Goal: Transaction & Acquisition: Book appointment/travel/reservation

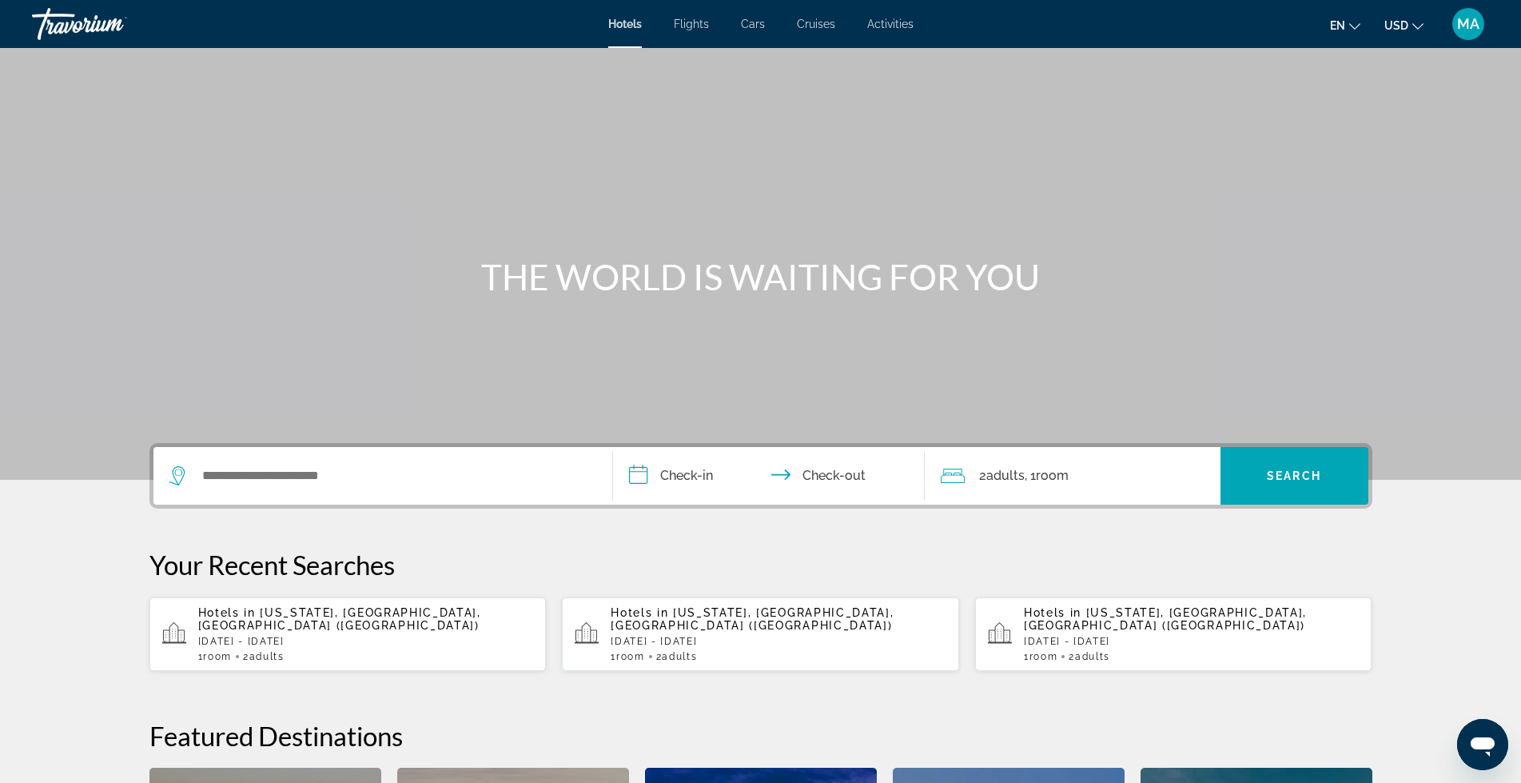
click at [311, 619] on div "Hotels in [US_STATE], [GEOGRAPHIC_DATA], [GEOGRAPHIC_DATA] ([GEOGRAPHIC_DATA]) …" at bounding box center [366, 634] width 336 height 56
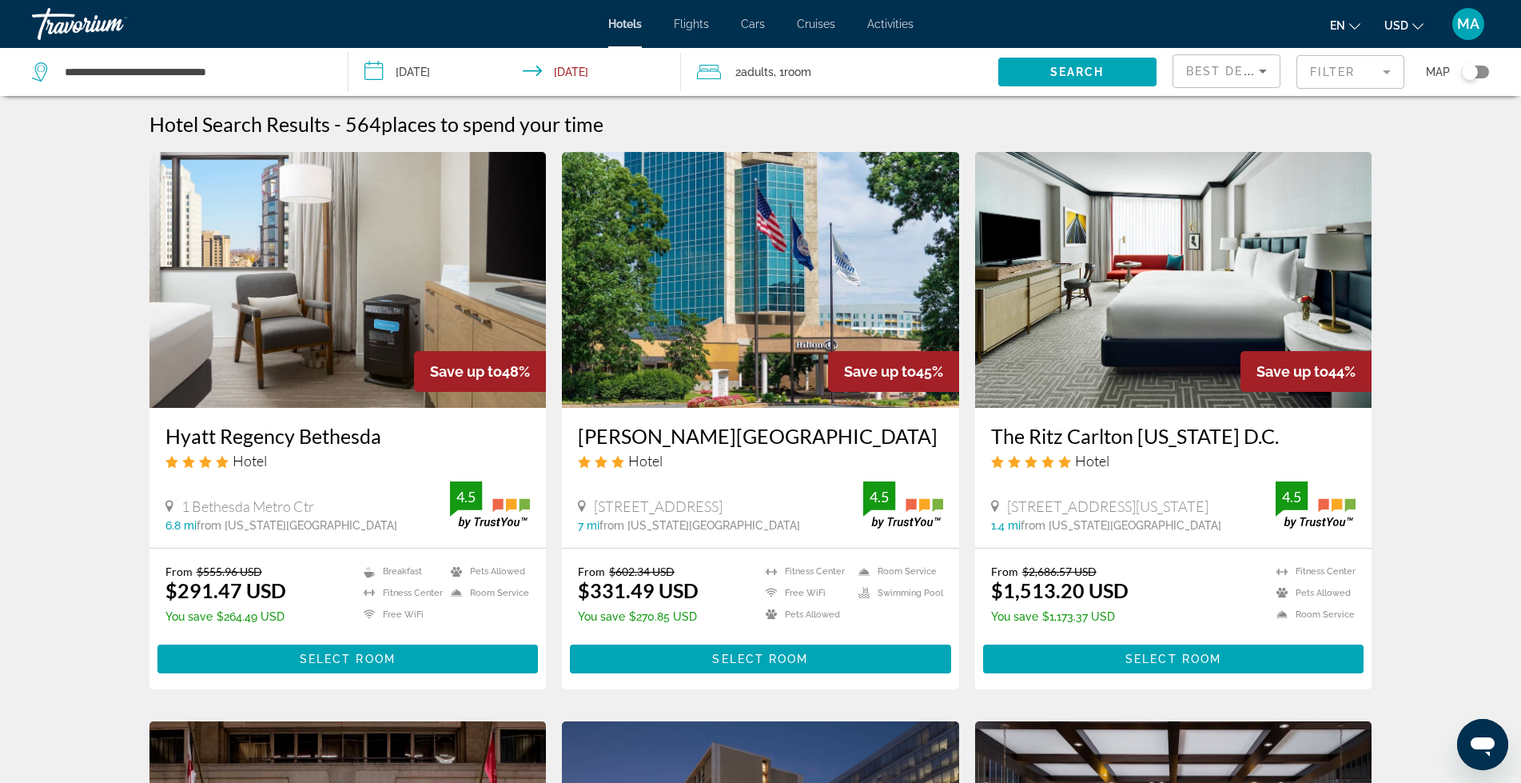
click at [1386, 68] on mat-form-field "Filter" at bounding box center [1351, 72] width 108 height 34
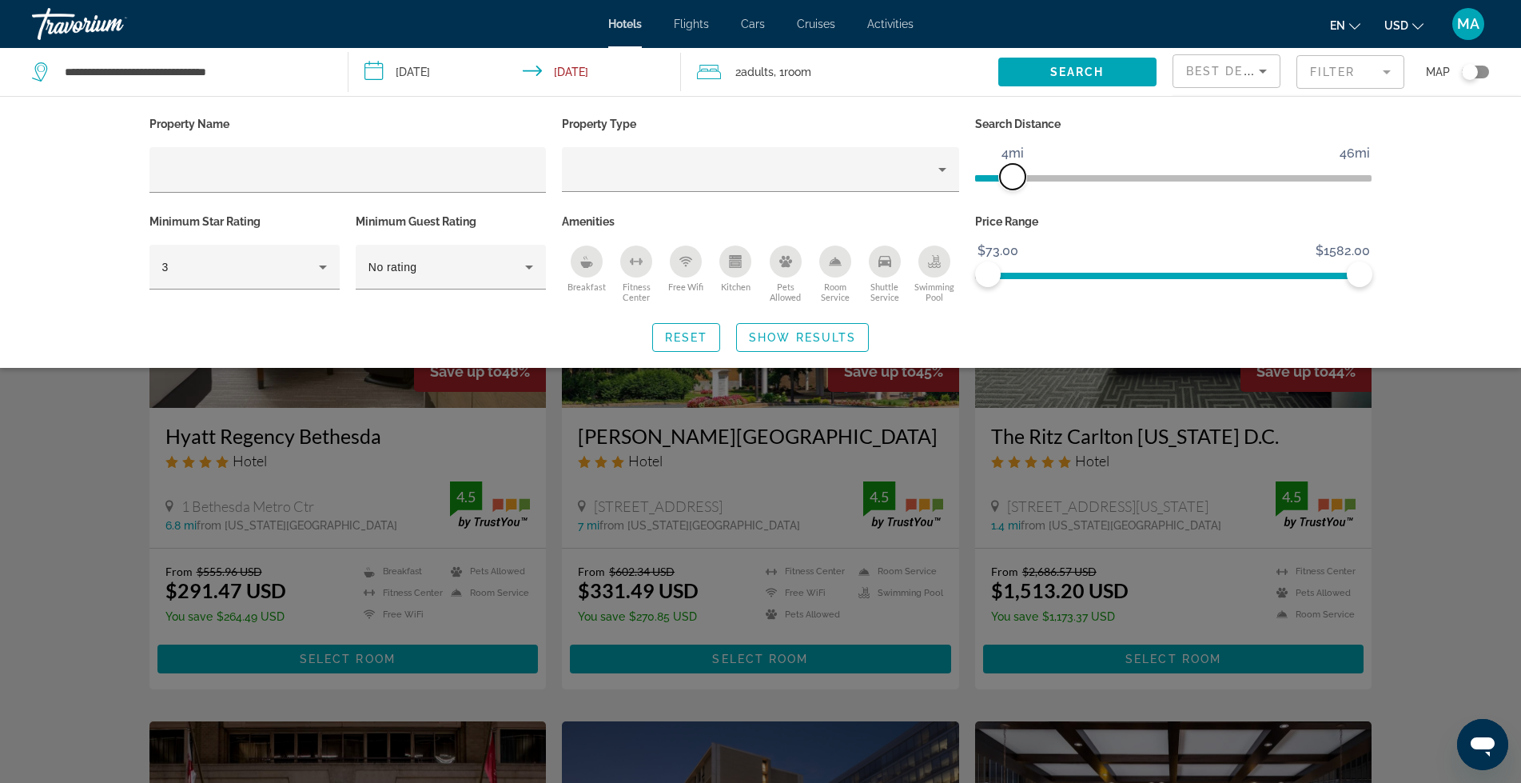
drag, startPoint x: 1359, startPoint y: 176, endPoint x: 1010, endPoint y: 181, distance: 349.4
click at [1010, 181] on span "ngx-slider" at bounding box center [1013, 177] width 26 height 26
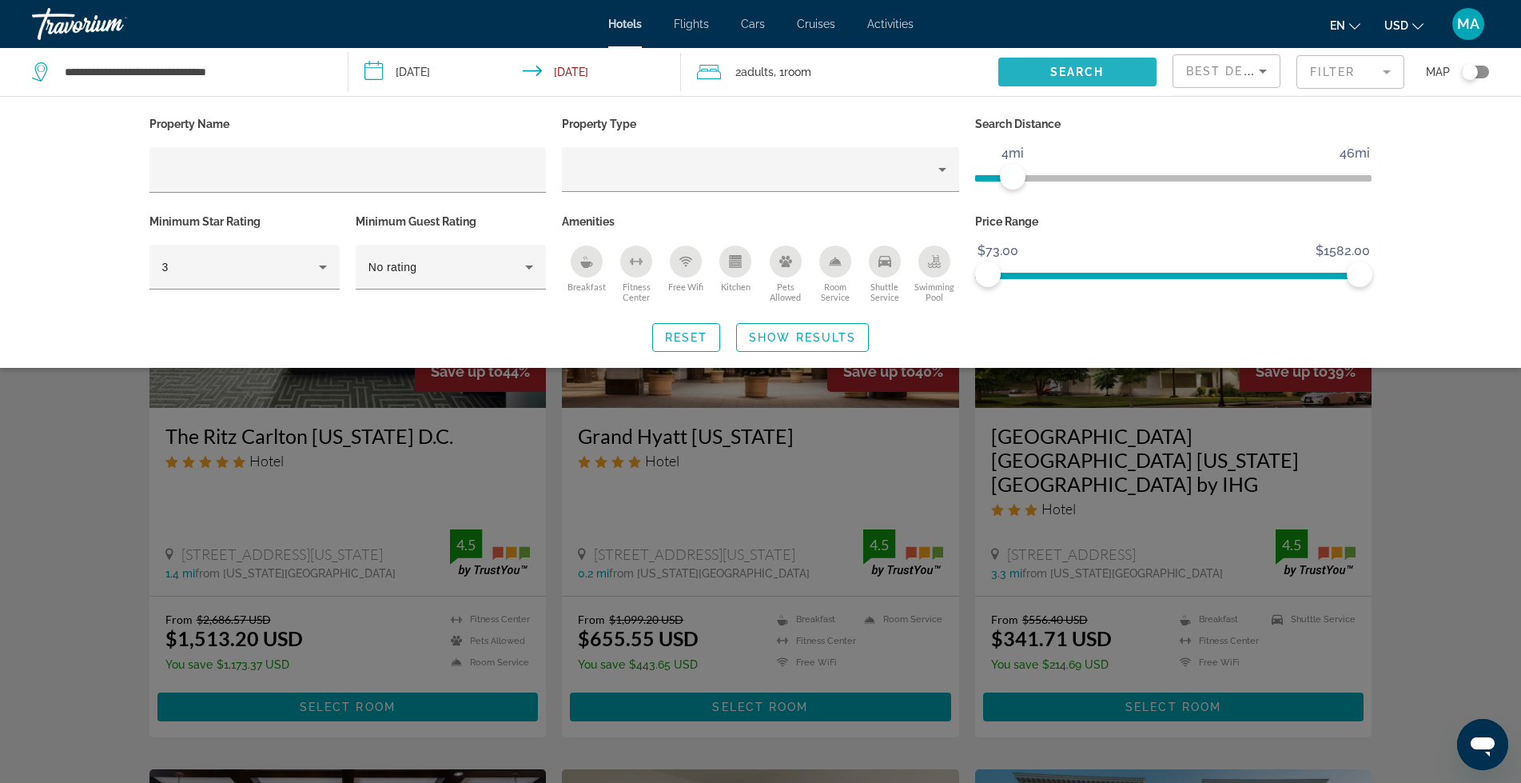
click at [1083, 62] on span "Search widget" at bounding box center [1077, 72] width 158 height 38
click at [776, 337] on button "Show Results" at bounding box center [802, 337] width 133 height 29
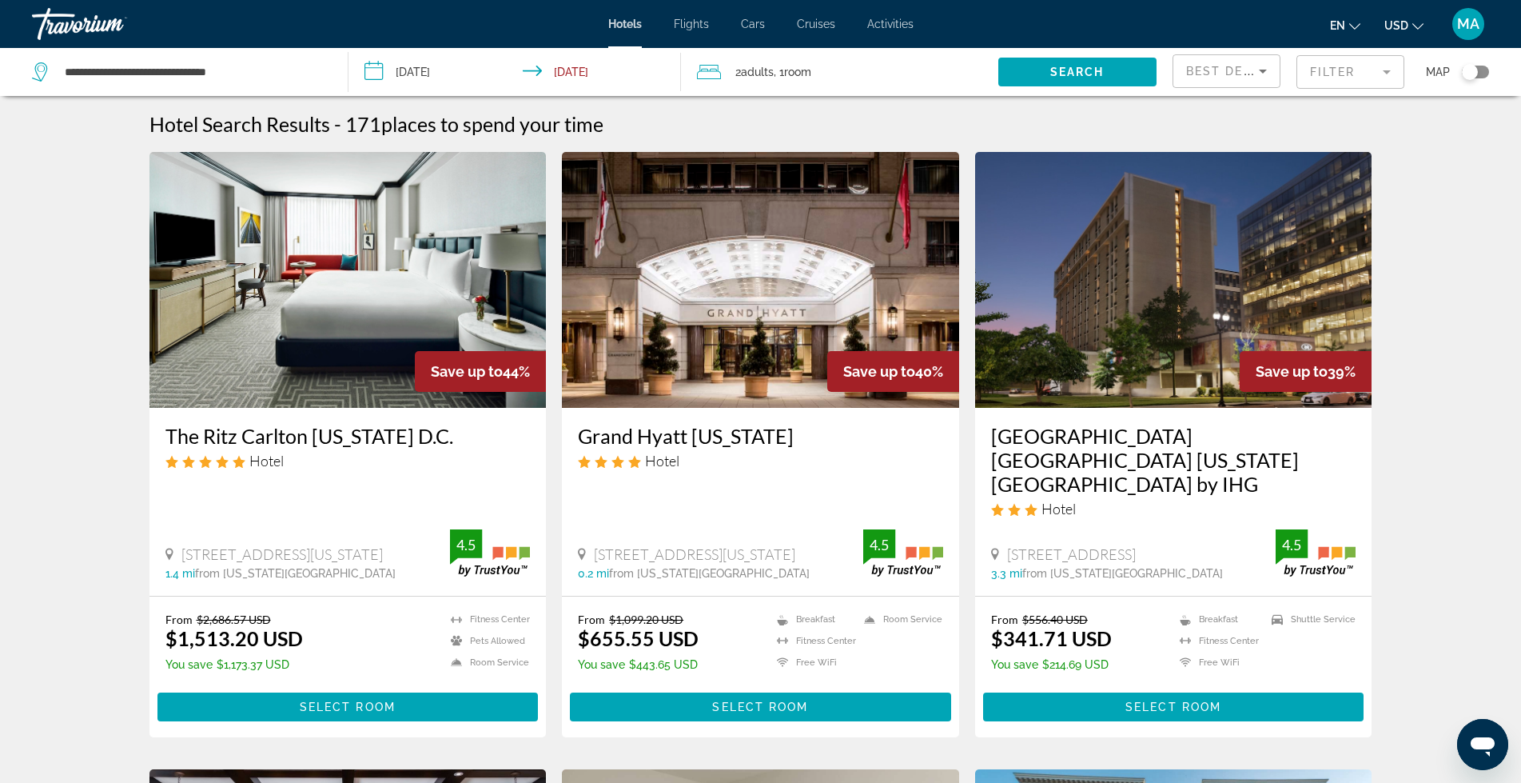
click at [779, 333] on img "Main content" at bounding box center [760, 280] width 397 height 256
click at [1390, 68] on mat-form-field "Filter" at bounding box center [1351, 72] width 108 height 34
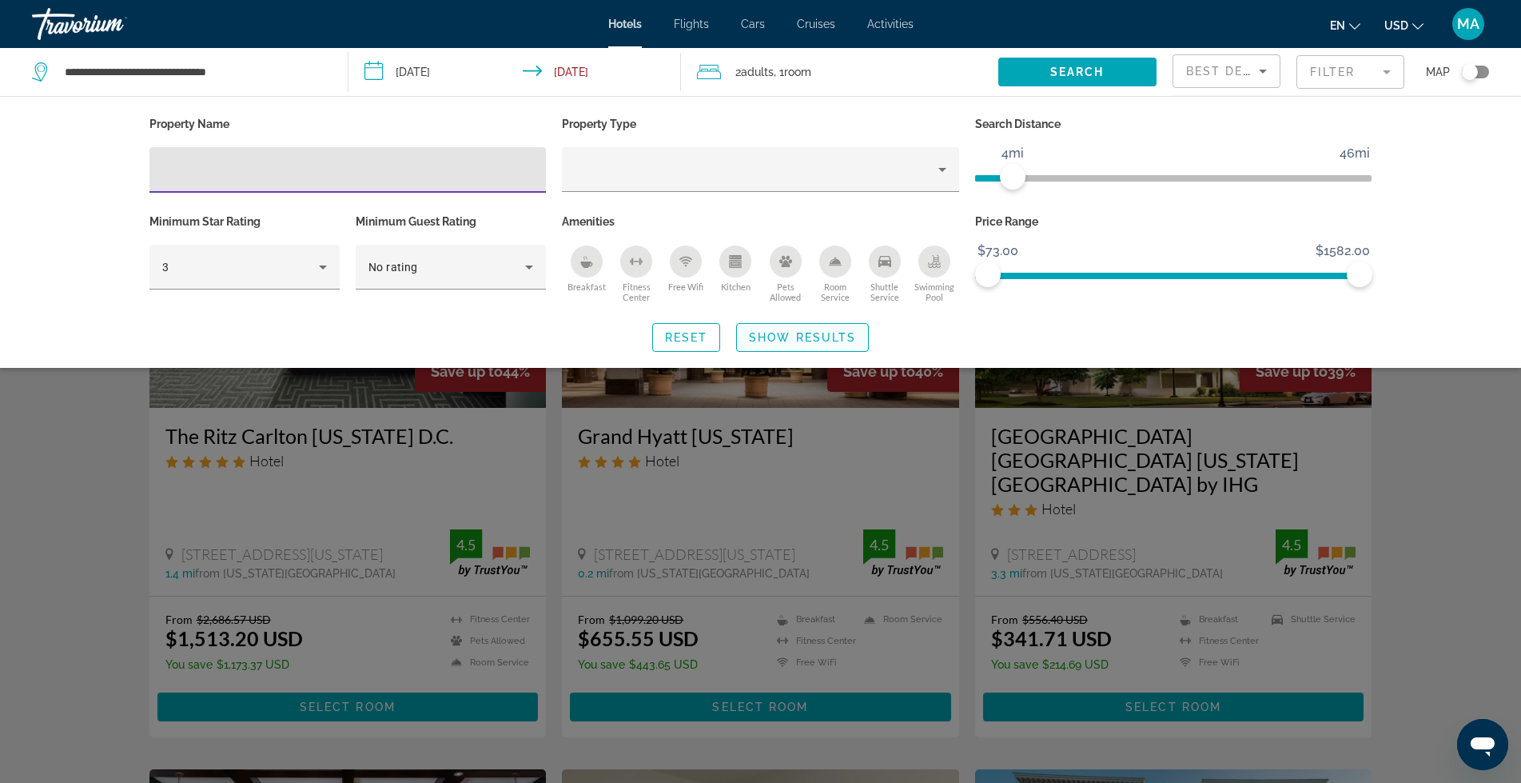
click at [754, 332] on span "Show Results" at bounding box center [802, 337] width 107 height 13
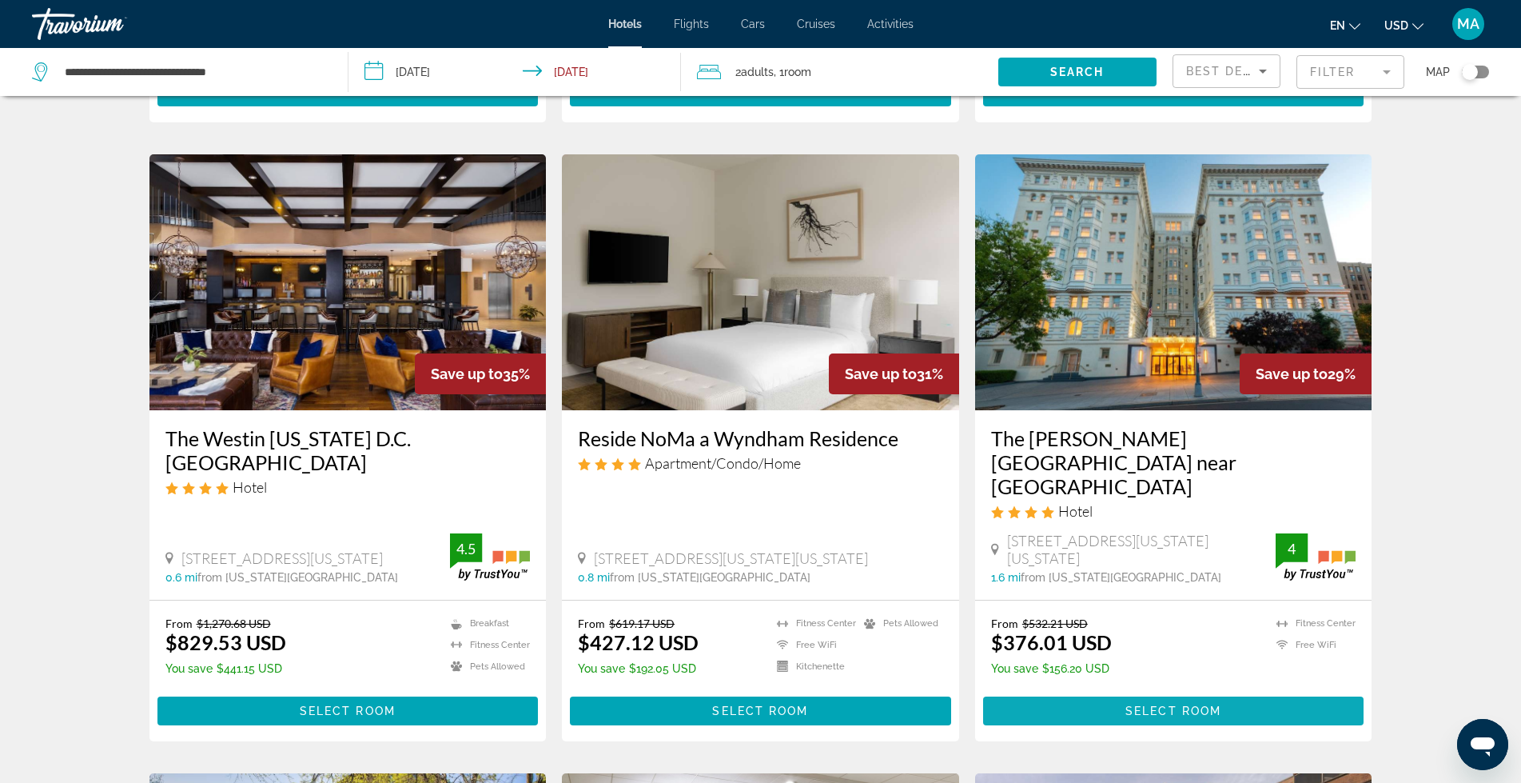
scroll to position [666, 0]
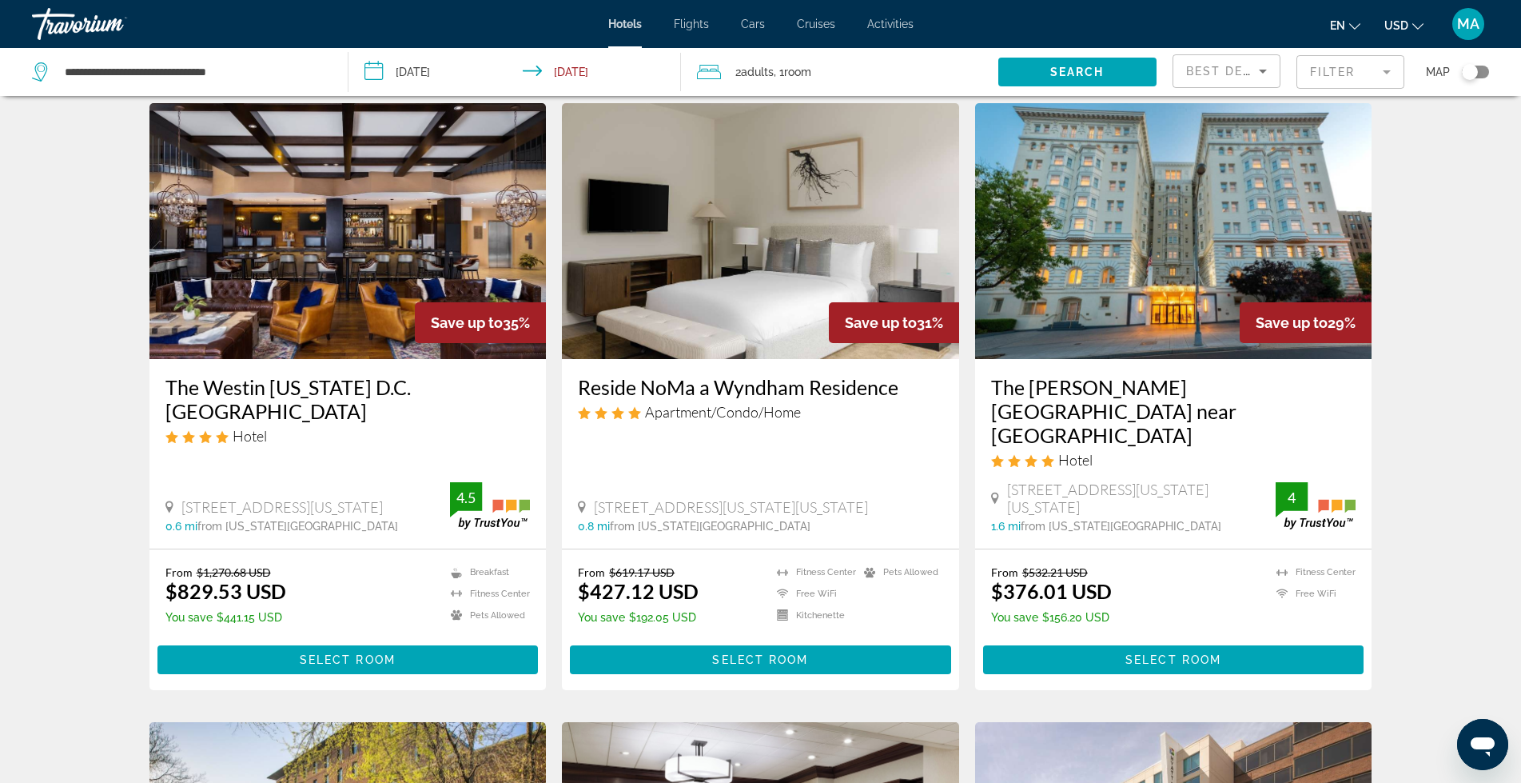
click at [1197, 640] on span "Main content" at bounding box center [1173, 659] width 381 height 38
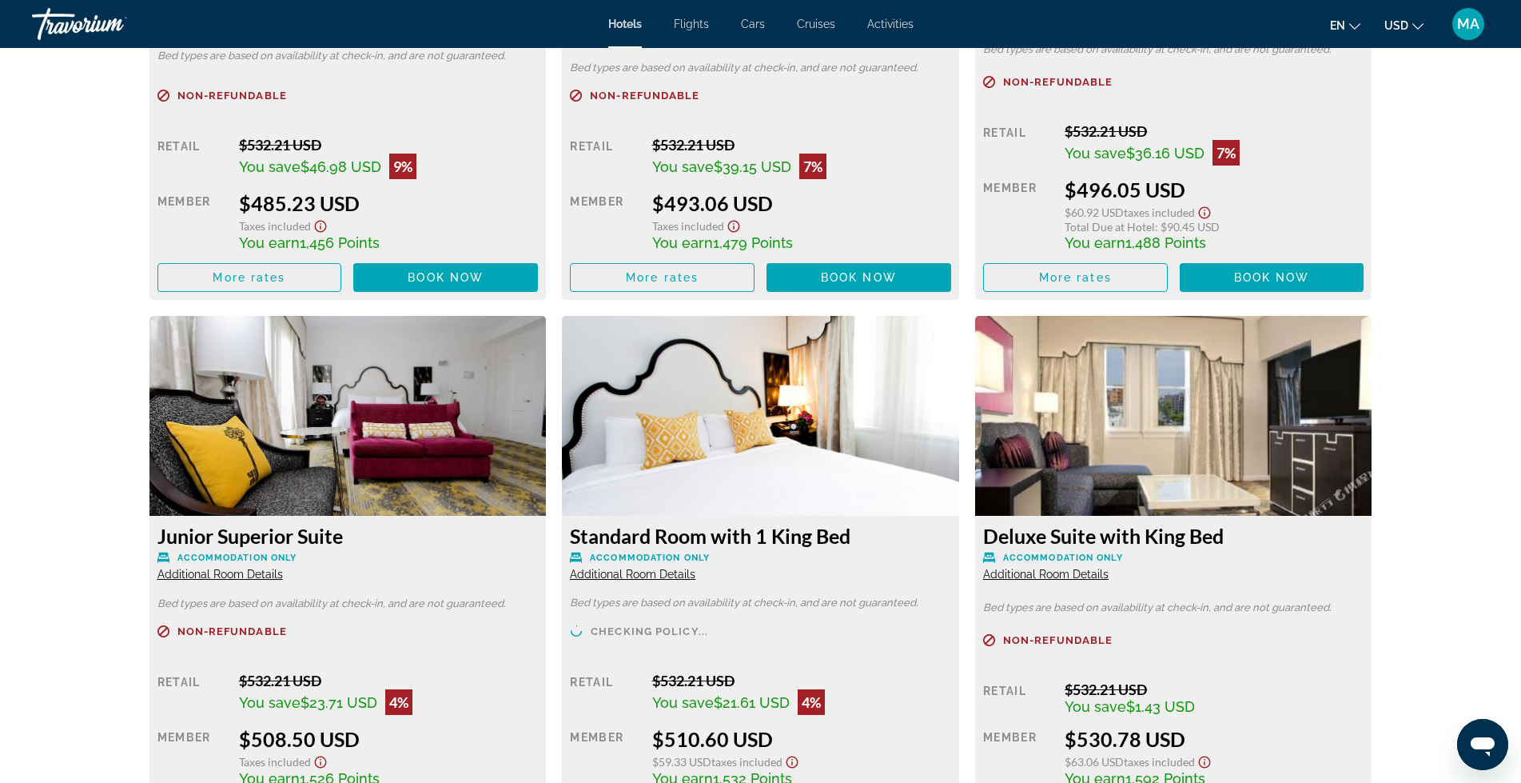
scroll to position [4157, 0]
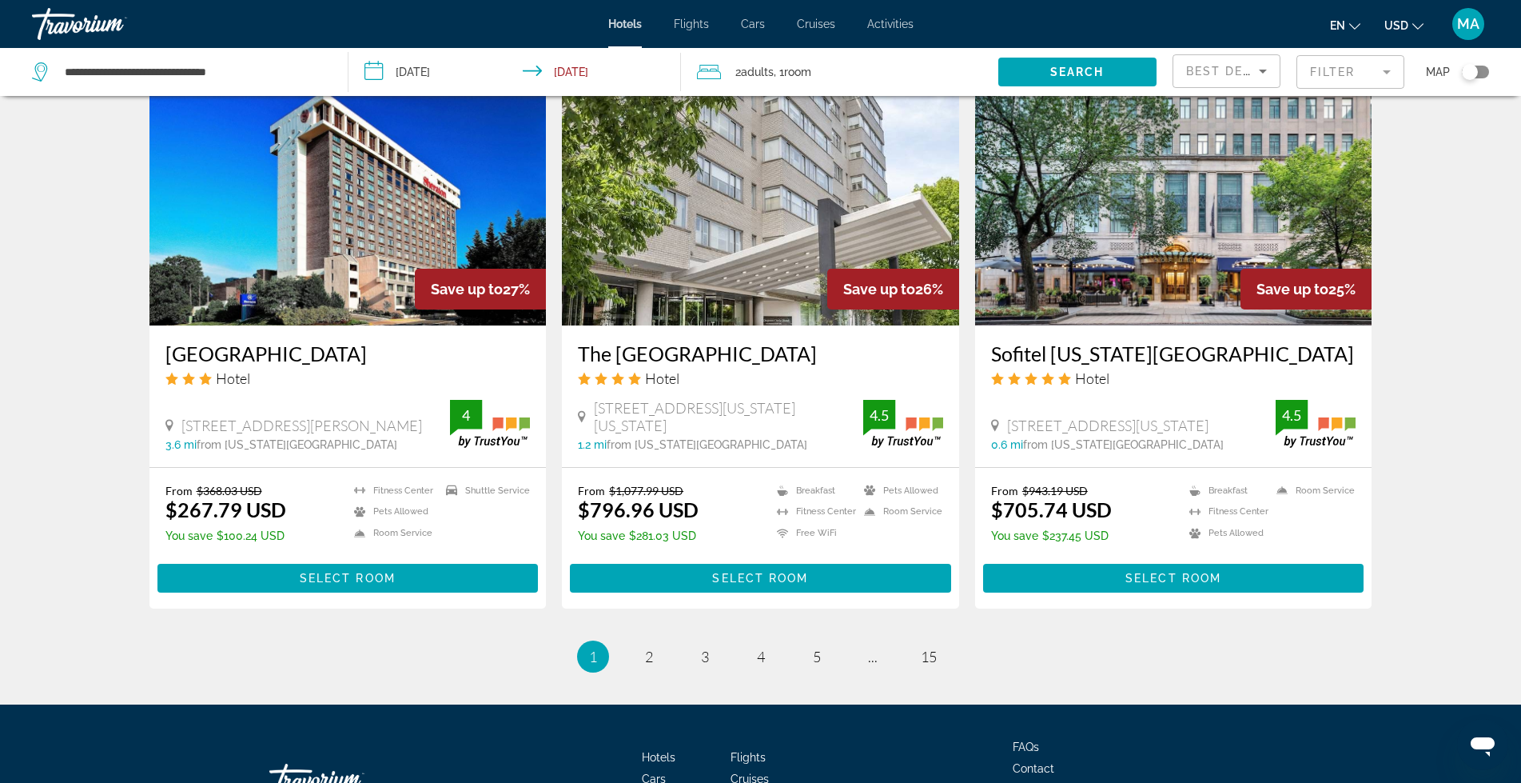
scroll to position [1956, 0]
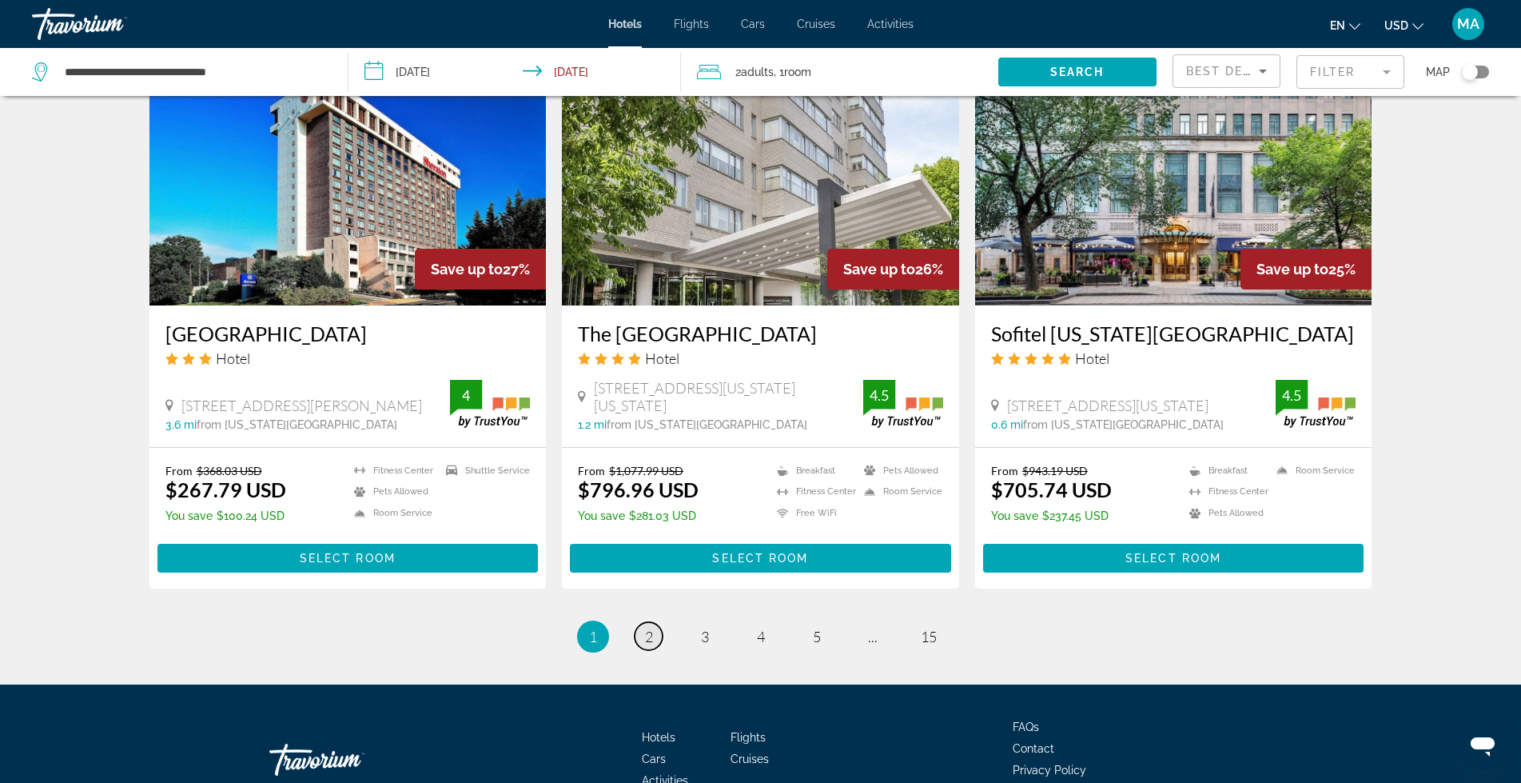
click at [645, 628] on span "2" at bounding box center [649, 637] width 8 height 18
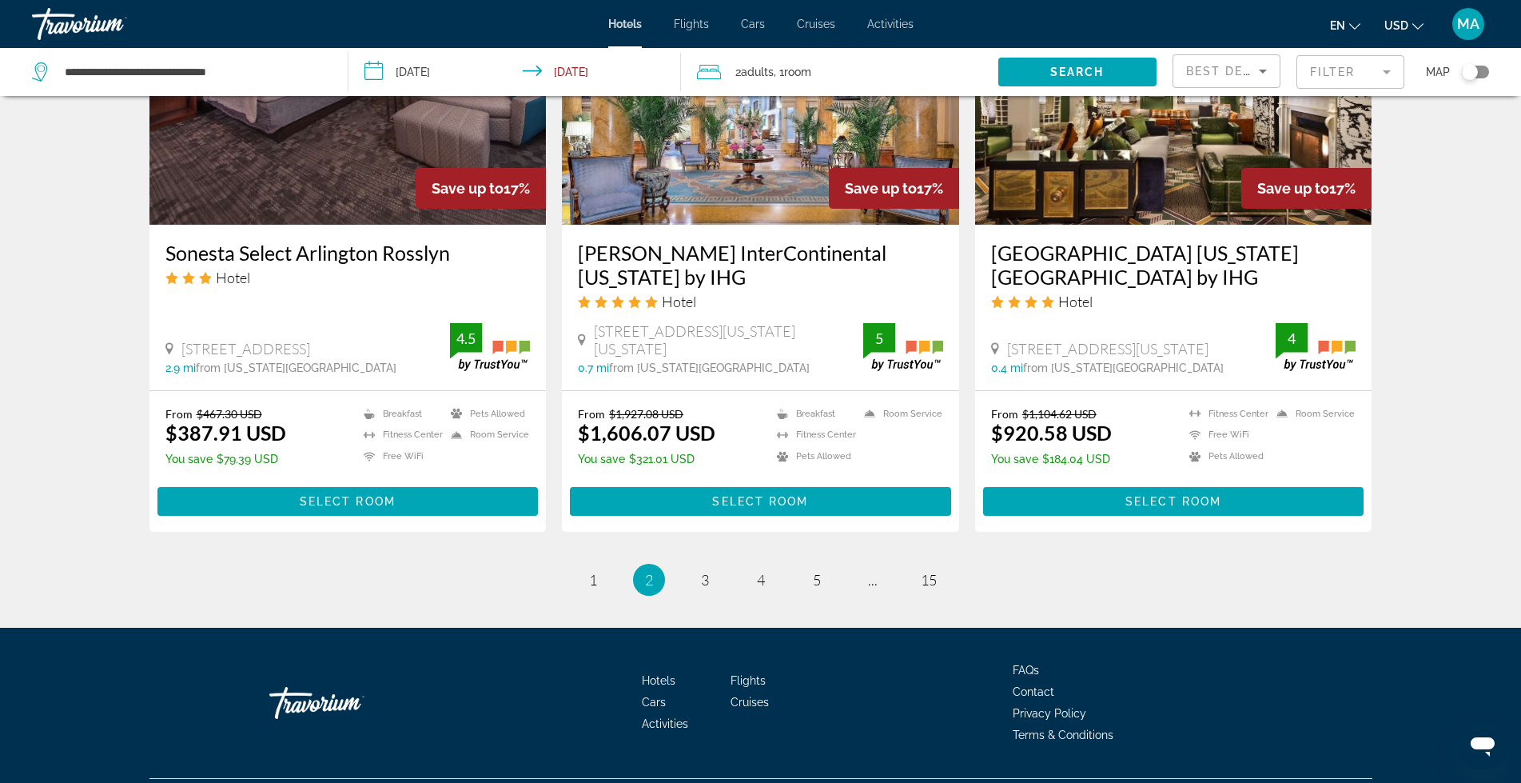
scroll to position [2003, 0]
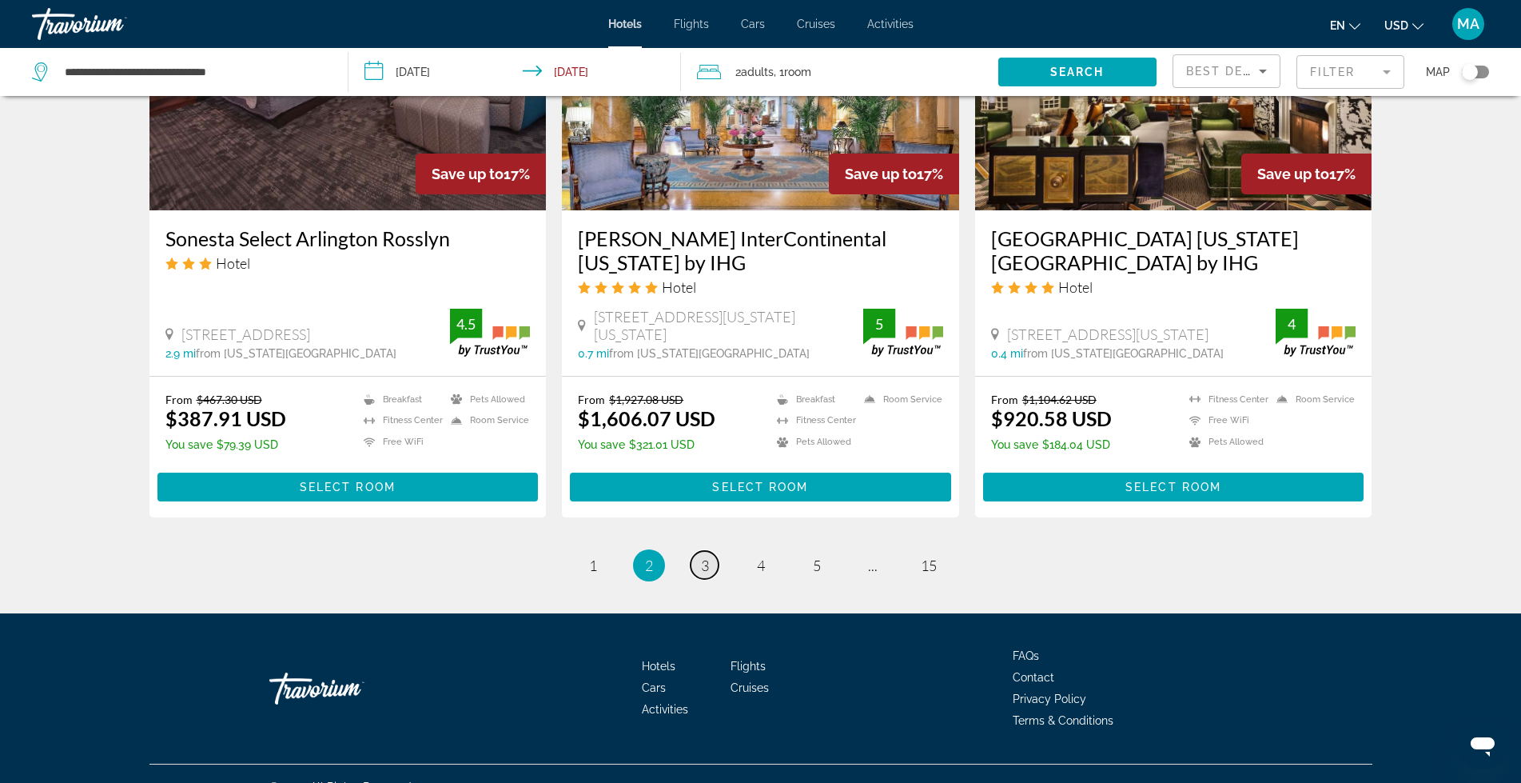
click at [703, 556] on span "3" at bounding box center [705, 565] width 8 height 18
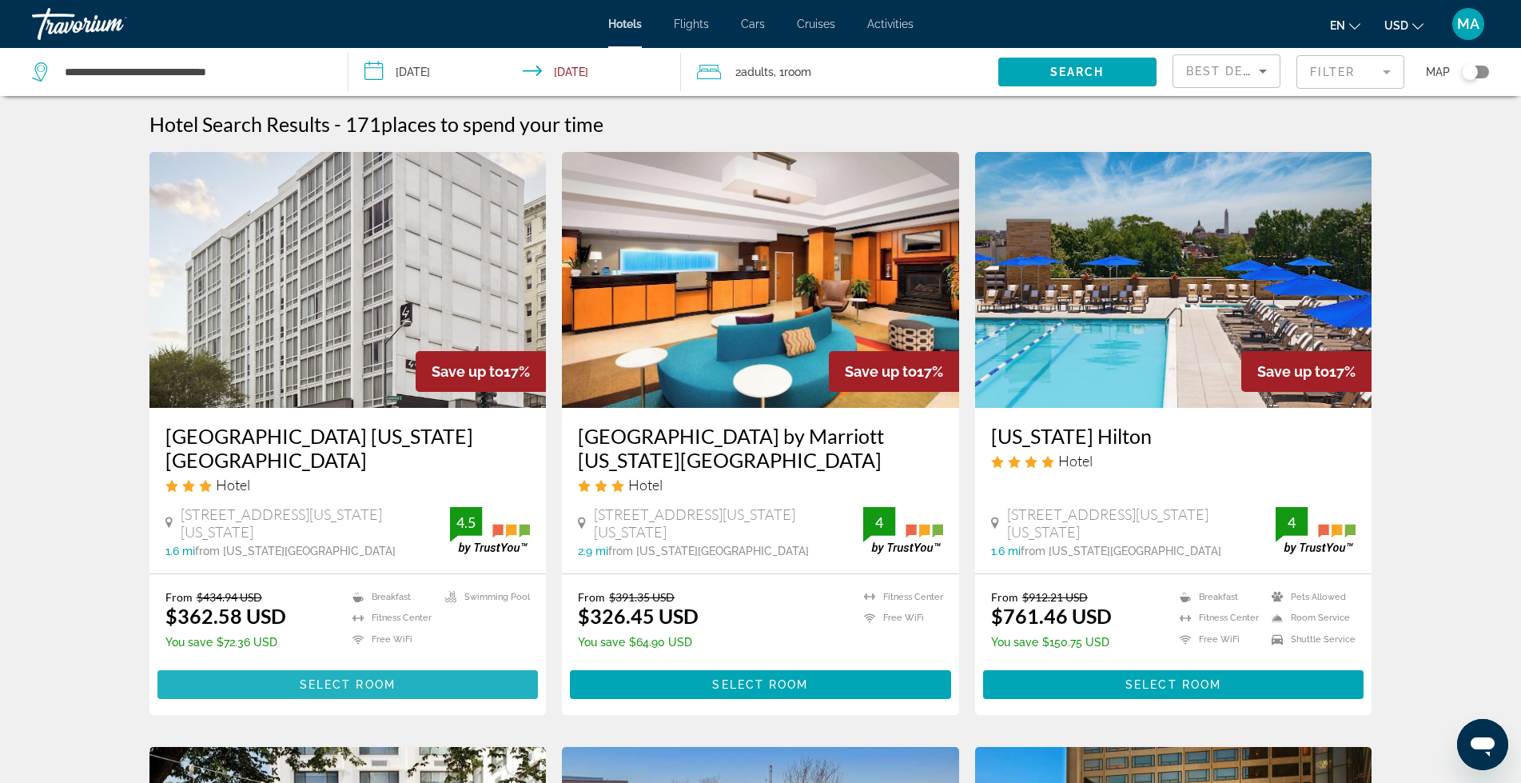
click at [317, 678] on span "Select Room" at bounding box center [348, 684] width 96 height 13
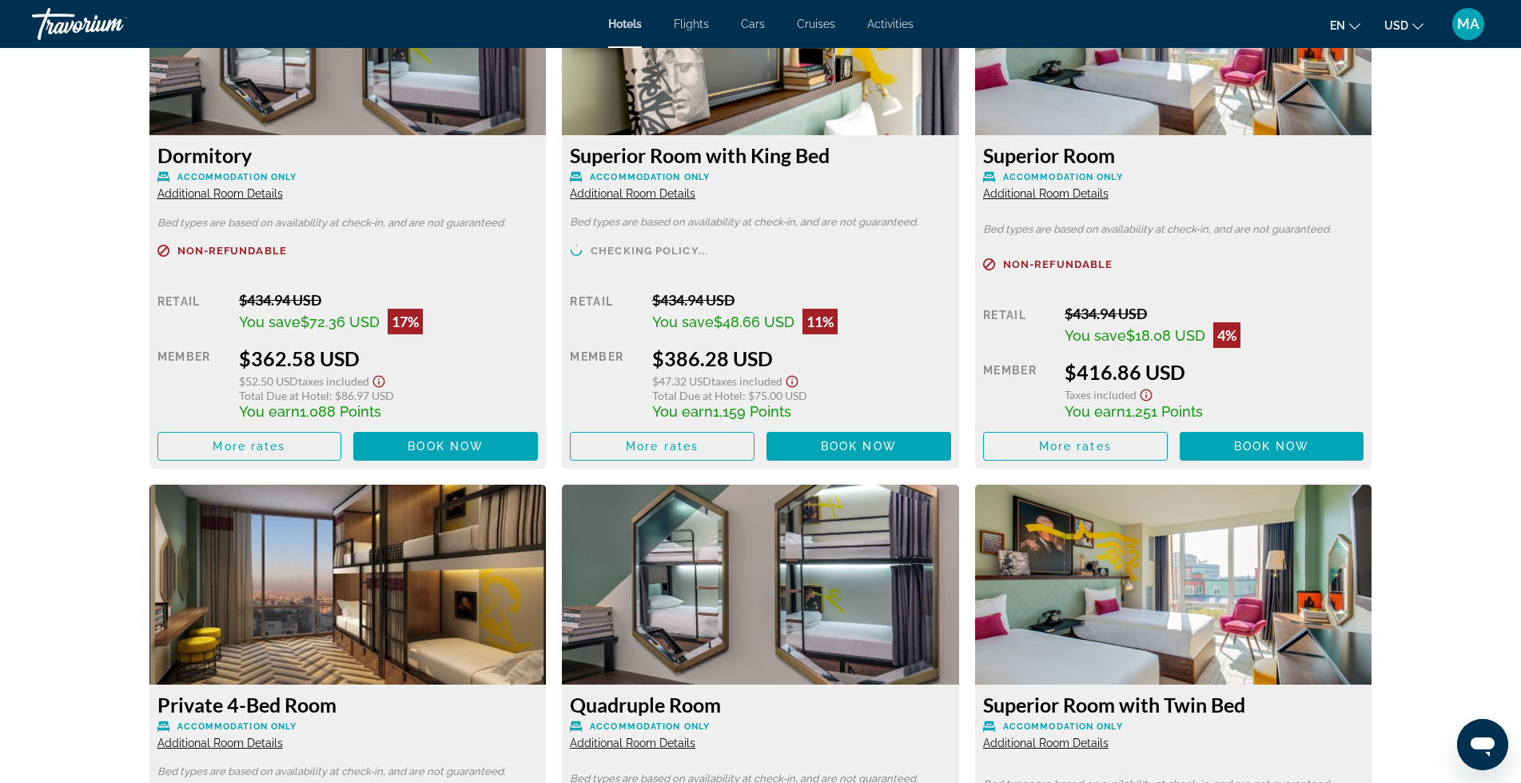
scroll to position [2478, 0]
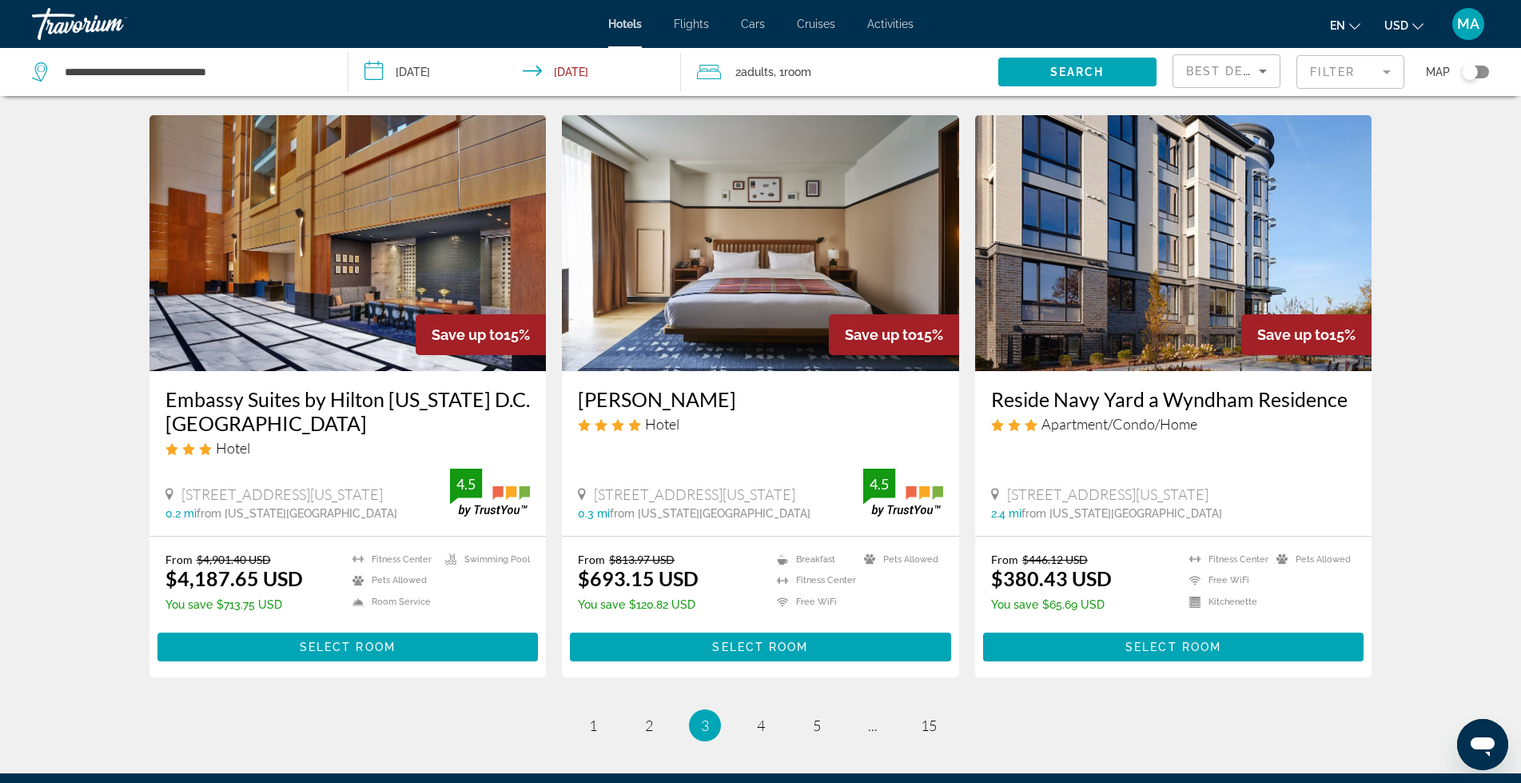
scroll to position [1979, 0]
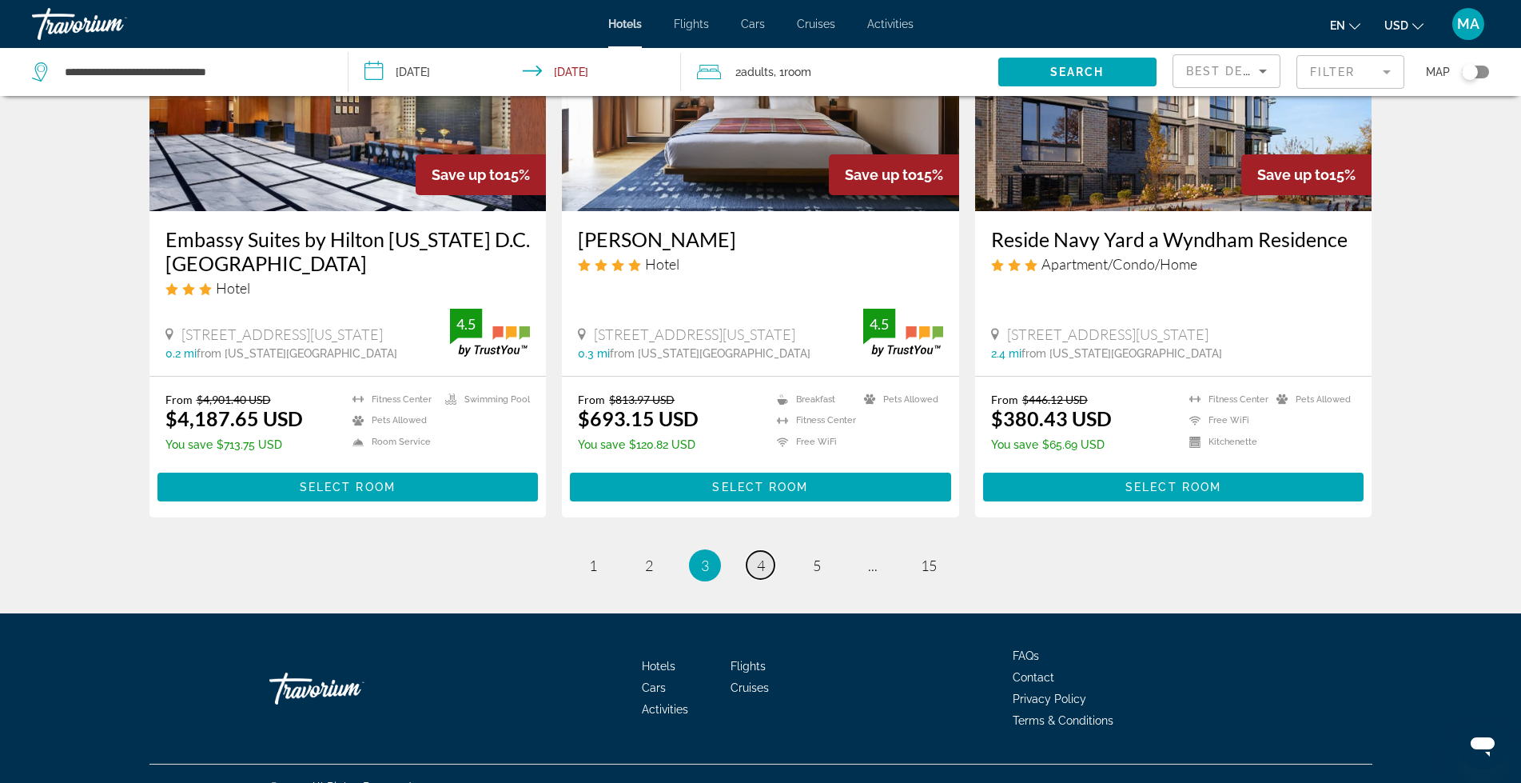
click at [763, 556] on span "4" at bounding box center [761, 565] width 8 height 18
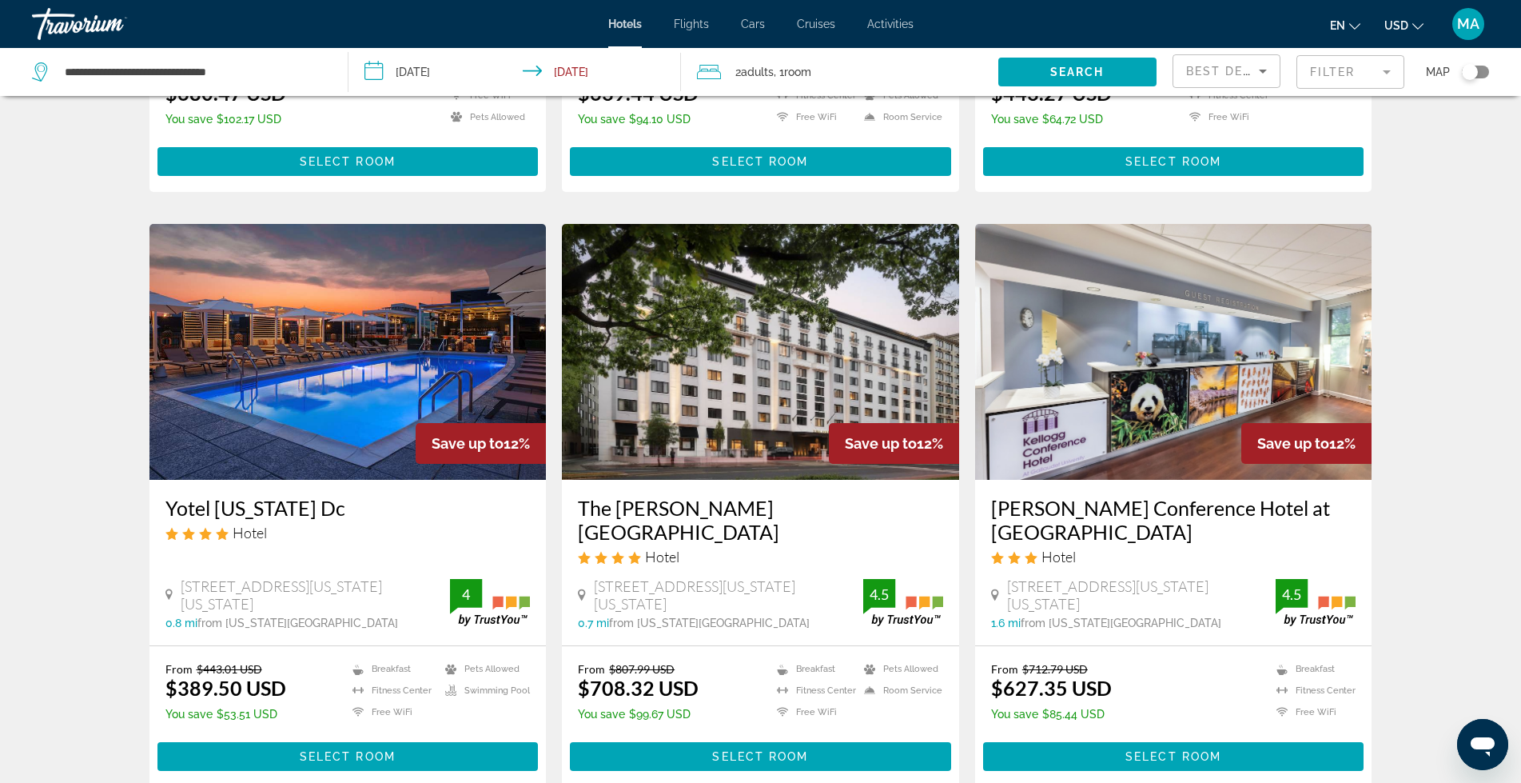
scroll to position [1705, 0]
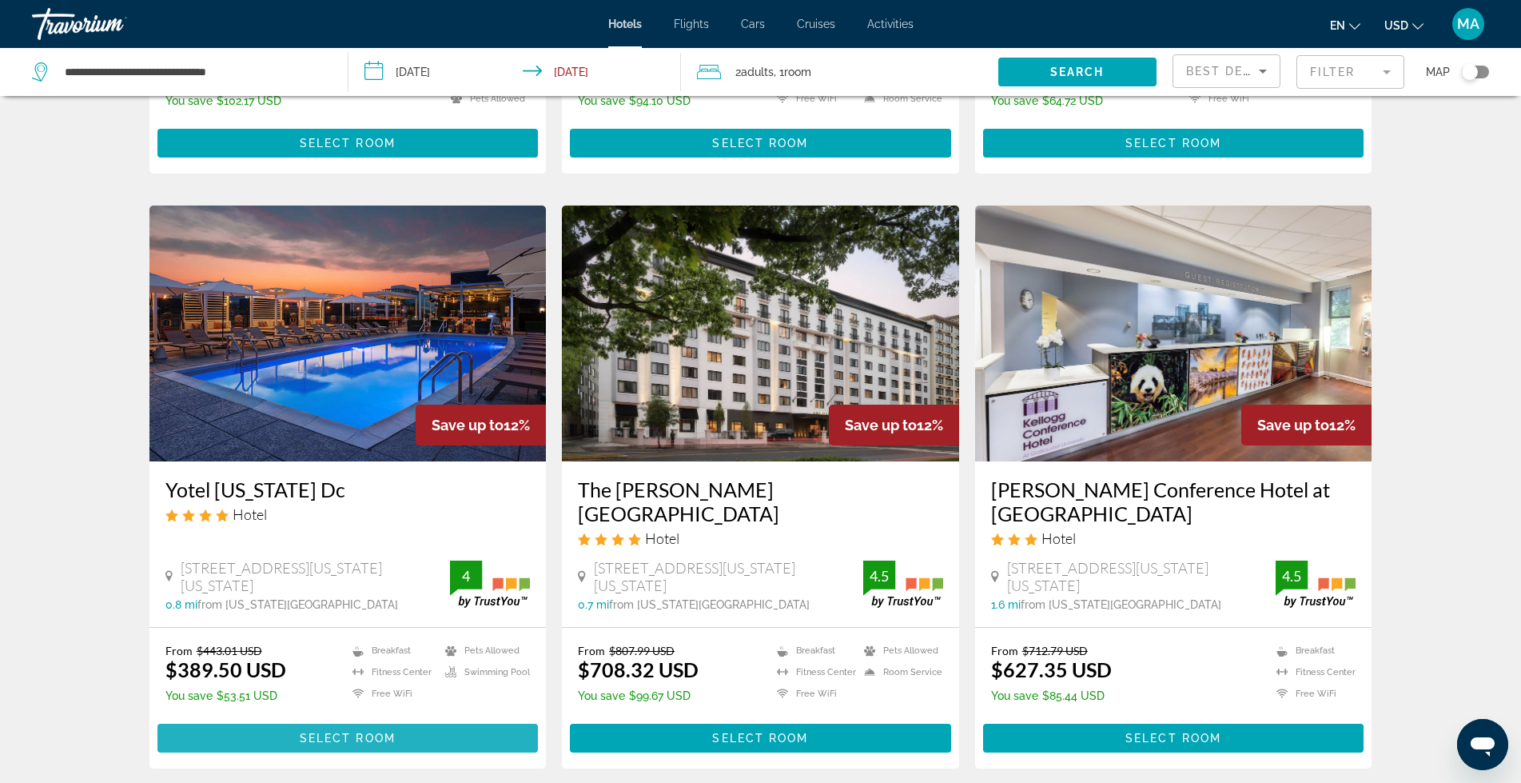
click at [333, 731] on span "Select Room" at bounding box center [348, 737] width 96 height 13
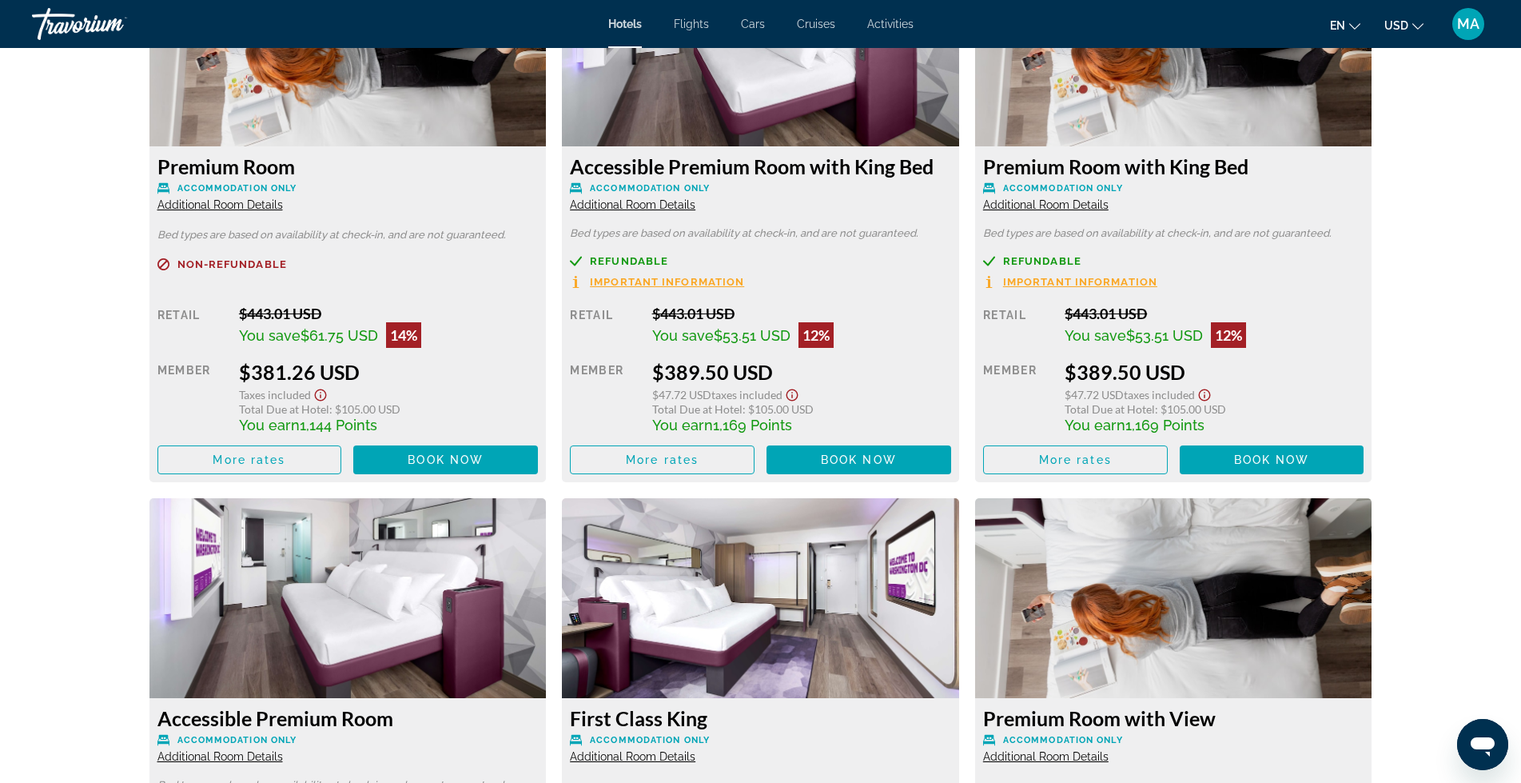
scroll to position [2266, 0]
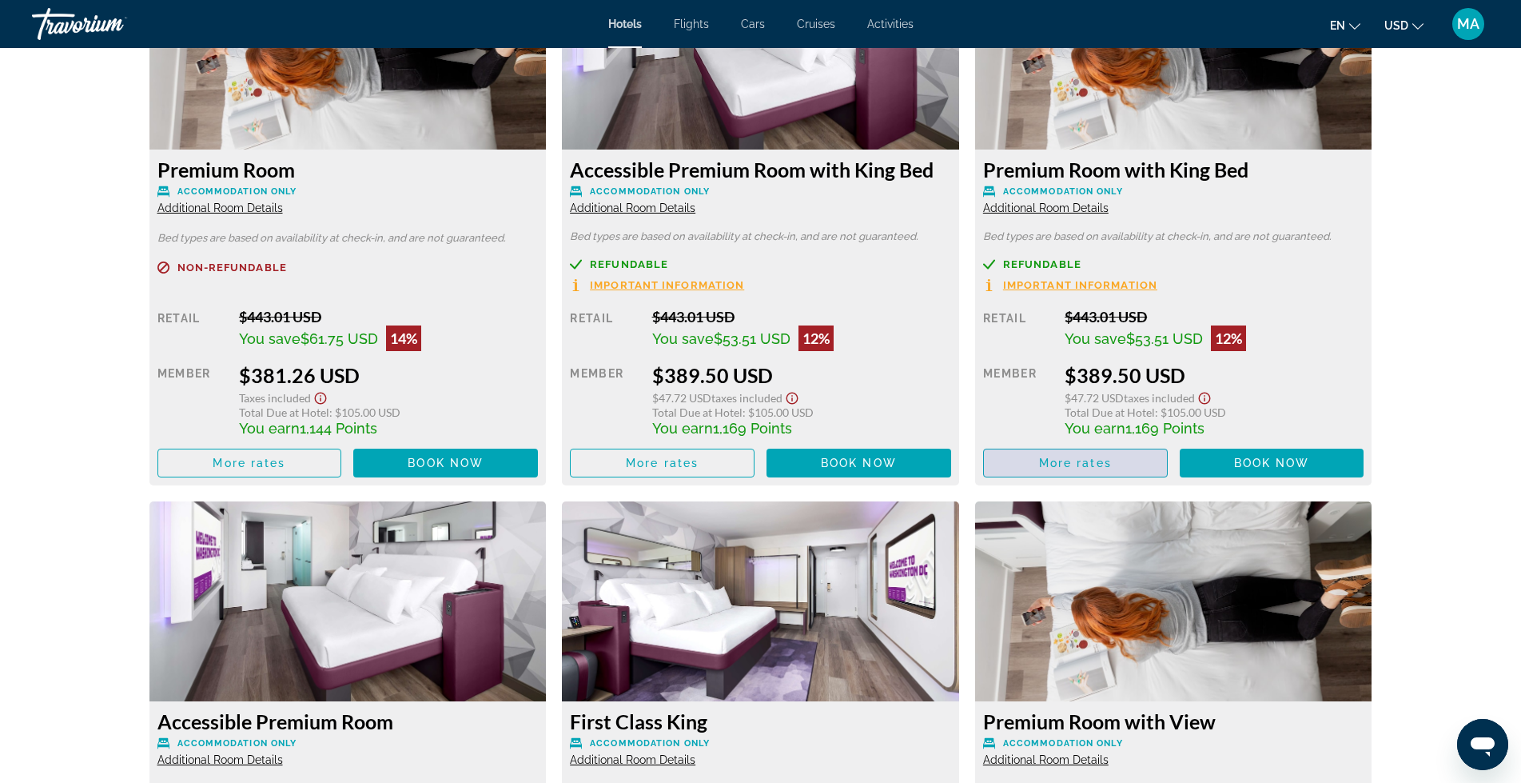
click at [1062, 456] on span "More rates" at bounding box center [1075, 462] width 73 height 13
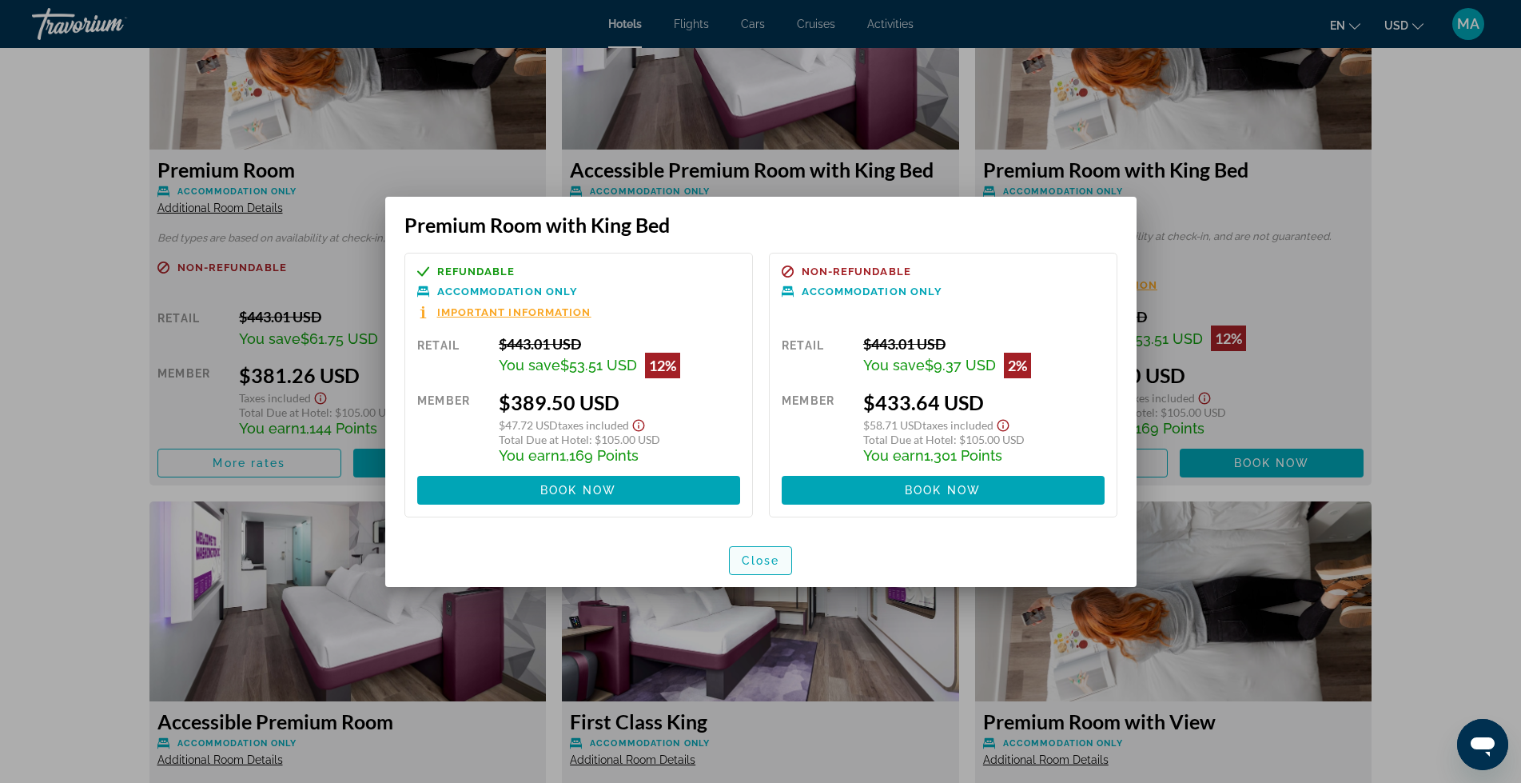
click at [783, 563] on span "button" at bounding box center [761, 560] width 62 height 38
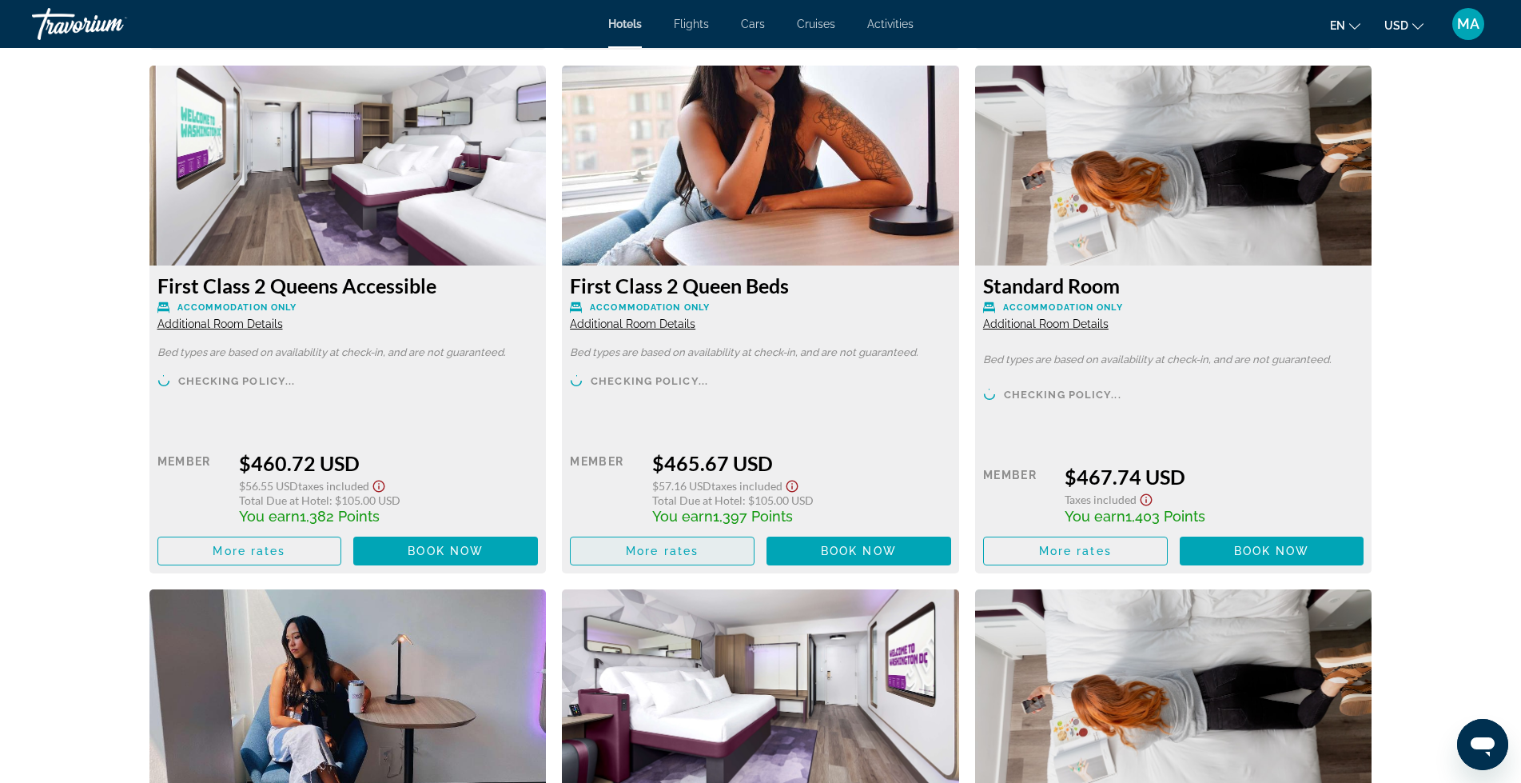
scroll to position [3251, 0]
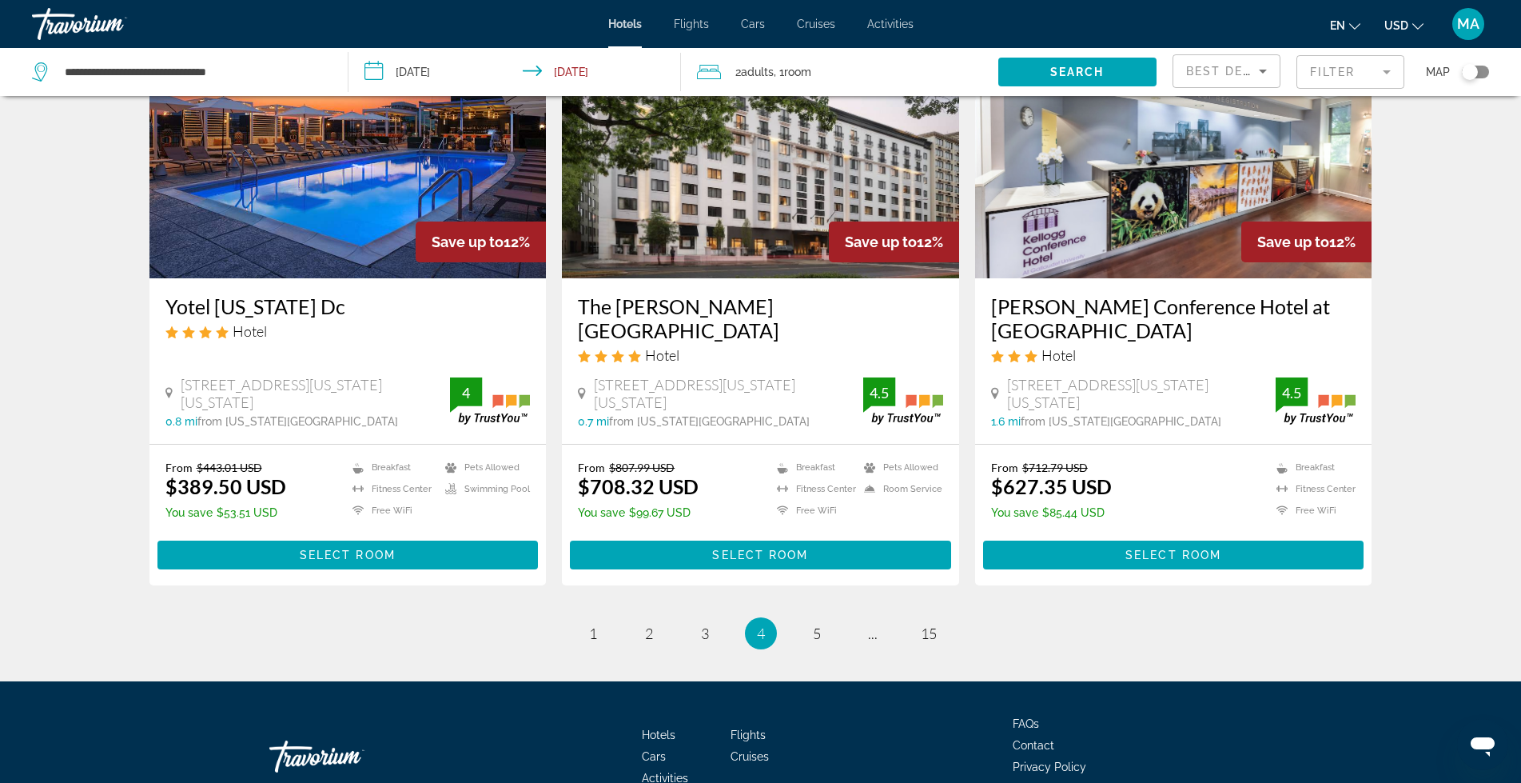
scroll to position [1892, 0]
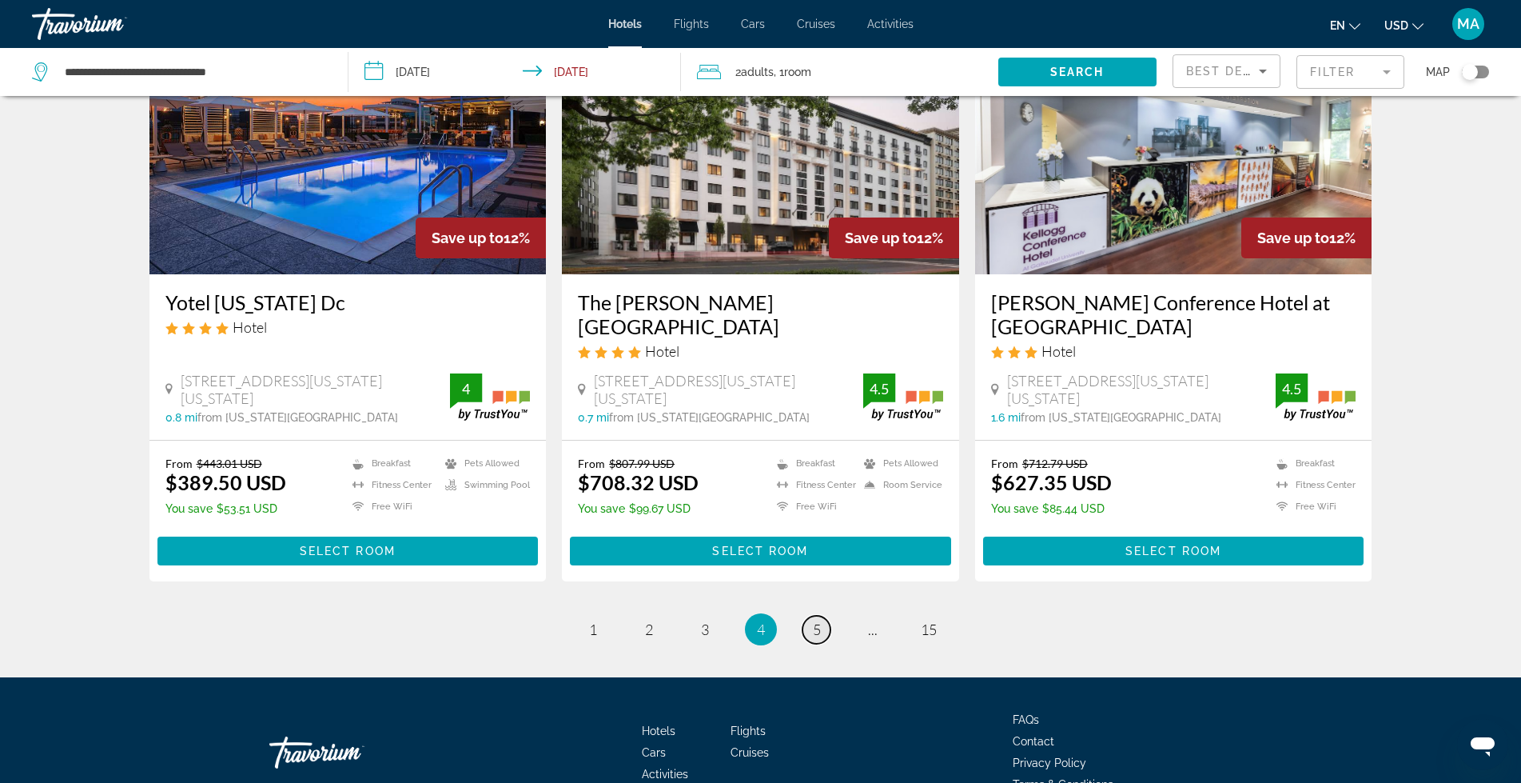
click at [816, 620] on span "5" at bounding box center [817, 629] width 8 height 18
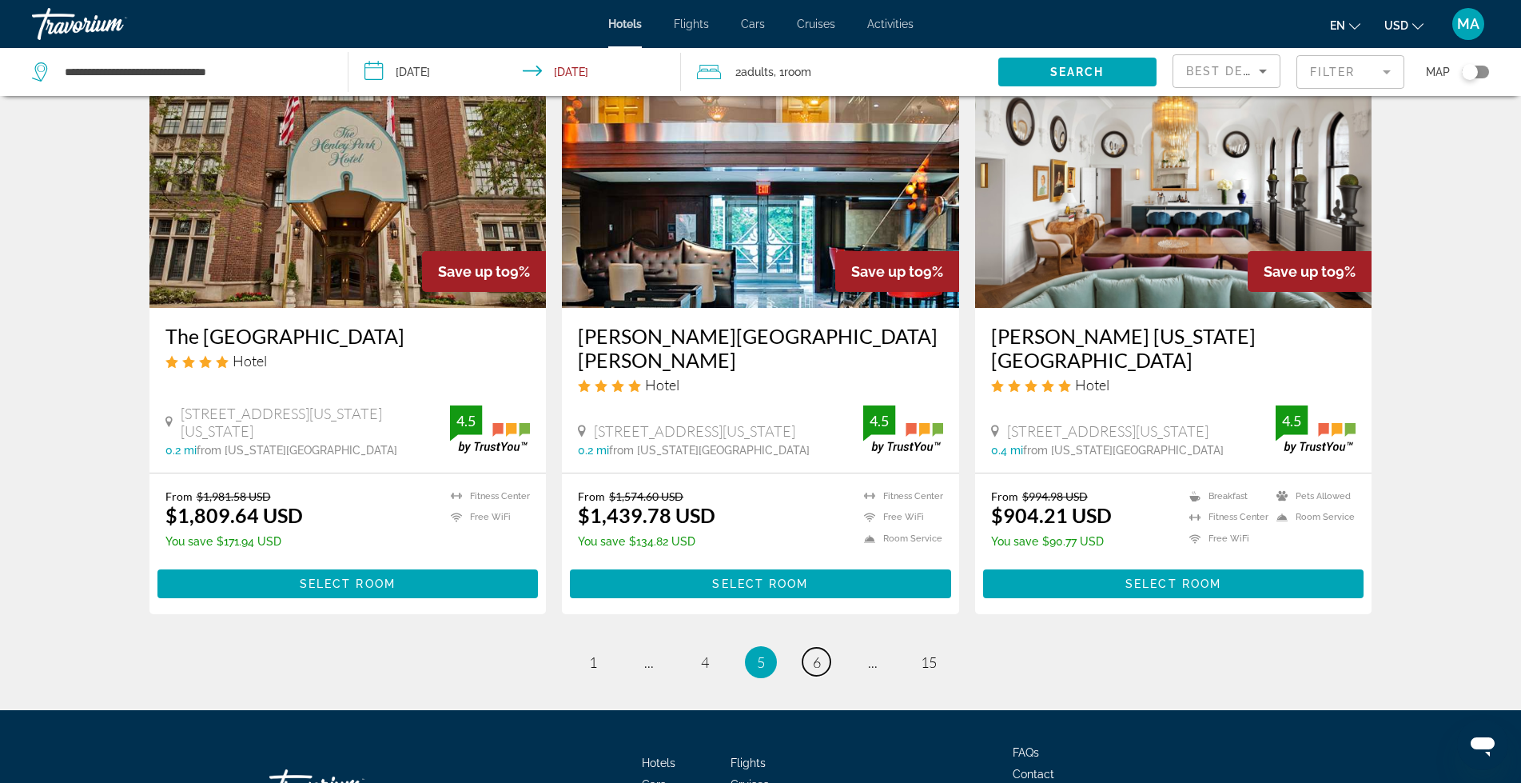
scroll to position [1979, 0]
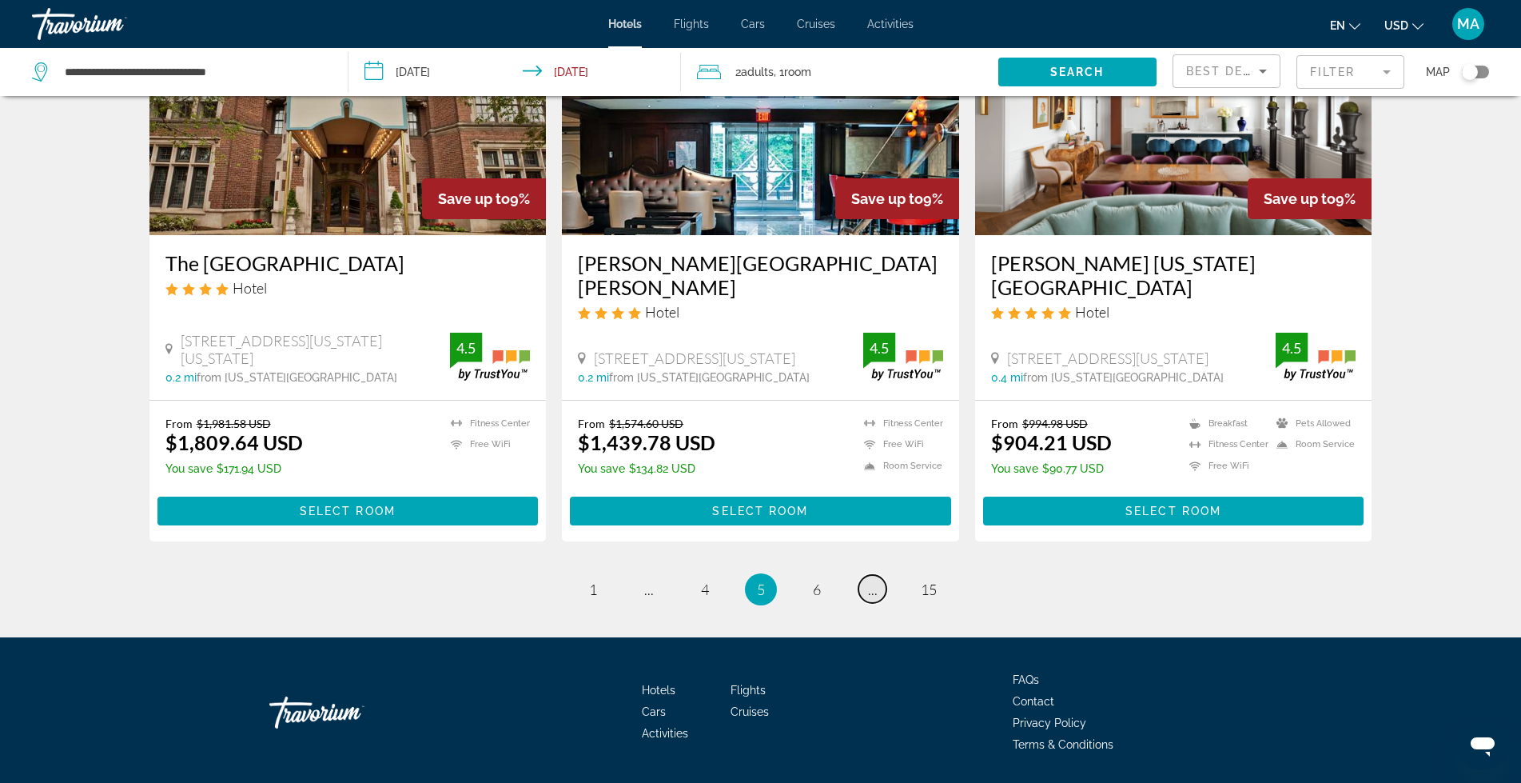
click at [879, 575] on link "page ..." at bounding box center [873, 589] width 28 height 28
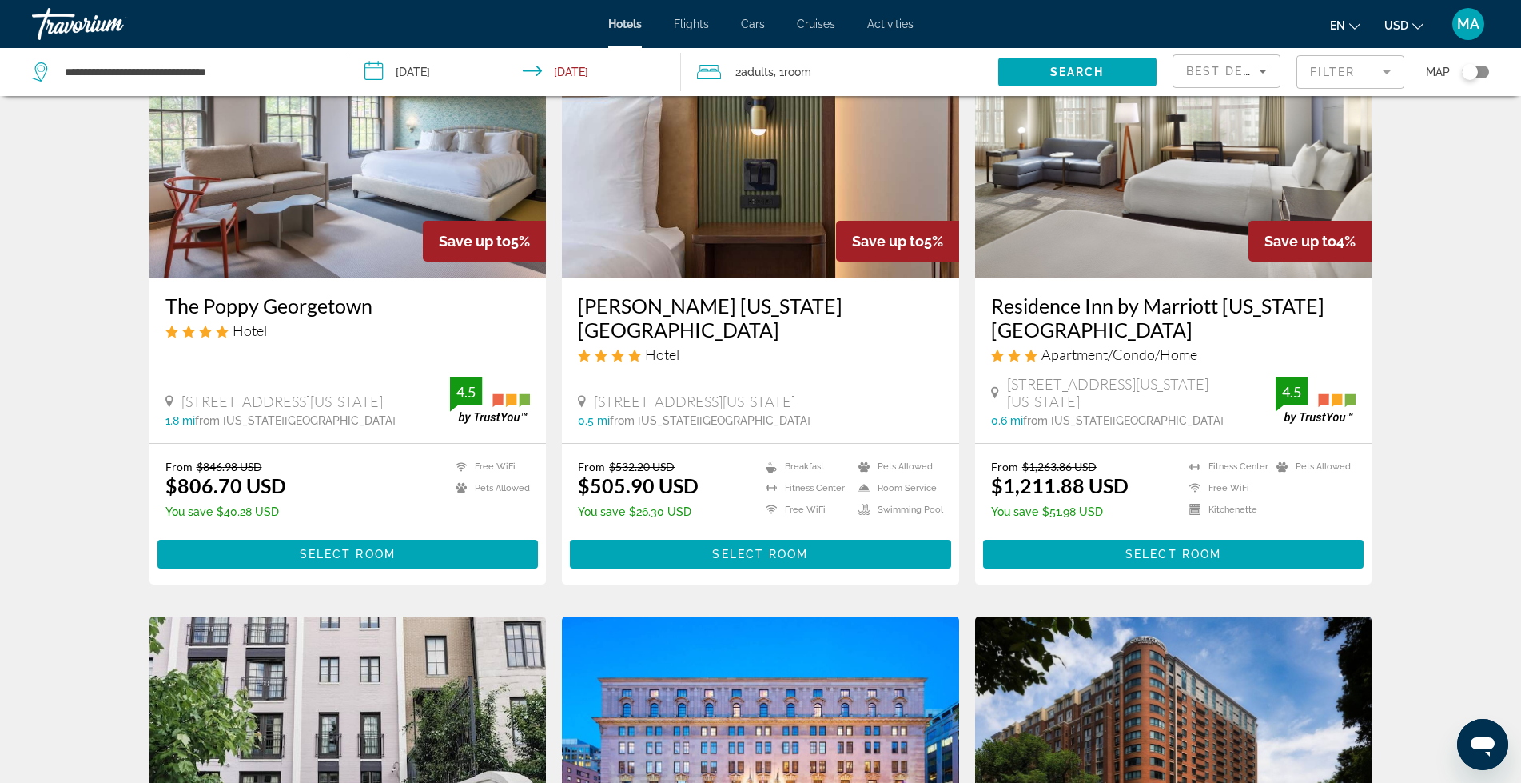
scroll to position [1333, 0]
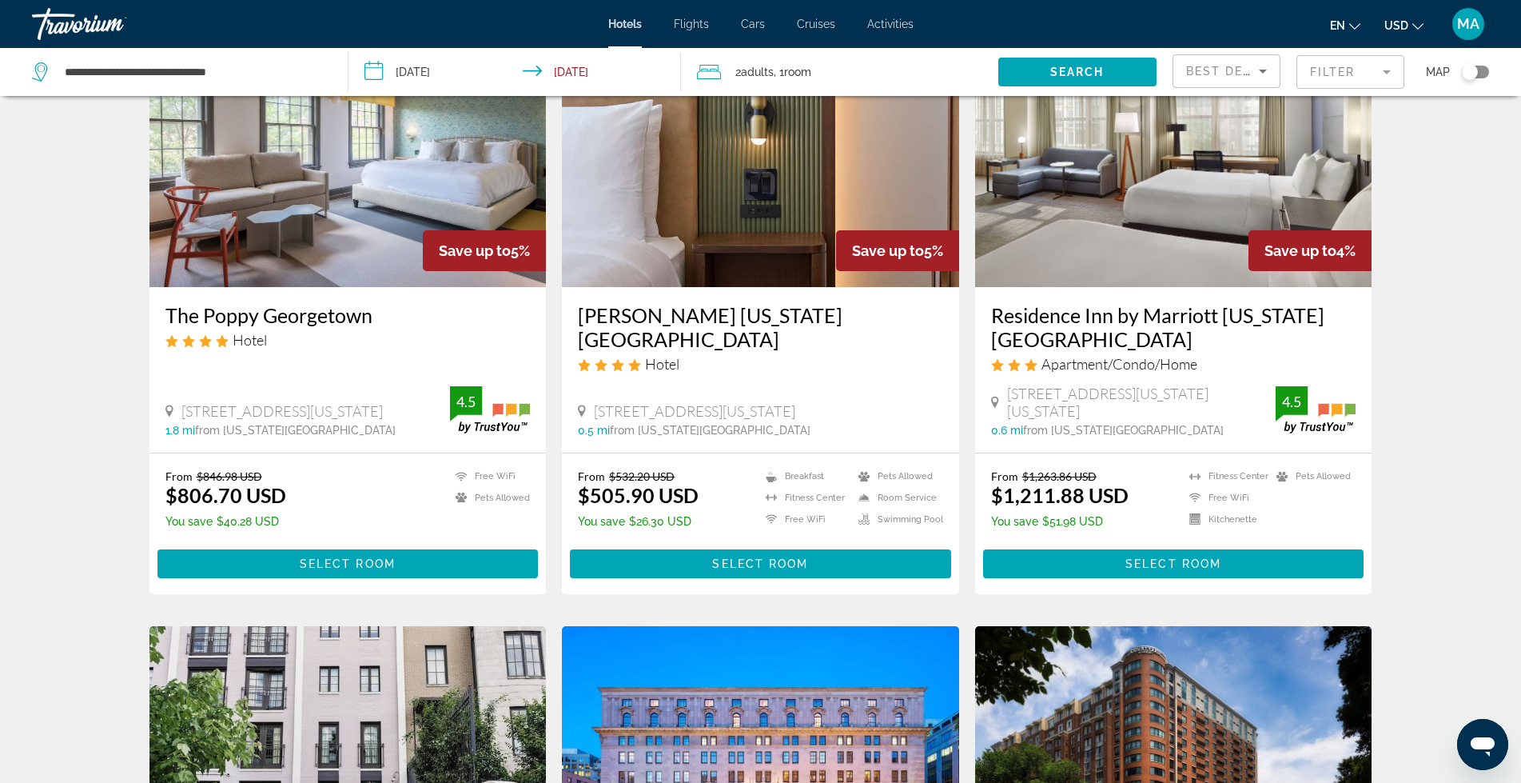
click at [687, 303] on h3 "Arlo Washington DC" at bounding box center [760, 327] width 365 height 48
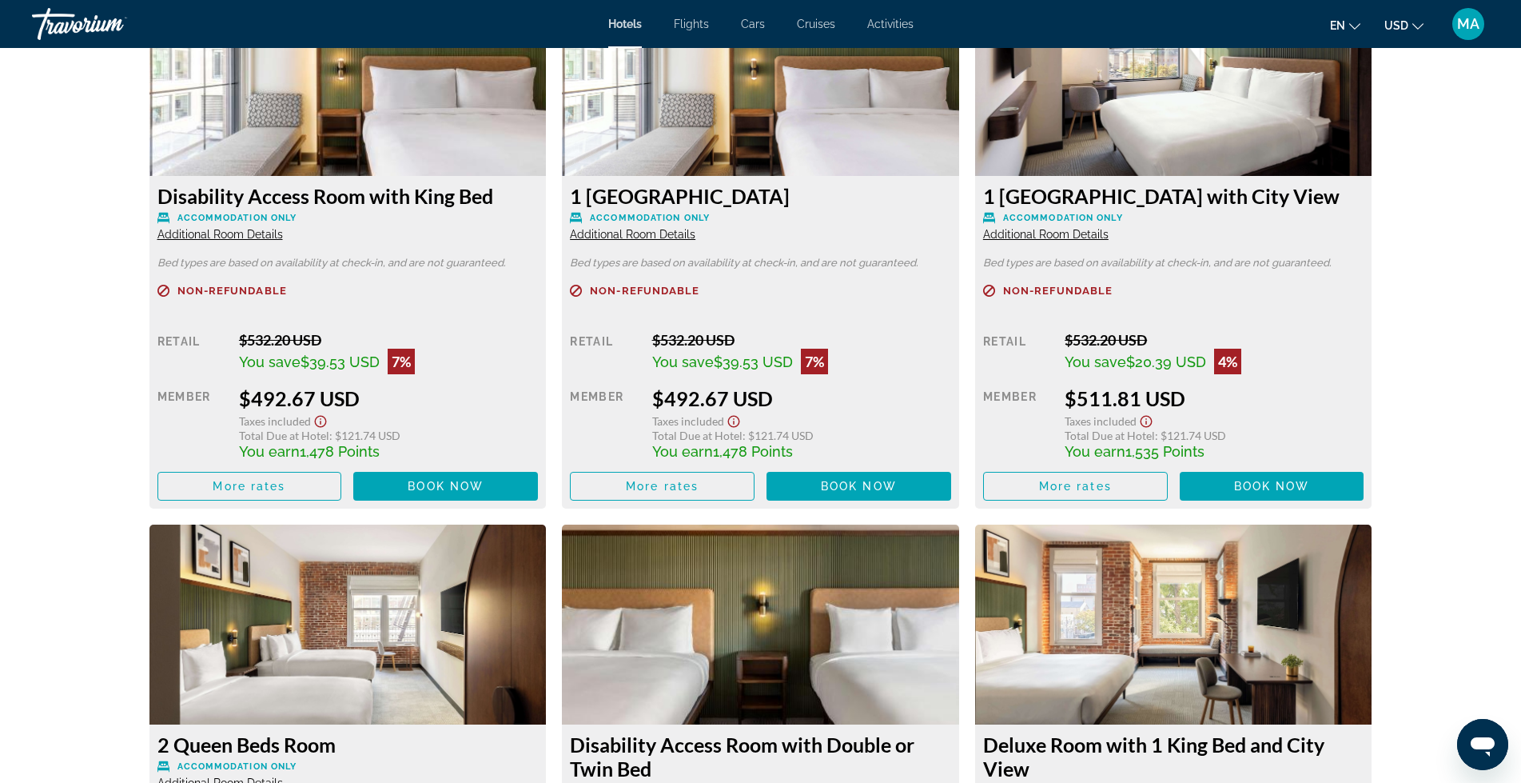
scroll to position [2398, 0]
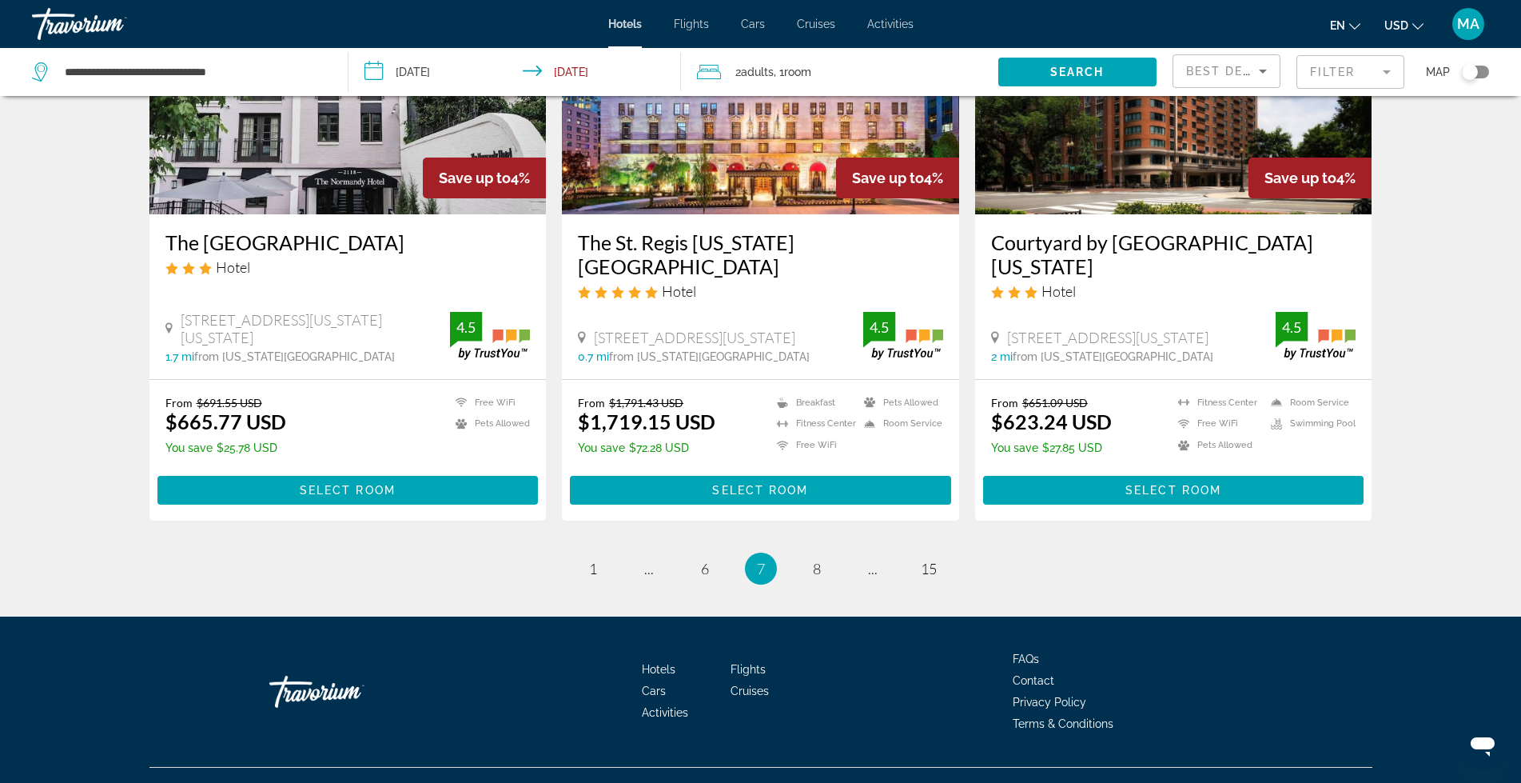
scroll to position [2003, 0]
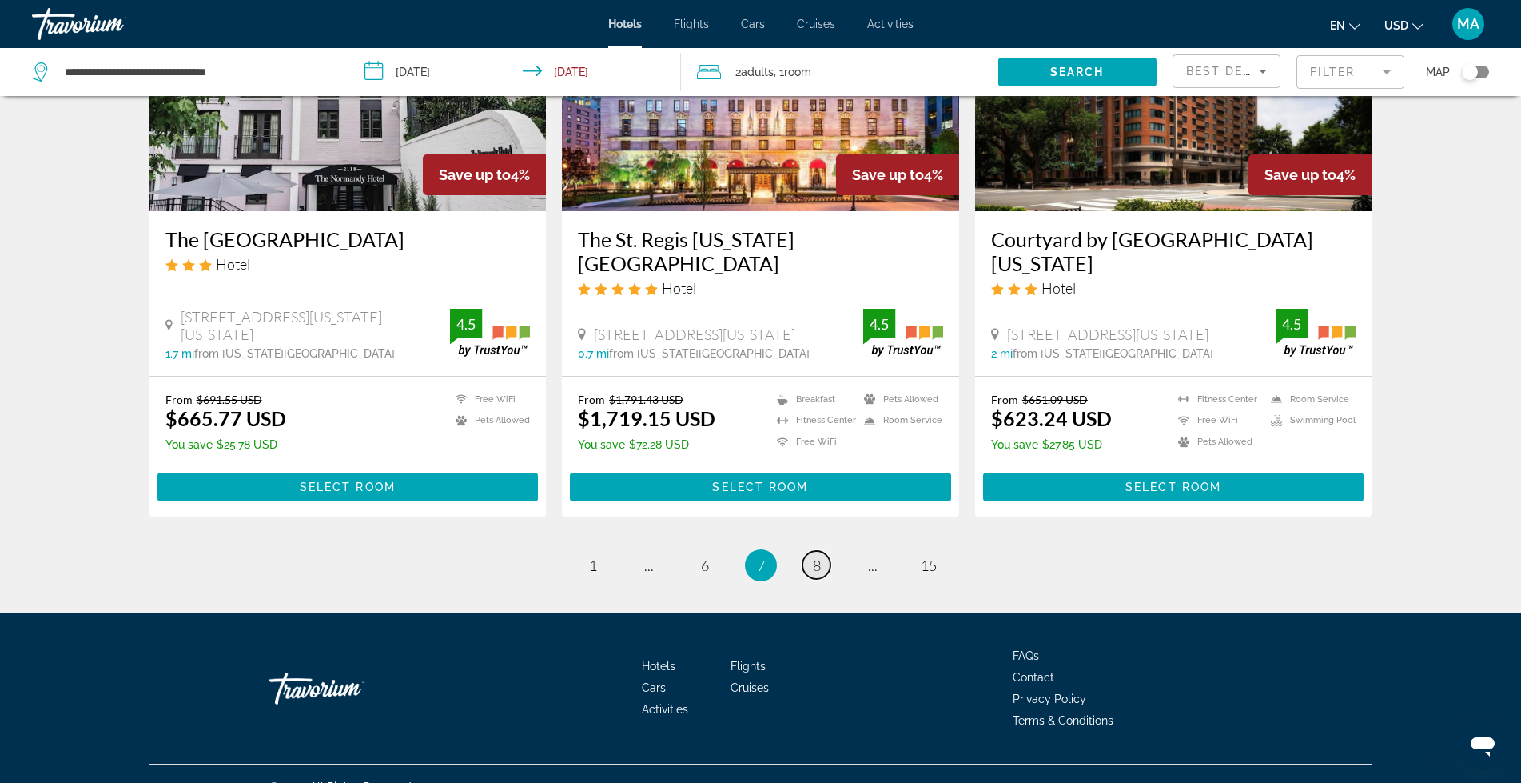
click at [816, 556] on span "8" at bounding box center [817, 565] width 8 height 18
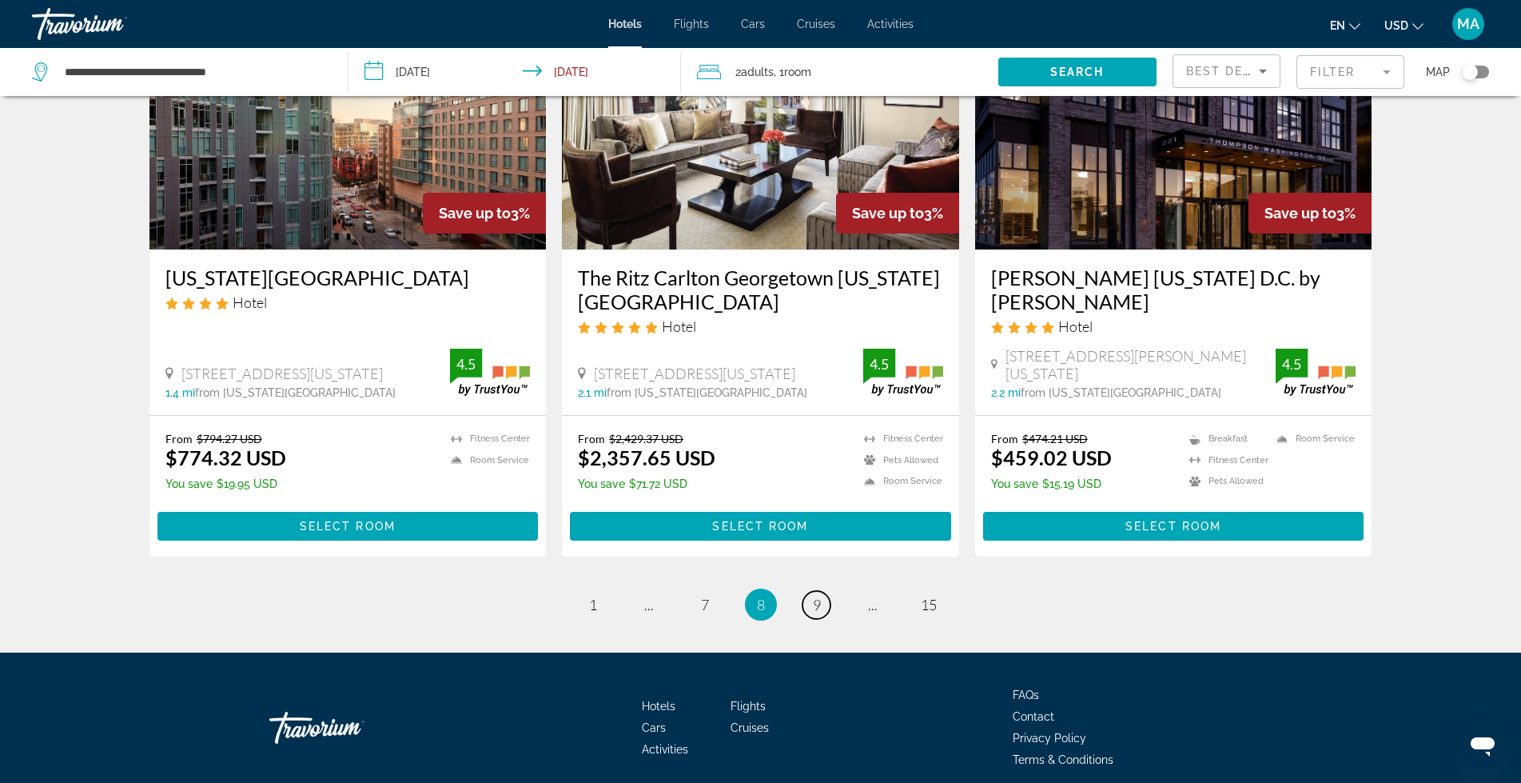
scroll to position [1972, 0]
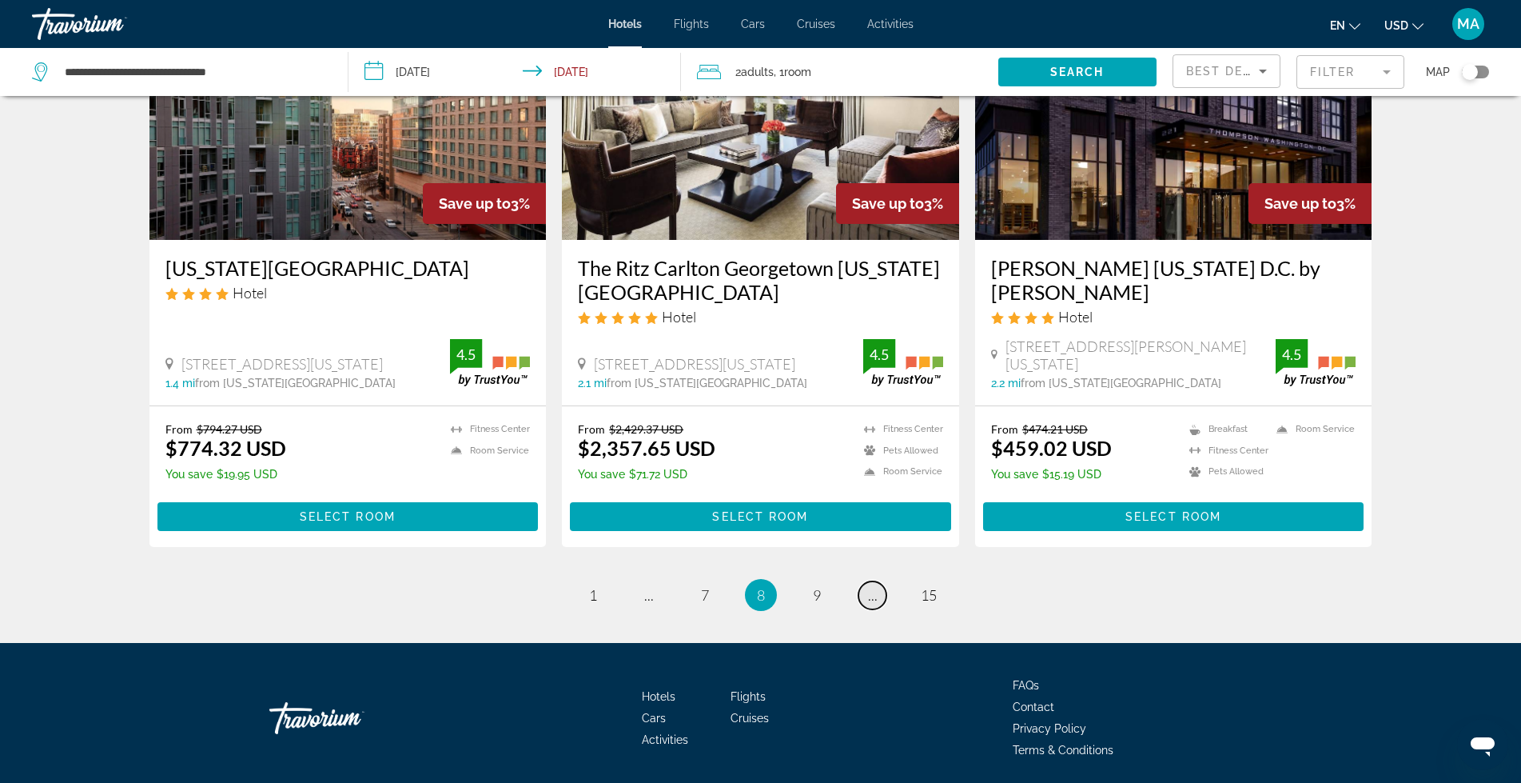
click at [874, 586] on span "..." at bounding box center [873, 595] width 10 height 18
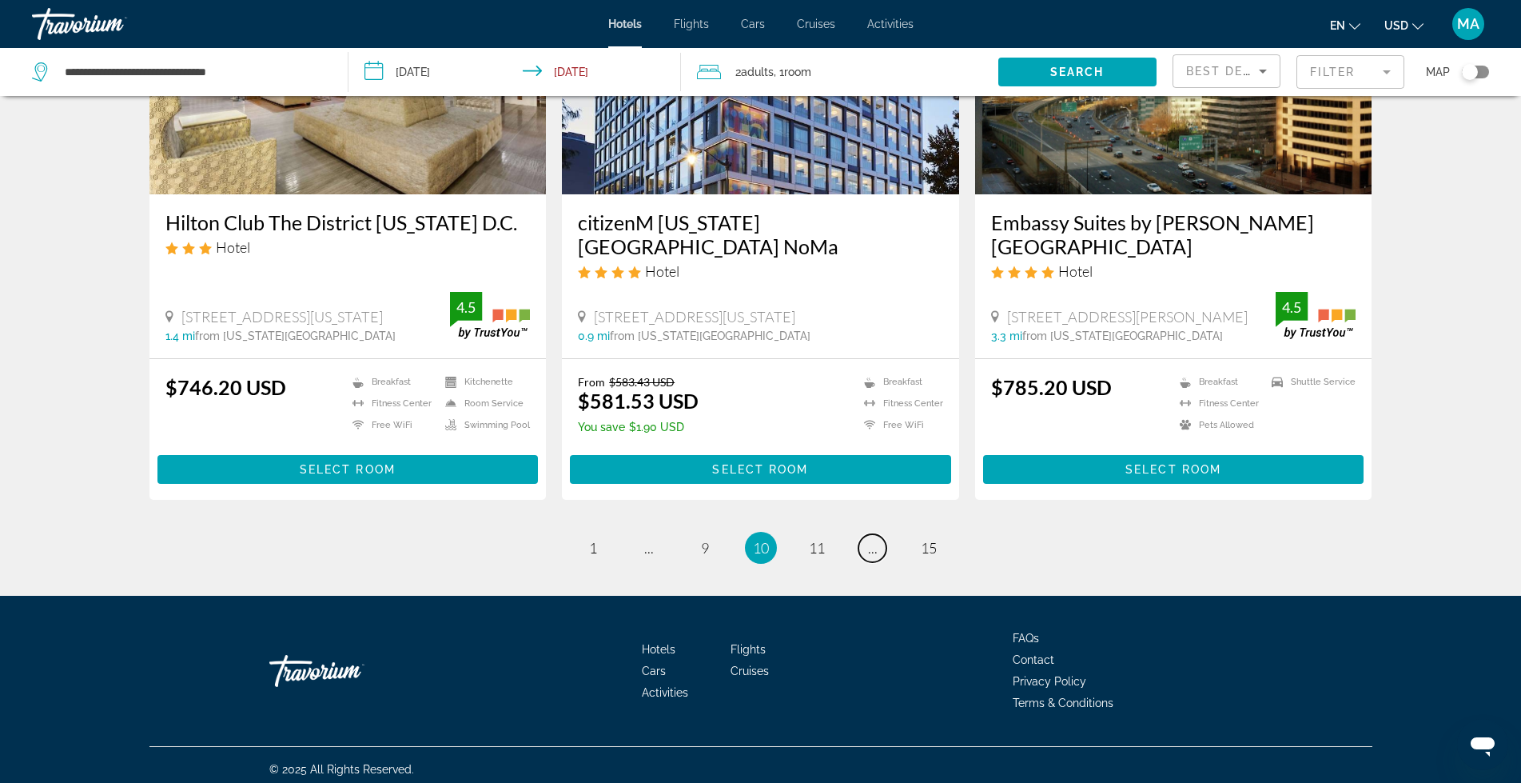
scroll to position [1979, 0]
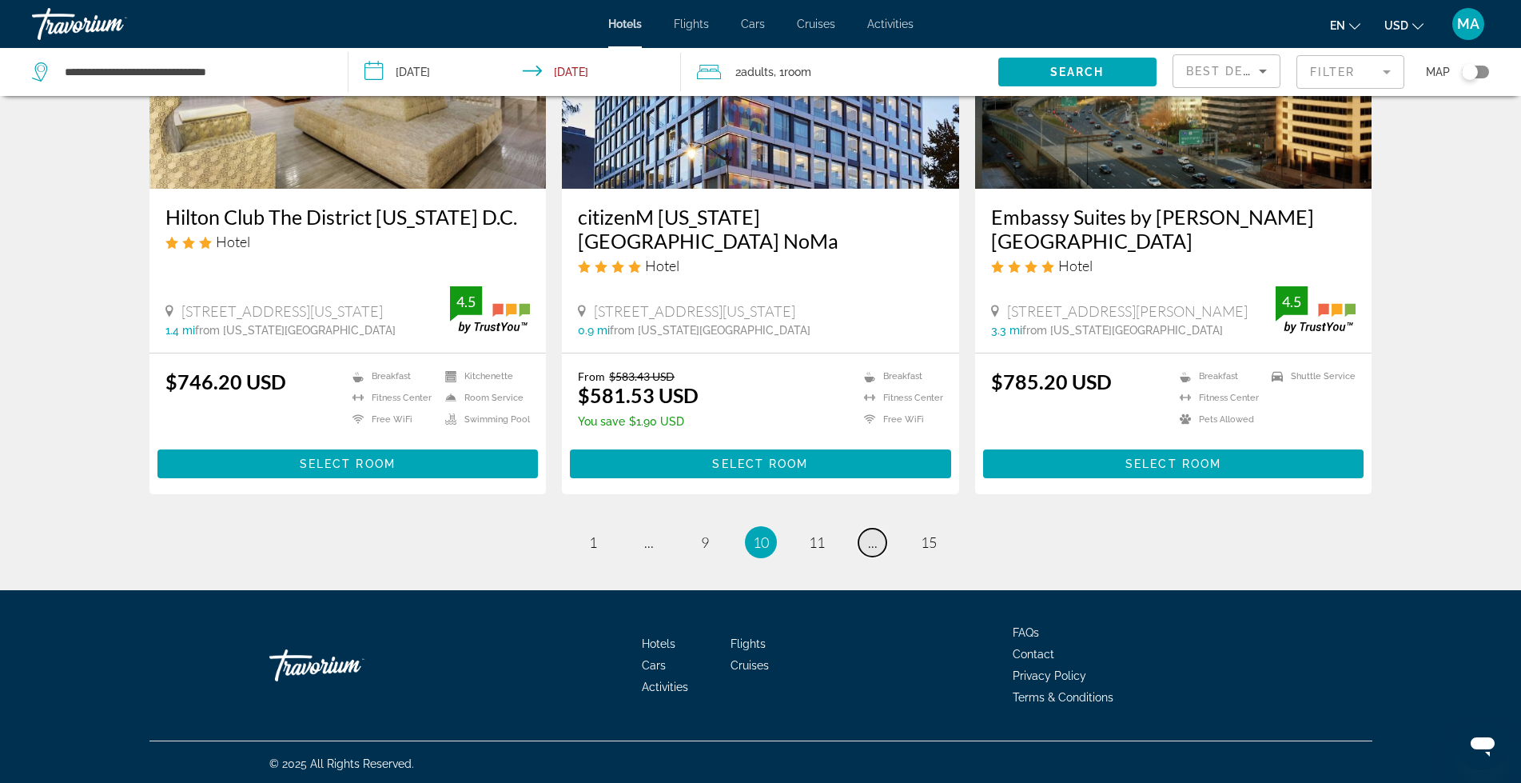
click at [877, 537] on link "page ..." at bounding box center [873, 542] width 28 height 28
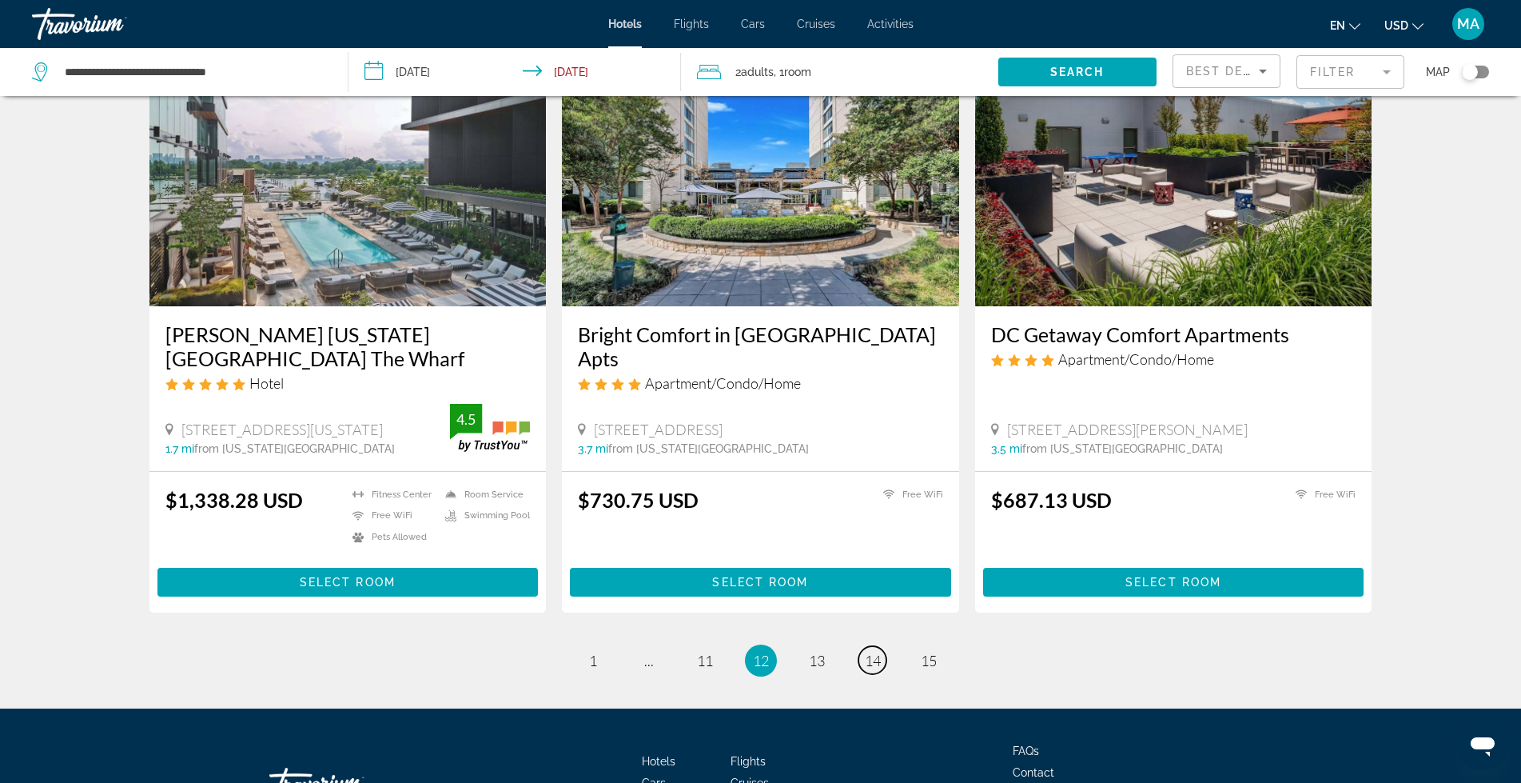
scroll to position [1892, 0]
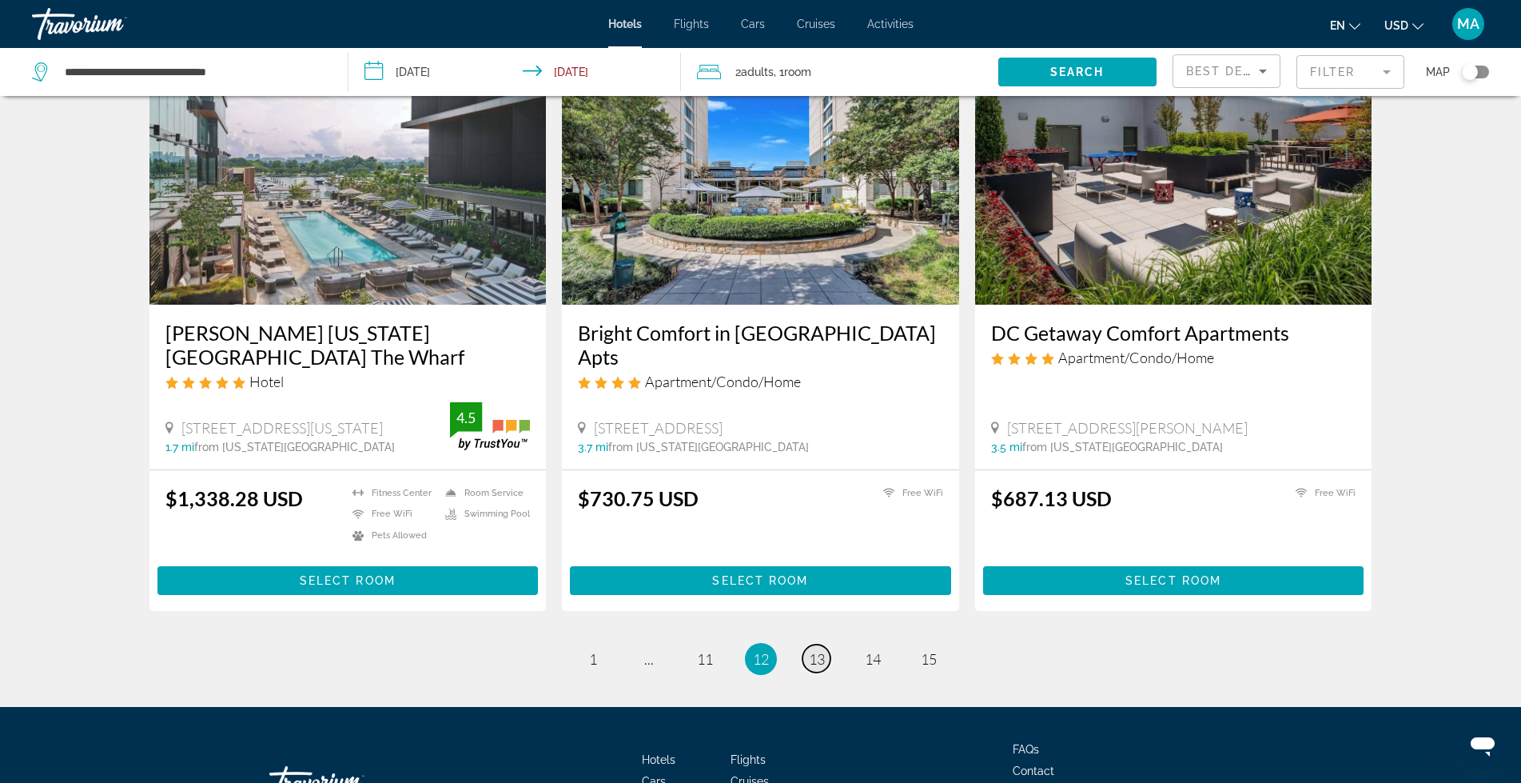
click at [824, 650] on span "13" at bounding box center [817, 659] width 16 height 18
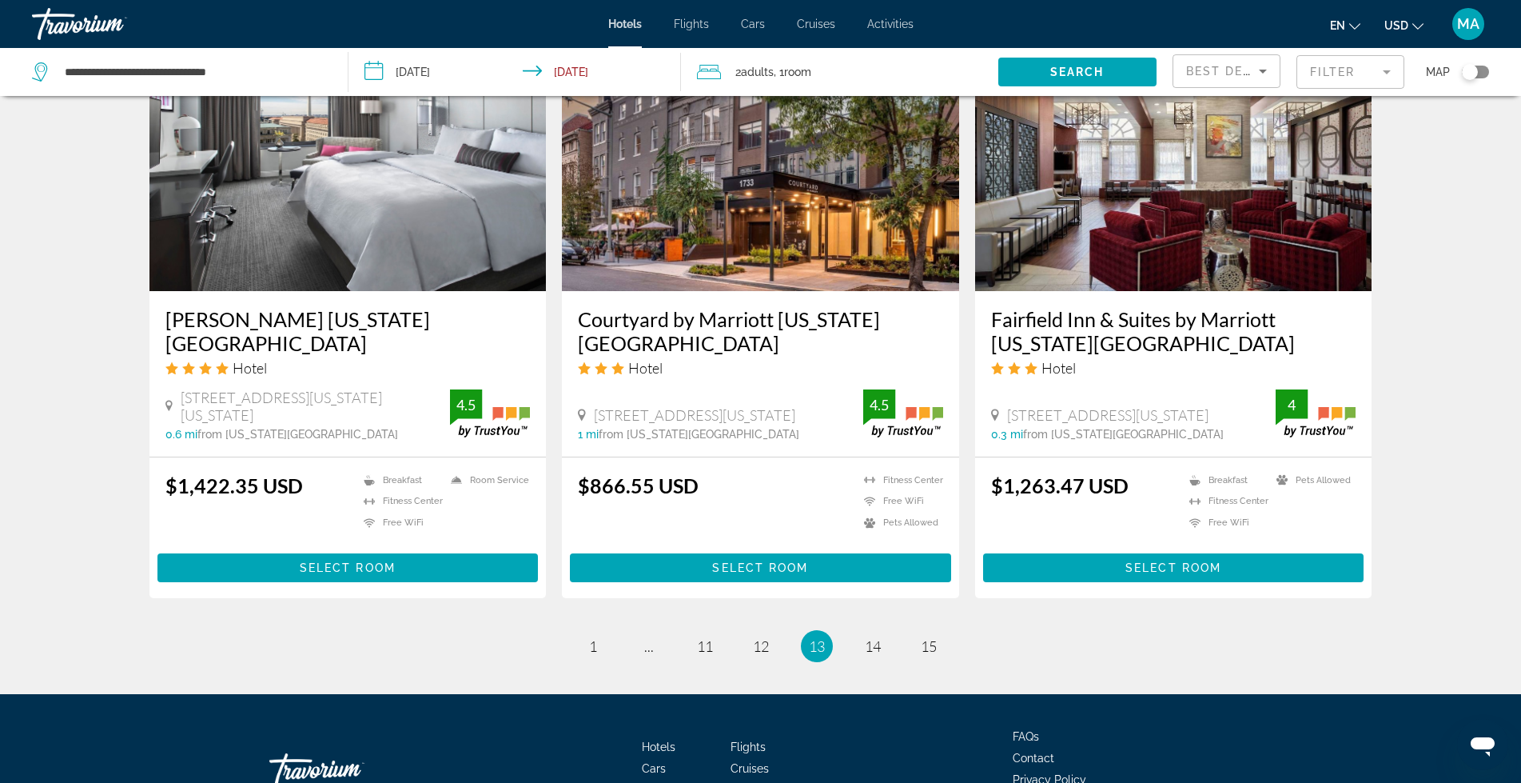
scroll to position [1892, 0]
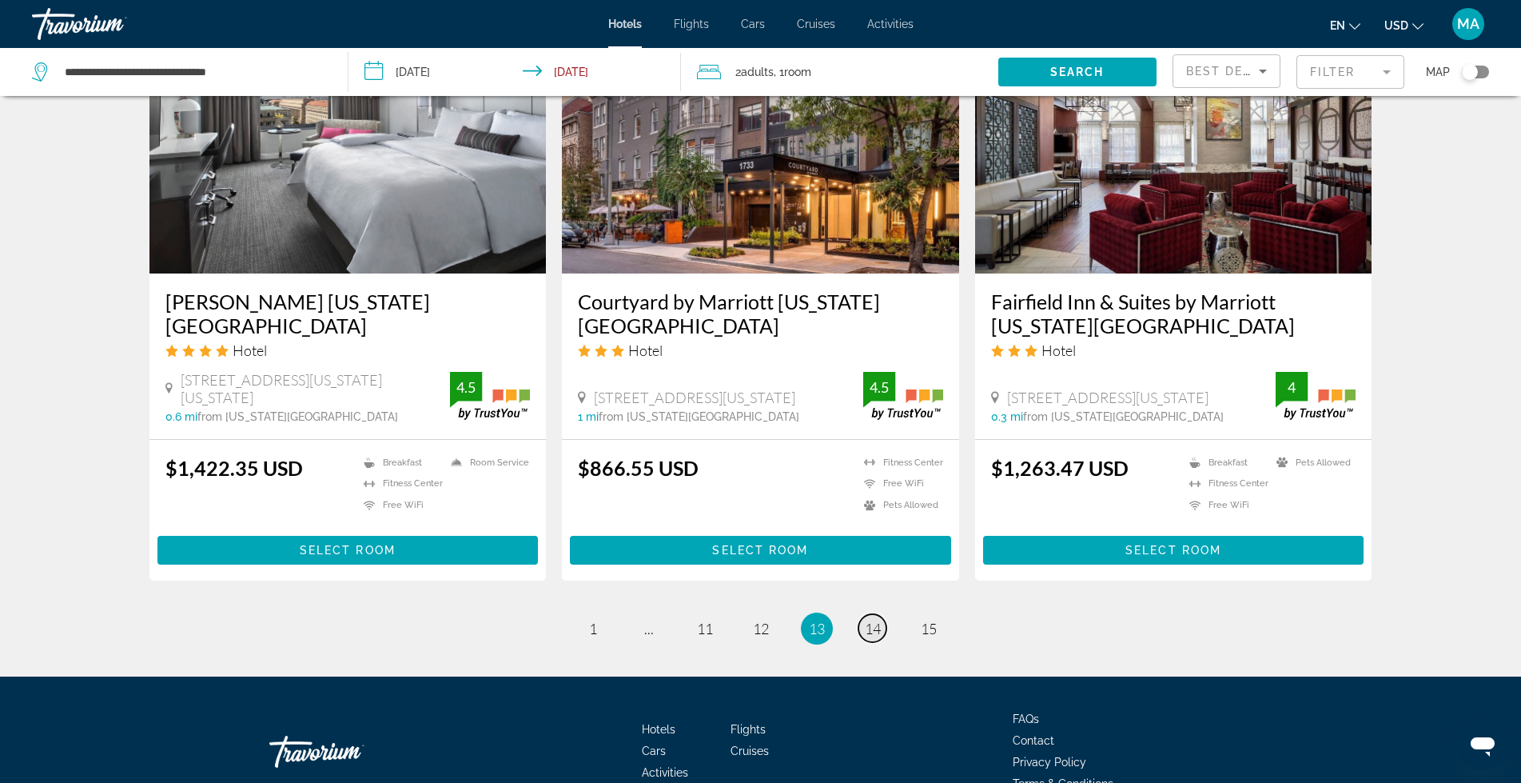
click at [869, 620] on span "14" at bounding box center [873, 629] width 16 height 18
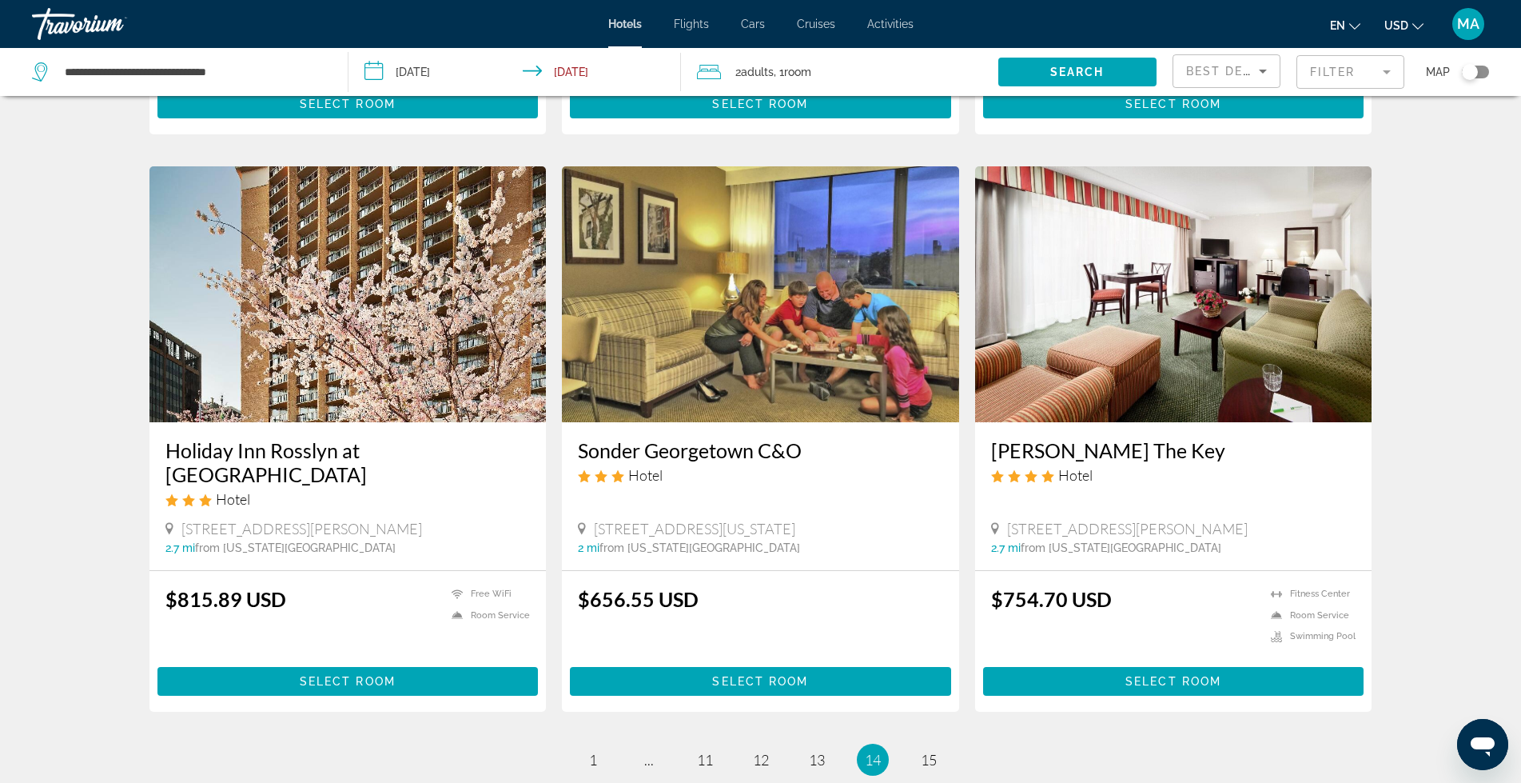
scroll to position [1785, 0]
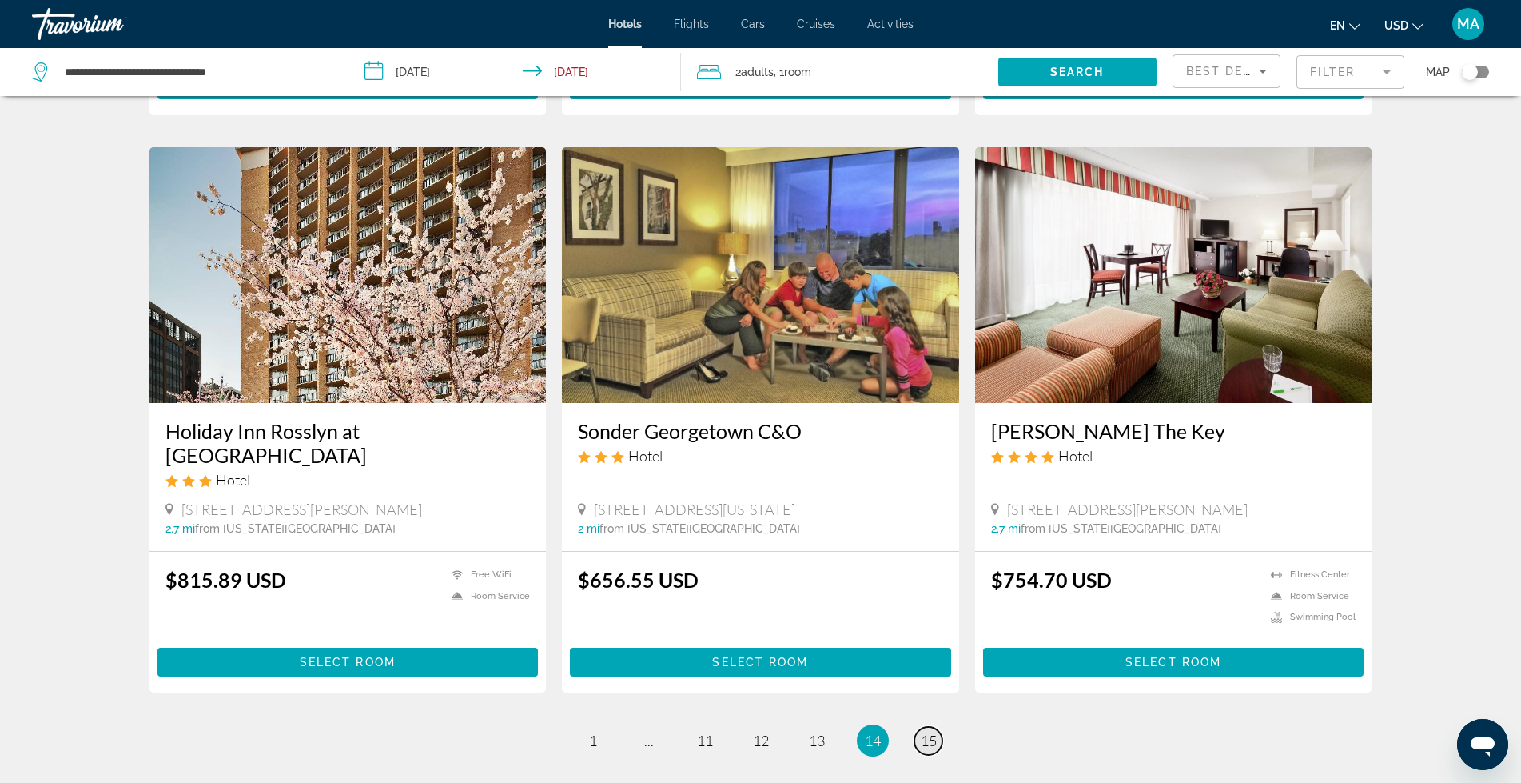
click at [929, 731] on span "15" at bounding box center [929, 740] width 16 height 18
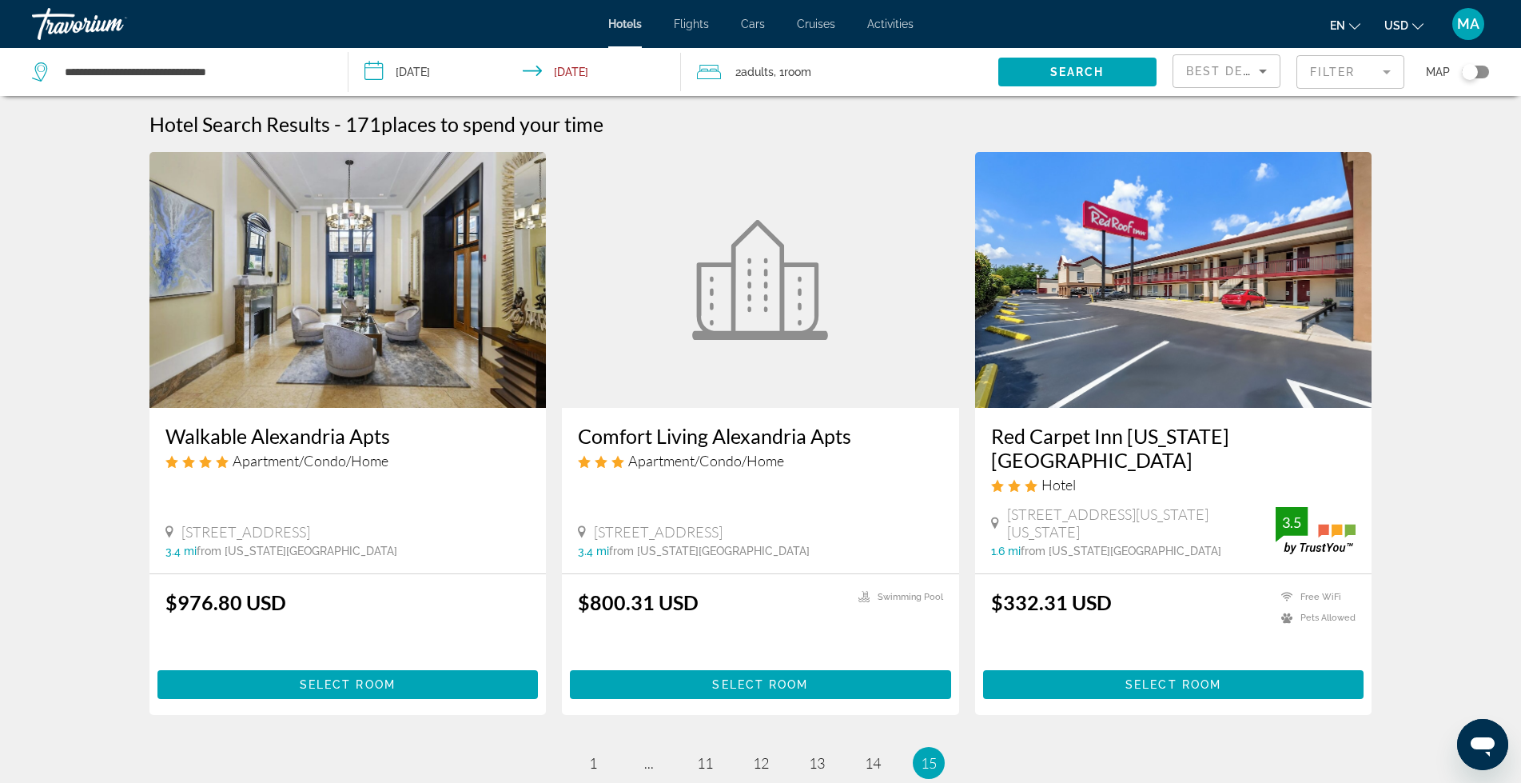
click at [1389, 70] on mat-form-field "Filter" at bounding box center [1351, 72] width 108 height 34
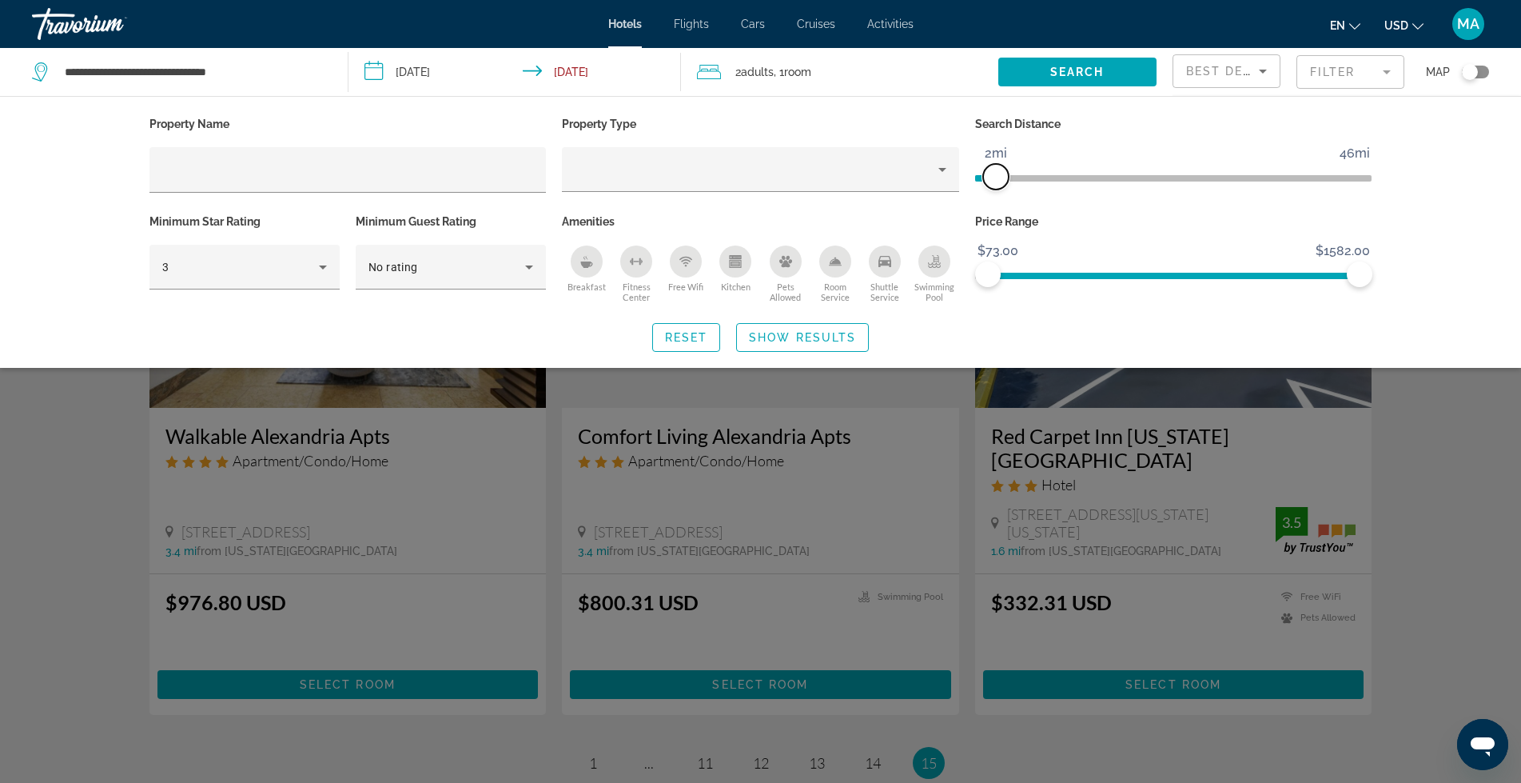
click at [999, 177] on span "ngx-slider" at bounding box center [996, 177] width 26 height 26
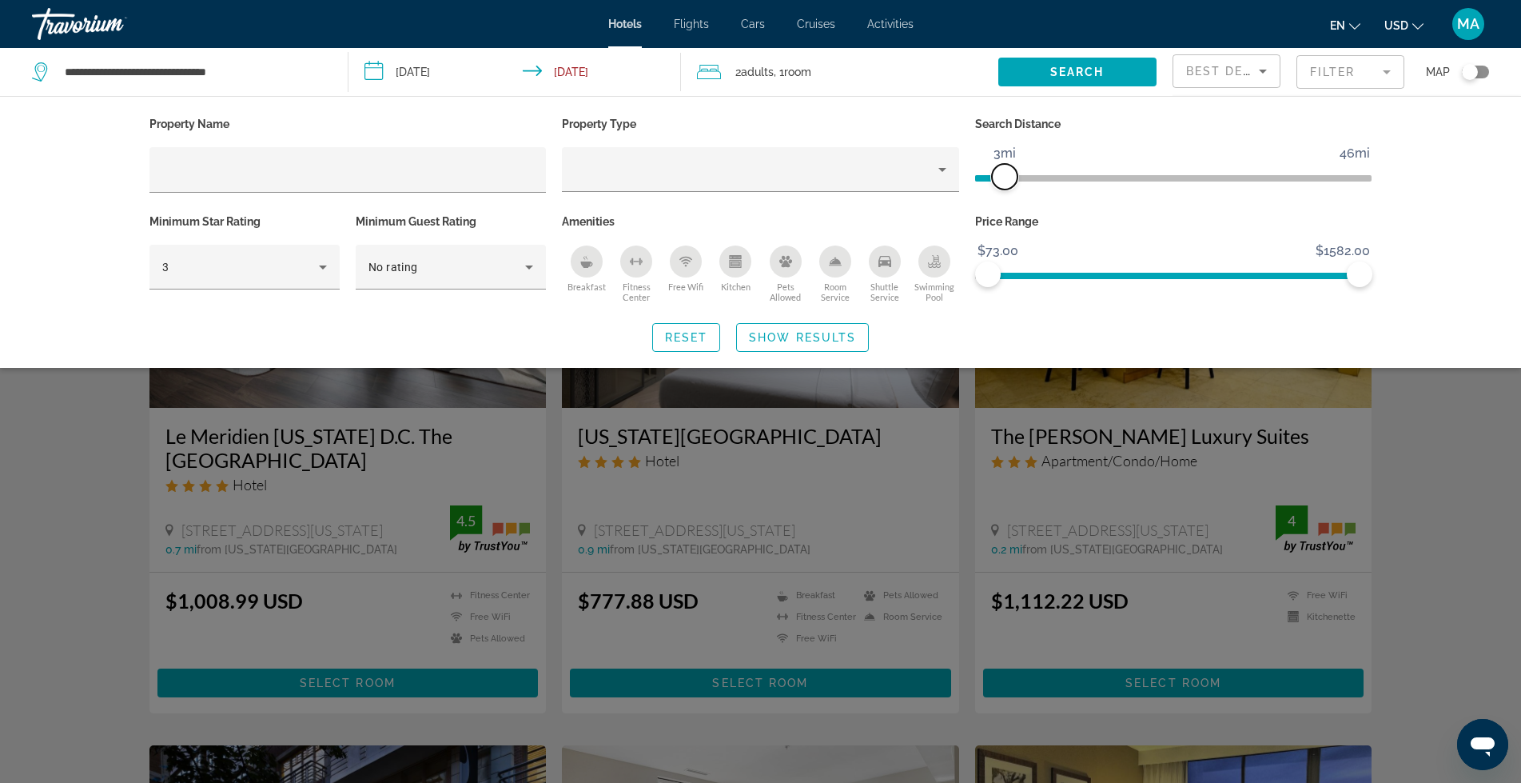
click at [1005, 177] on span "ngx-slider" at bounding box center [1005, 177] width 26 height 26
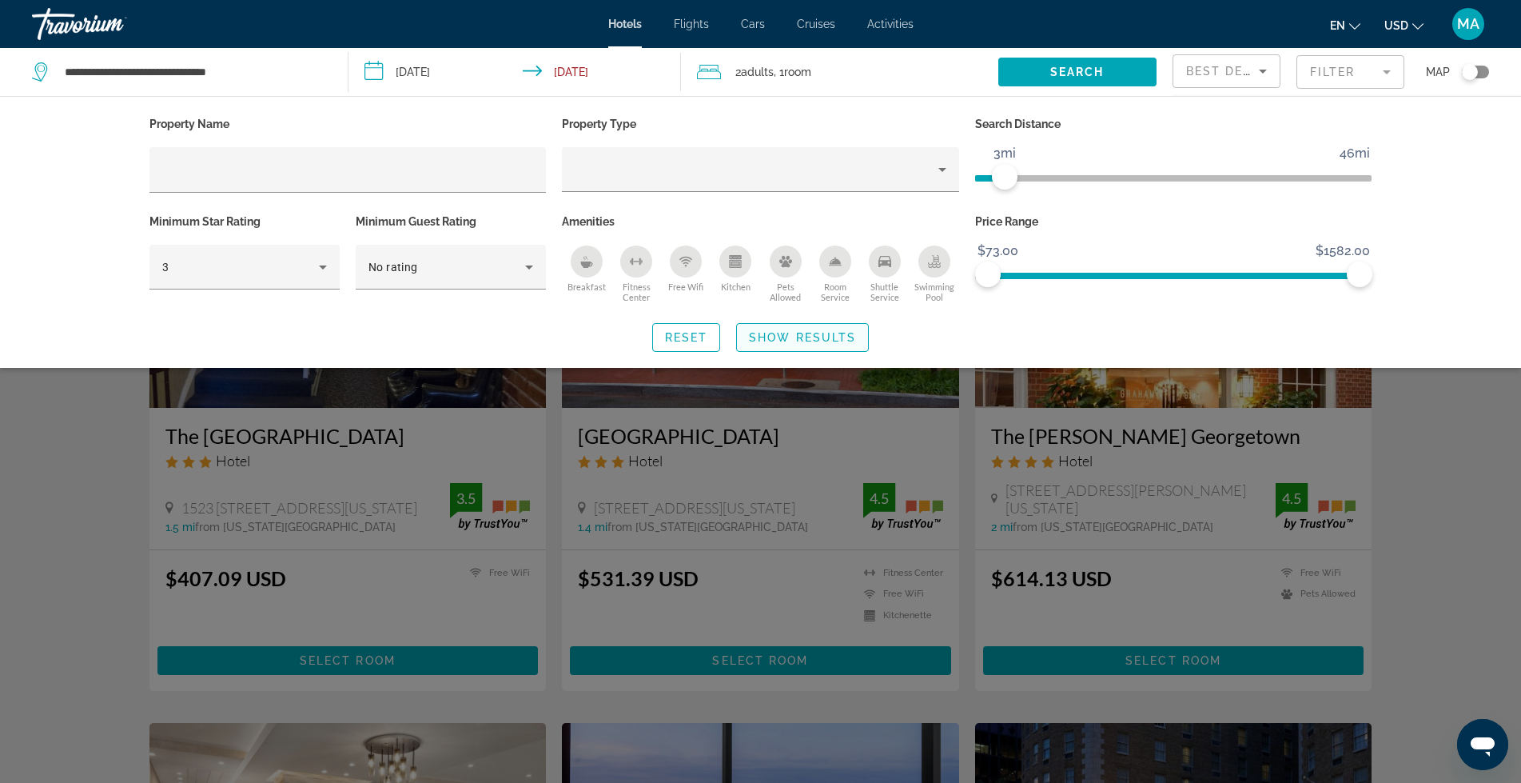
click at [805, 336] on span "Show Results" at bounding box center [802, 337] width 107 height 13
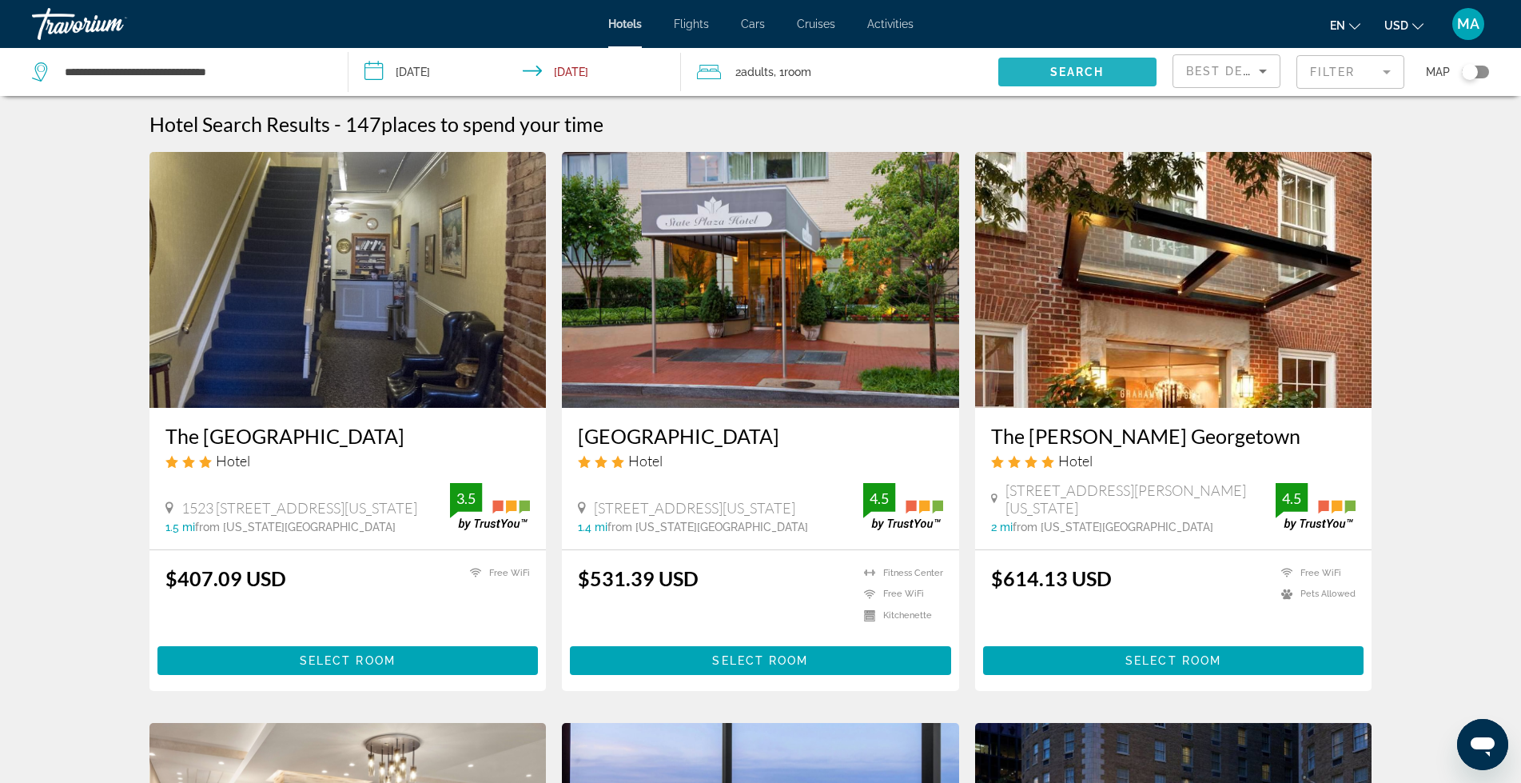
click at [1090, 68] on span "Search" at bounding box center [1077, 72] width 54 height 13
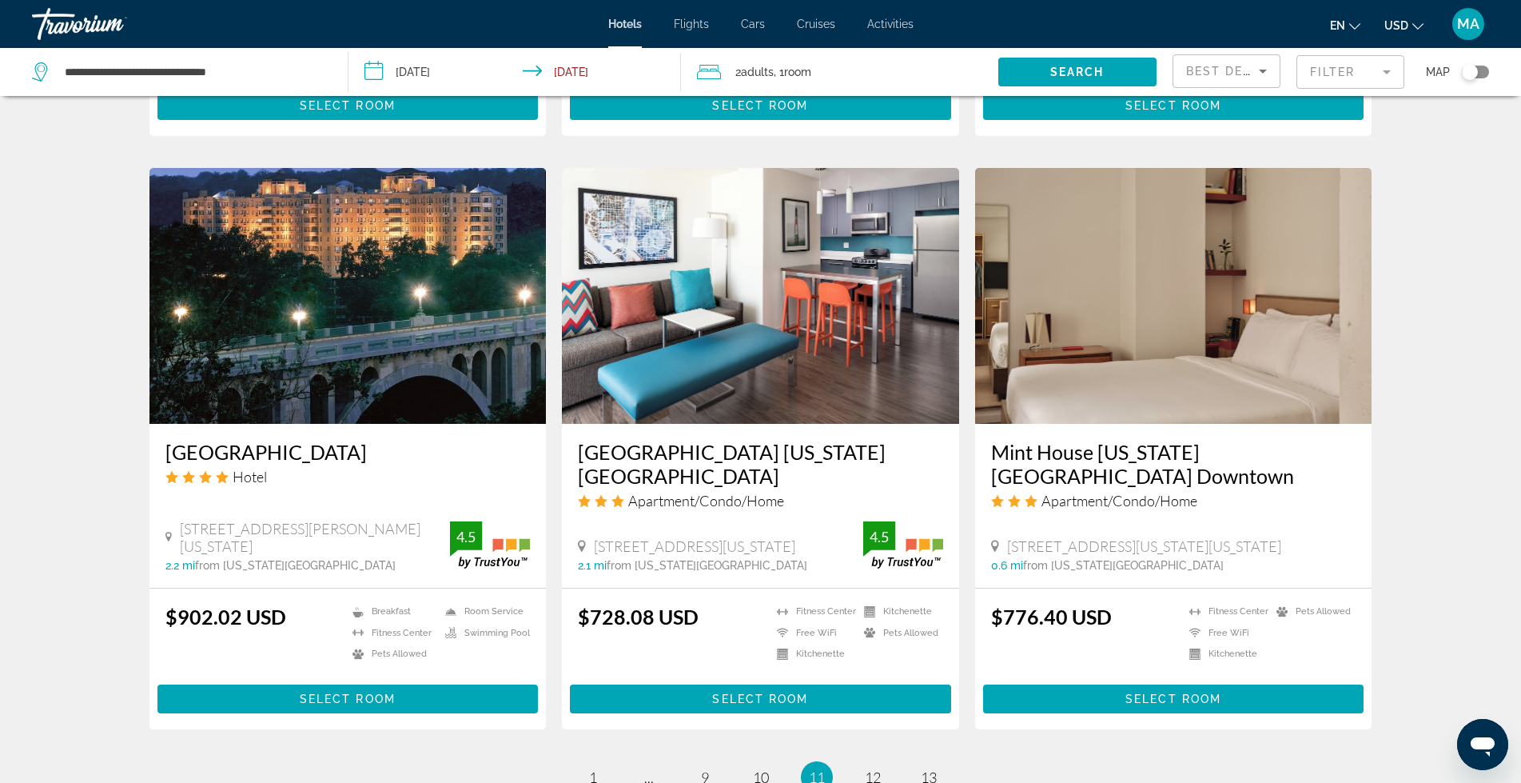
scroll to position [1919, 0]
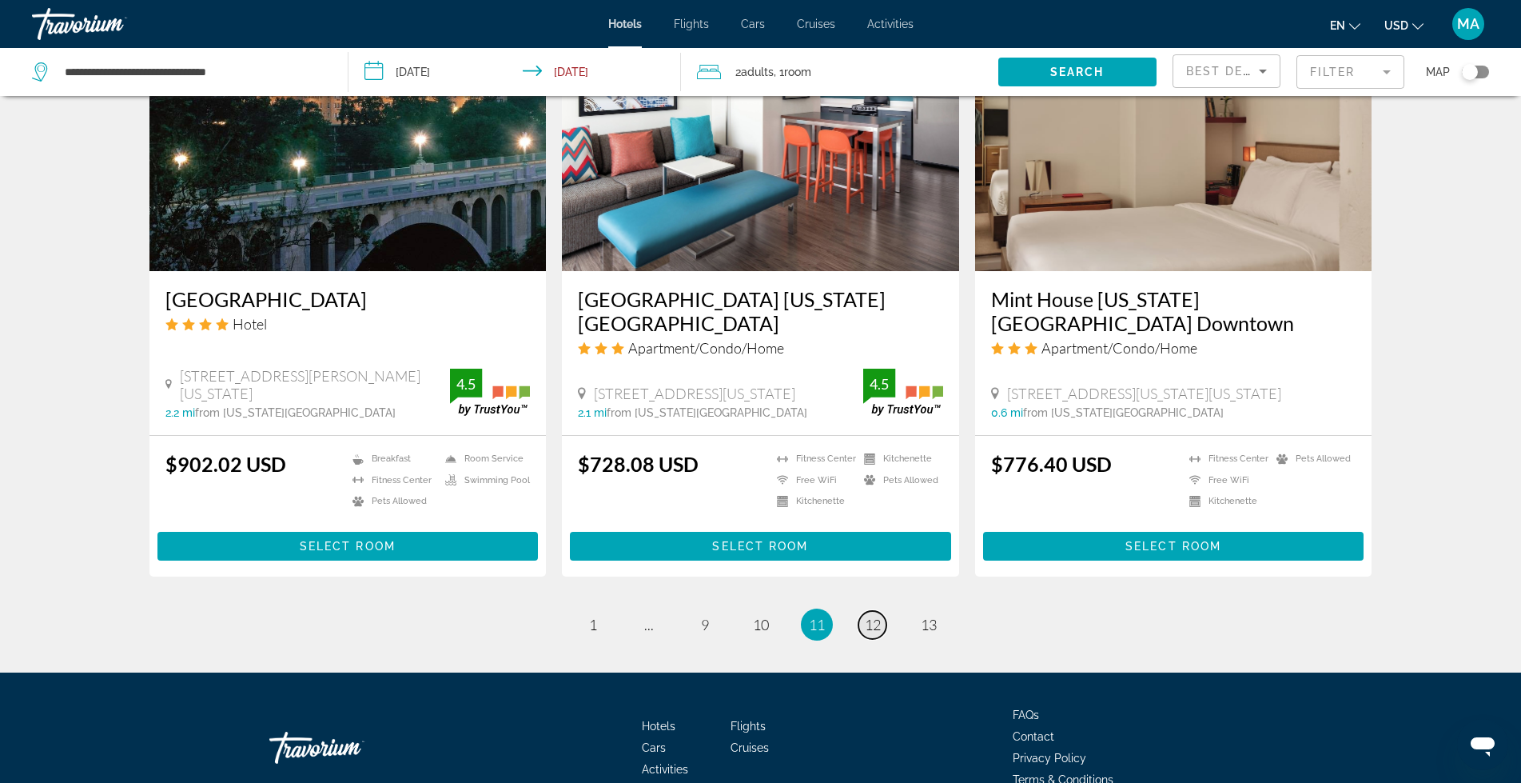
click at [869, 616] on span "12" at bounding box center [873, 625] width 16 height 18
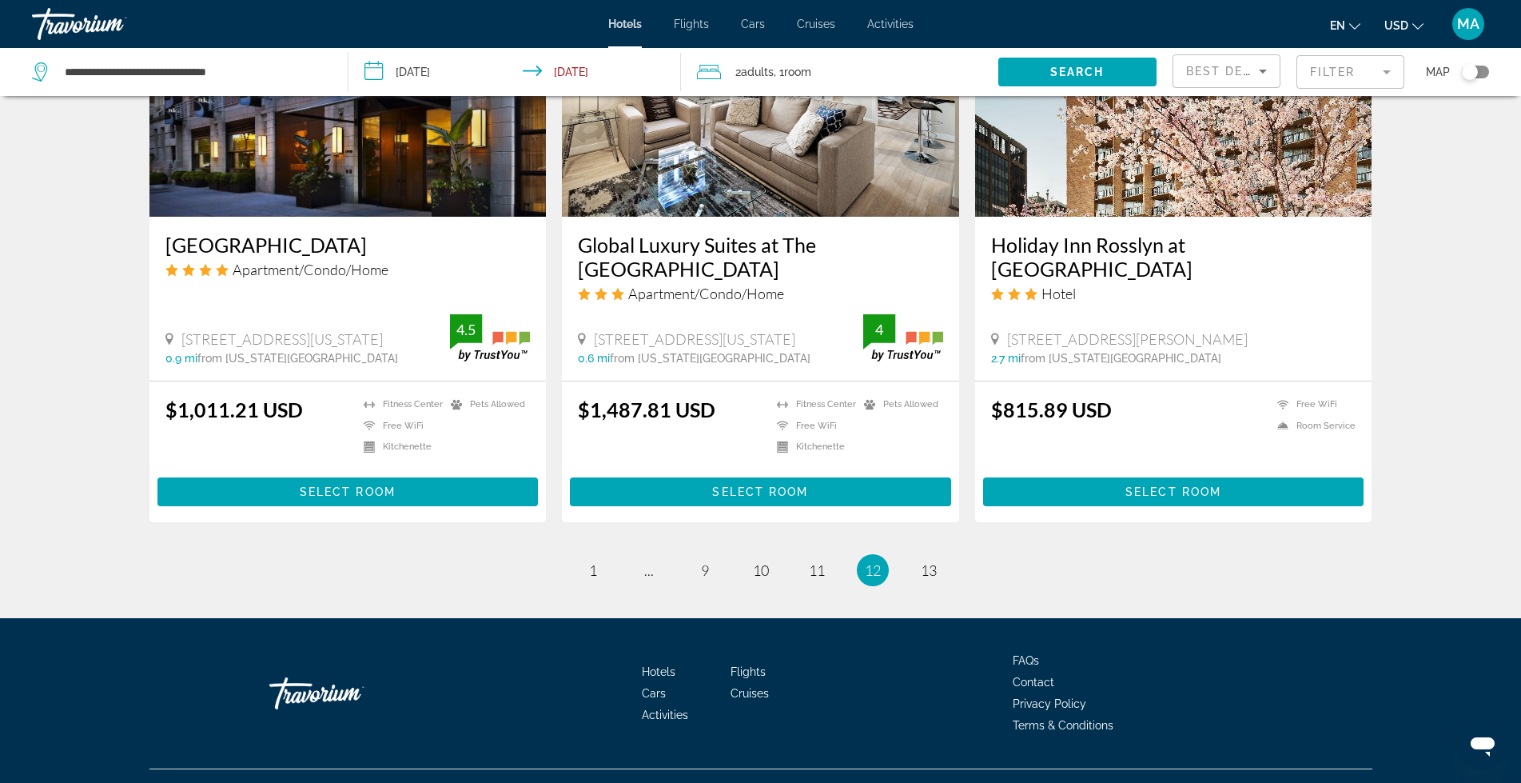
scroll to position [1979, 0]
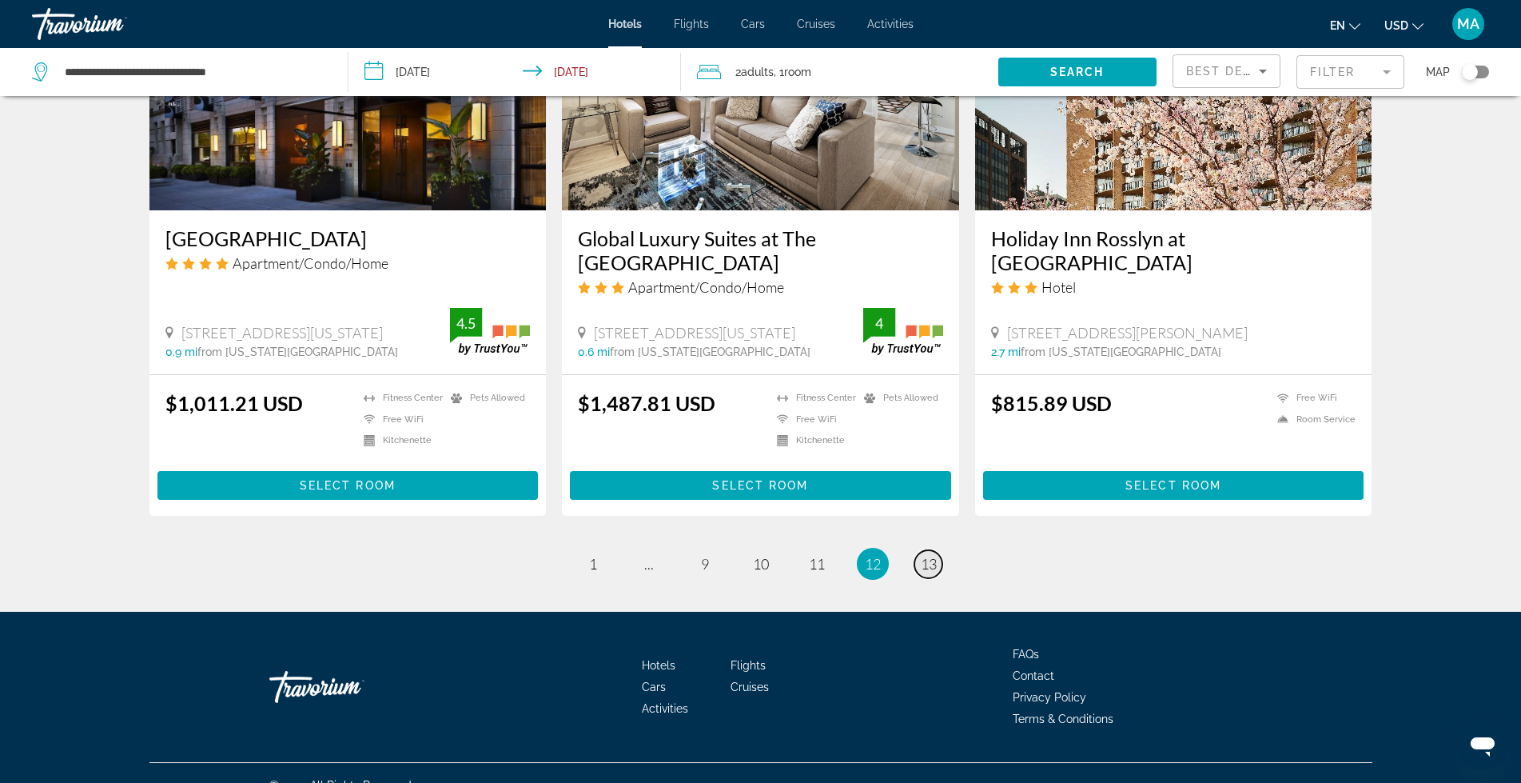
click at [923, 555] on span "13" at bounding box center [929, 564] width 16 height 18
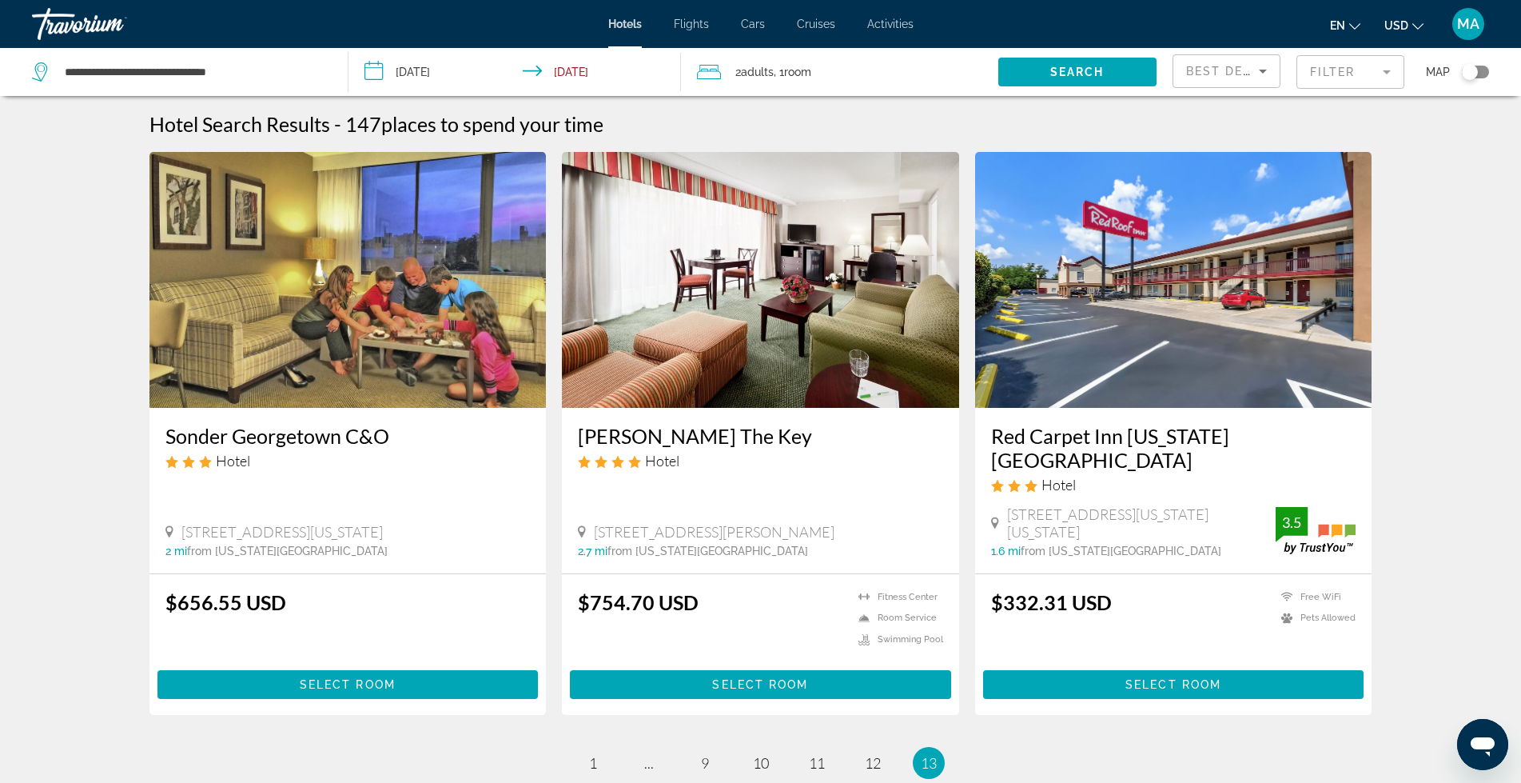
click at [1383, 75] on mat-form-field "Filter" at bounding box center [1351, 72] width 108 height 34
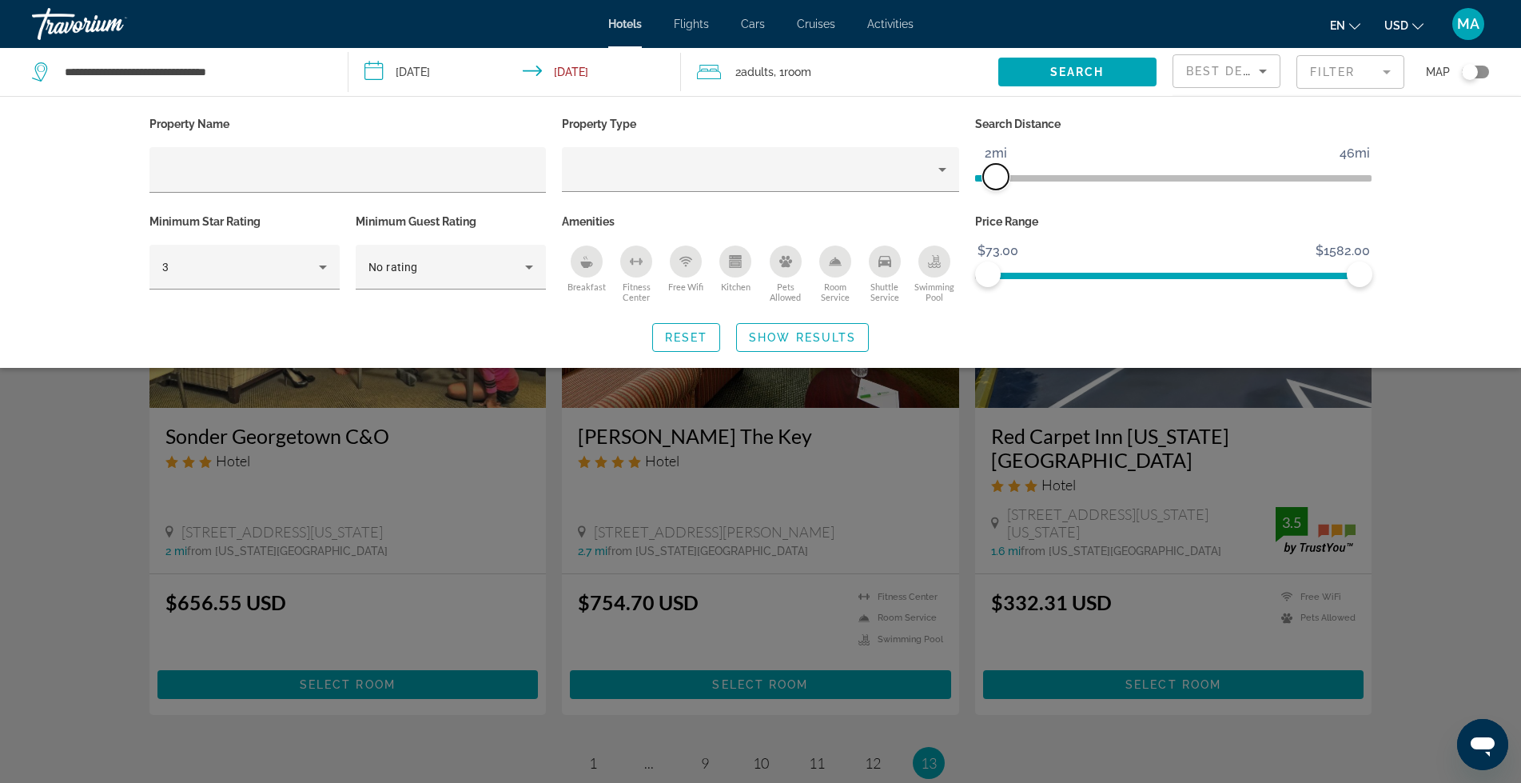
click at [998, 183] on span "ngx-slider" at bounding box center [996, 177] width 26 height 26
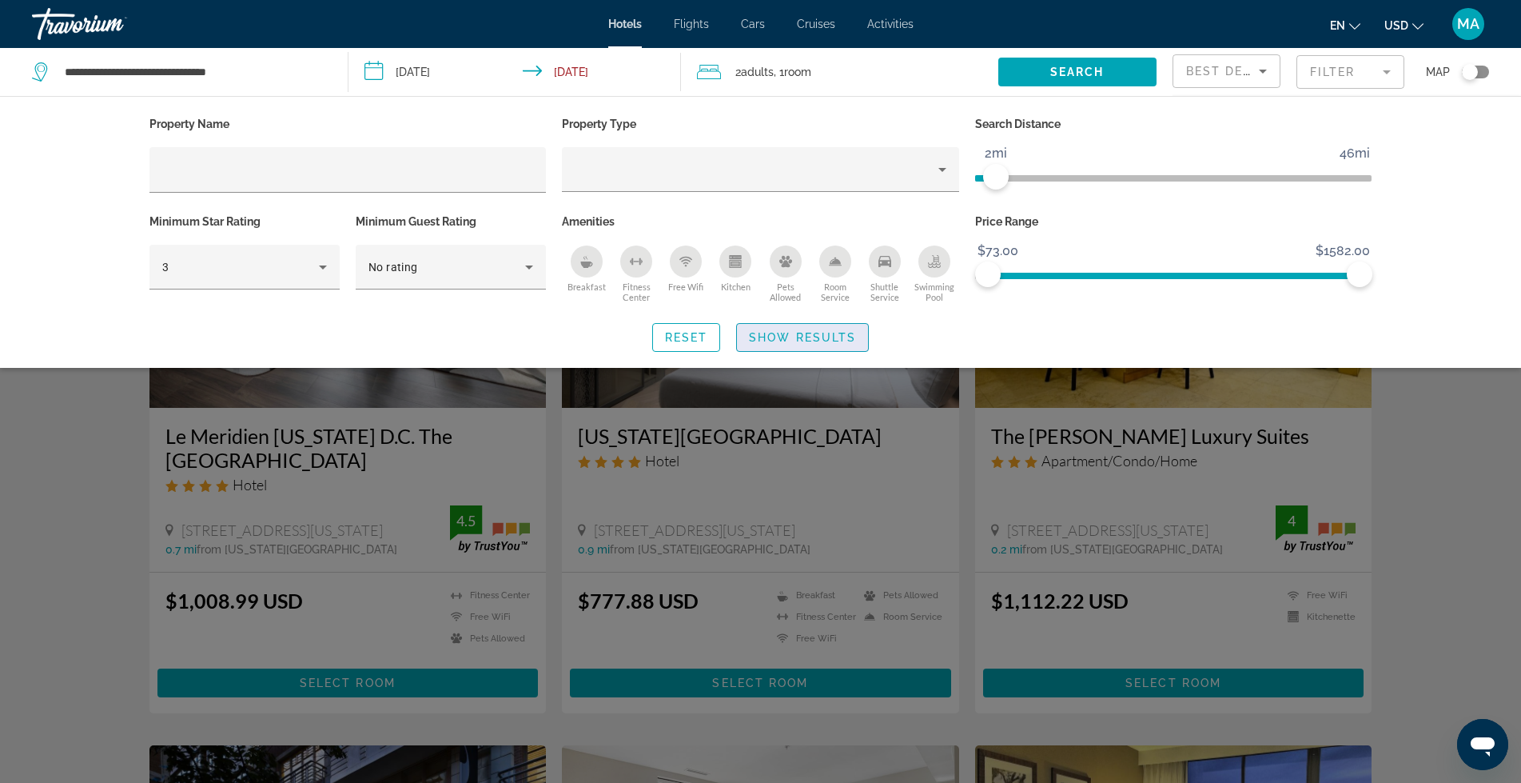
click at [766, 342] on span "Show Results" at bounding box center [802, 337] width 107 height 13
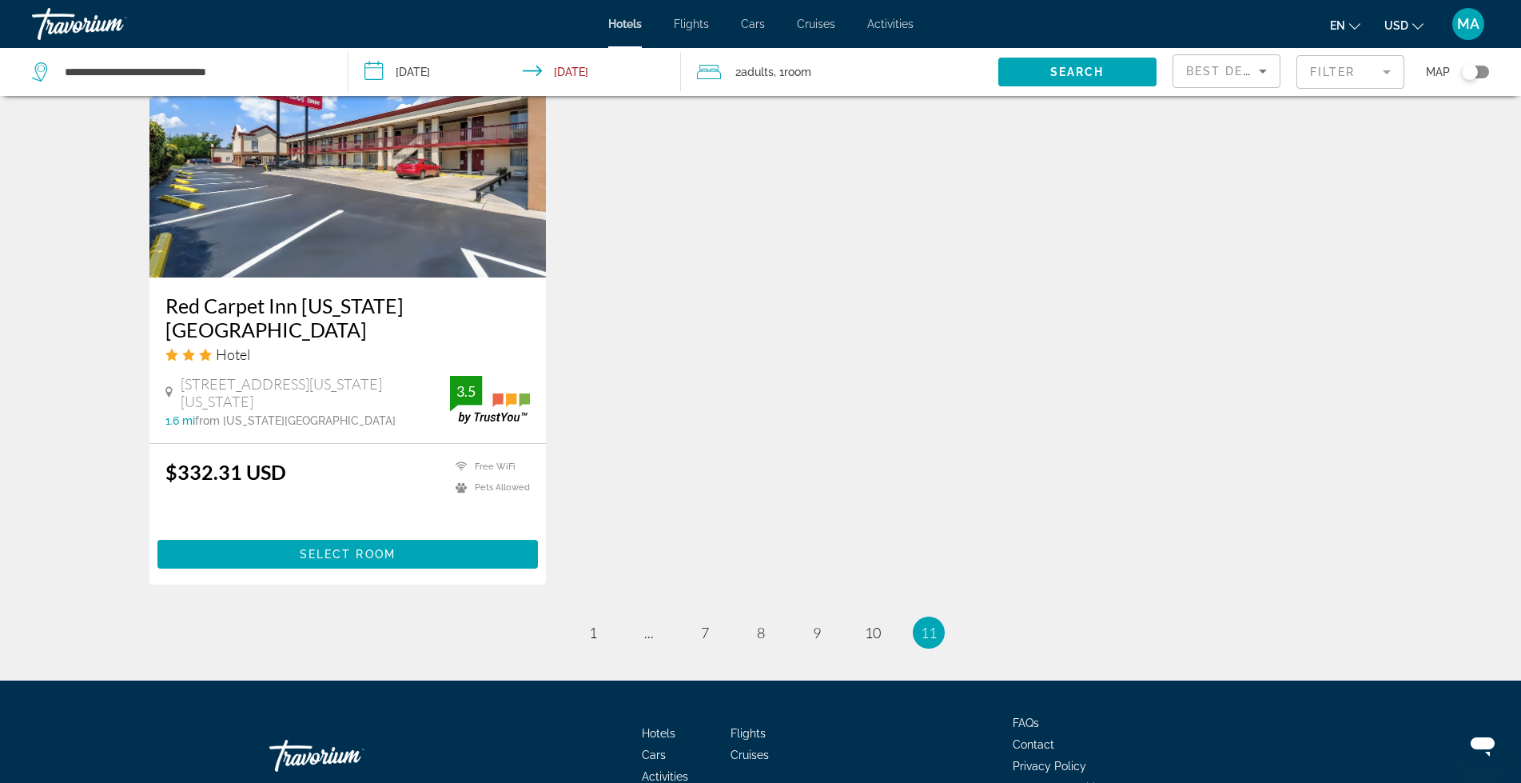
scroll to position [1315, 0]
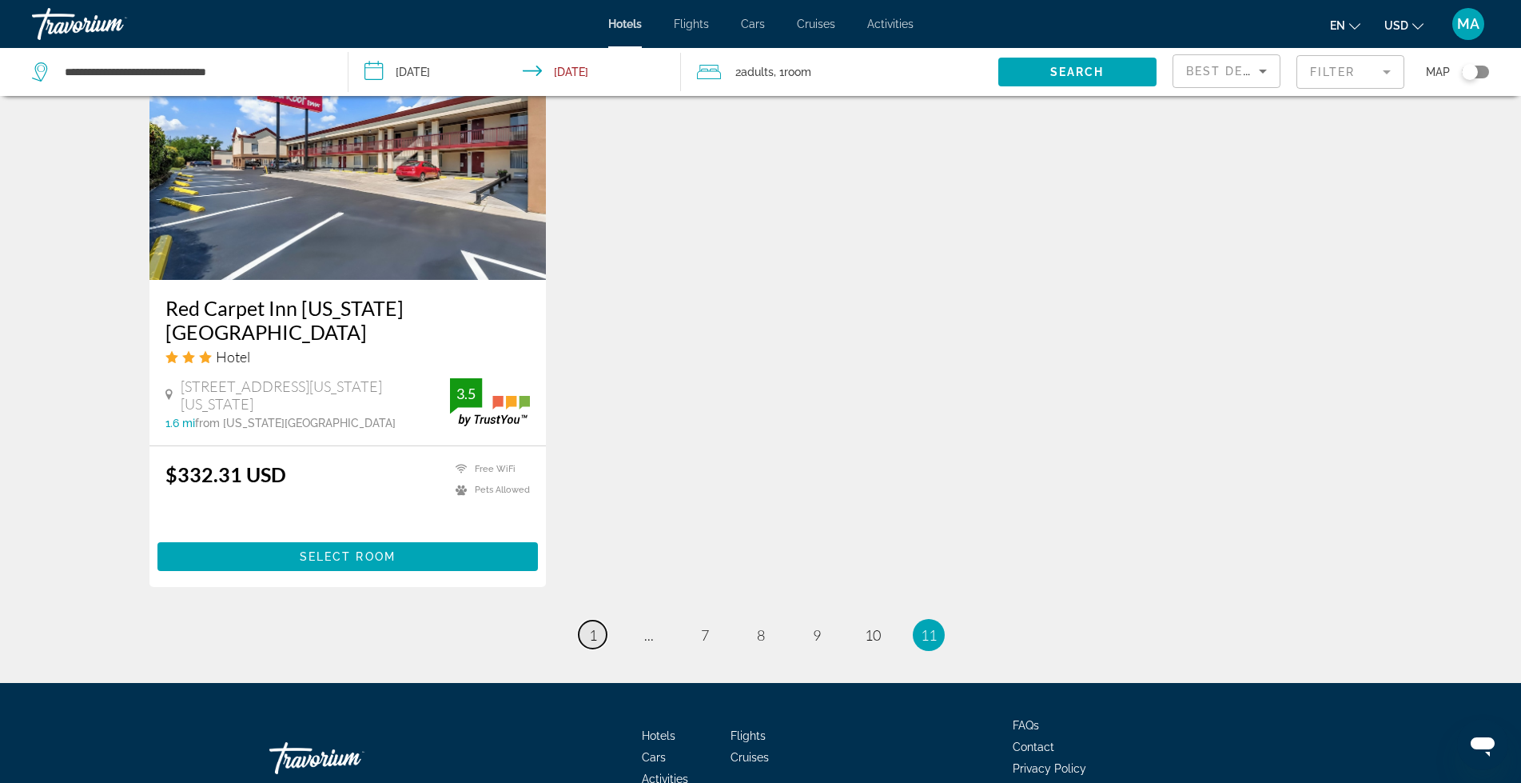
click at [596, 626] on span "1" at bounding box center [593, 635] width 8 height 18
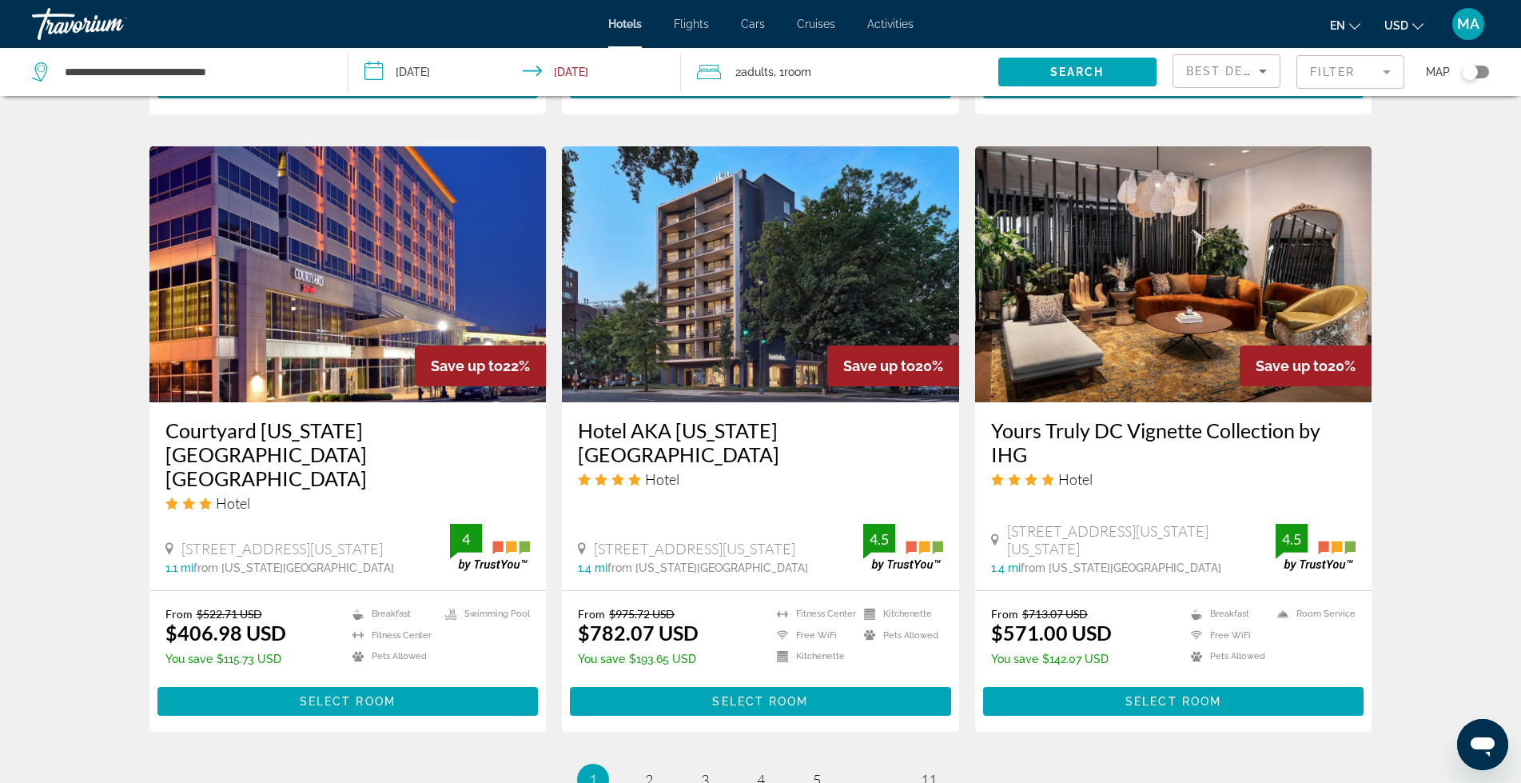
scroll to position [1812, 0]
click at [652, 770] on span "2" at bounding box center [649, 779] width 8 height 18
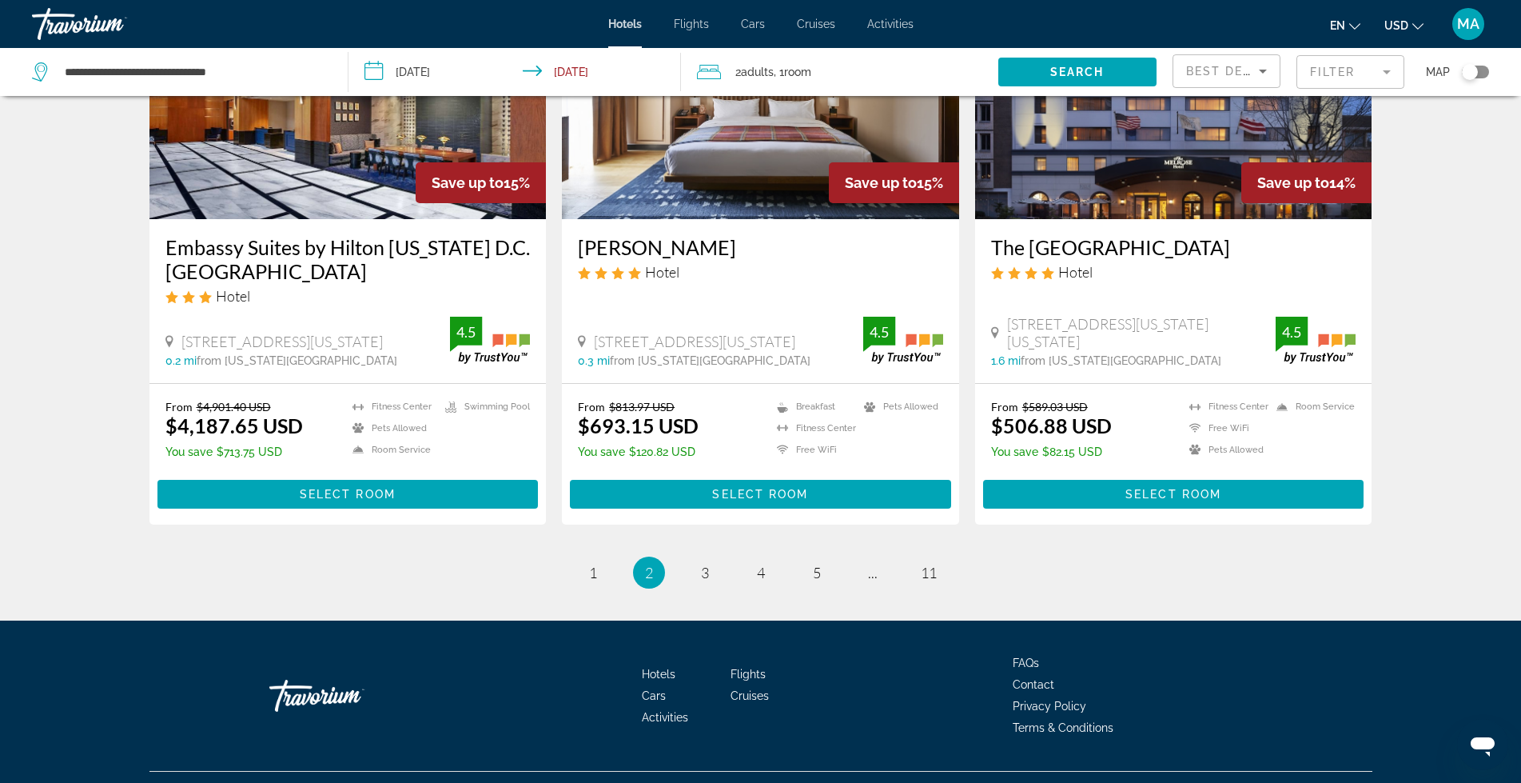
scroll to position [2003, 0]
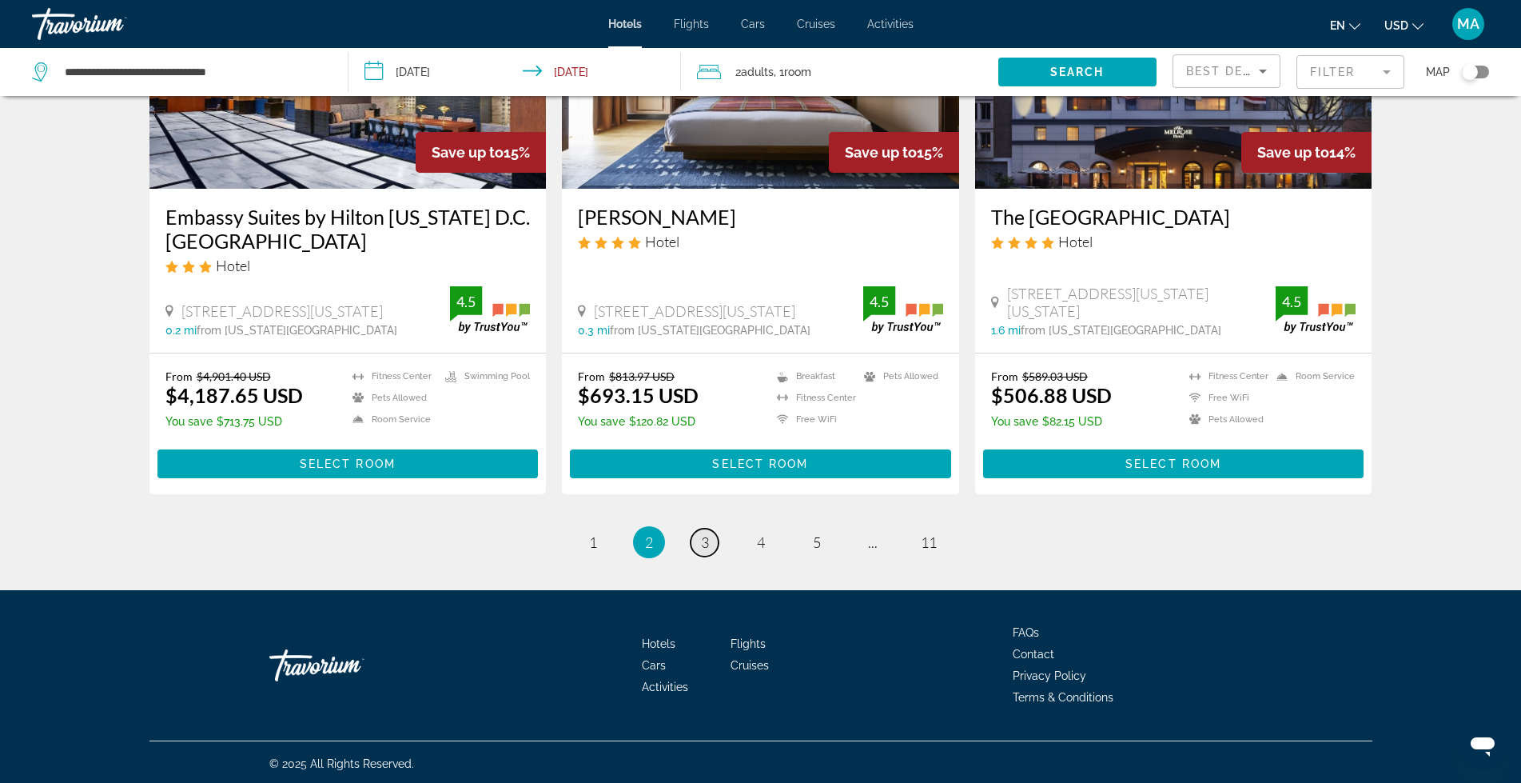
click at [703, 536] on span "3" at bounding box center [705, 542] width 8 height 18
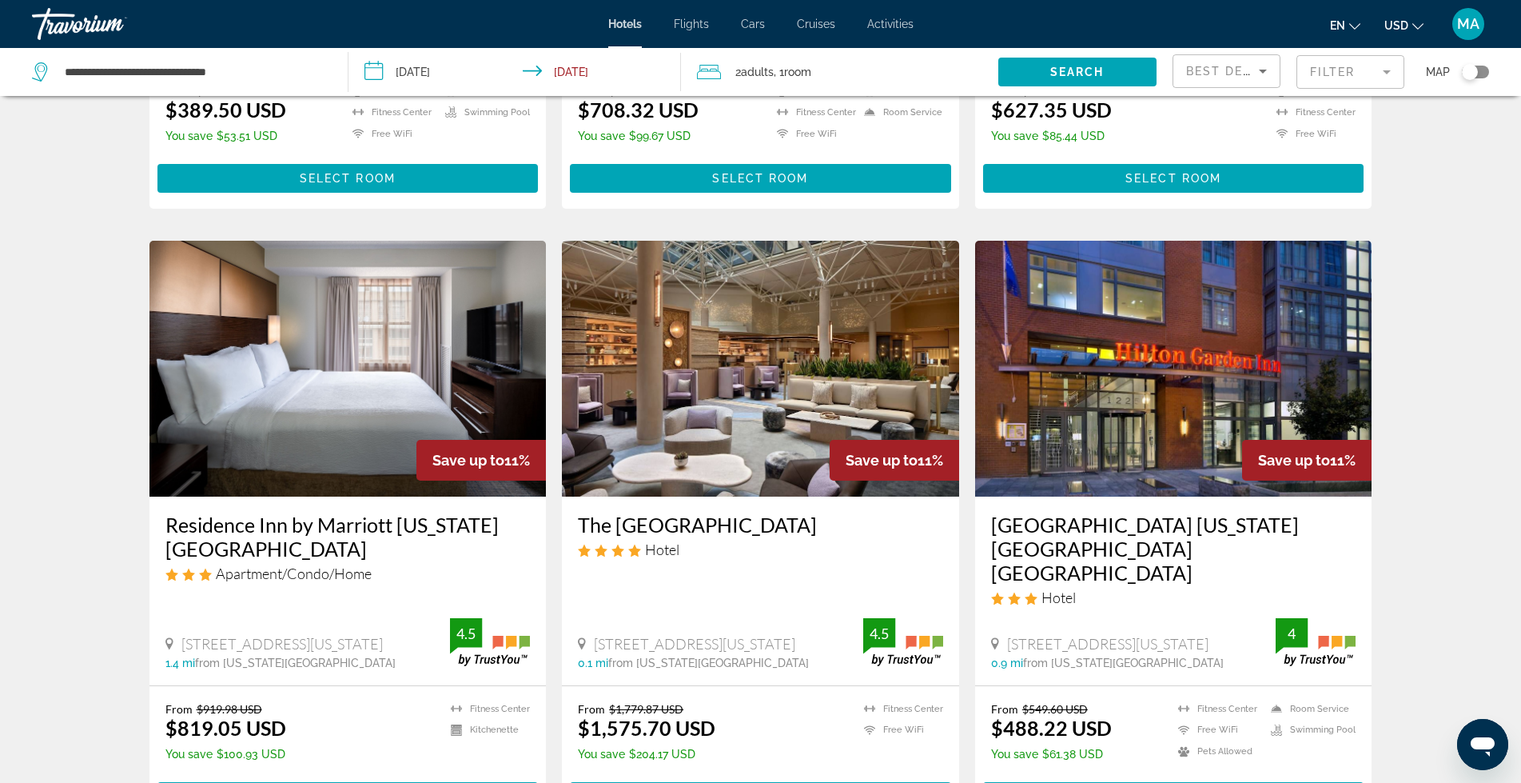
scroll to position [1812, 0]
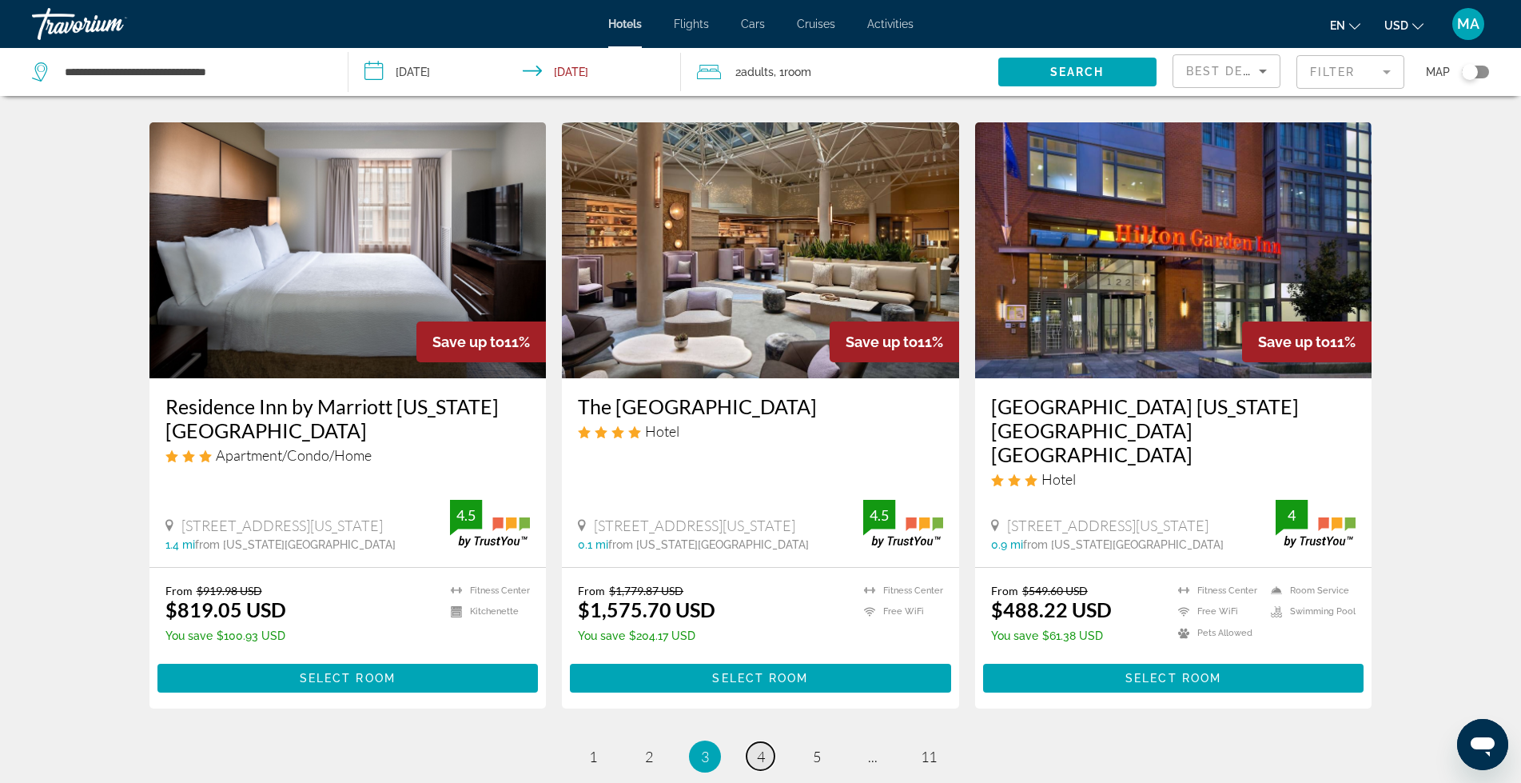
click at [763, 747] on span "4" at bounding box center [761, 756] width 8 height 18
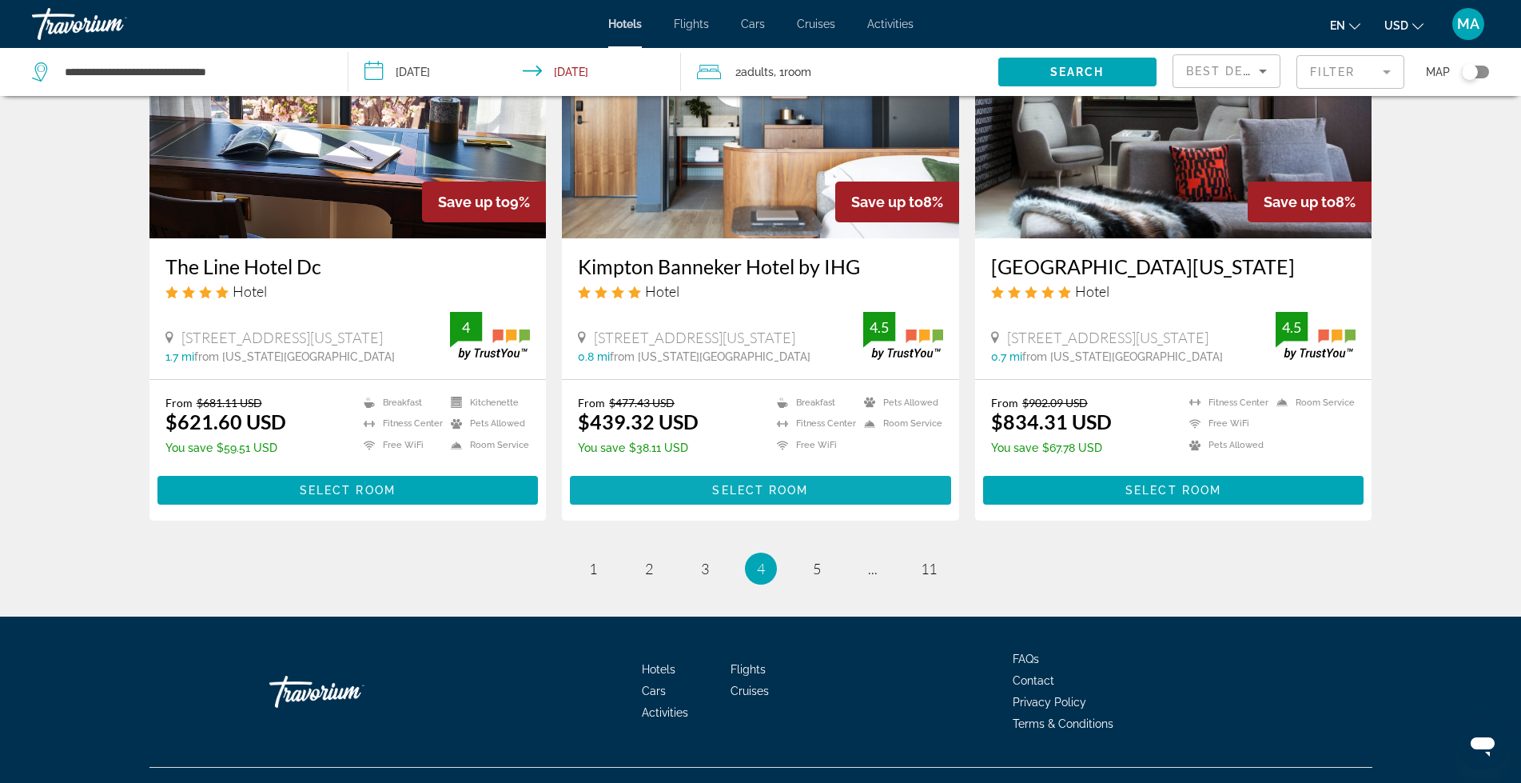
scroll to position [1955, 0]
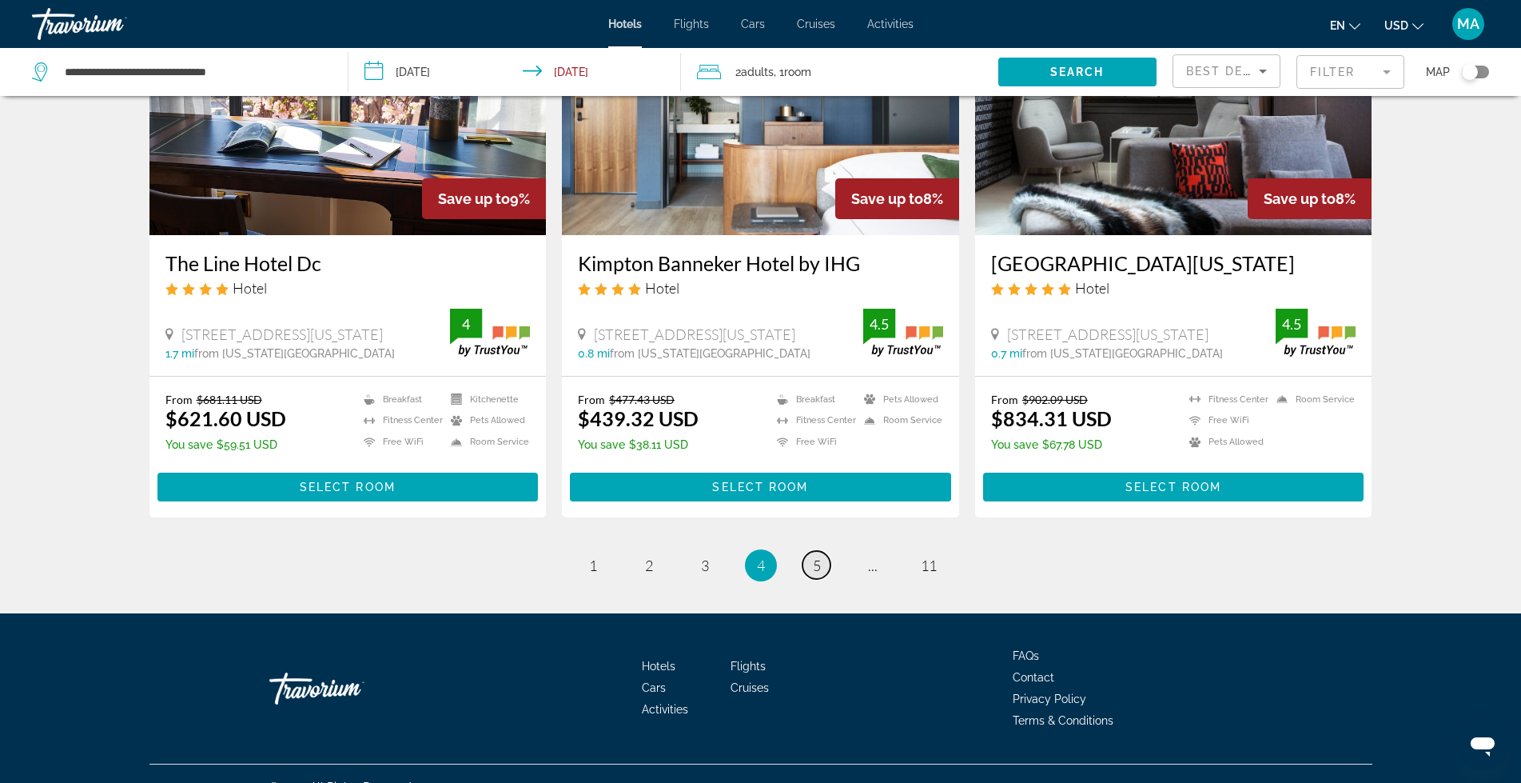
click at [821, 551] on link "page 5" at bounding box center [817, 565] width 28 height 28
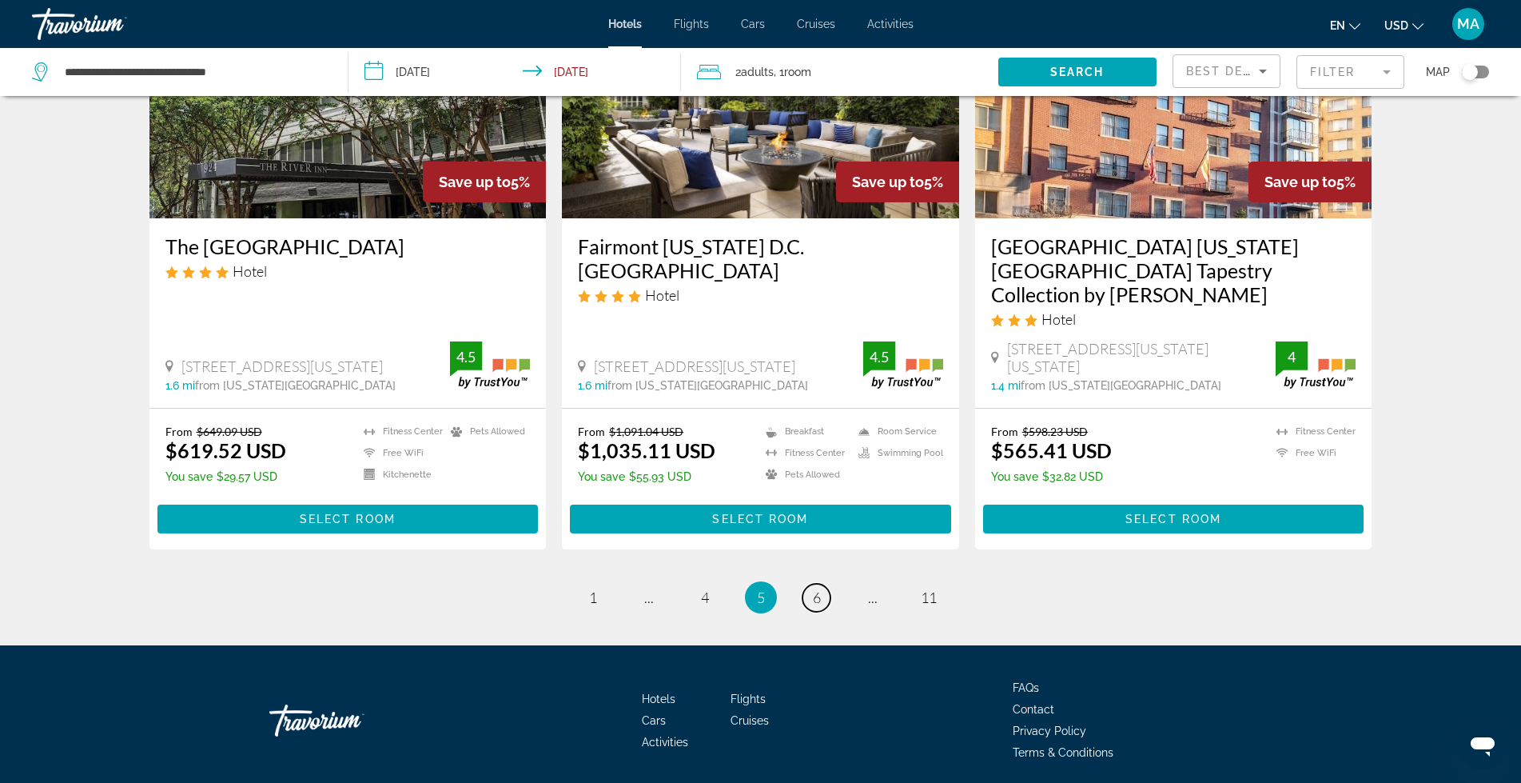
scroll to position [2003, 0]
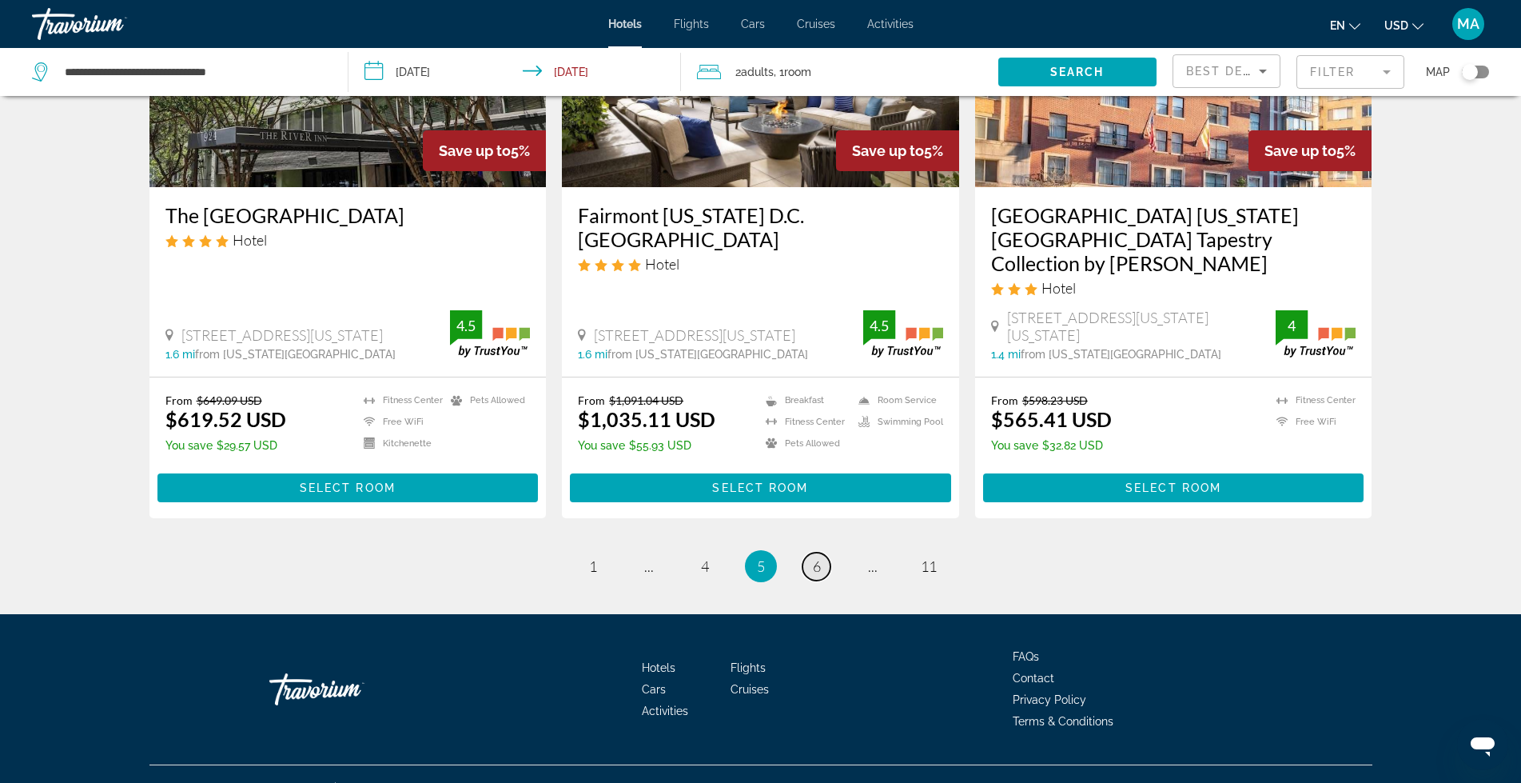
click at [818, 557] on span "6" at bounding box center [817, 566] width 8 height 18
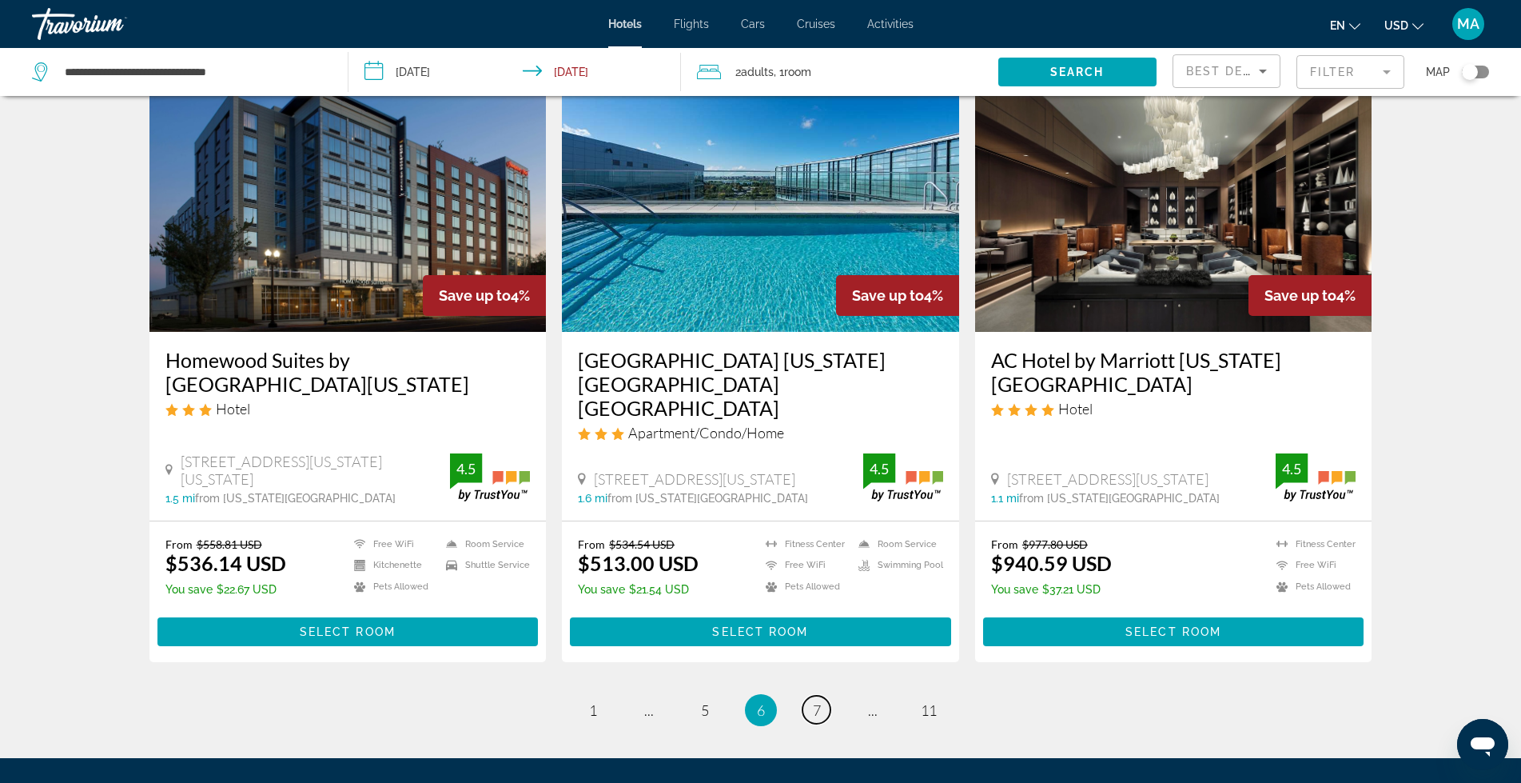
scroll to position [1865, 0]
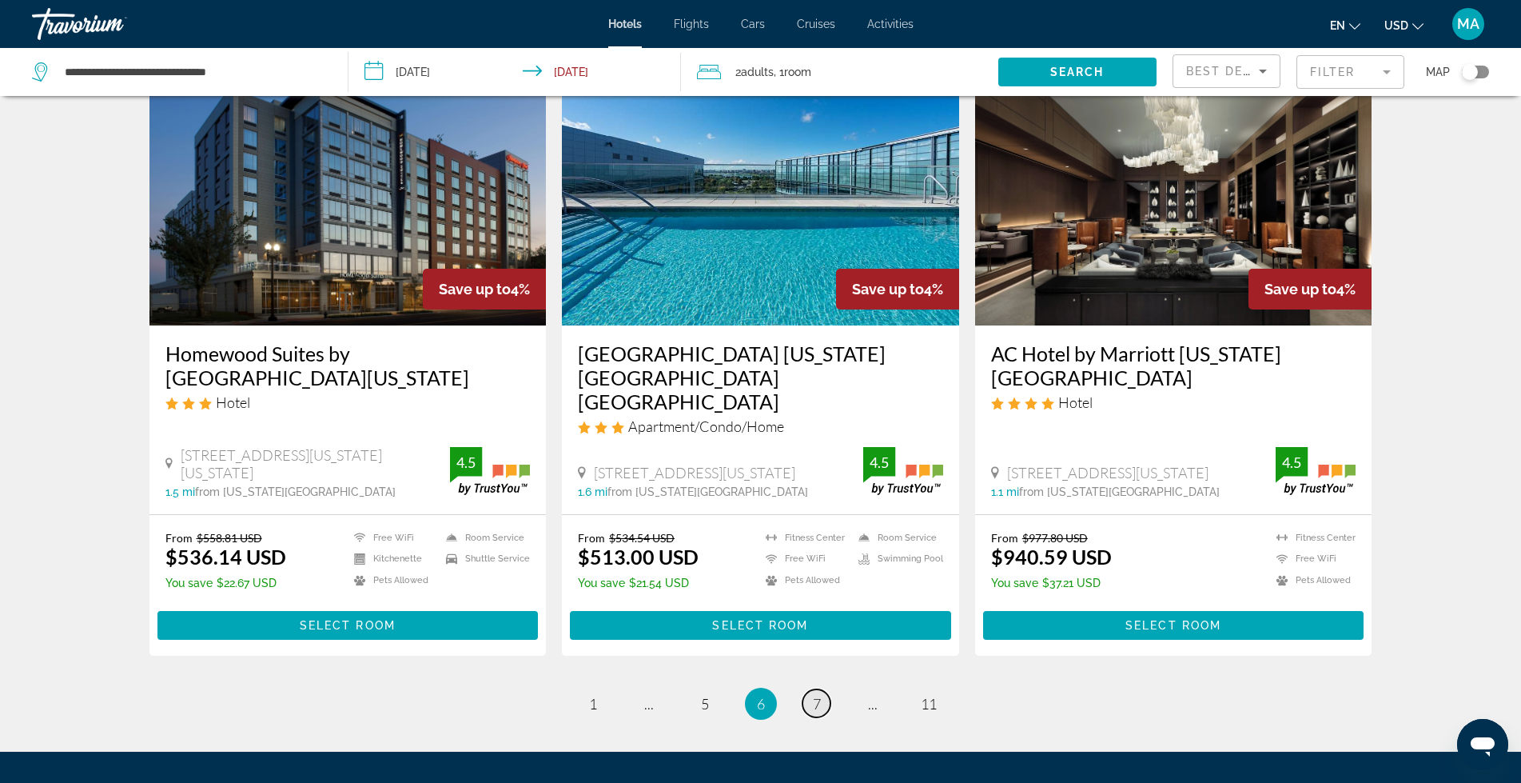
click at [814, 695] on span "7" at bounding box center [817, 704] width 8 height 18
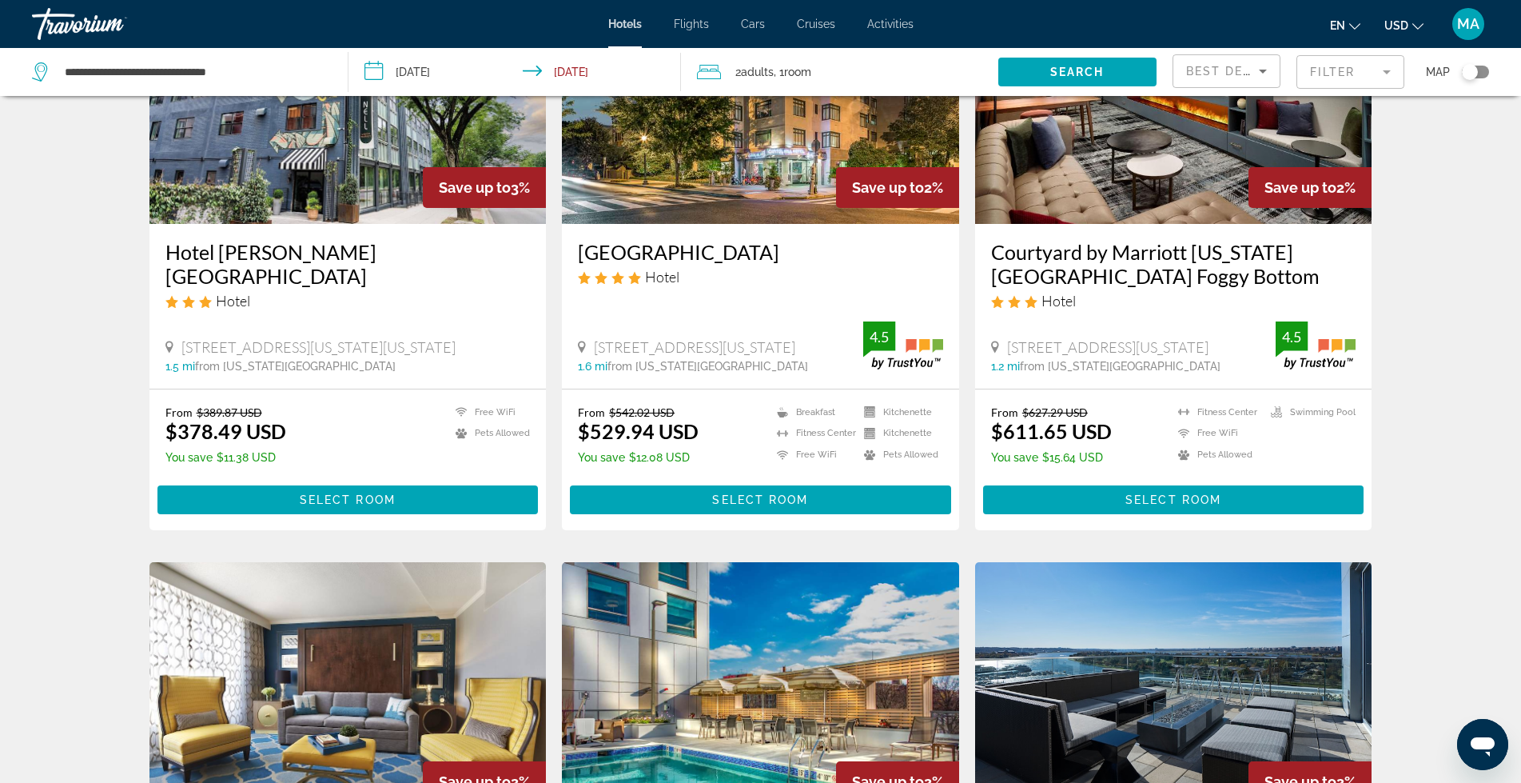
scroll to position [773, 0]
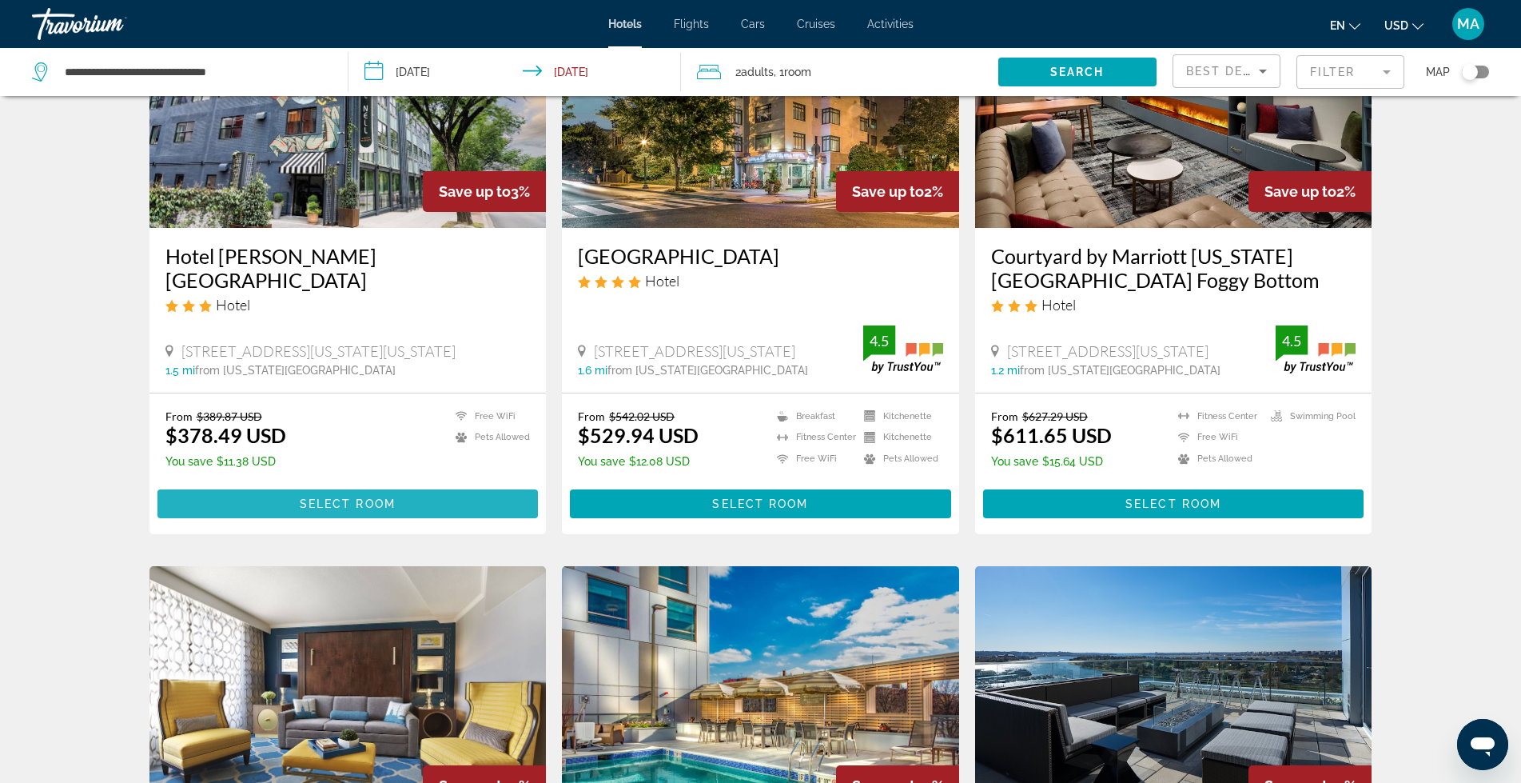
drag, startPoint x: 231, startPoint y: 256, endPoint x: 297, endPoint y: 497, distance: 250.4
click at [297, 497] on span "Main content" at bounding box center [347, 503] width 381 height 38
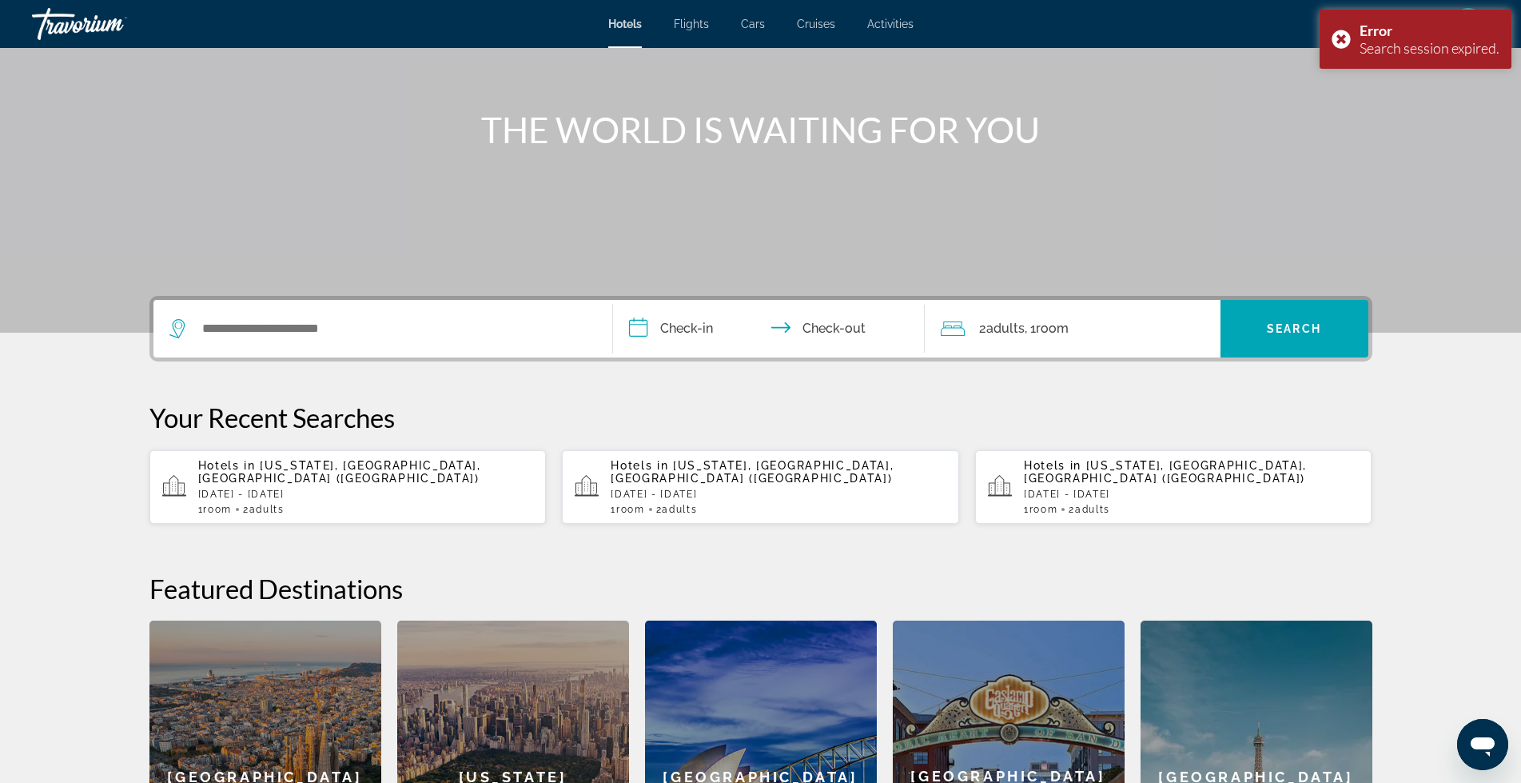
scroll to position [295, 0]
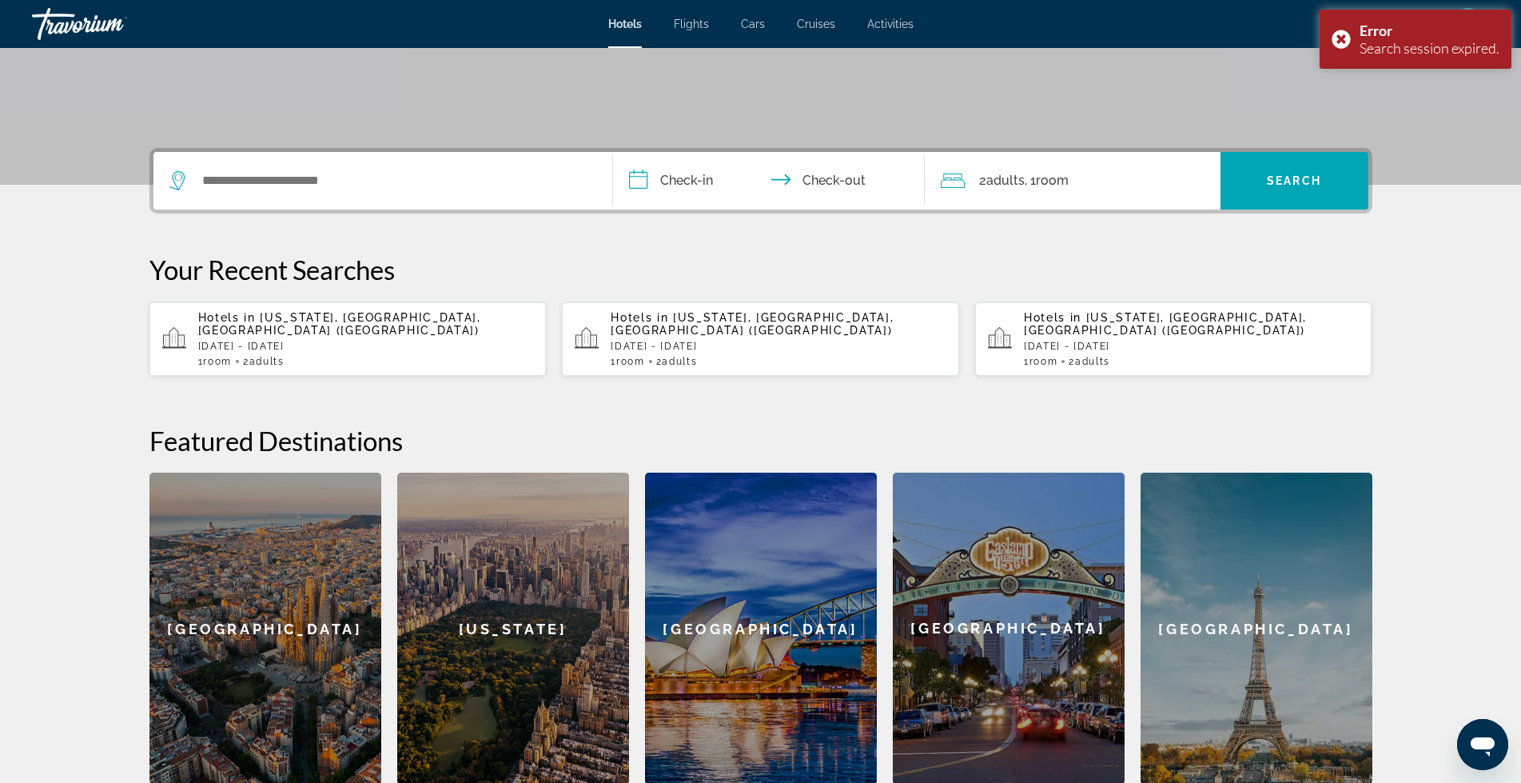
click at [305, 326] on div "Hotels in Washington, DC, United States (IAD) Wed, 19 Nov - Sat, 22 Nov 1 Room …" at bounding box center [366, 339] width 336 height 56
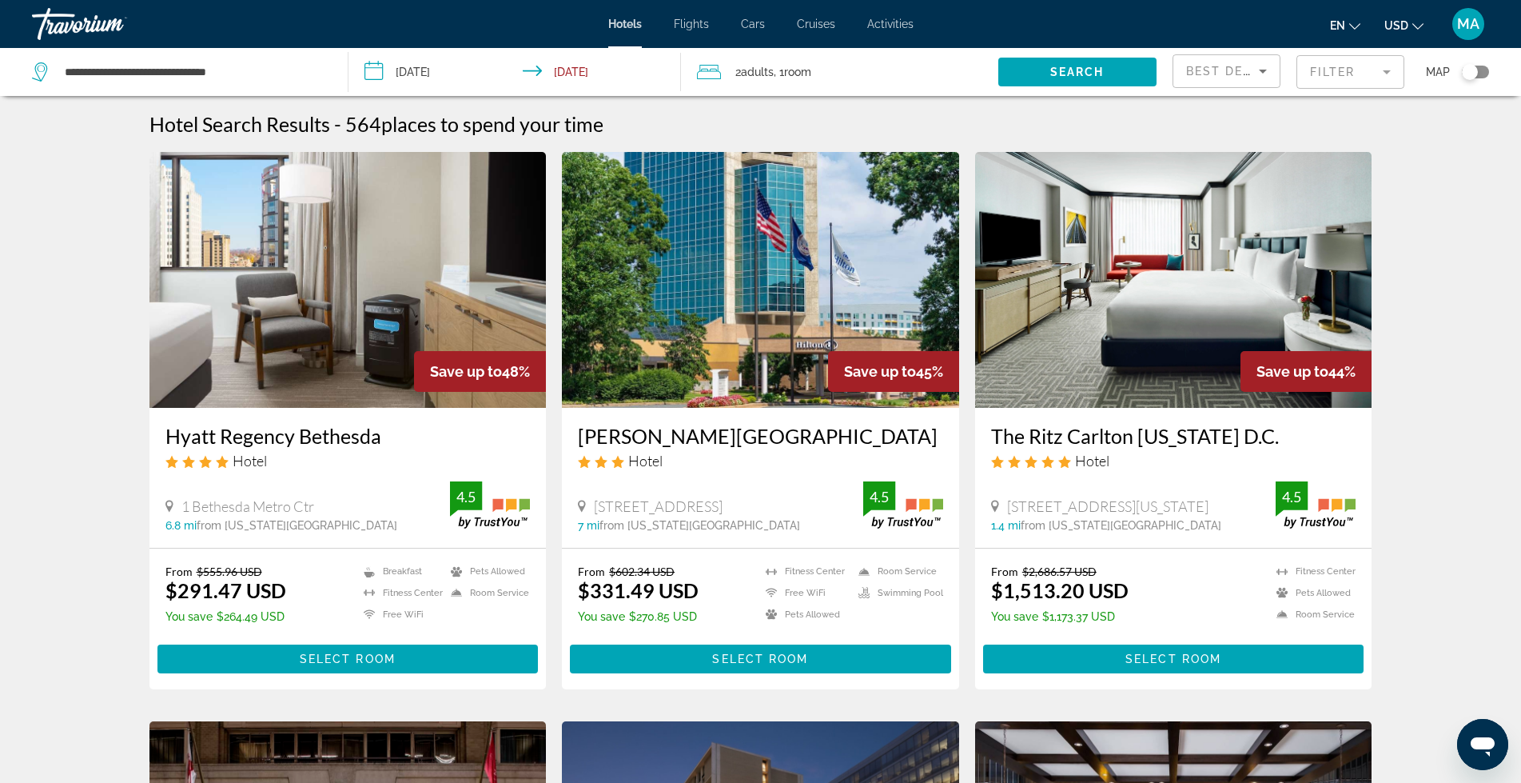
click at [1390, 70] on mat-form-field "Filter" at bounding box center [1351, 72] width 108 height 34
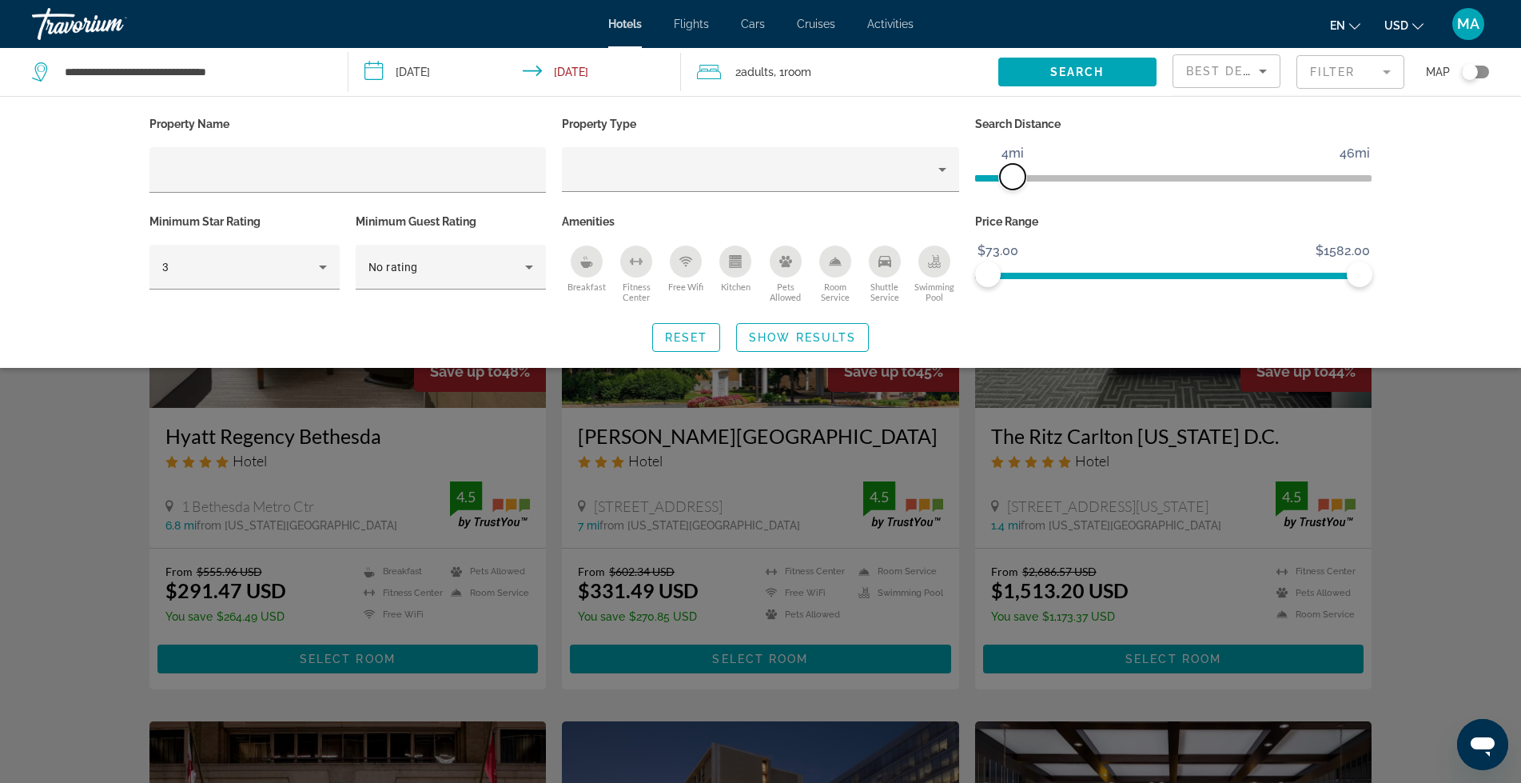
drag, startPoint x: 1353, startPoint y: 172, endPoint x: 1016, endPoint y: 193, distance: 338.0
click at [1016, 193] on div "Search Distance 1mi 46mi 4mi" at bounding box center [1173, 162] width 413 height 98
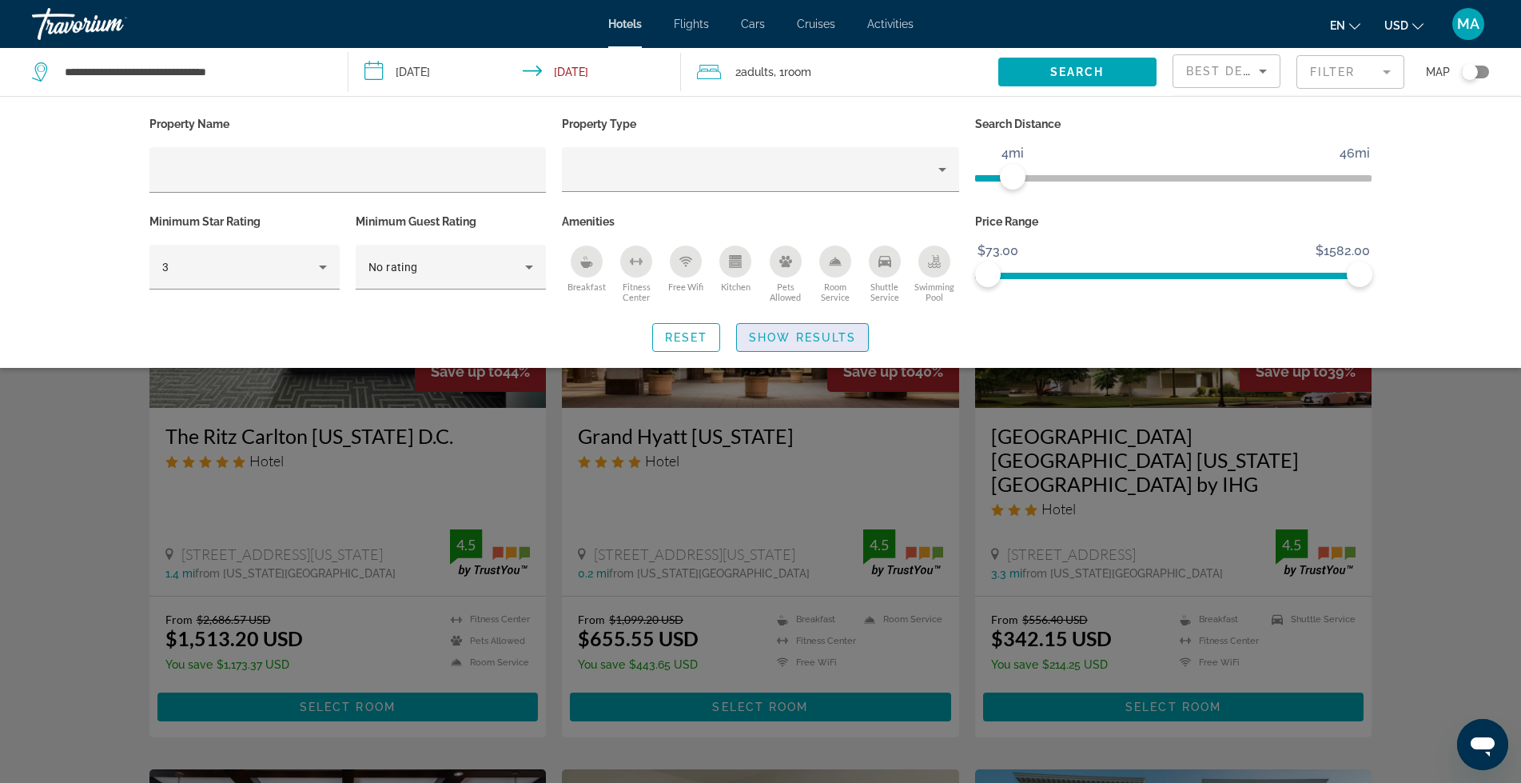
click at [796, 340] on span "Show Results" at bounding box center [802, 337] width 107 height 13
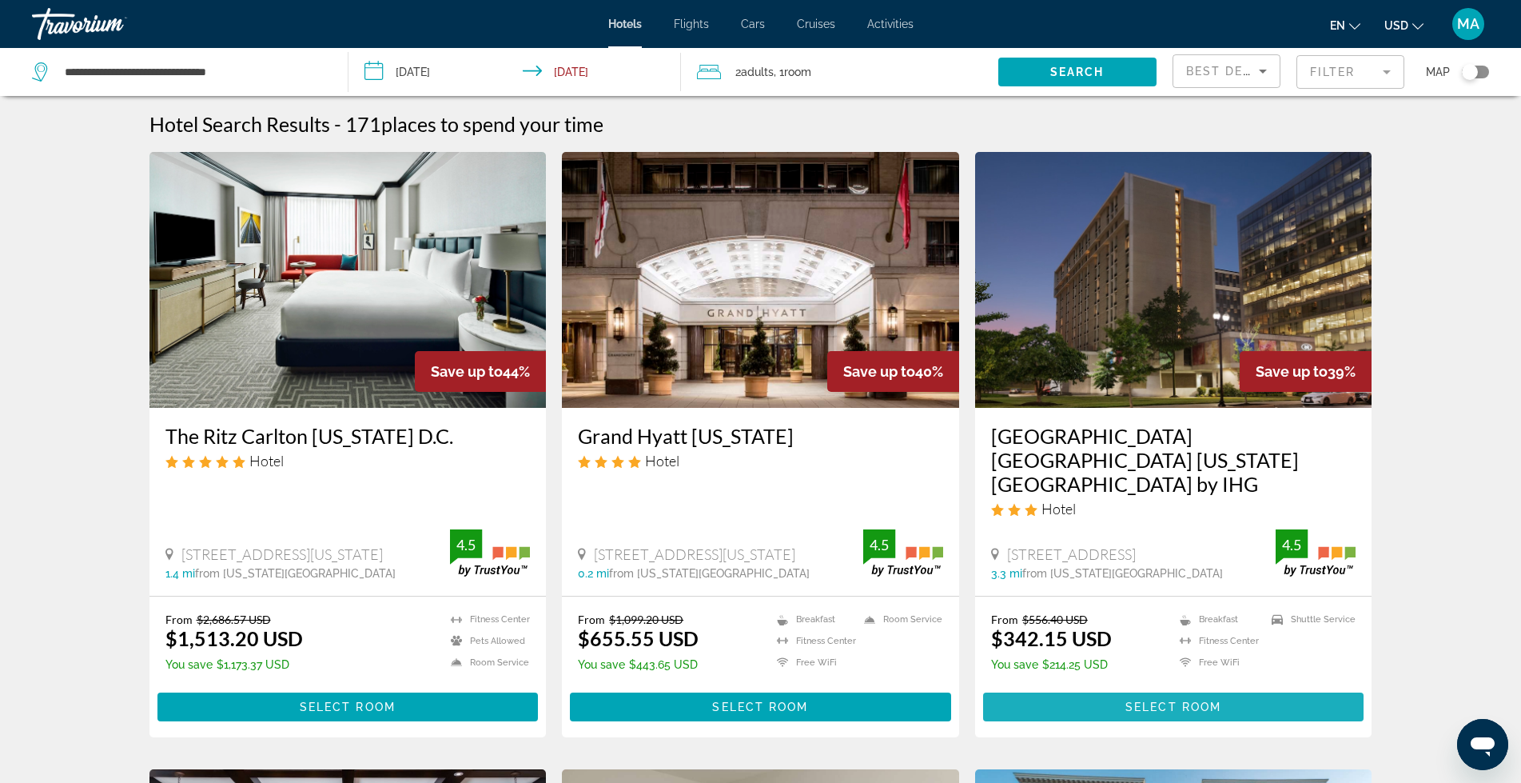
click at [1212, 700] on span "Select Room" at bounding box center [1174, 706] width 96 height 13
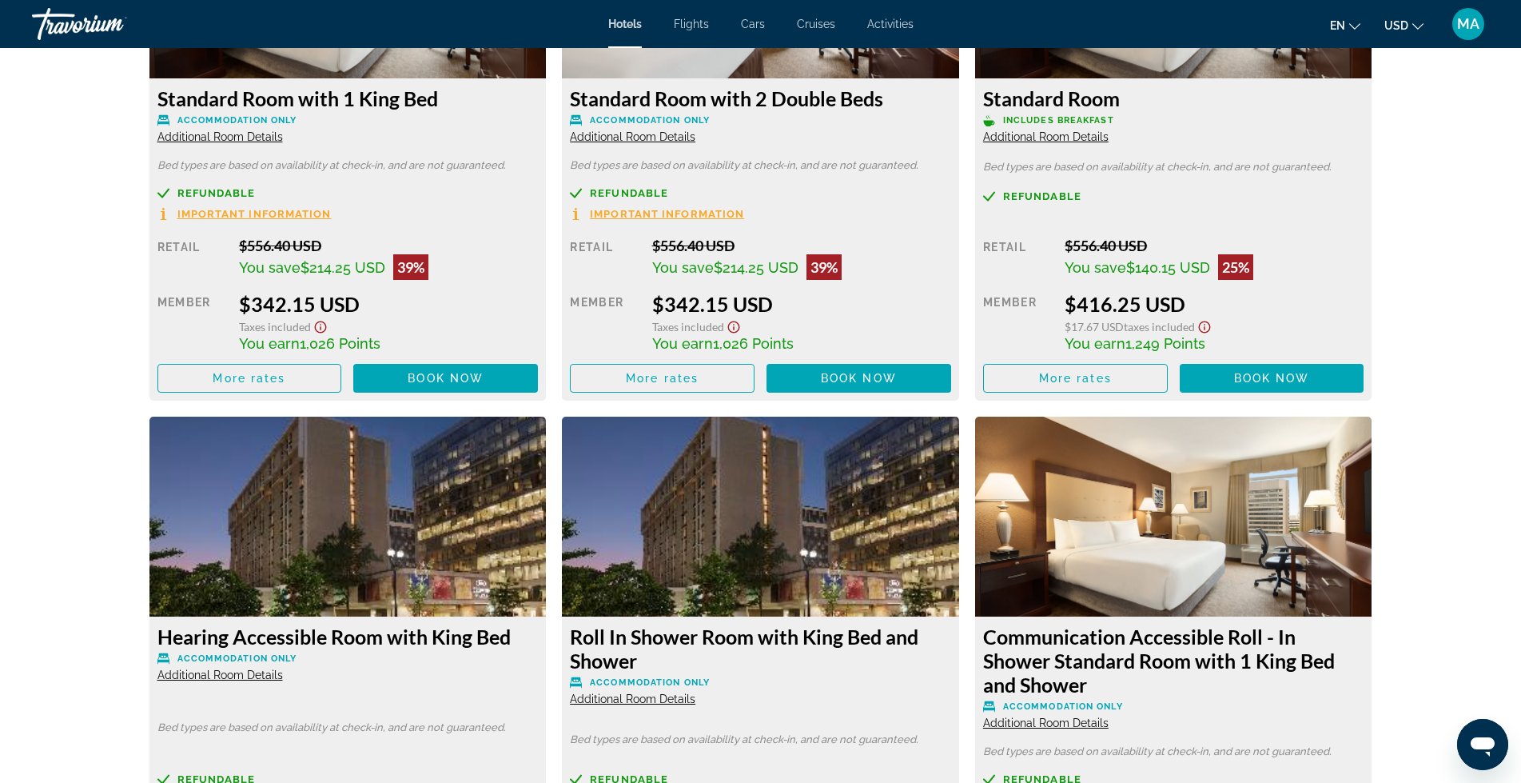
scroll to position [2372, 0]
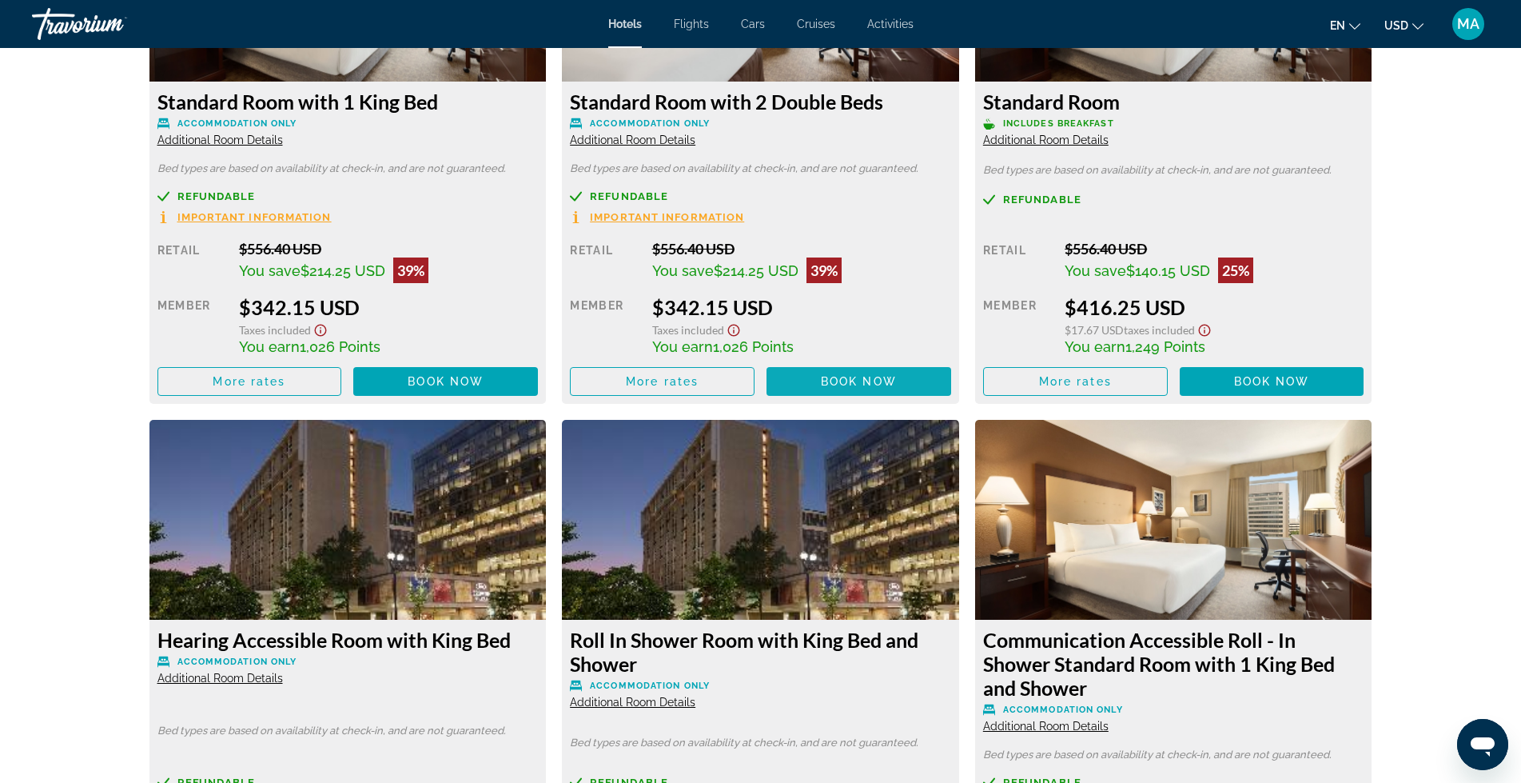
click at [867, 380] on span "Book now" at bounding box center [859, 381] width 76 height 13
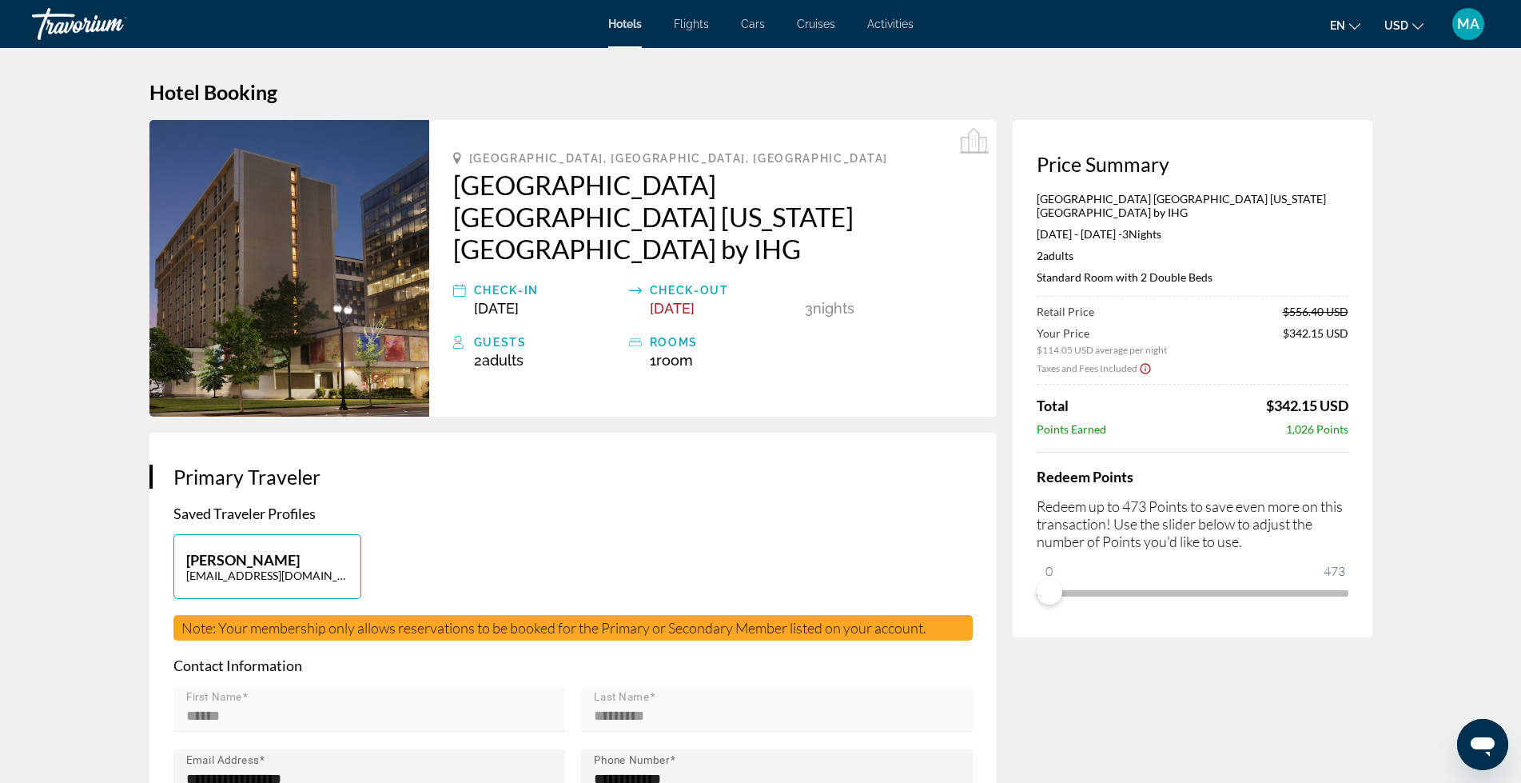
click at [317, 300] on img "Main content" at bounding box center [289, 268] width 280 height 297
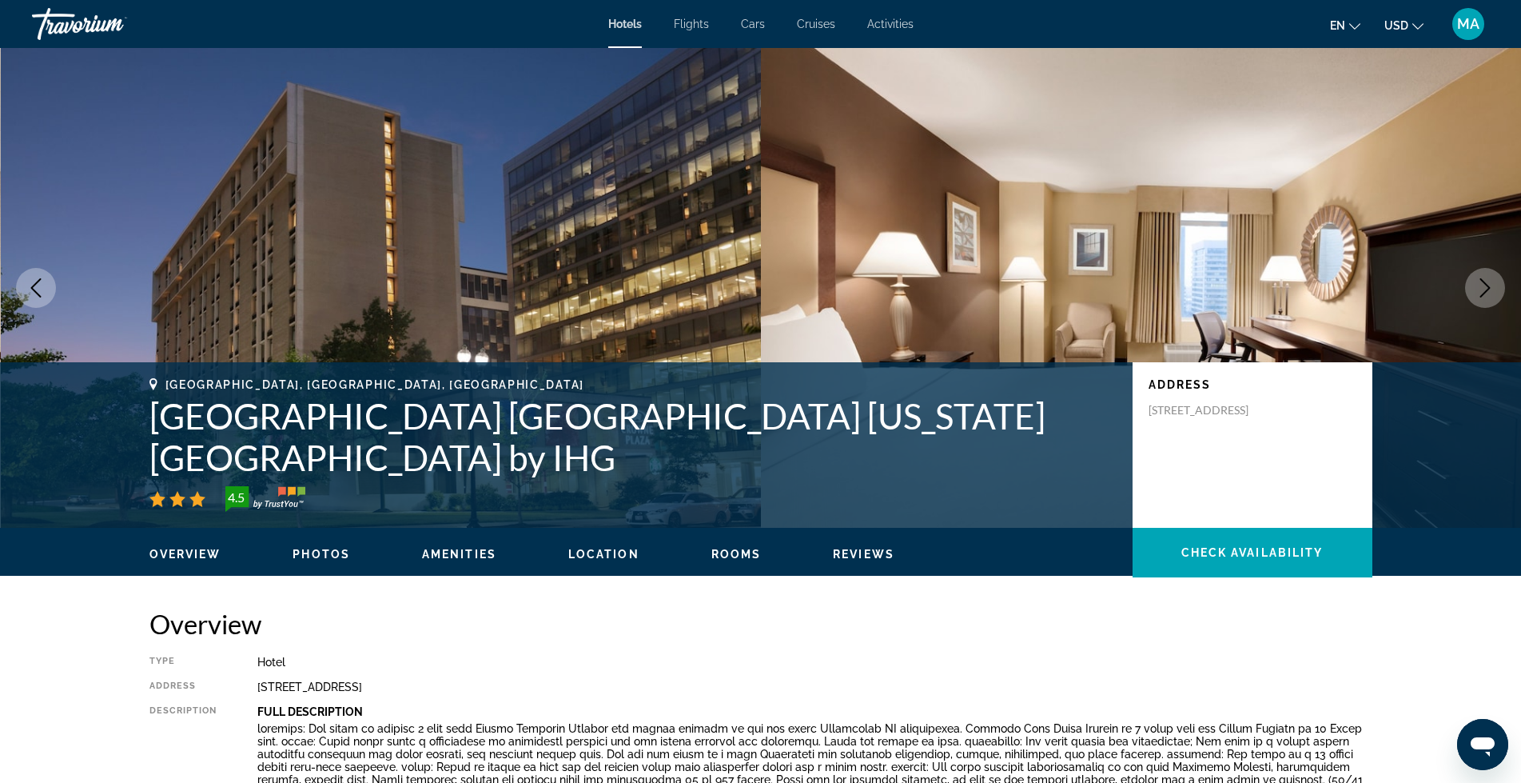
click at [314, 556] on span "Photos" at bounding box center [322, 554] width 58 height 13
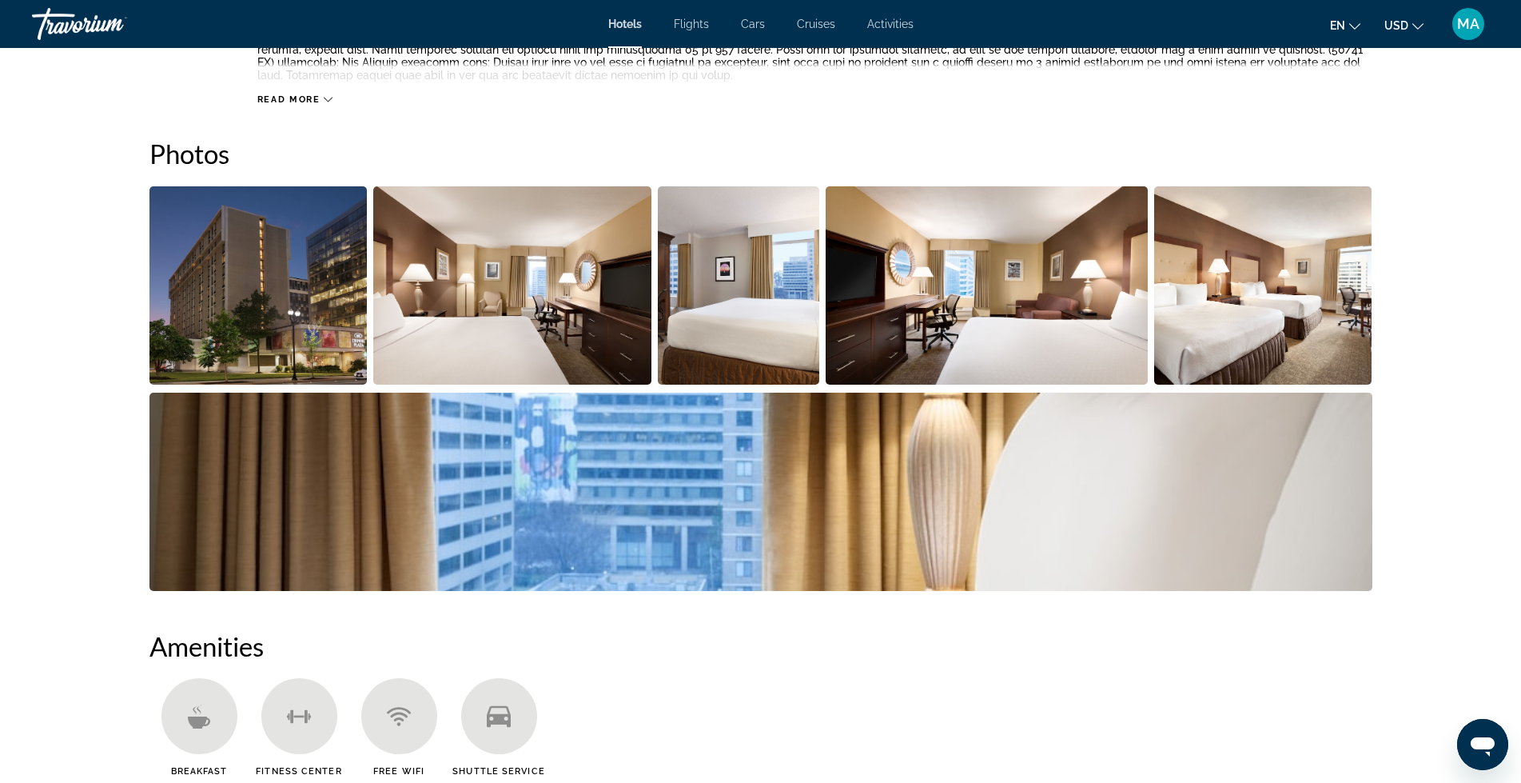
scroll to position [771, 0]
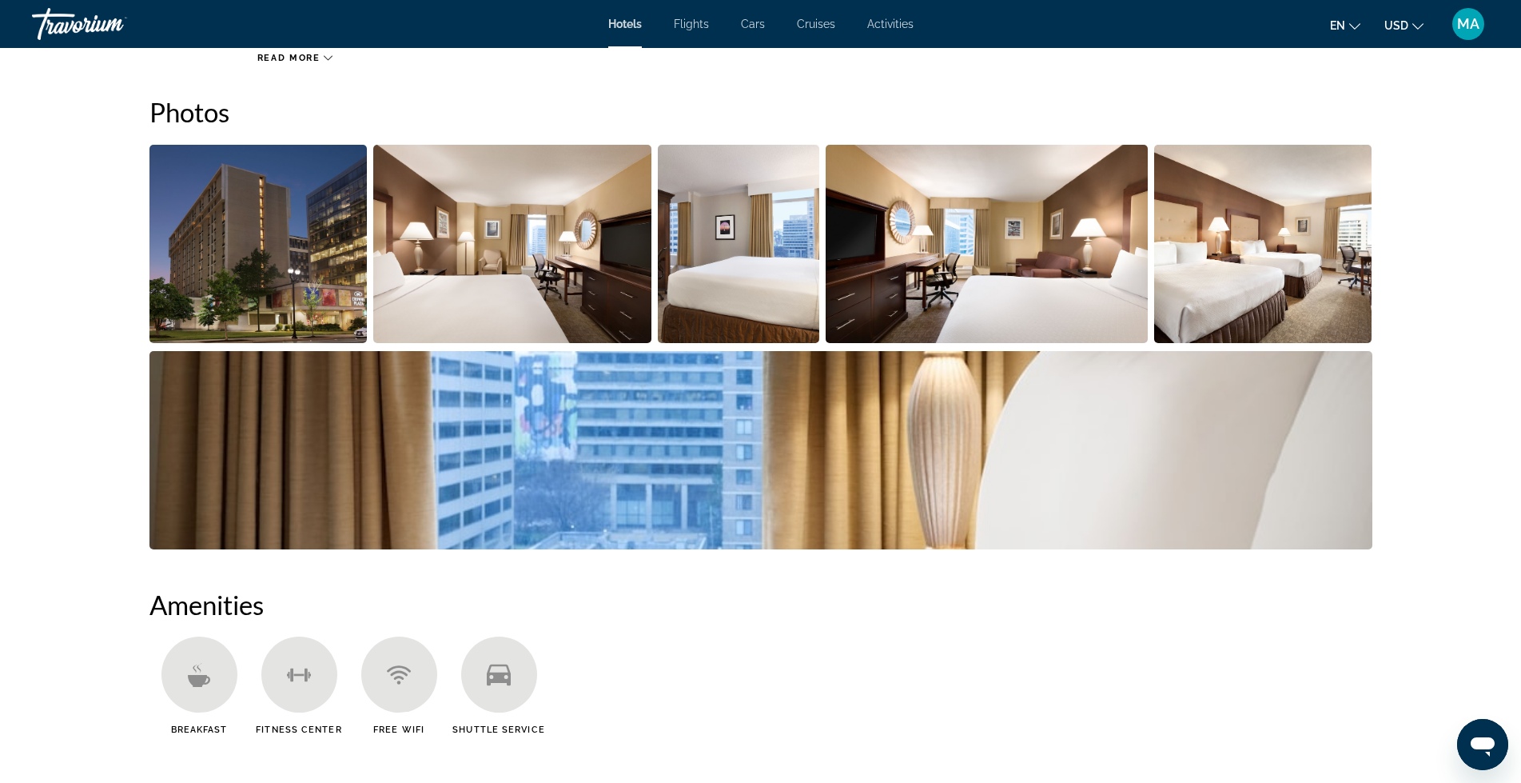
click at [229, 274] on img "Open full-screen image slider" at bounding box center [258, 244] width 218 height 198
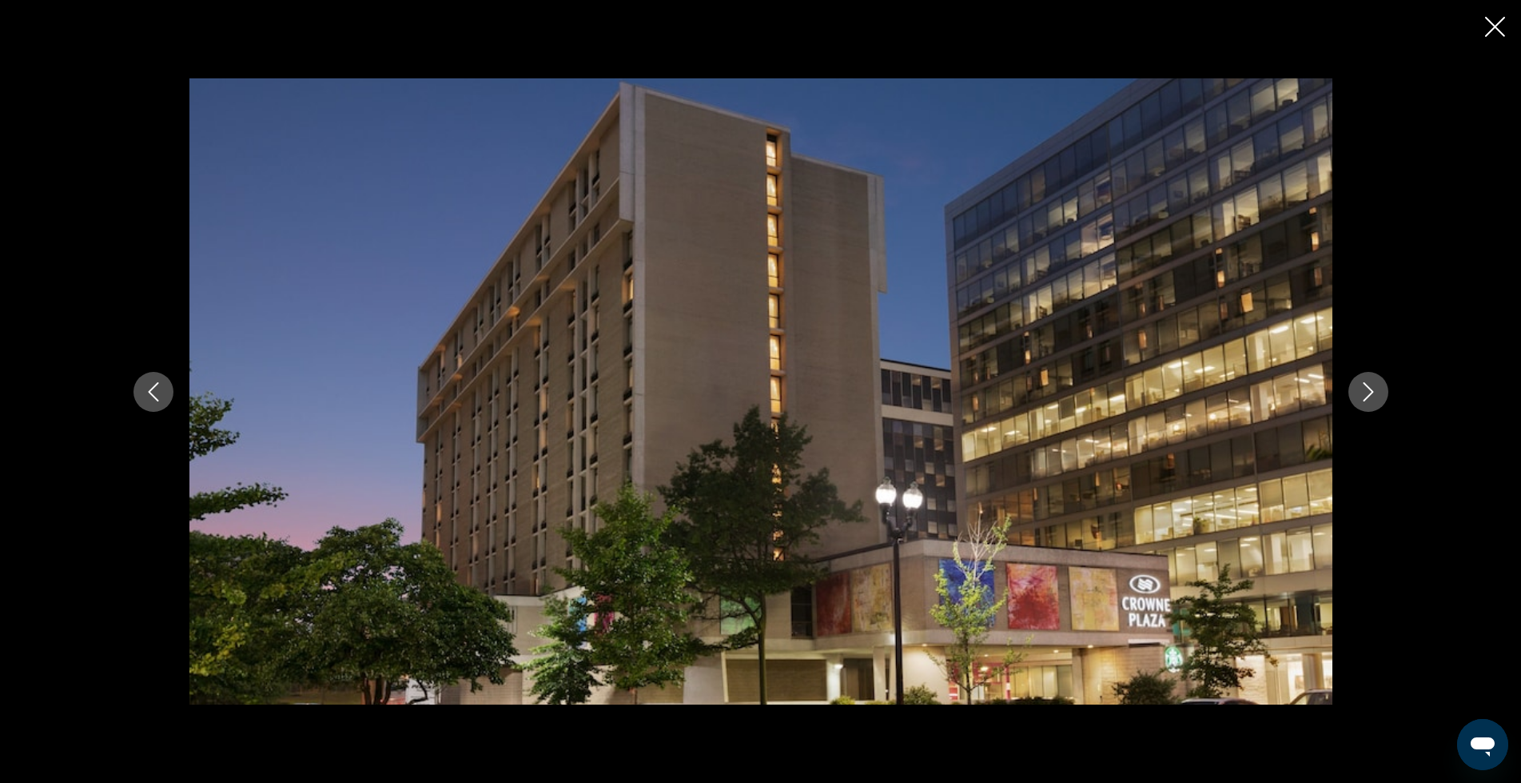
click at [1369, 391] on icon "Next image" at bounding box center [1368, 391] width 19 height 19
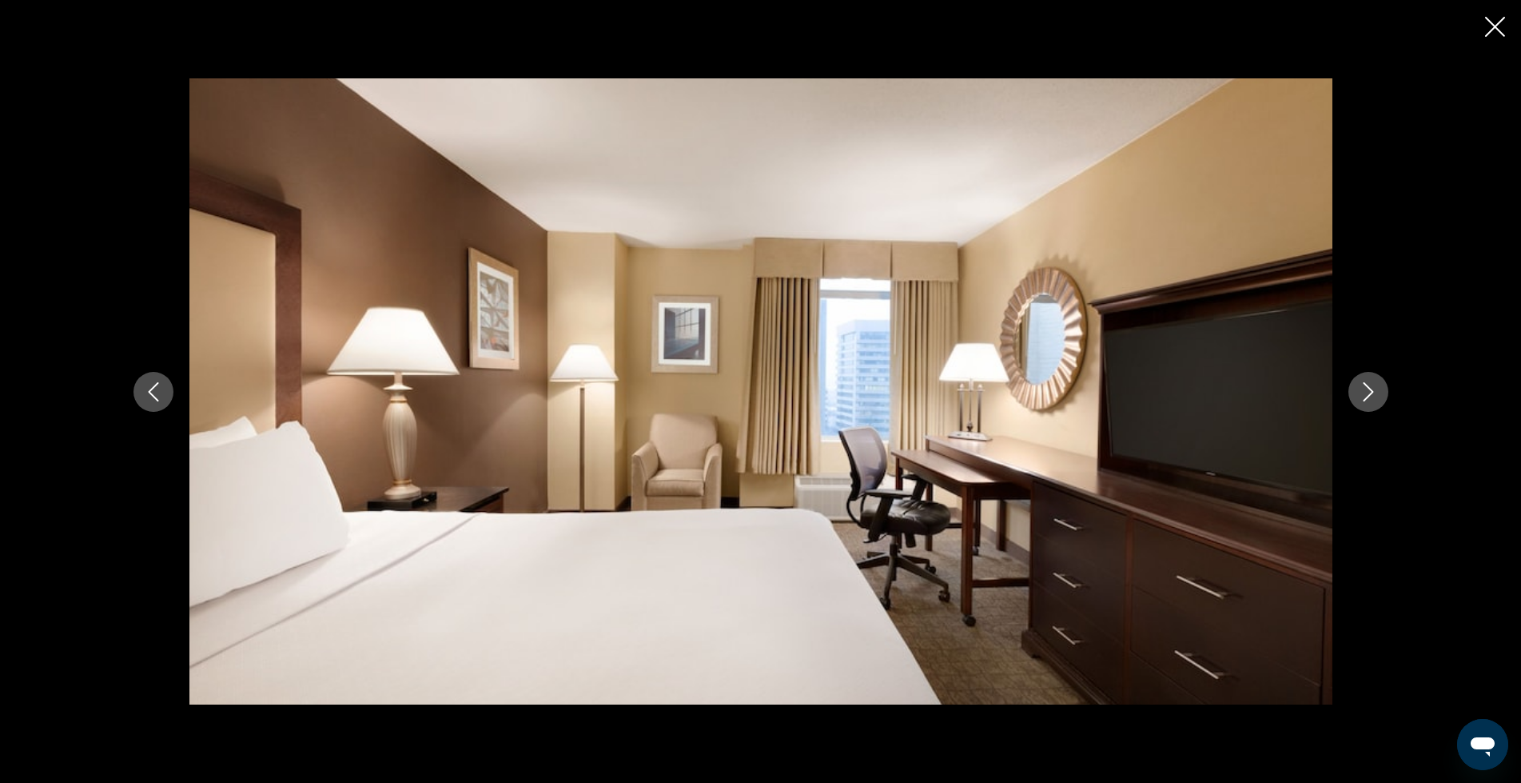
click at [1369, 391] on icon "Next image" at bounding box center [1368, 391] width 19 height 19
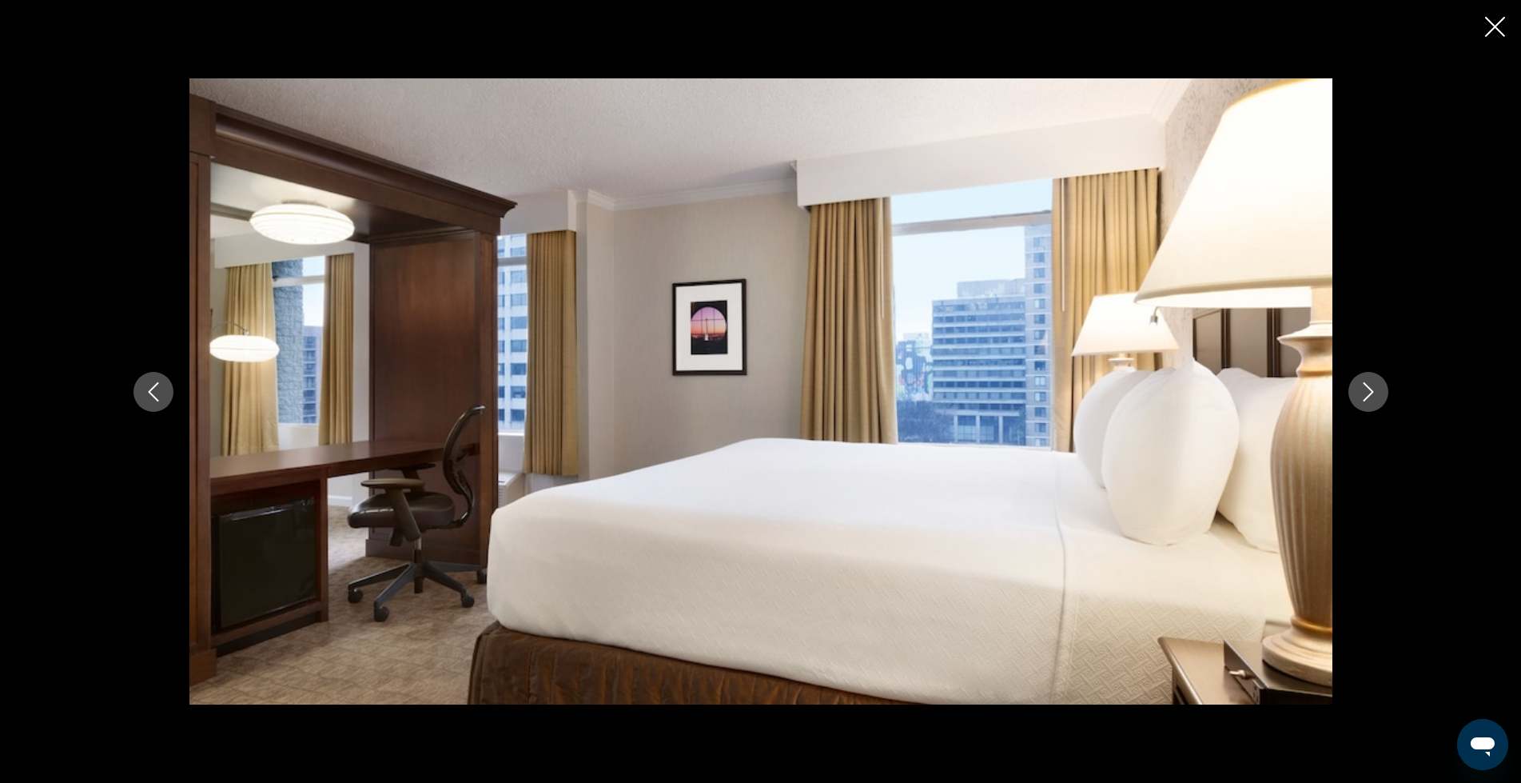
click at [1369, 391] on icon "Next image" at bounding box center [1368, 391] width 19 height 19
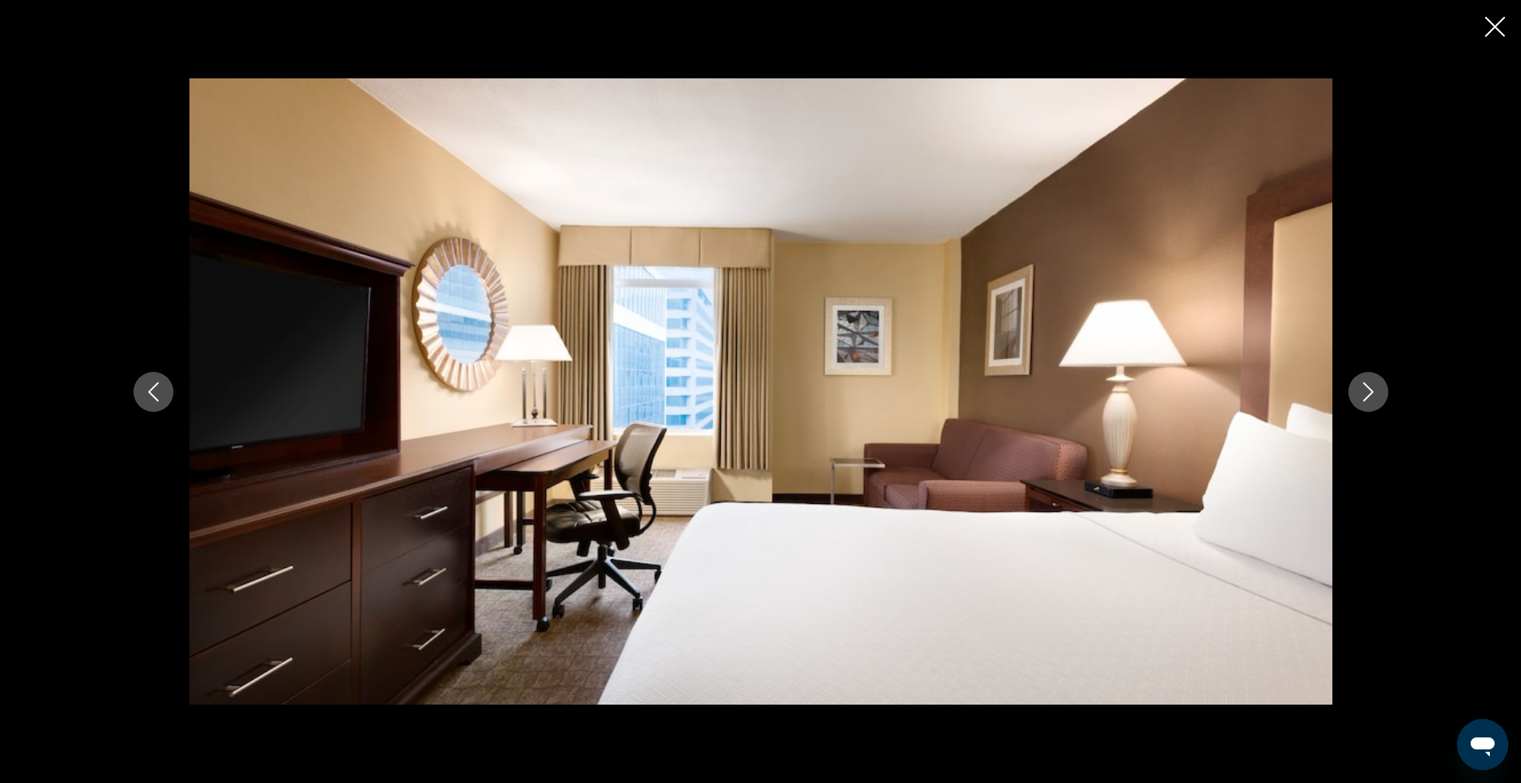
click at [1369, 390] on icon "Next image" at bounding box center [1368, 391] width 19 height 19
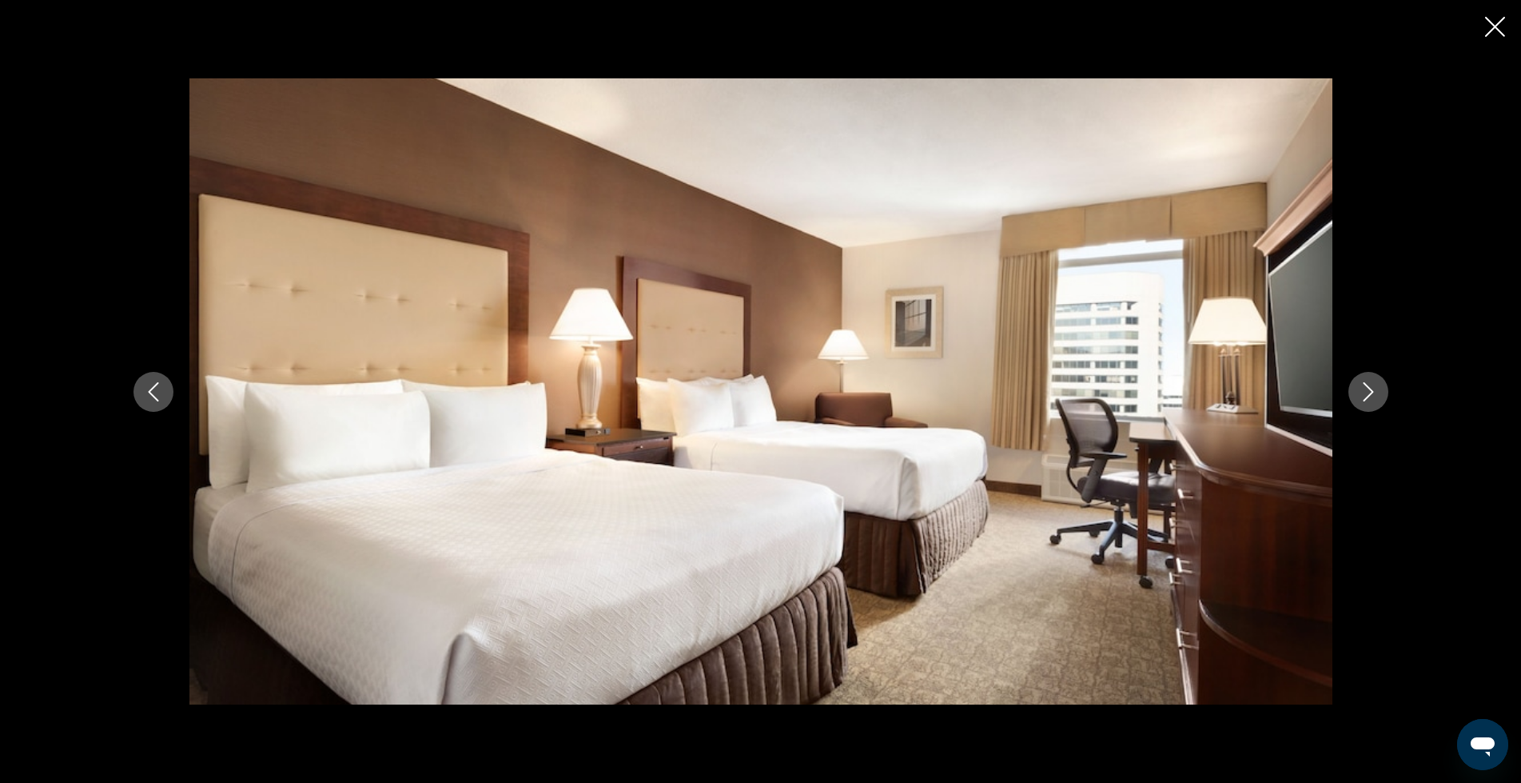
click at [1369, 390] on icon "Next image" at bounding box center [1368, 391] width 19 height 19
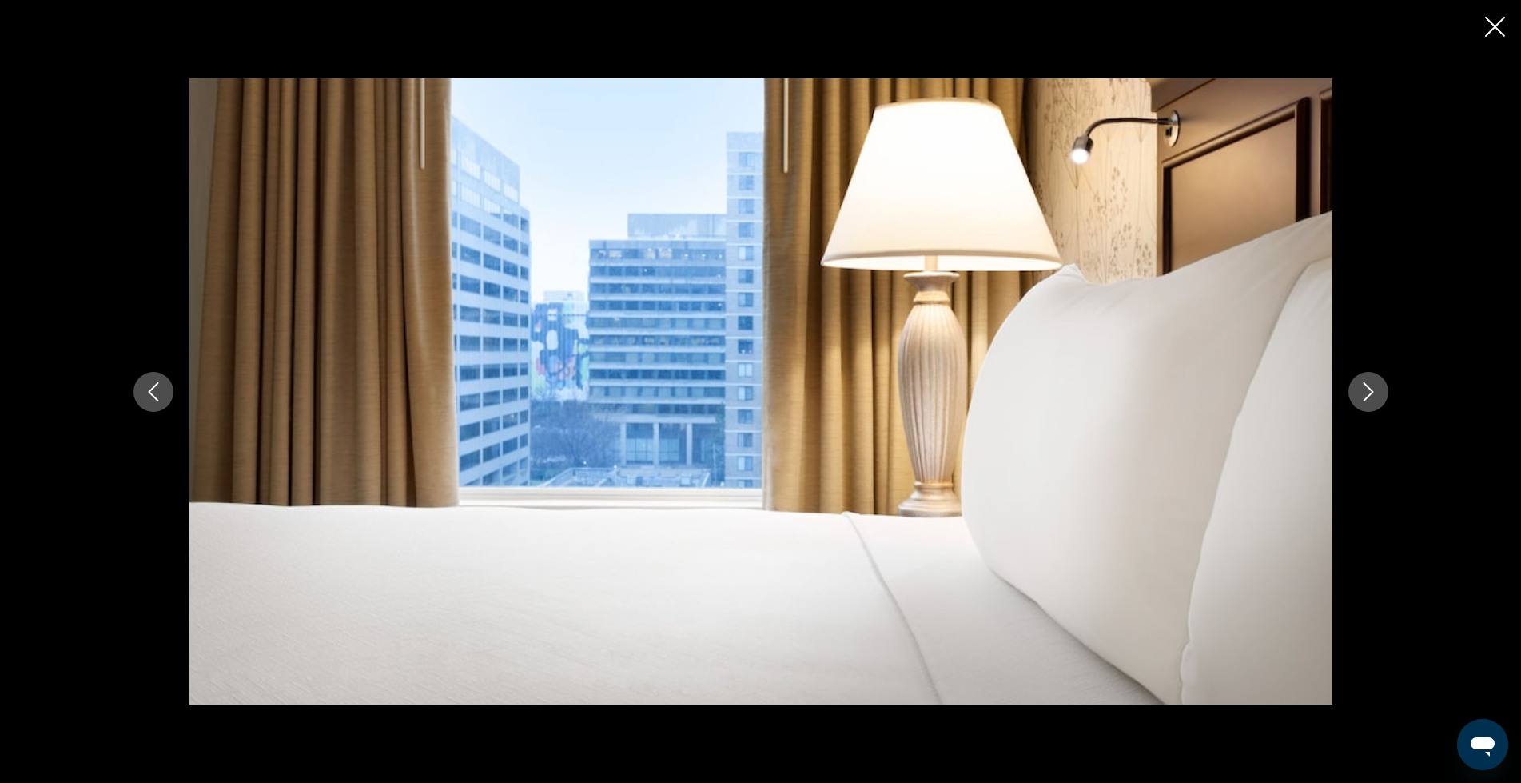
click at [1369, 390] on icon "Next image" at bounding box center [1368, 391] width 19 height 19
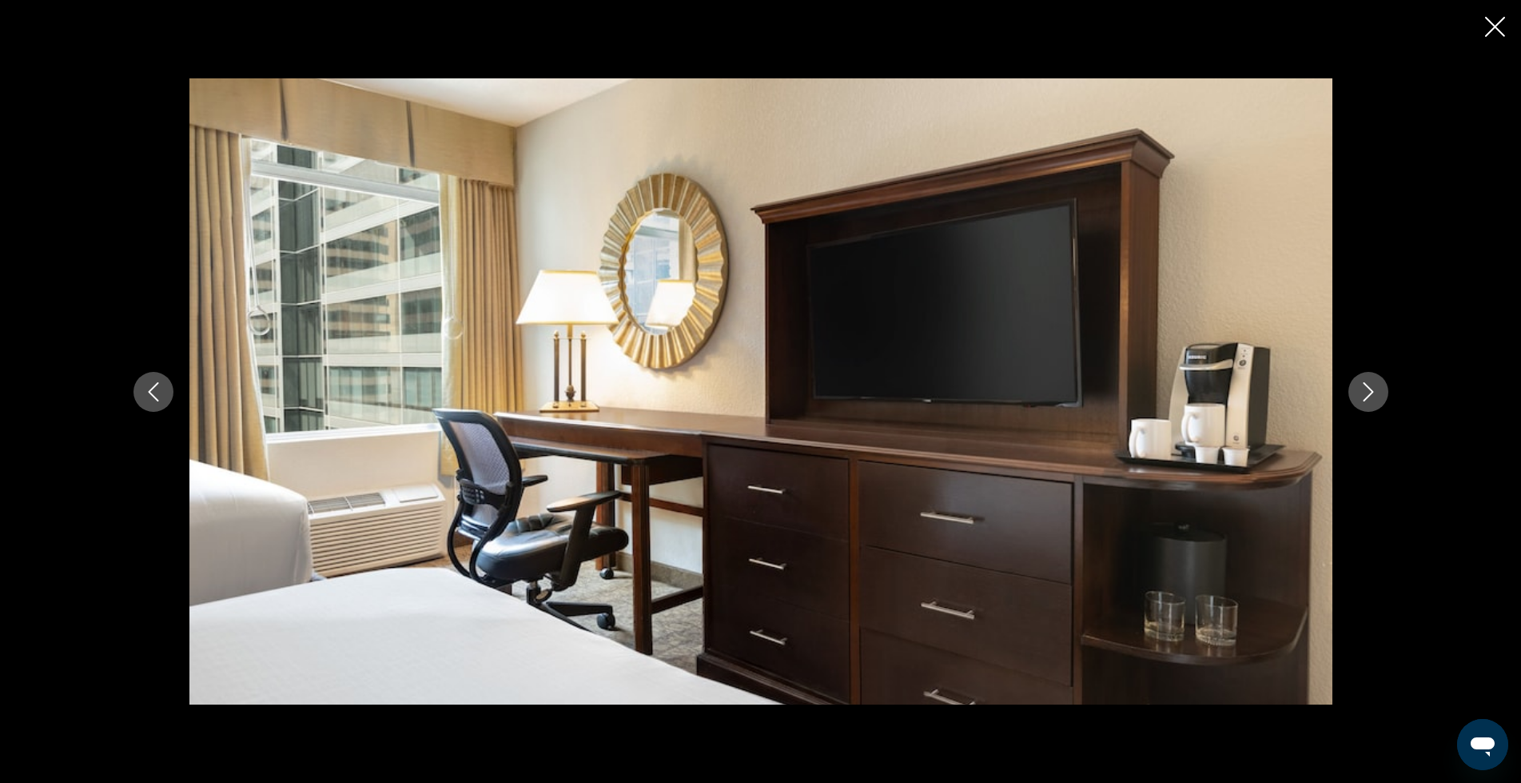
click at [1369, 390] on icon "Next image" at bounding box center [1368, 391] width 19 height 19
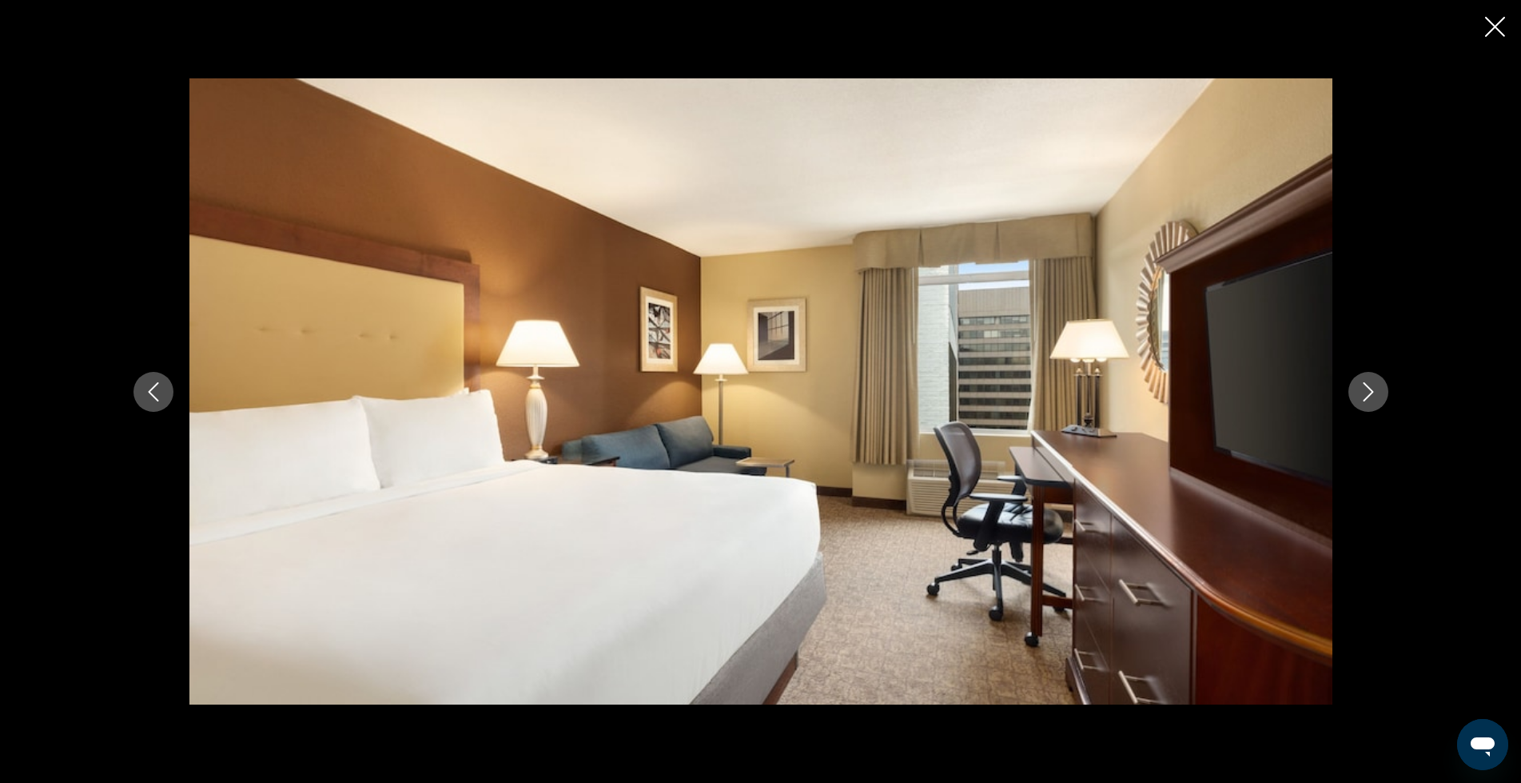
click at [1369, 390] on icon "Next image" at bounding box center [1368, 391] width 19 height 19
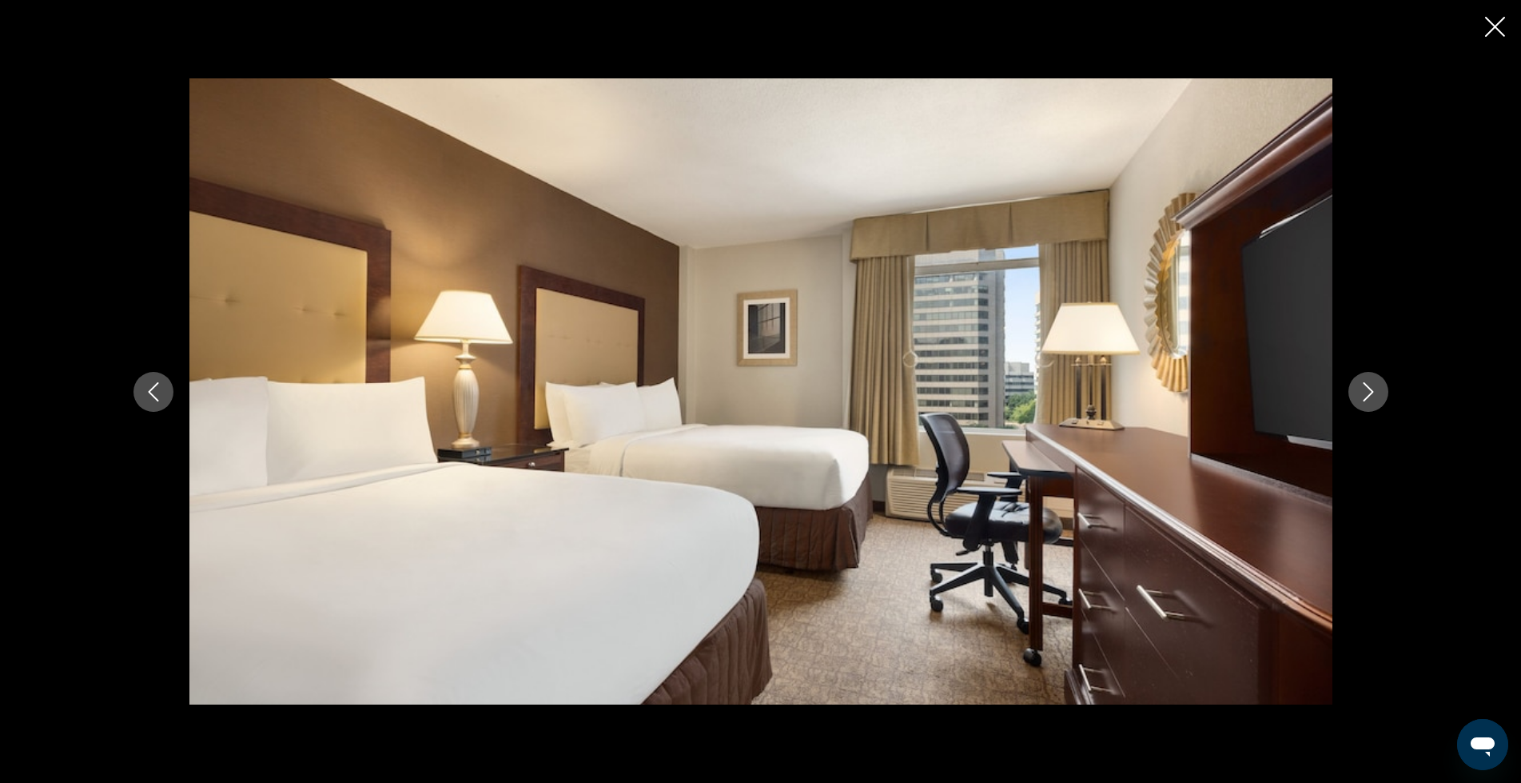
click at [1490, 29] on icon "Close slideshow" at bounding box center [1495, 27] width 20 height 20
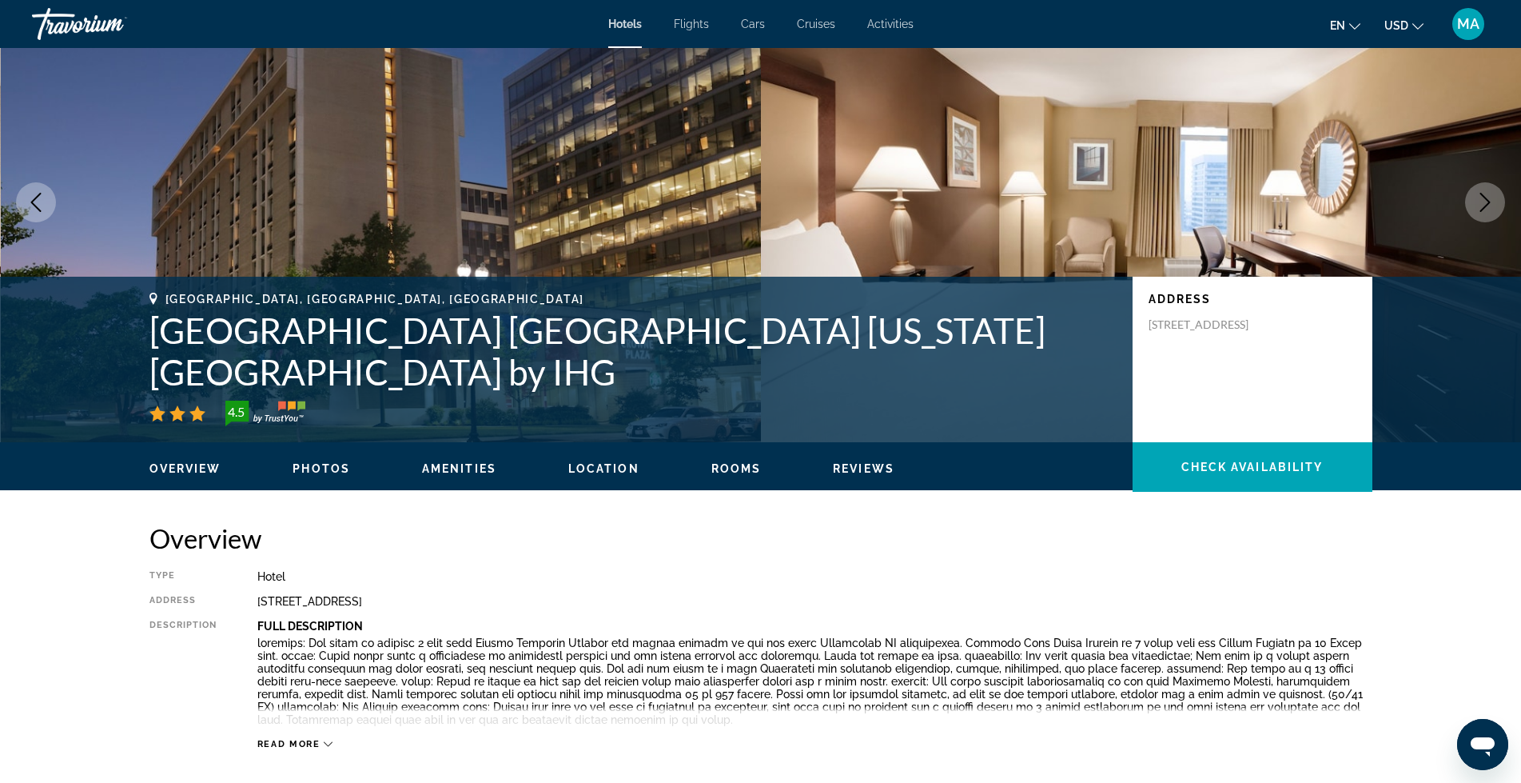
scroll to position [240, 0]
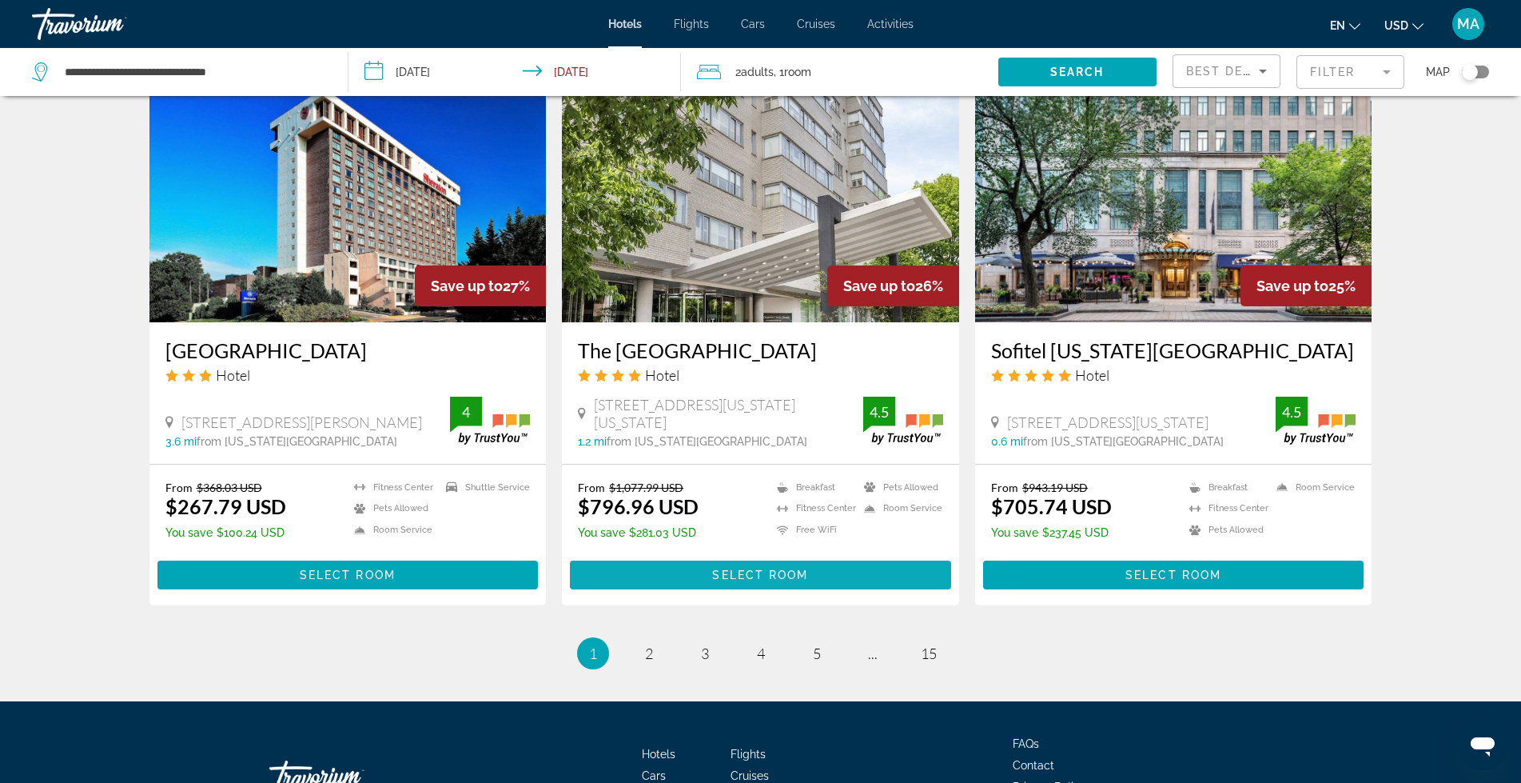
scroll to position [1956, 0]
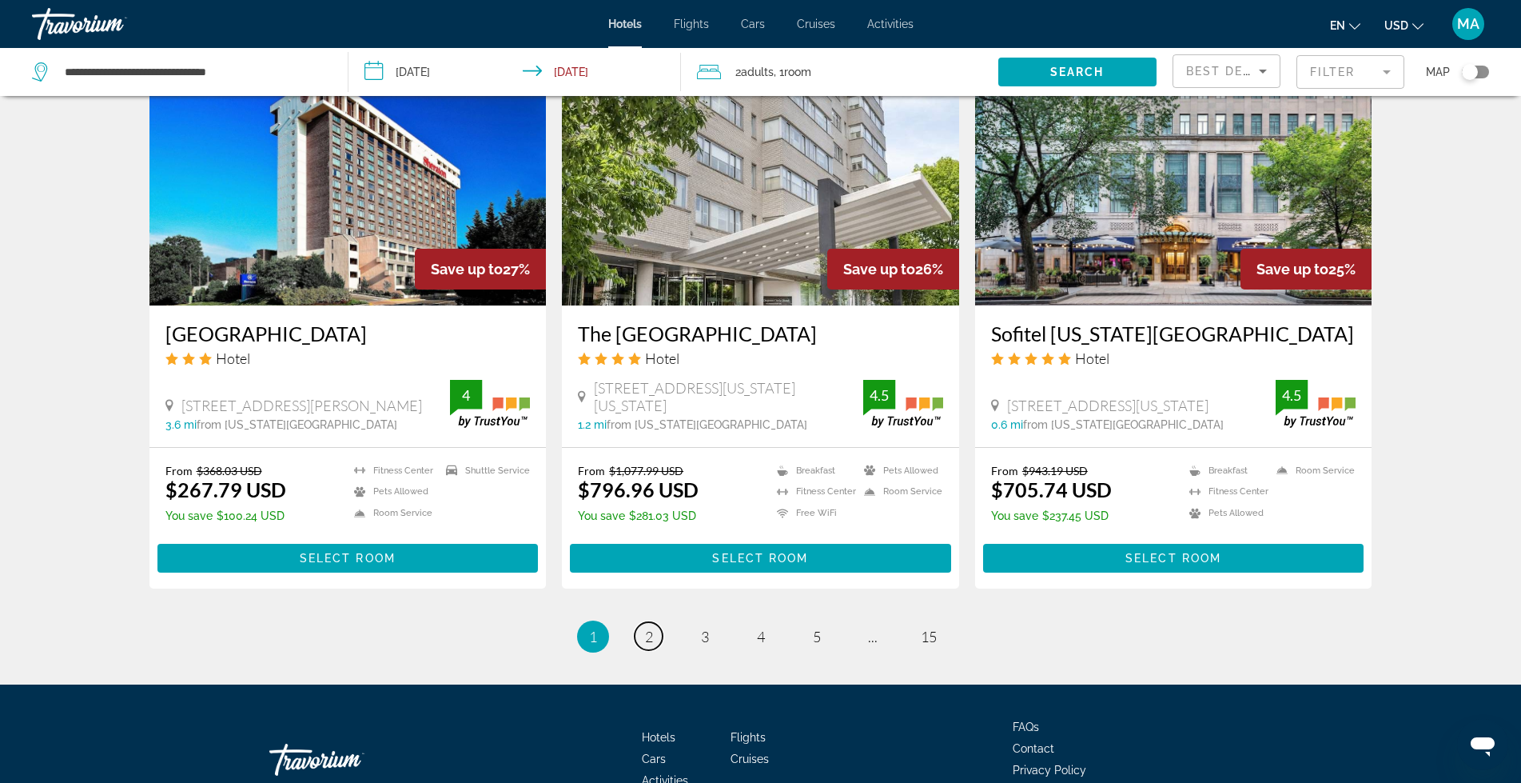
click at [646, 628] on span "2" at bounding box center [649, 637] width 8 height 18
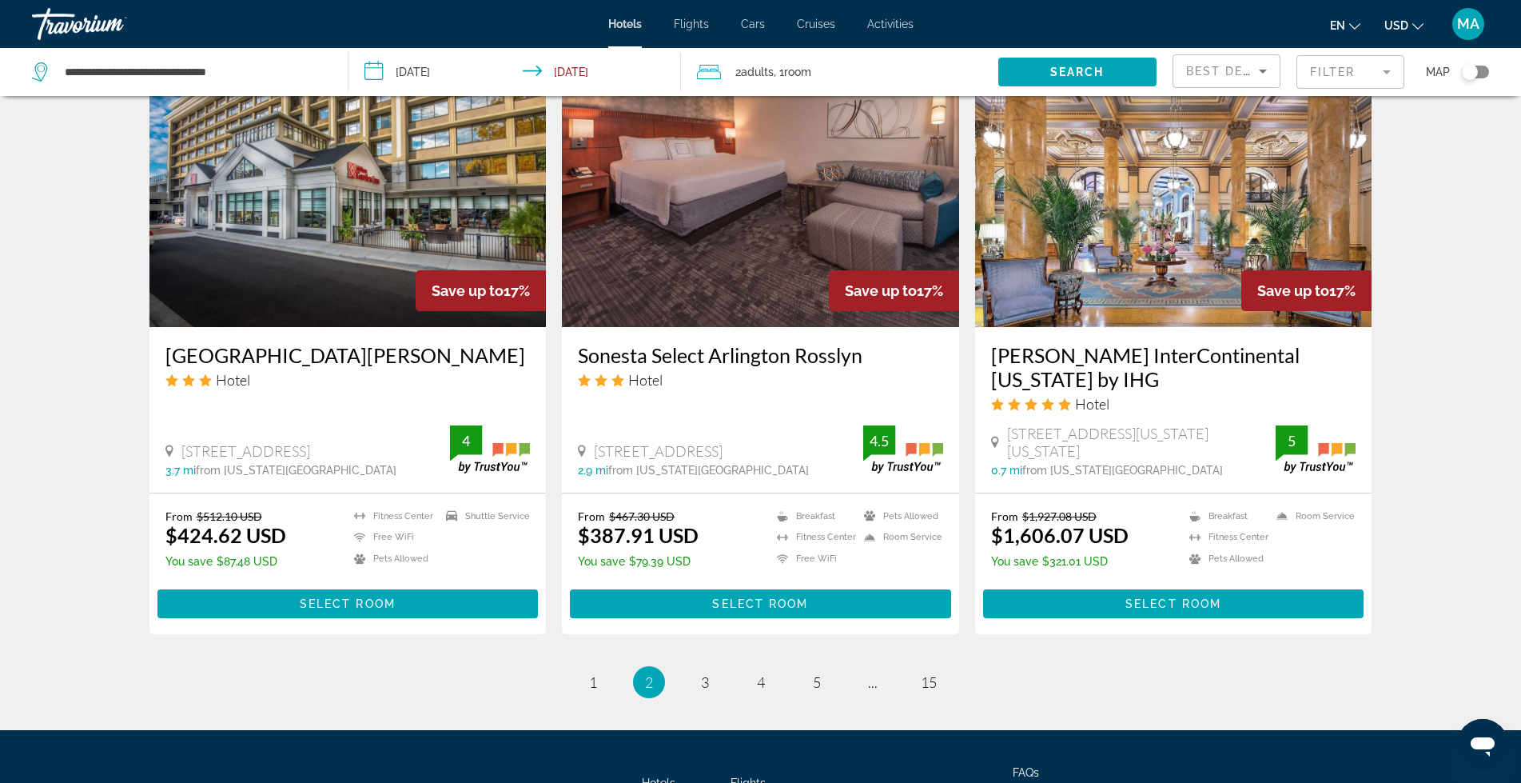
scroll to position [2003, 0]
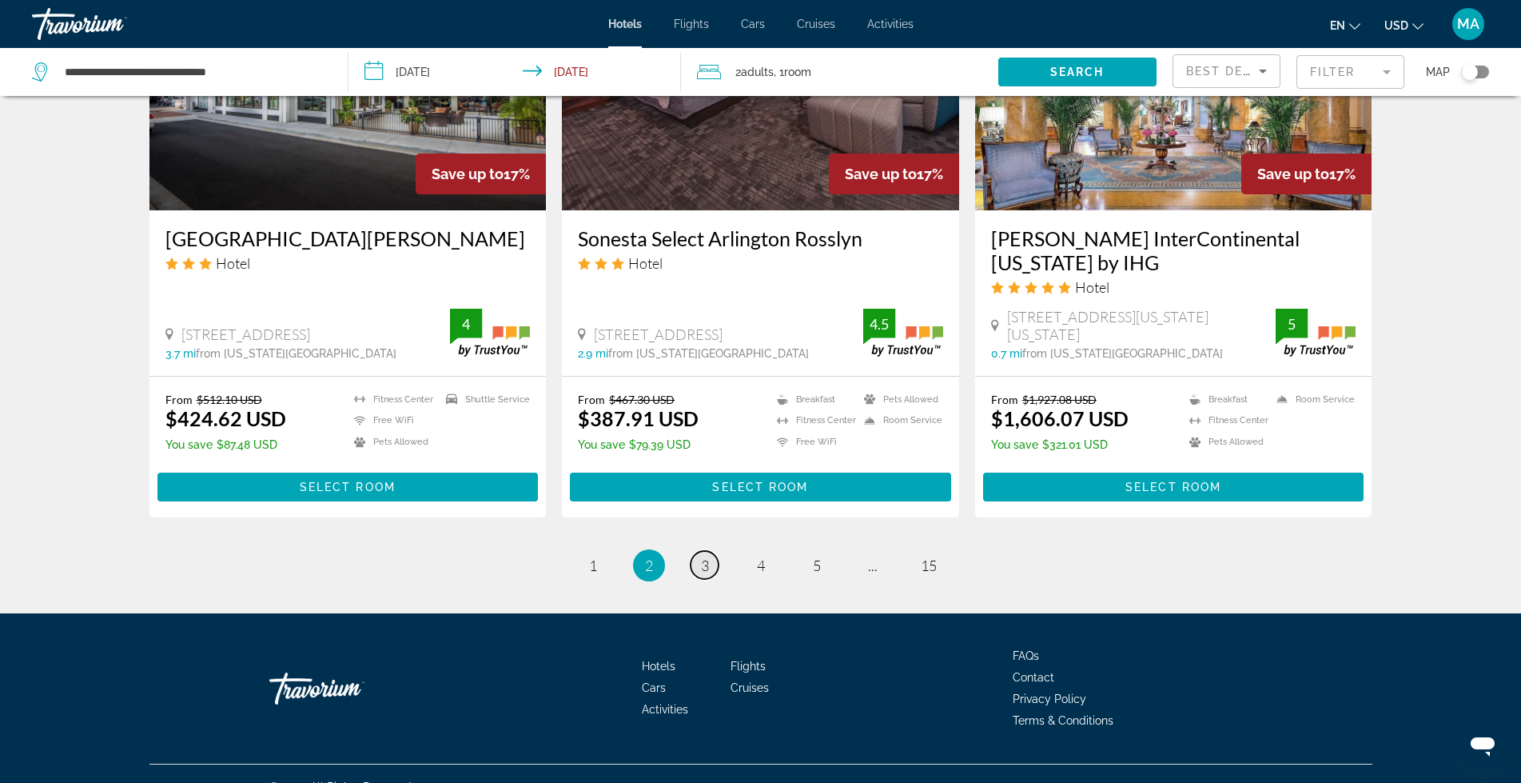
click at [707, 556] on span "3" at bounding box center [705, 565] width 8 height 18
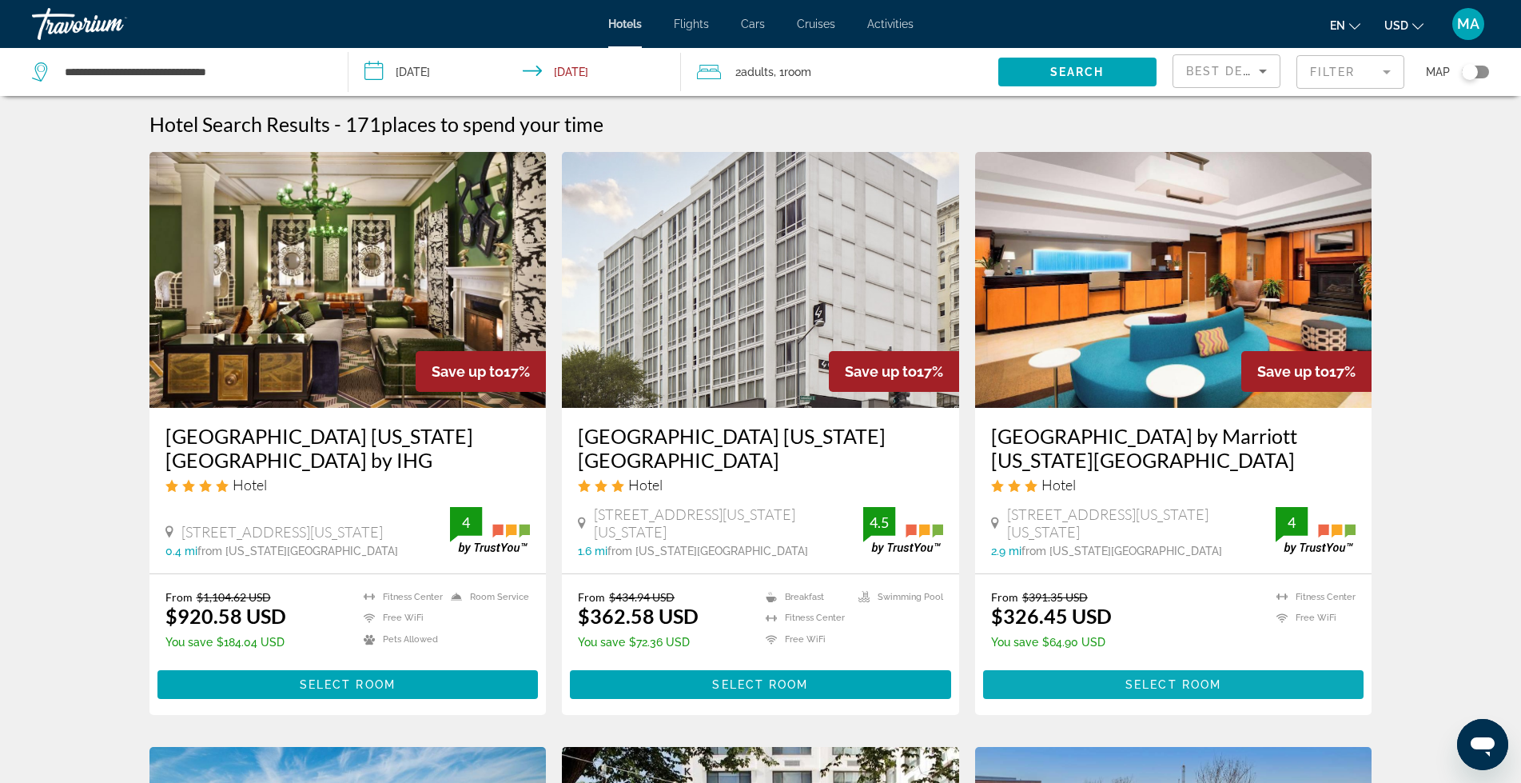
click at [1179, 675] on span "Main content" at bounding box center [1173, 684] width 381 height 38
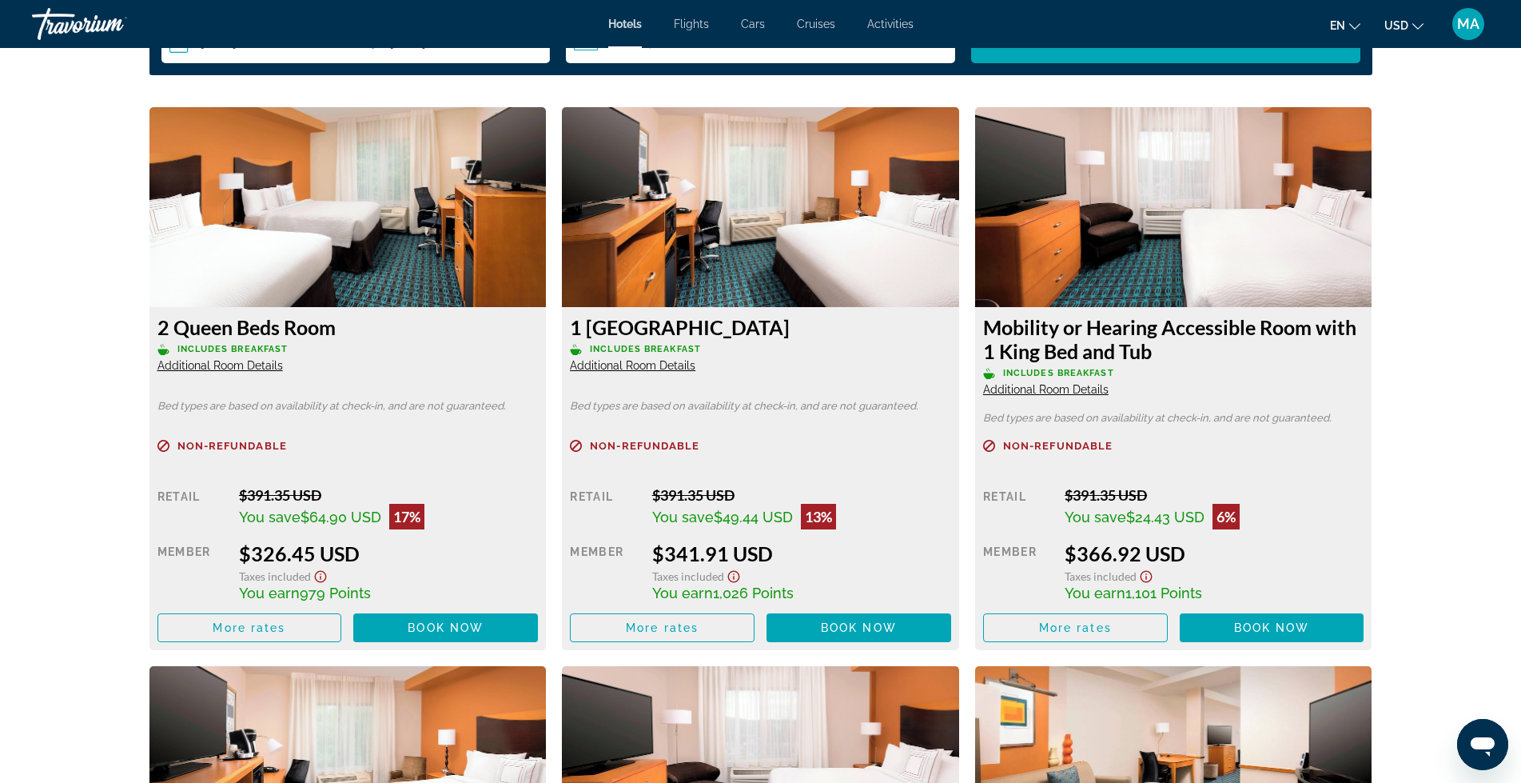
scroll to position [2158, 0]
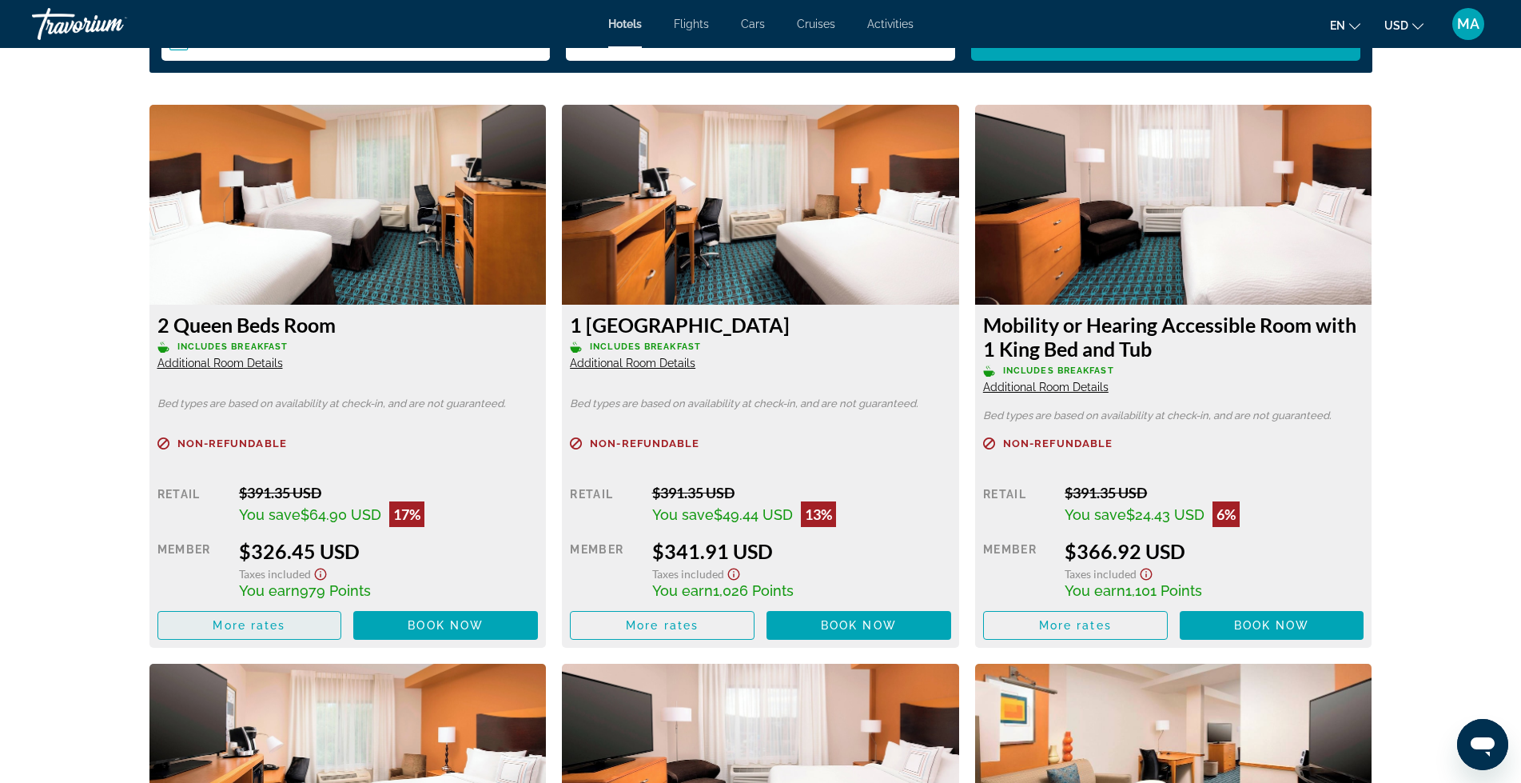
click at [219, 622] on span "More rates" at bounding box center [249, 625] width 73 height 13
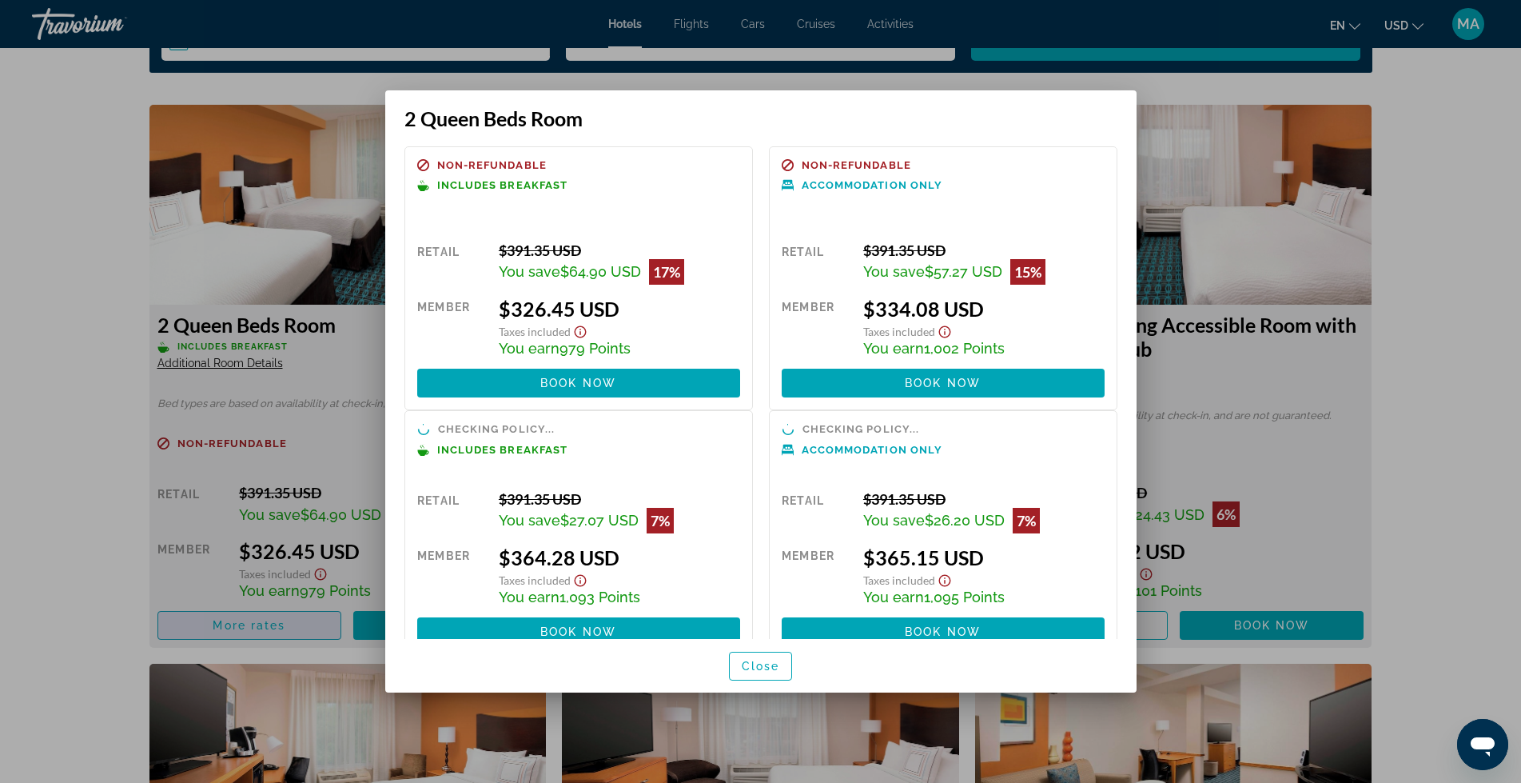
scroll to position [0, 0]
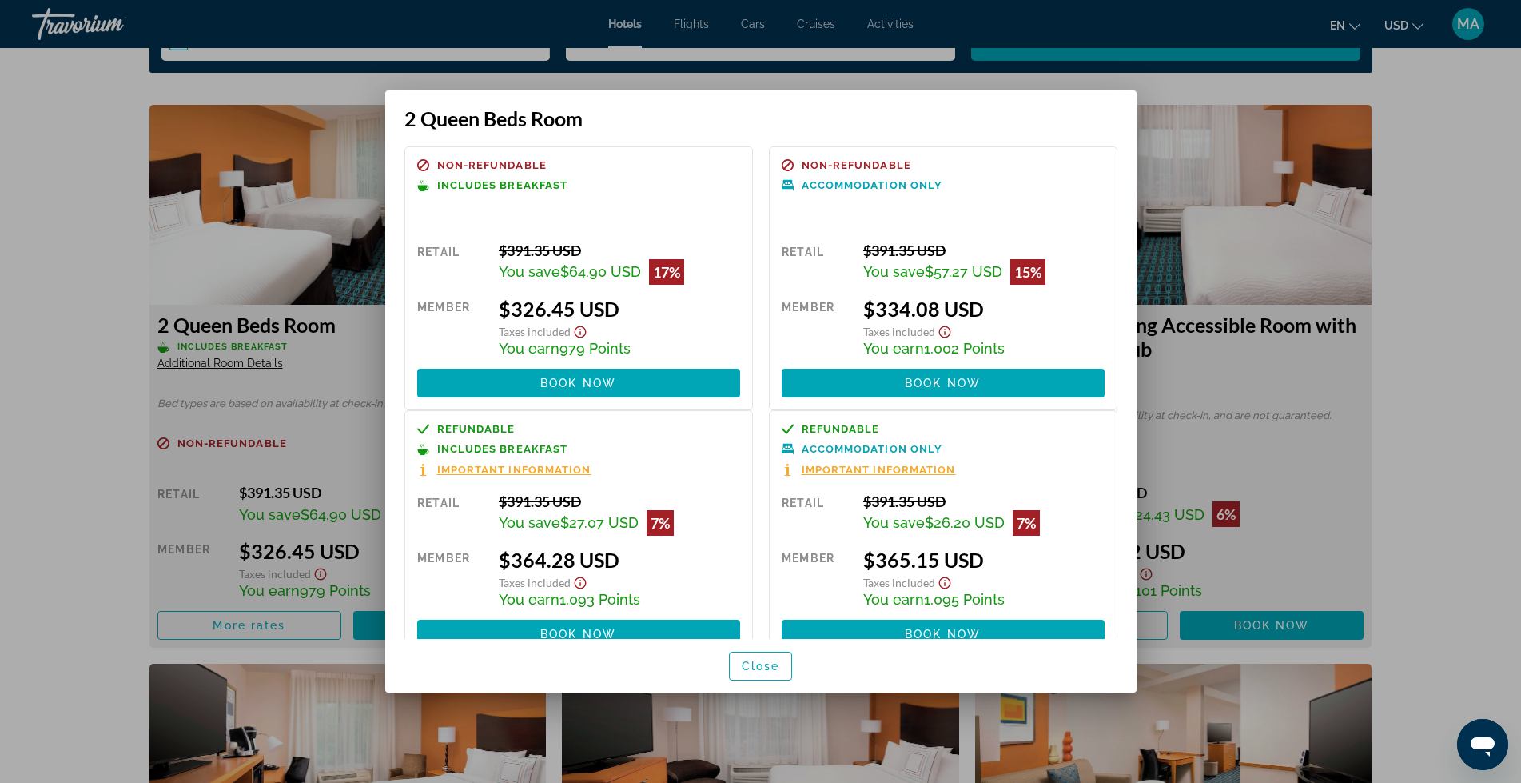
click at [7, 321] on div at bounding box center [760, 391] width 1521 height 783
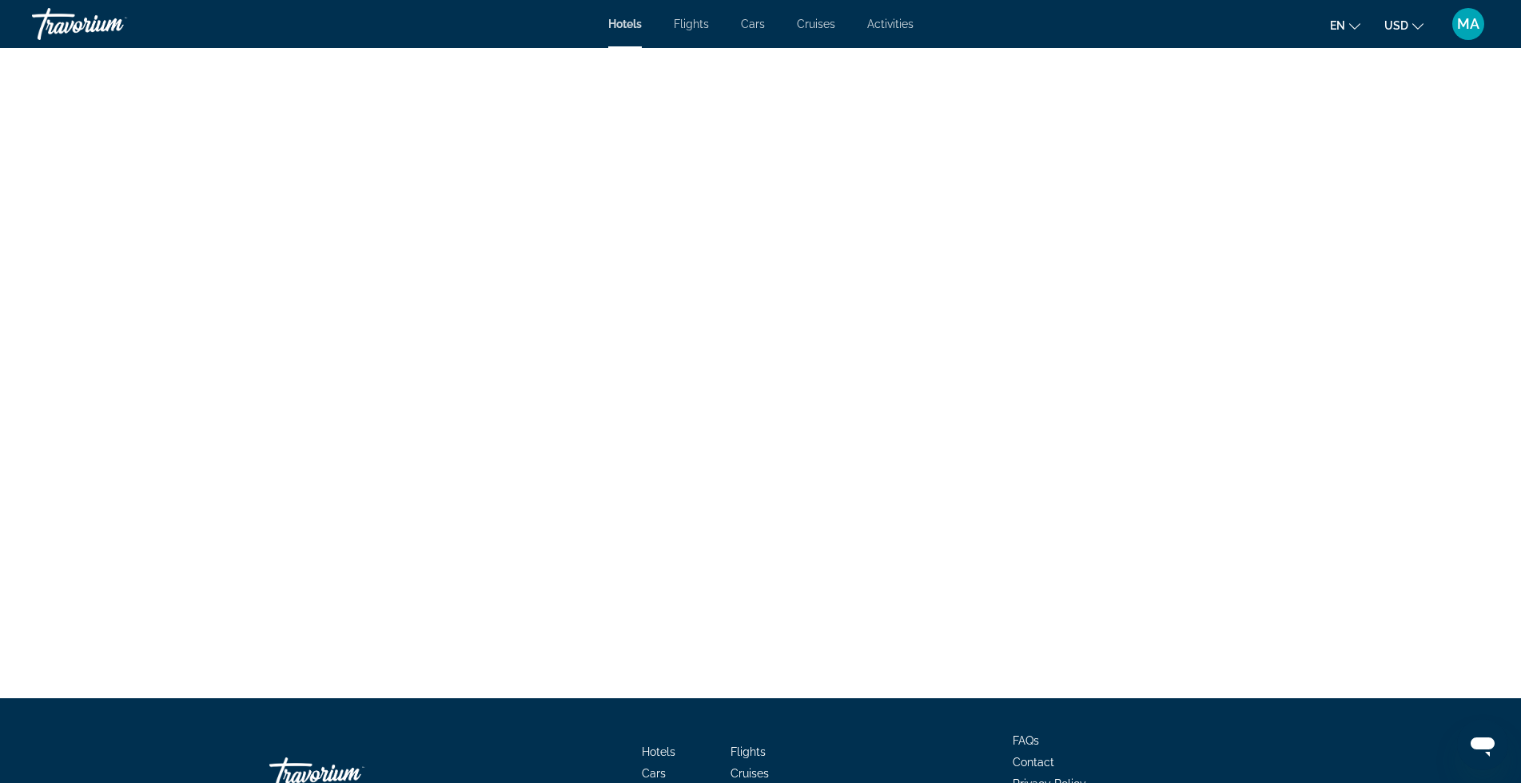
scroll to position [4530, 0]
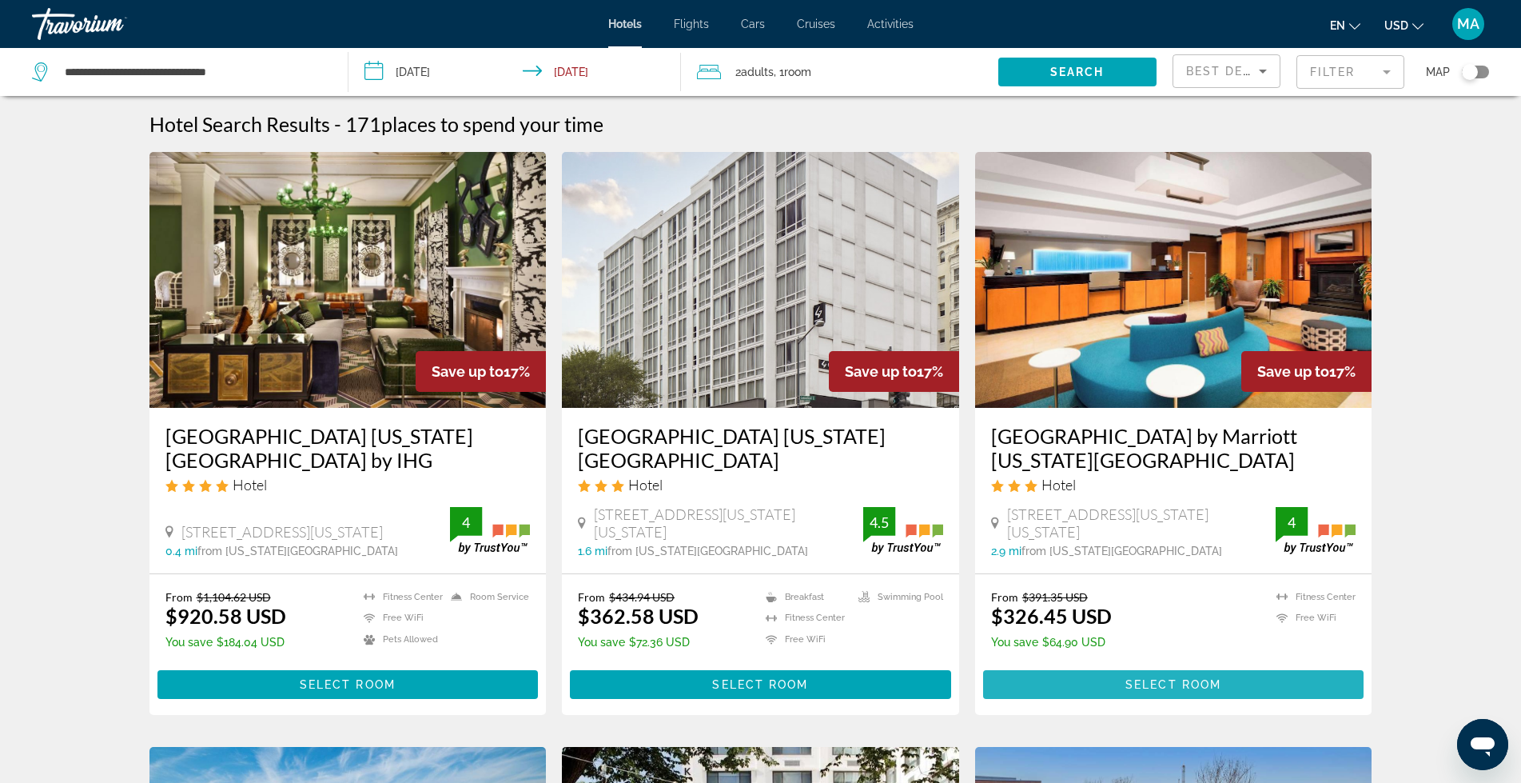
click at [1165, 679] on span "Select Room" at bounding box center [1174, 684] width 96 height 13
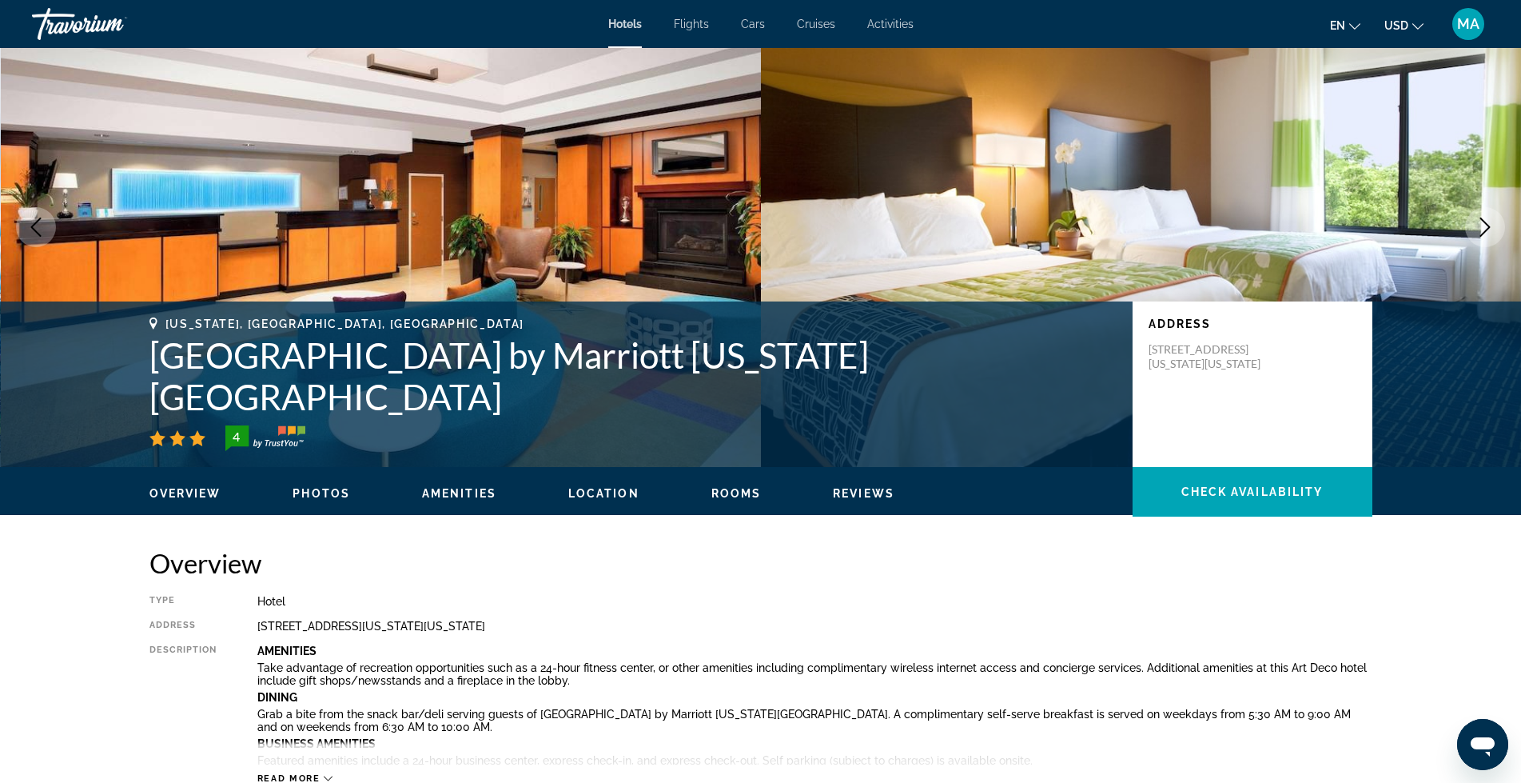
scroll to position [186, 0]
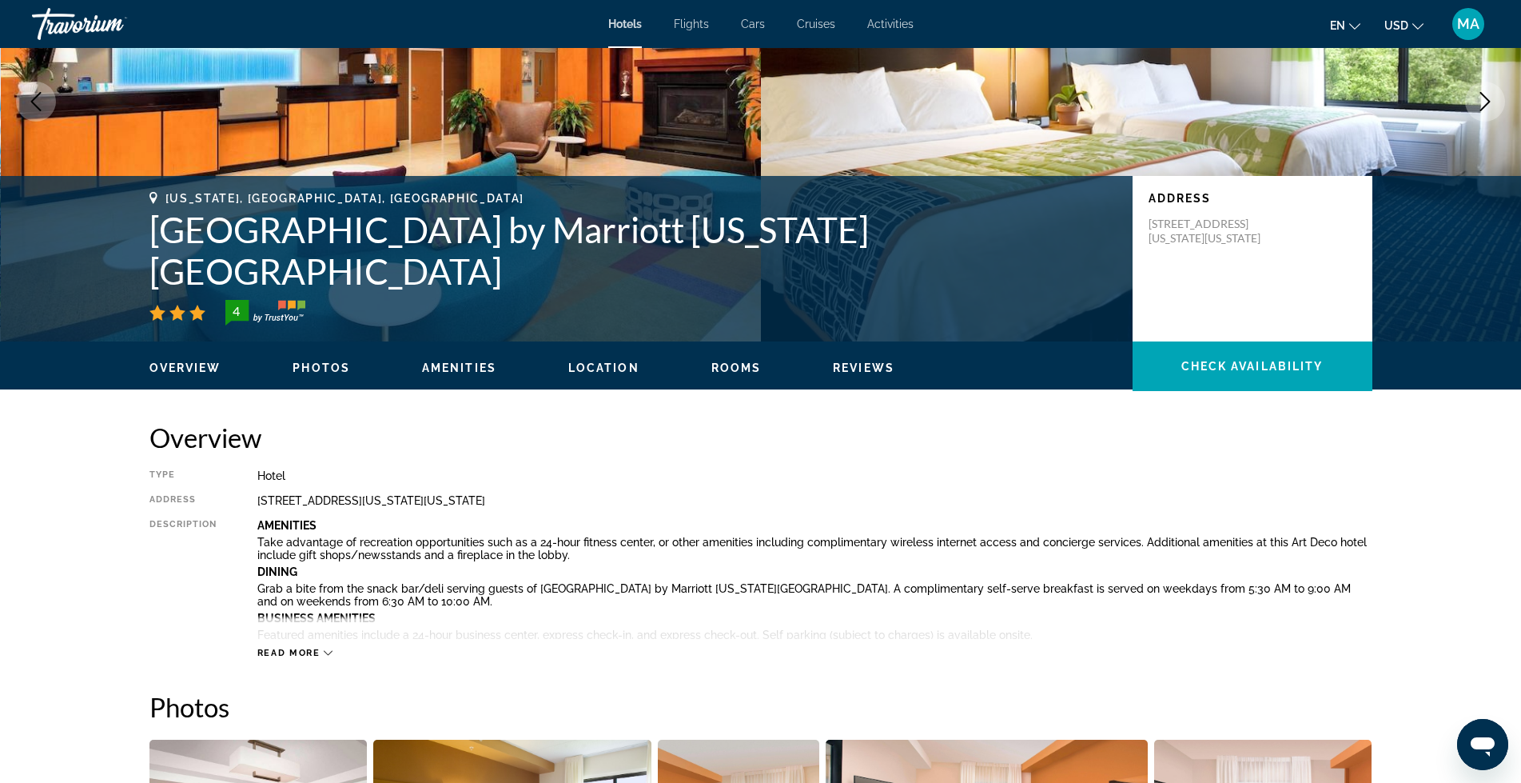
click at [287, 656] on span "Read more" at bounding box center [288, 653] width 63 height 10
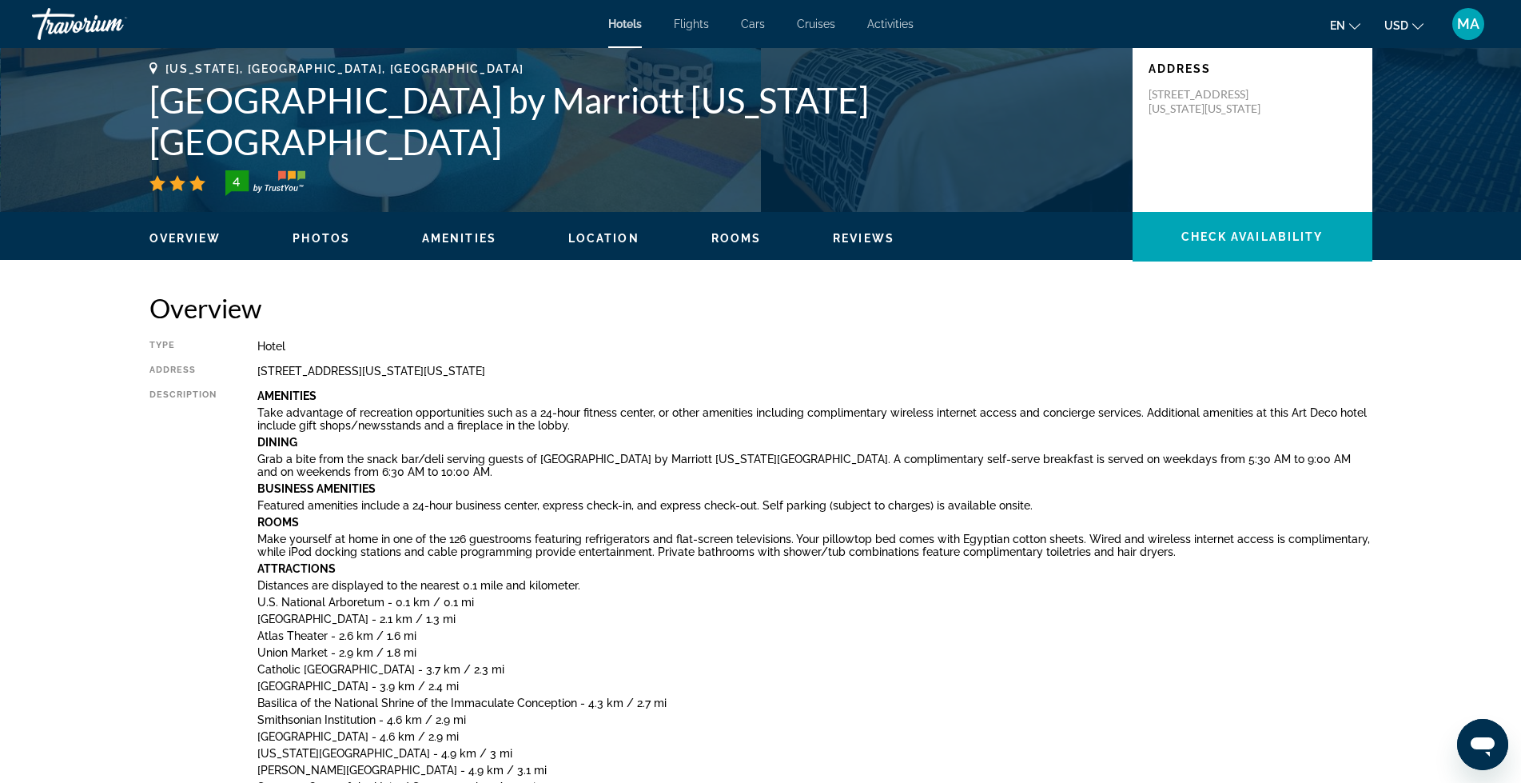
scroll to position [373, 0]
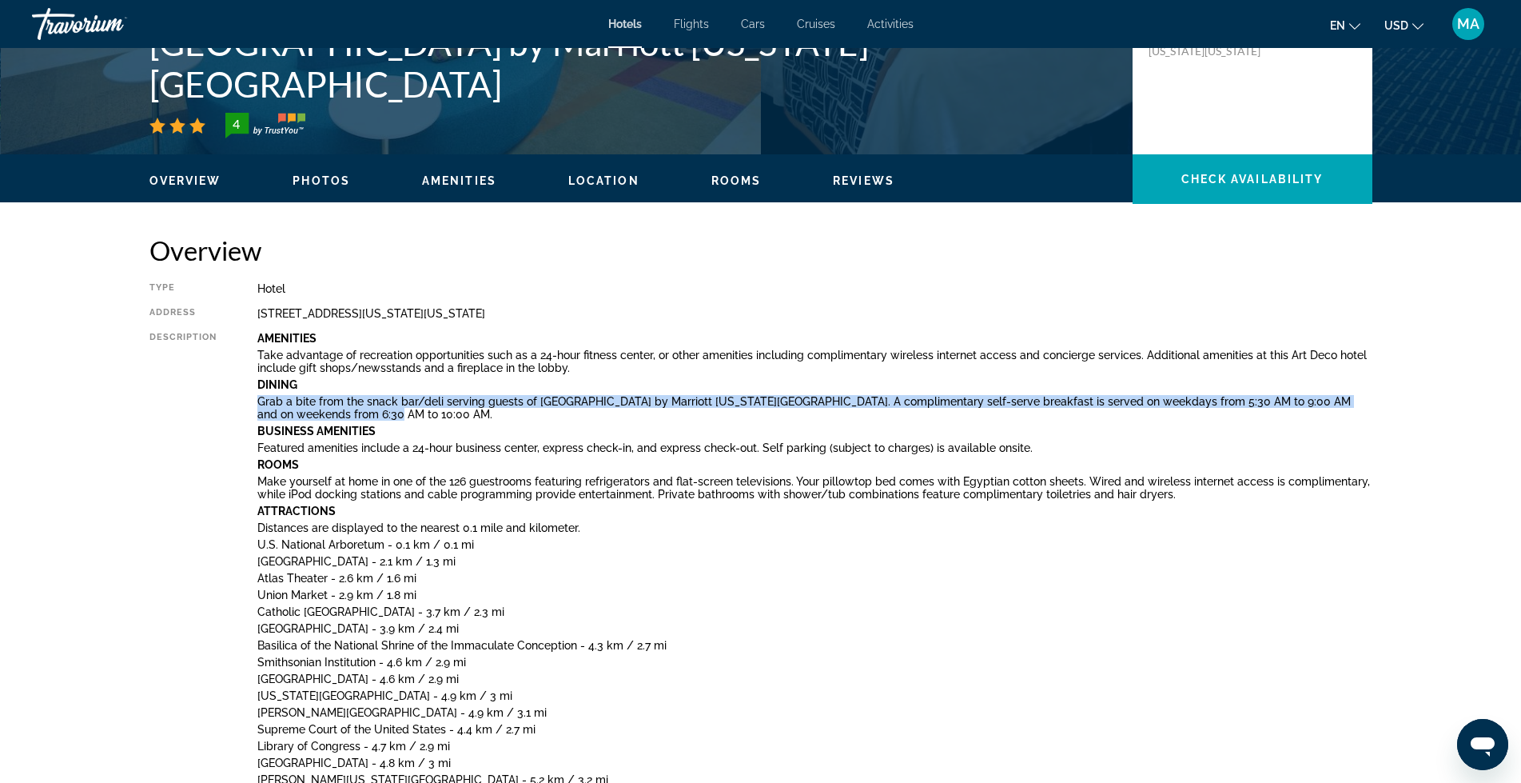
drag, startPoint x: 350, startPoint y: 413, endPoint x: 255, endPoint y: 400, distance: 96.1
click at [255, 400] on div "Type Hotel Address 2305 New York Ave Ne, Washington DC 20002, United States Des…" at bounding box center [760, 770] width 1223 height 977
copy p "Grab a bite from the snack bar/deli serving guests of Fairfield Inn by Marriott…"
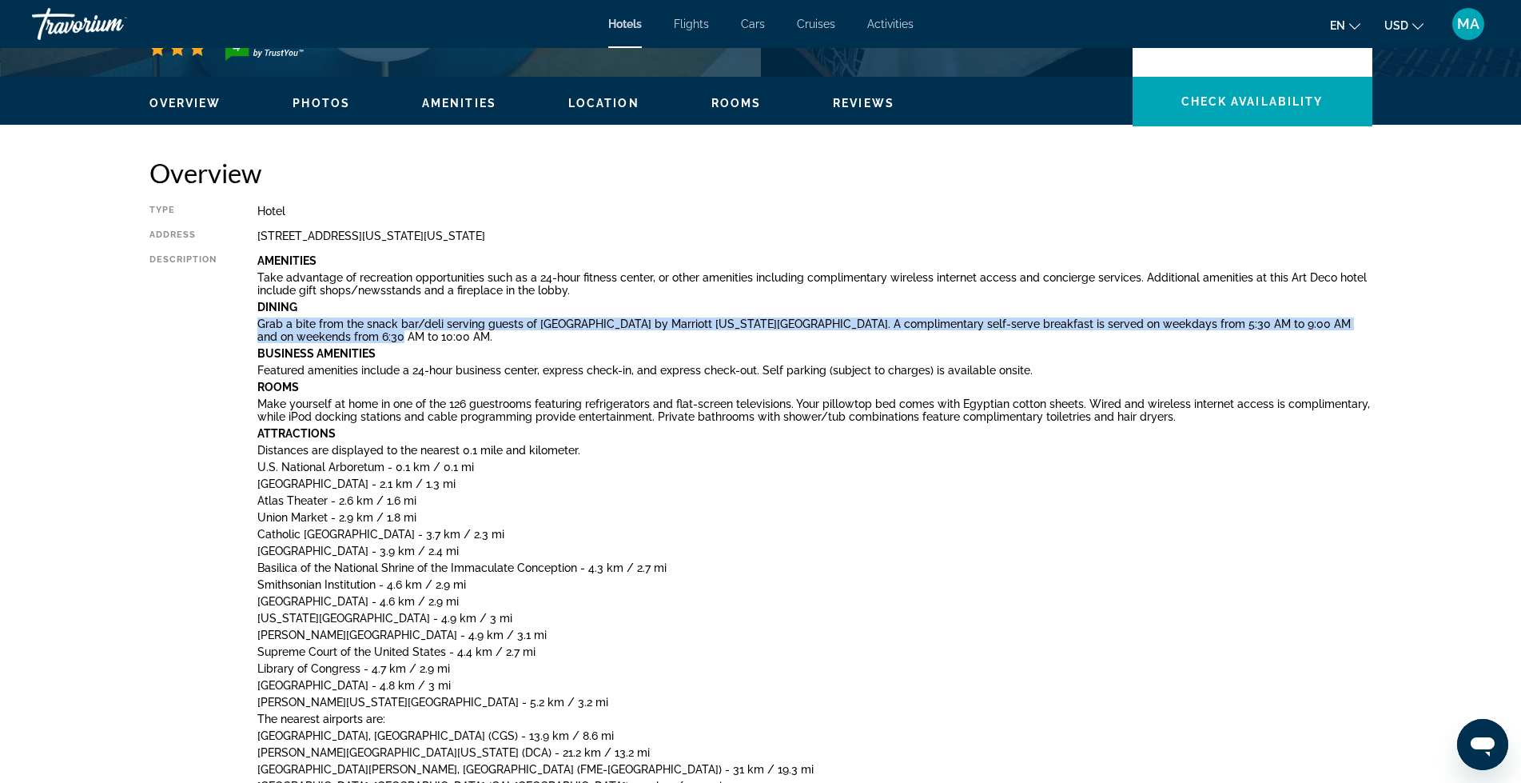
scroll to position [453, 0]
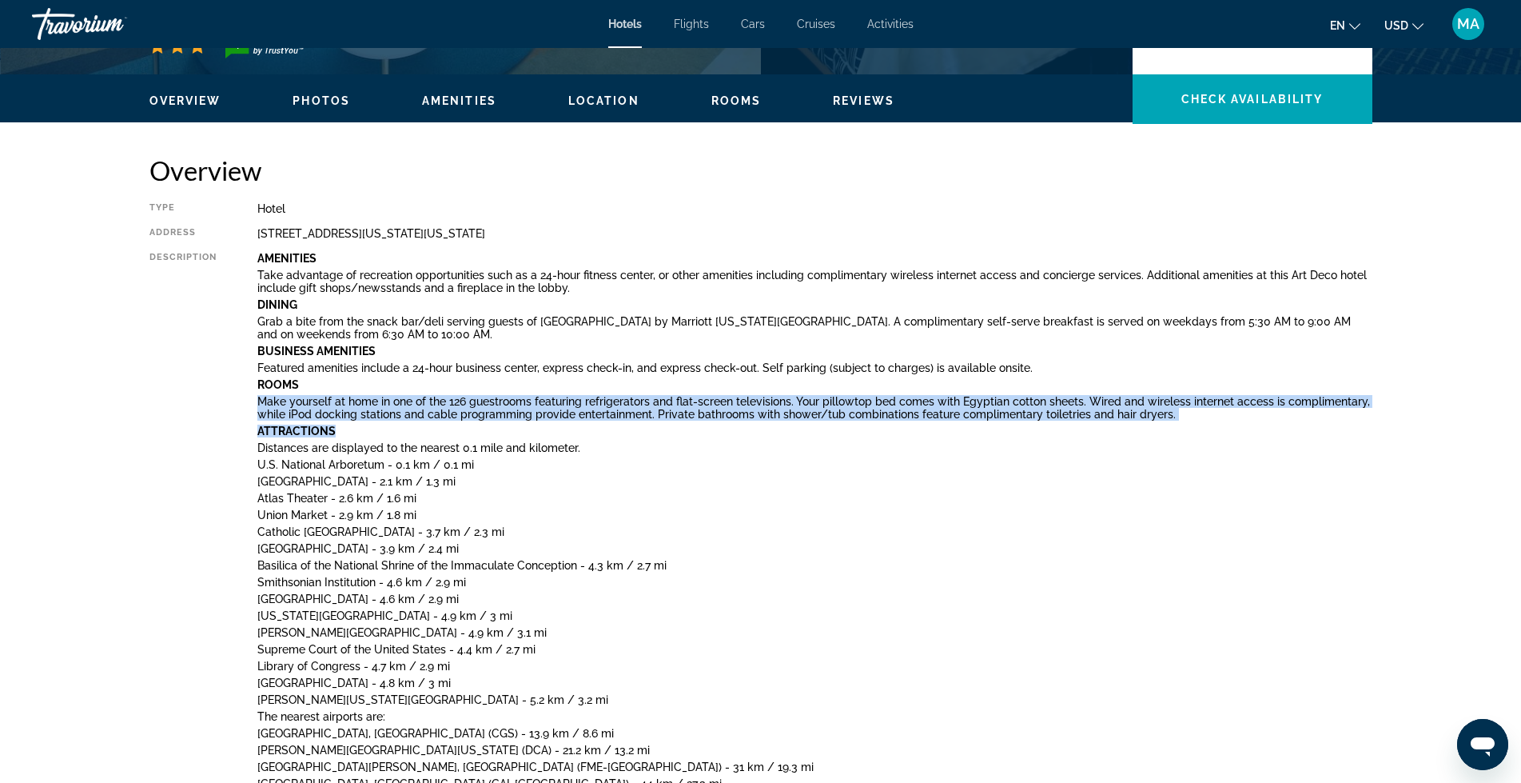
drag, startPoint x: 1207, startPoint y: 422, endPoint x: 253, endPoint y: 405, distance: 953.9
click at [253, 405] on div "Type Hotel Address 2305 New York Ave Ne, Washington DC 20002, United States Des…" at bounding box center [760, 690] width 1223 height 977
click at [414, 411] on p "Make yourself at home in one of the 126 guestrooms featuring refrigerators and …" at bounding box center [814, 408] width 1115 height 26
drag, startPoint x: 1184, startPoint y: 417, endPoint x: 253, endPoint y: 399, distance: 931.5
click at [253, 399] on div "Type Hotel Address 2305 New York Ave Ne, Washington DC 20002, United States Des…" at bounding box center [760, 690] width 1223 height 977
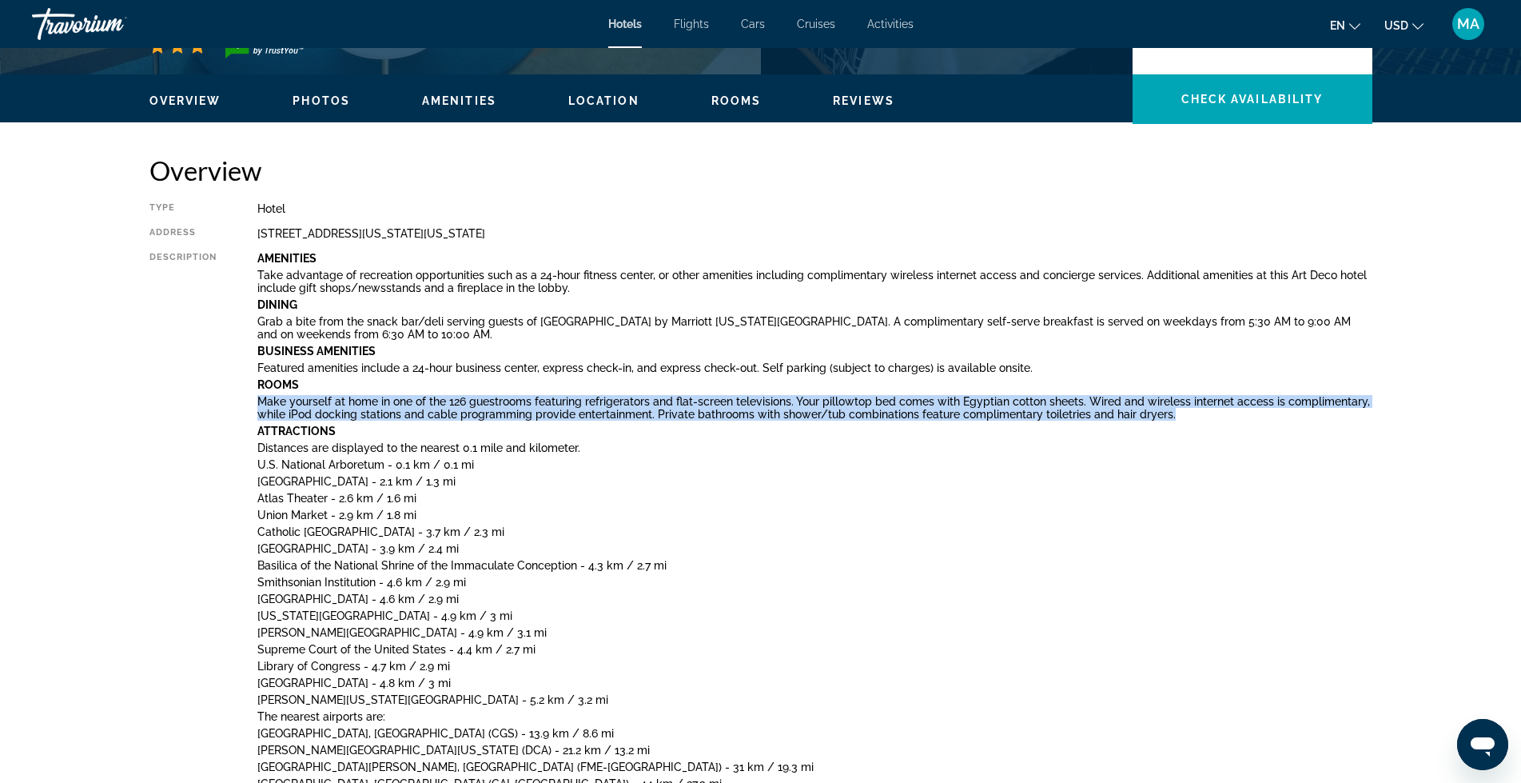
copy p "Make yourself at home in one of the 126 guestrooms featuring refrigerators and …"
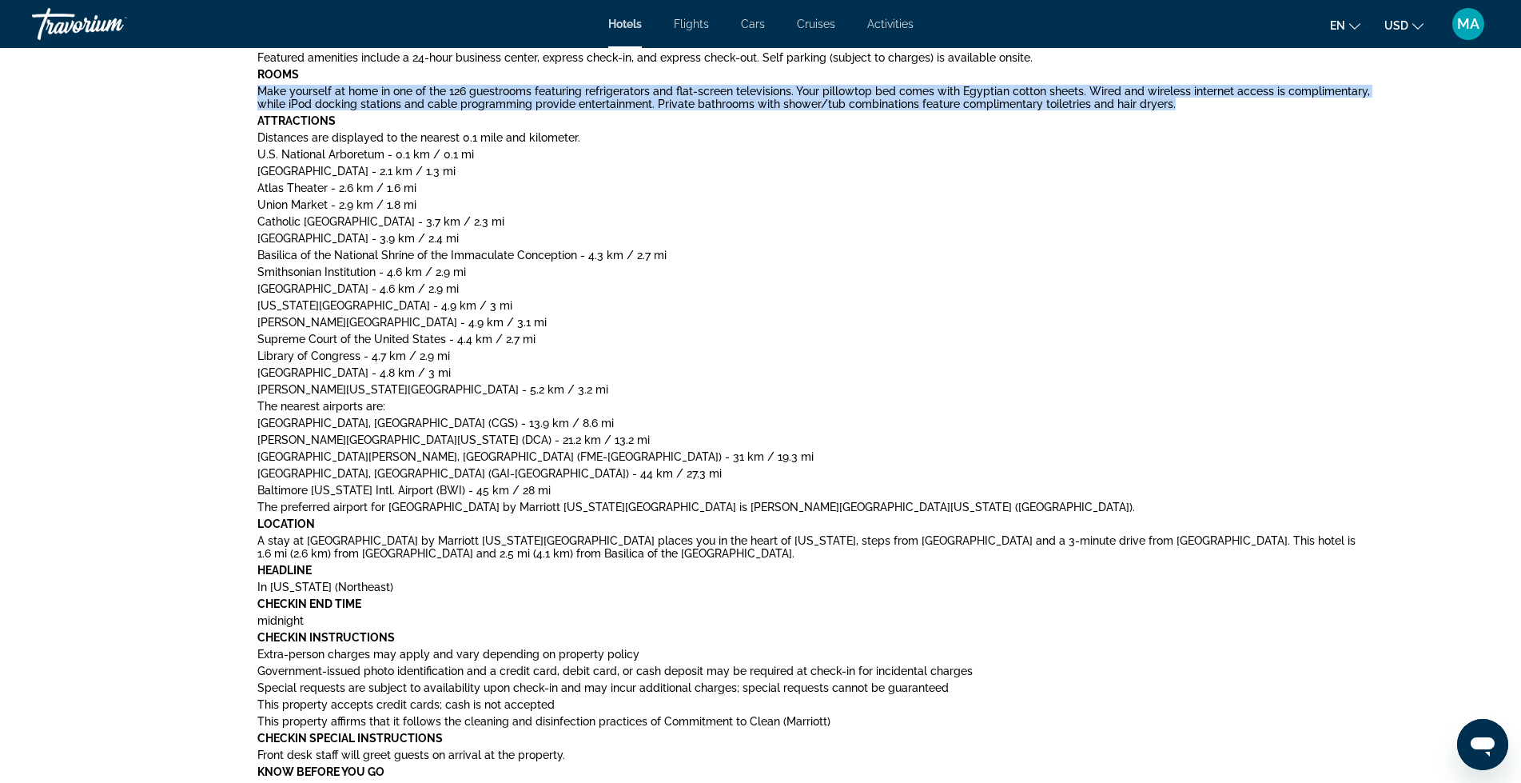
scroll to position [773, 0]
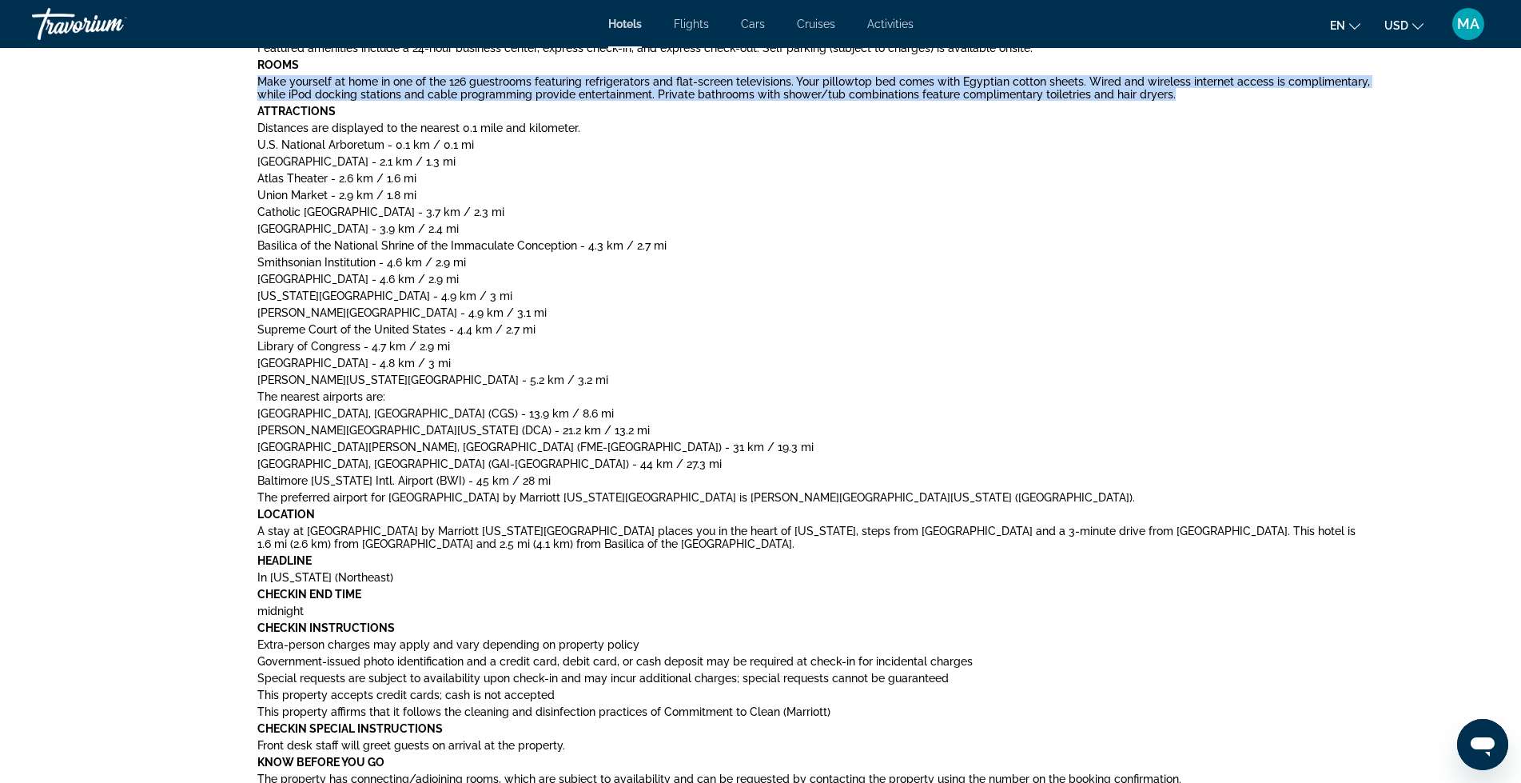
drag, startPoint x: 763, startPoint y: 549, endPoint x: 249, endPoint y: 528, distance: 514.5
click at [246, 530] on div "Type Hotel Address 2305 New York Ave Ne, Washington DC 20002, United States Des…" at bounding box center [760, 370] width 1223 height 977
copy p "A stay at Fairfield Inn by Marriott Washington D.C. places you in the heart of …"
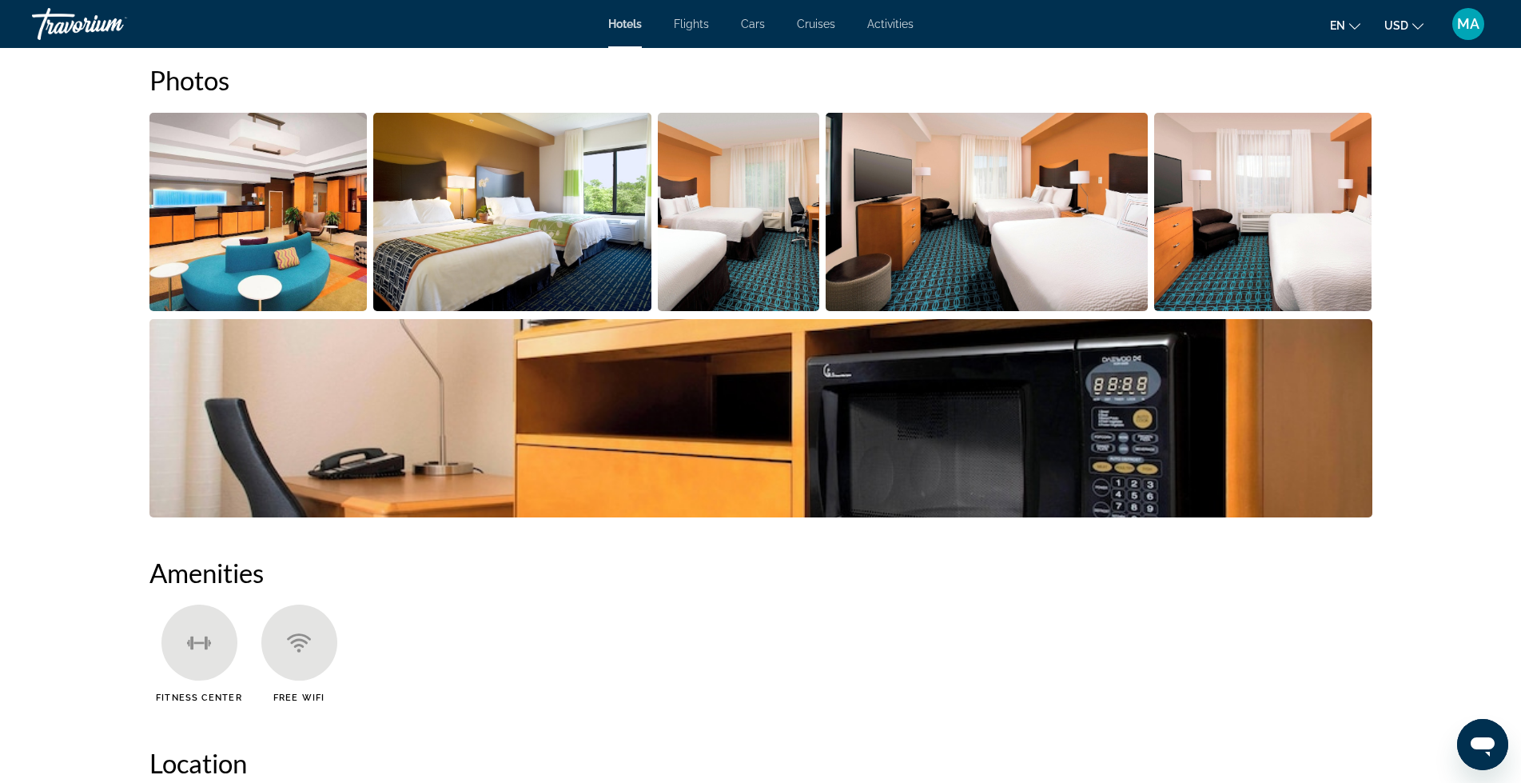
scroll to position [1599, 0]
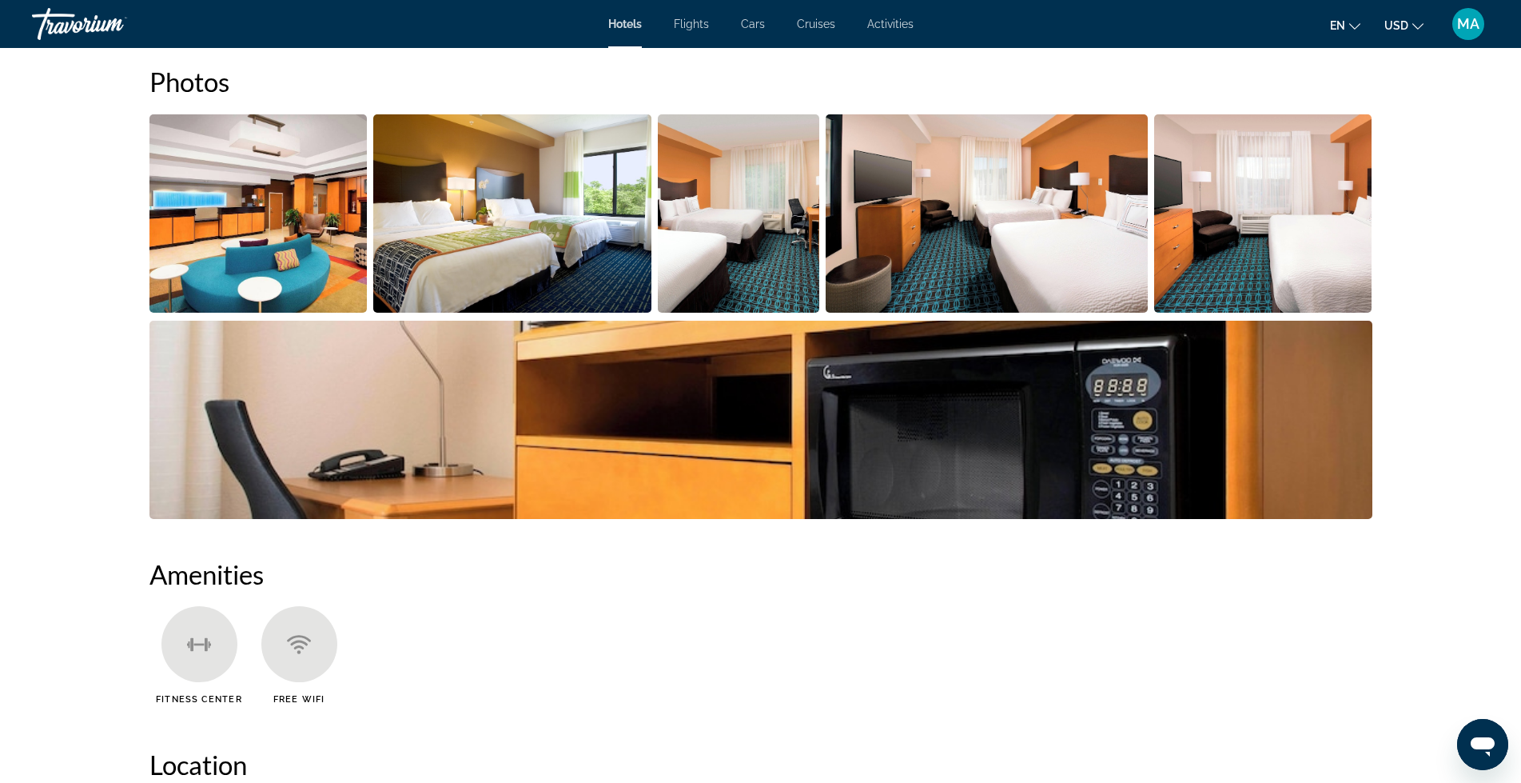
click at [520, 205] on img "Open full-screen image slider" at bounding box center [512, 213] width 278 height 198
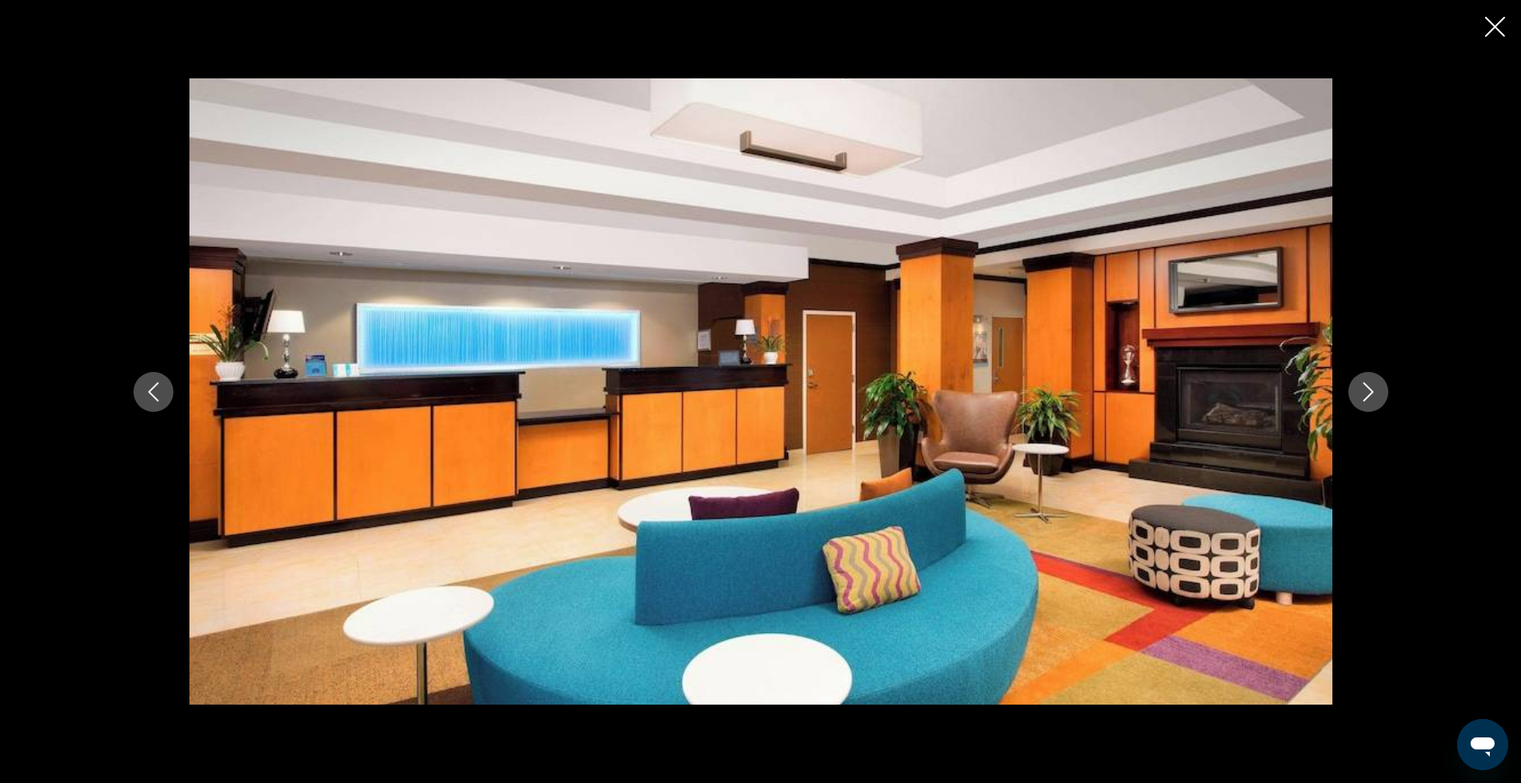
click at [1378, 395] on button "Next image" at bounding box center [1369, 392] width 40 height 40
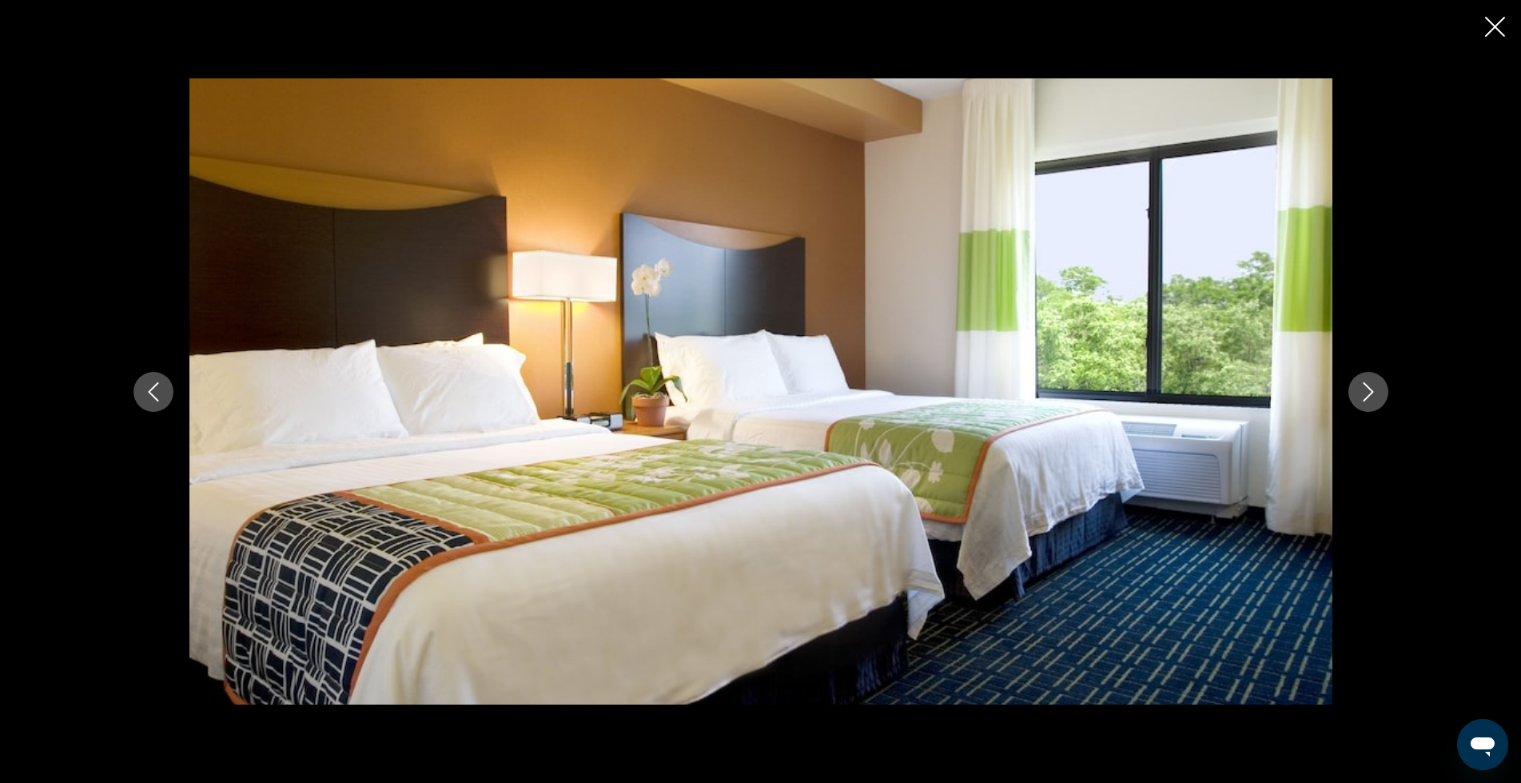
click at [1379, 394] on button "Next image" at bounding box center [1369, 392] width 40 height 40
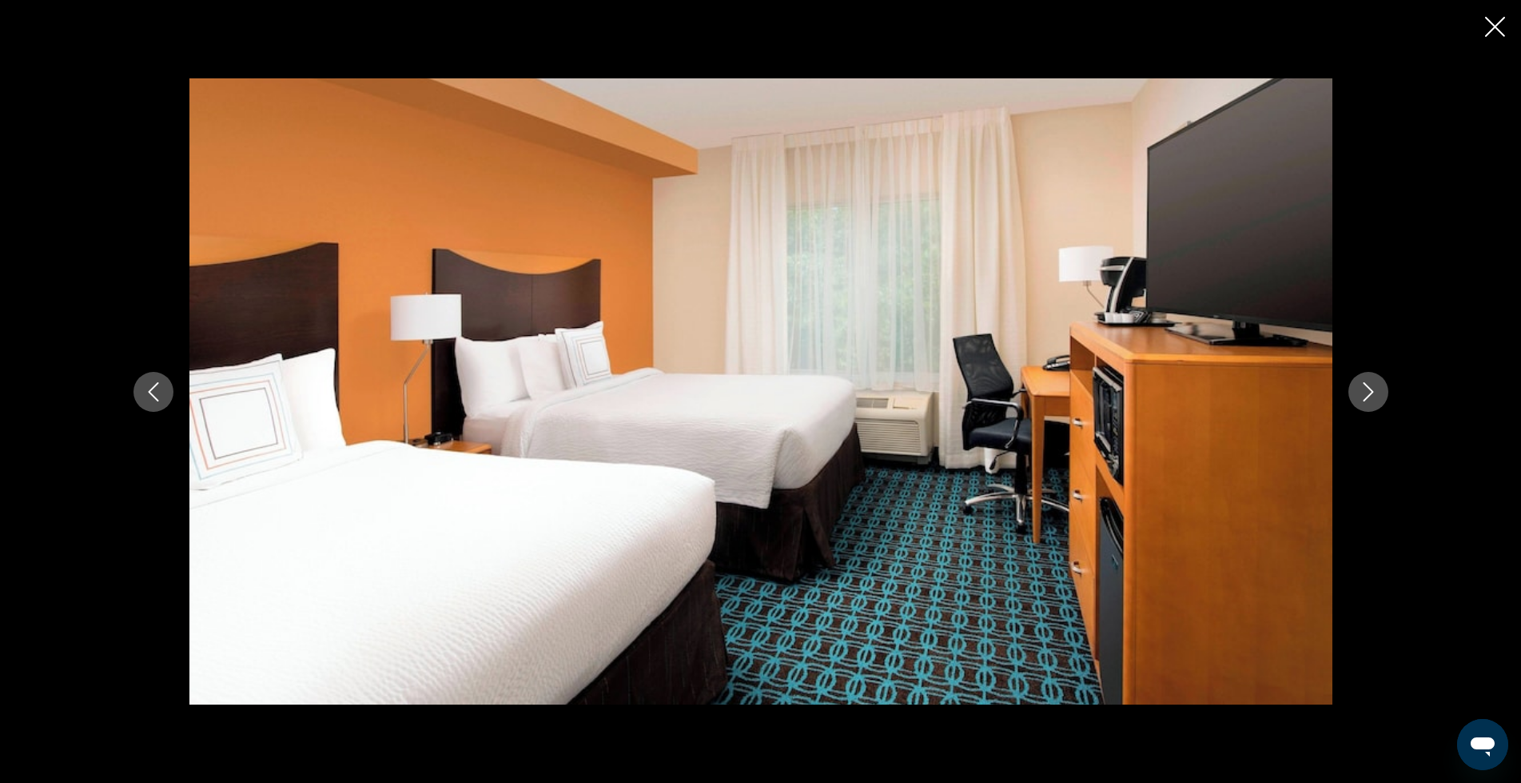
click at [1379, 394] on button "Next image" at bounding box center [1369, 392] width 40 height 40
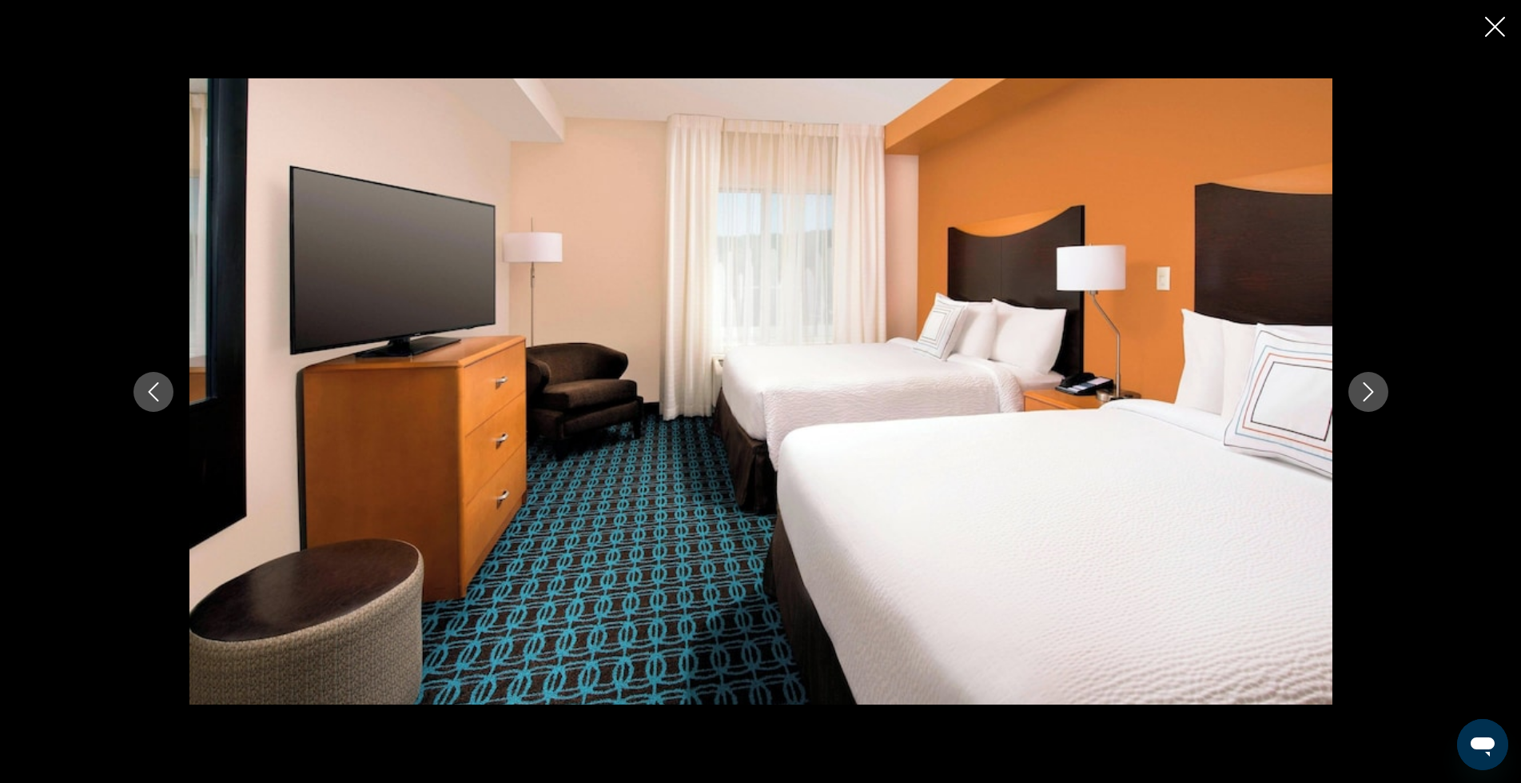
click at [1379, 393] on button "Next image" at bounding box center [1369, 392] width 40 height 40
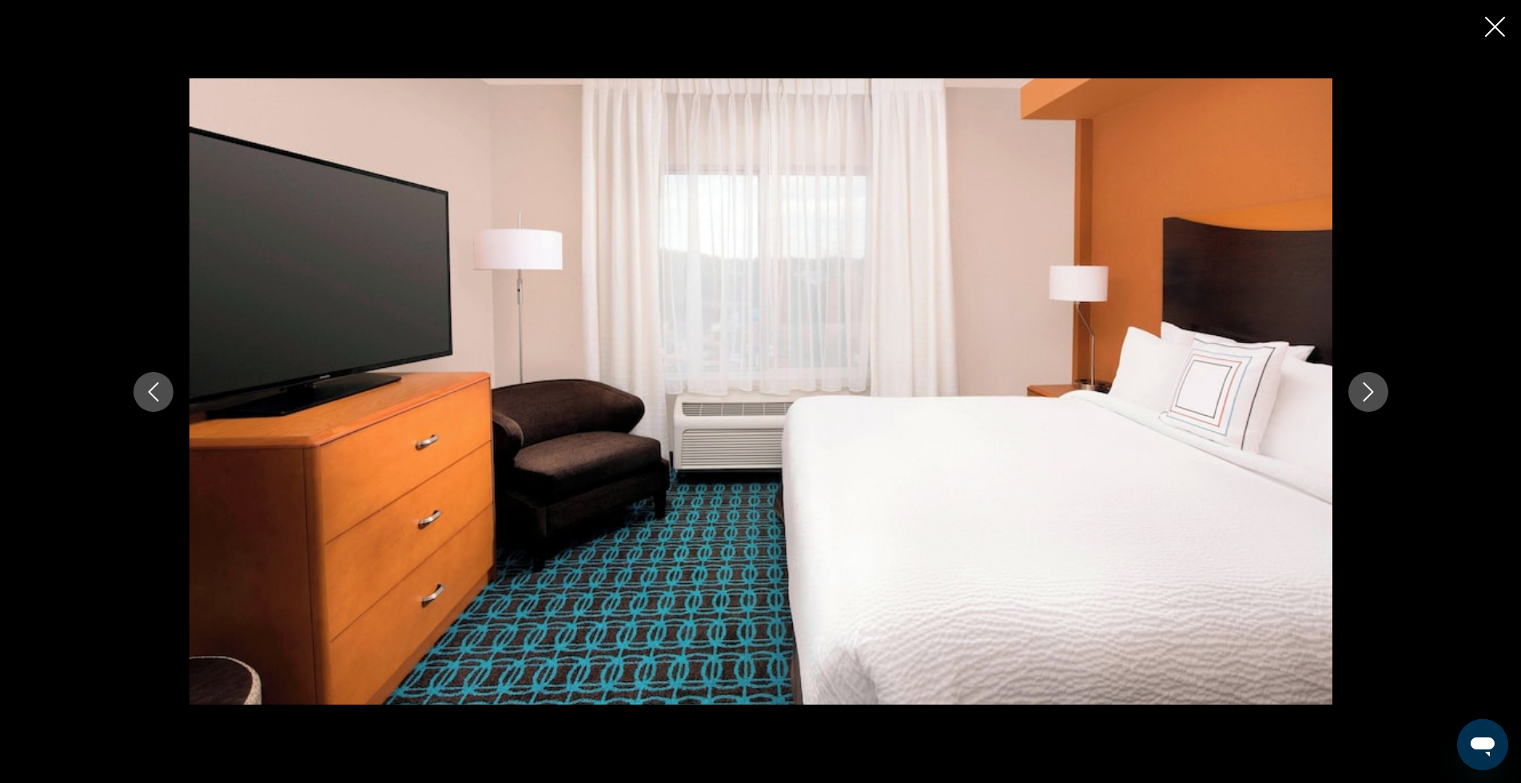
click at [1380, 393] on button "Next image" at bounding box center [1369, 392] width 40 height 40
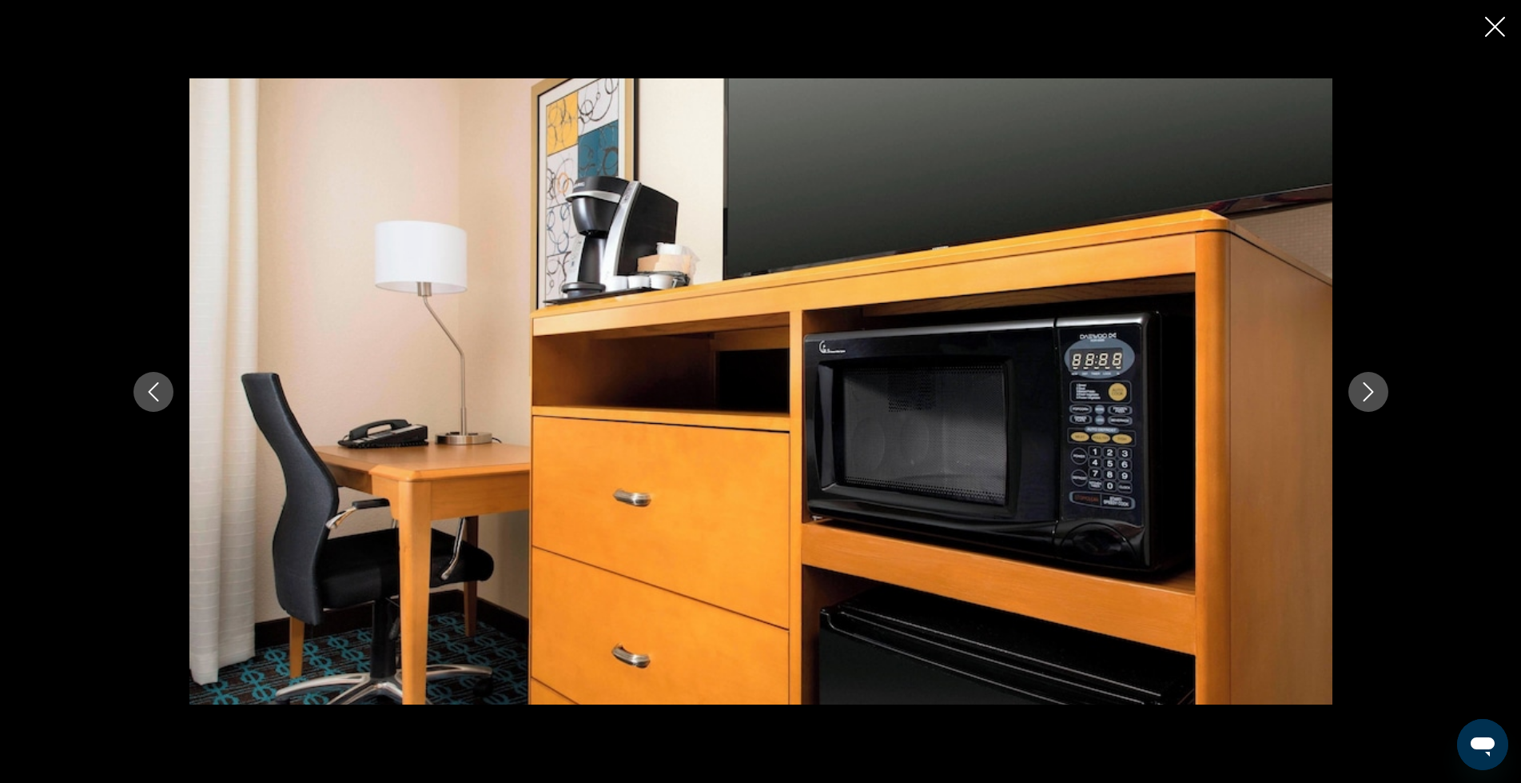
click at [1380, 393] on button "Next image" at bounding box center [1369, 392] width 40 height 40
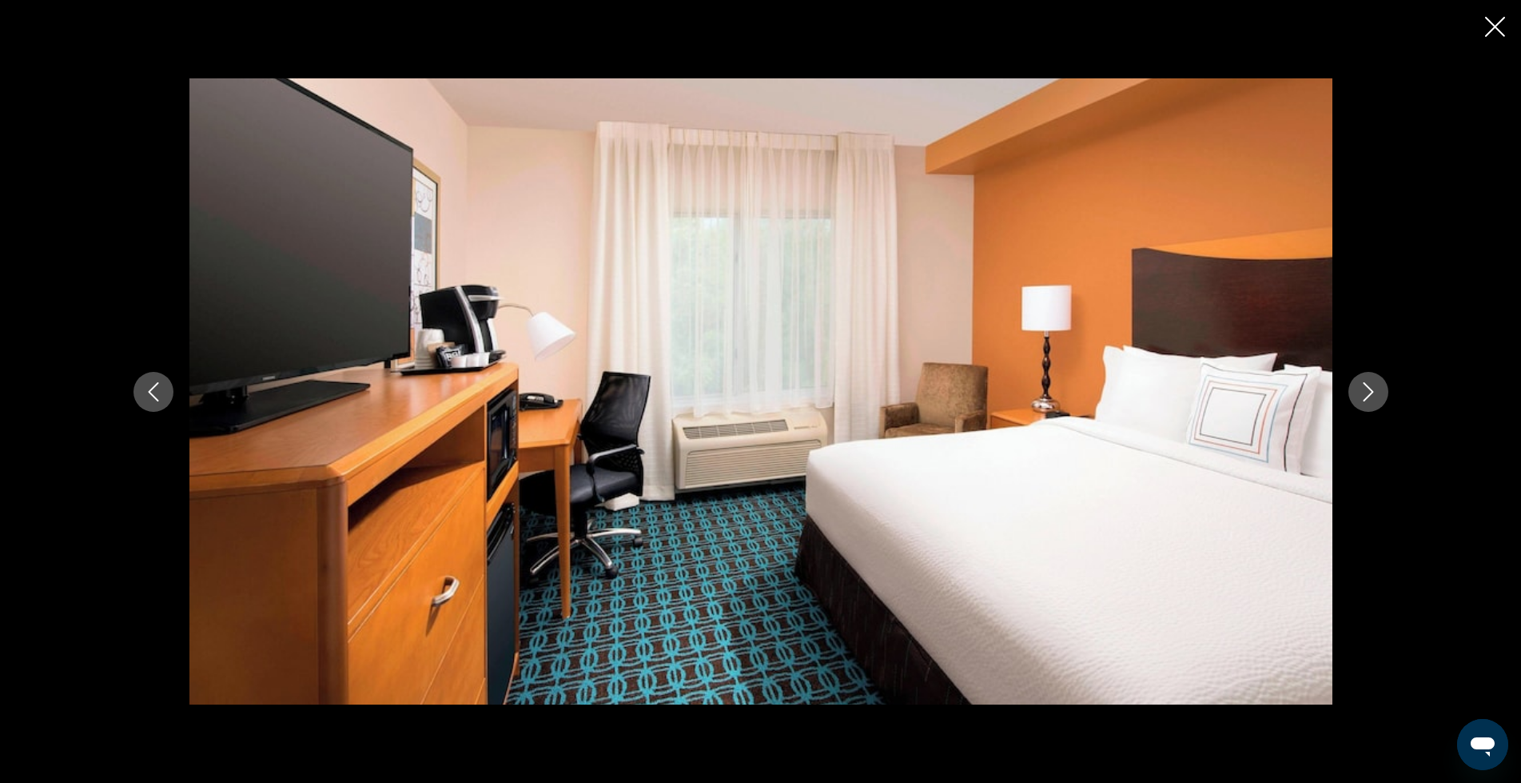
click at [1380, 393] on button "Next image" at bounding box center [1369, 392] width 40 height 40
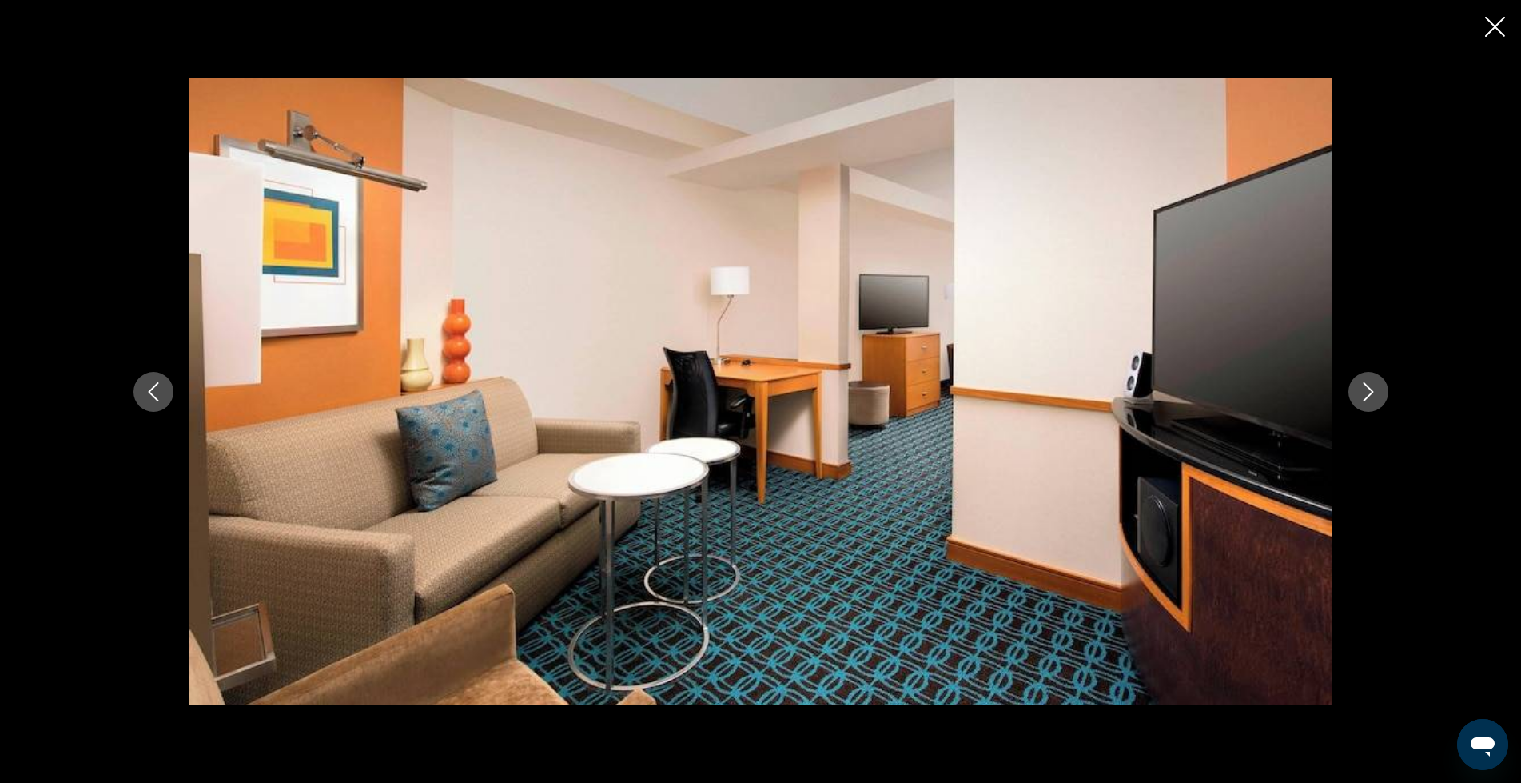
click at [1501, 26] on icon "Close slideshow" at bounding box center [1495, 27] width 20 height 20
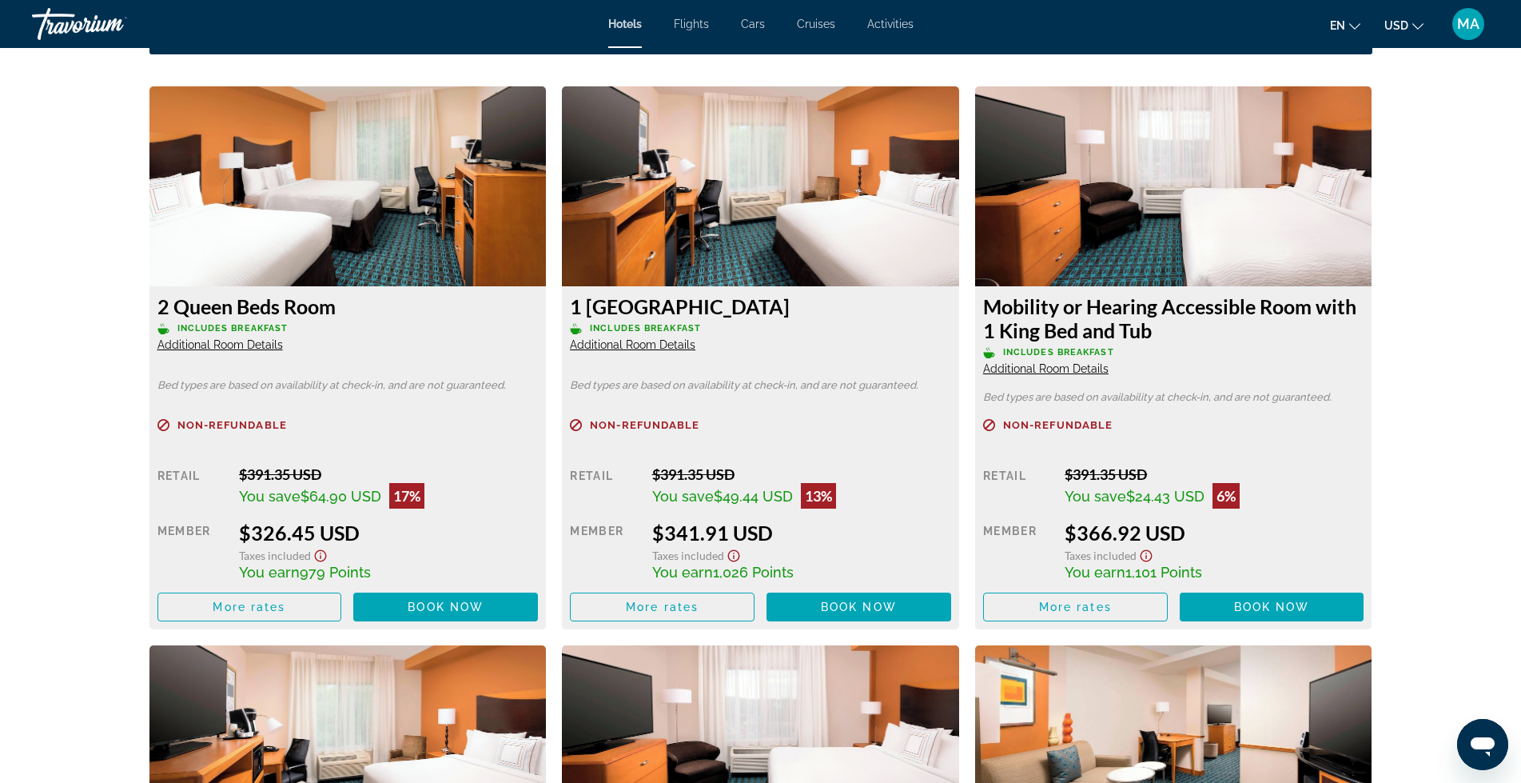
scroll to position [2984, 0]
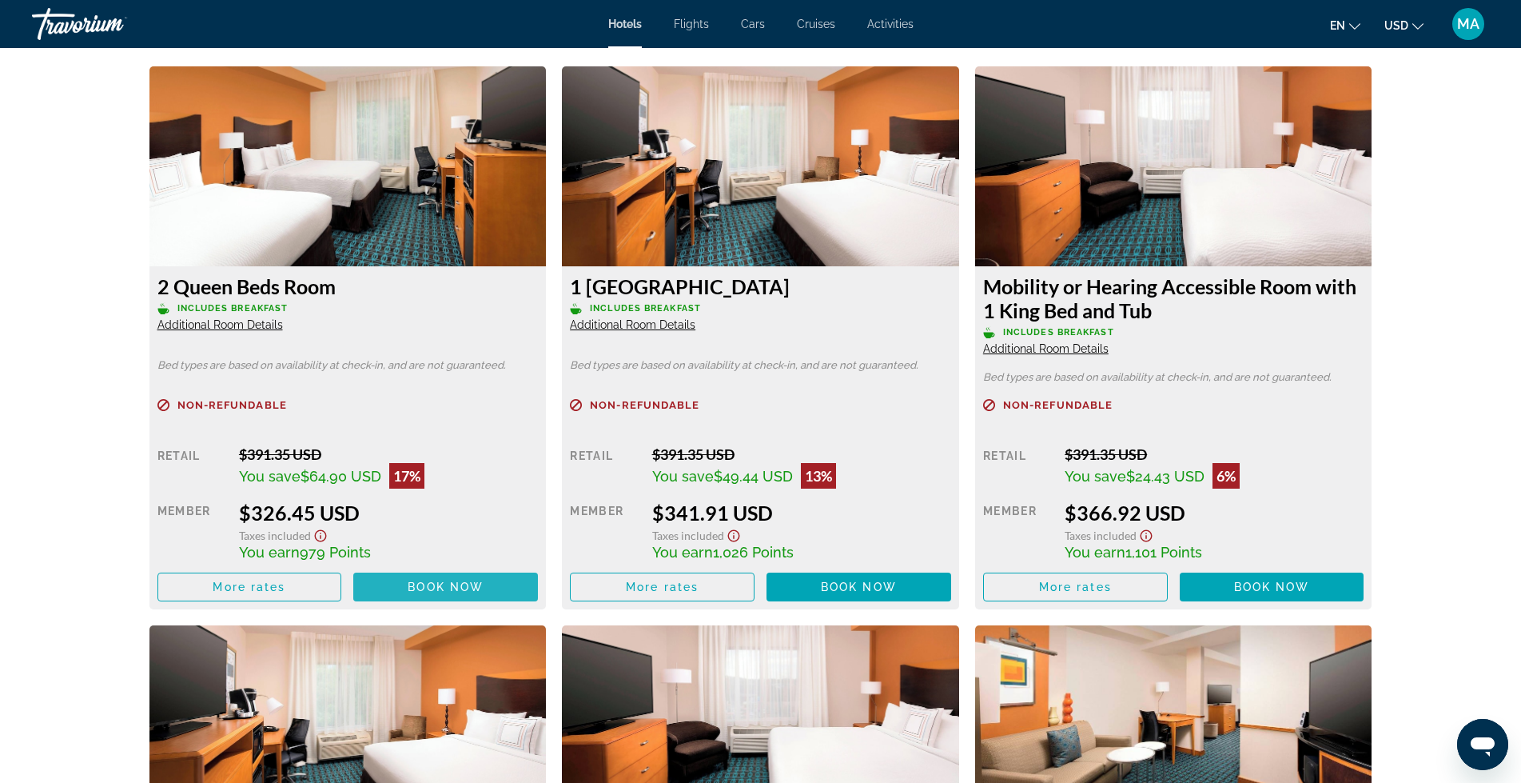
click at [469, 585] on span "Book now" at bounding box center [446, 586] width 76 height 13
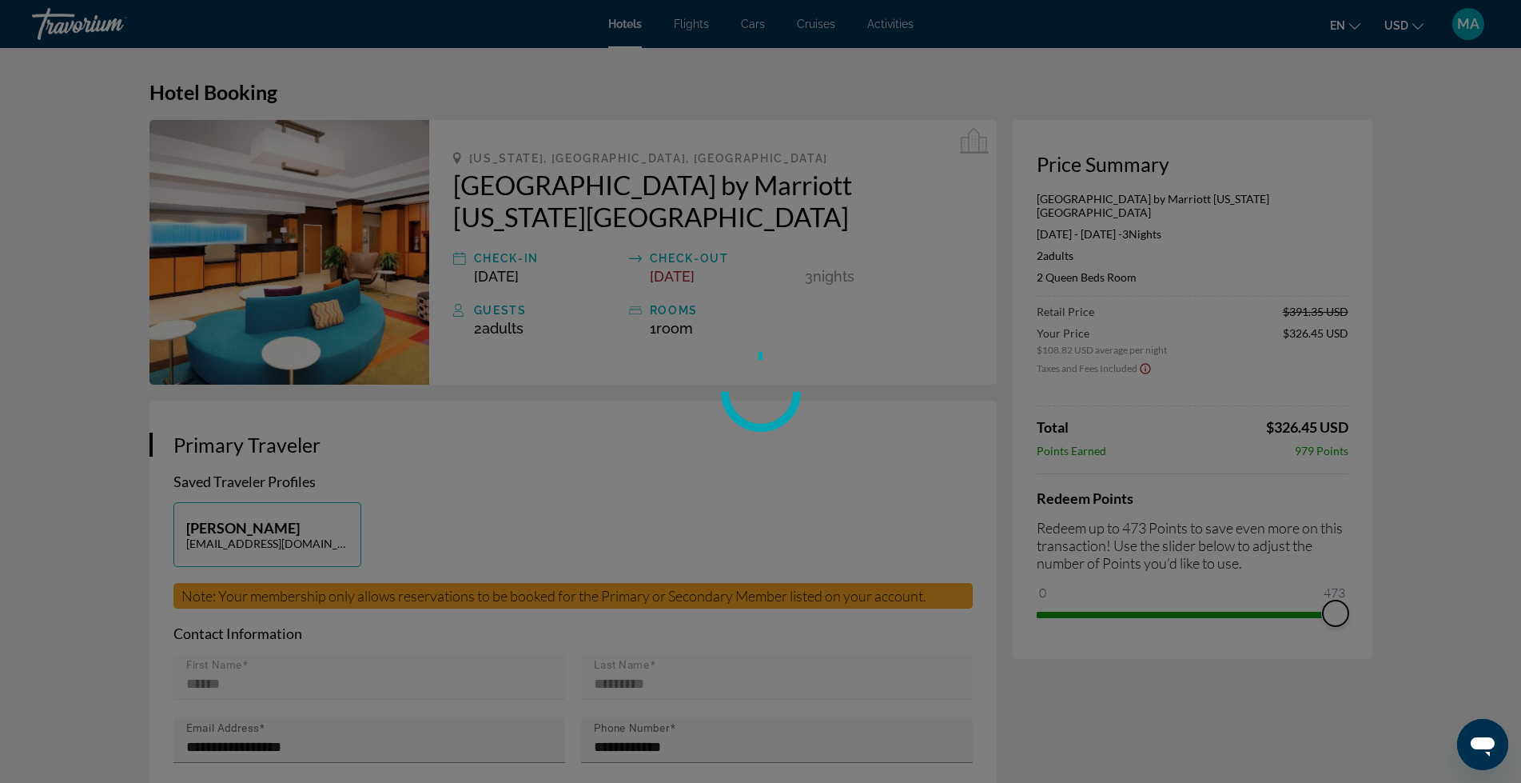
drag, startPoint x: 1050, startPoint y: 579, endPoint x: 1385, endPoint y: 587, distance: 335.1
click at [1385, 587] on div "Skip to main content Hotels Flights Cars Cruises Activities Hotels Flights Cars…" at bounding box center [760, 391] width 1521 height 783
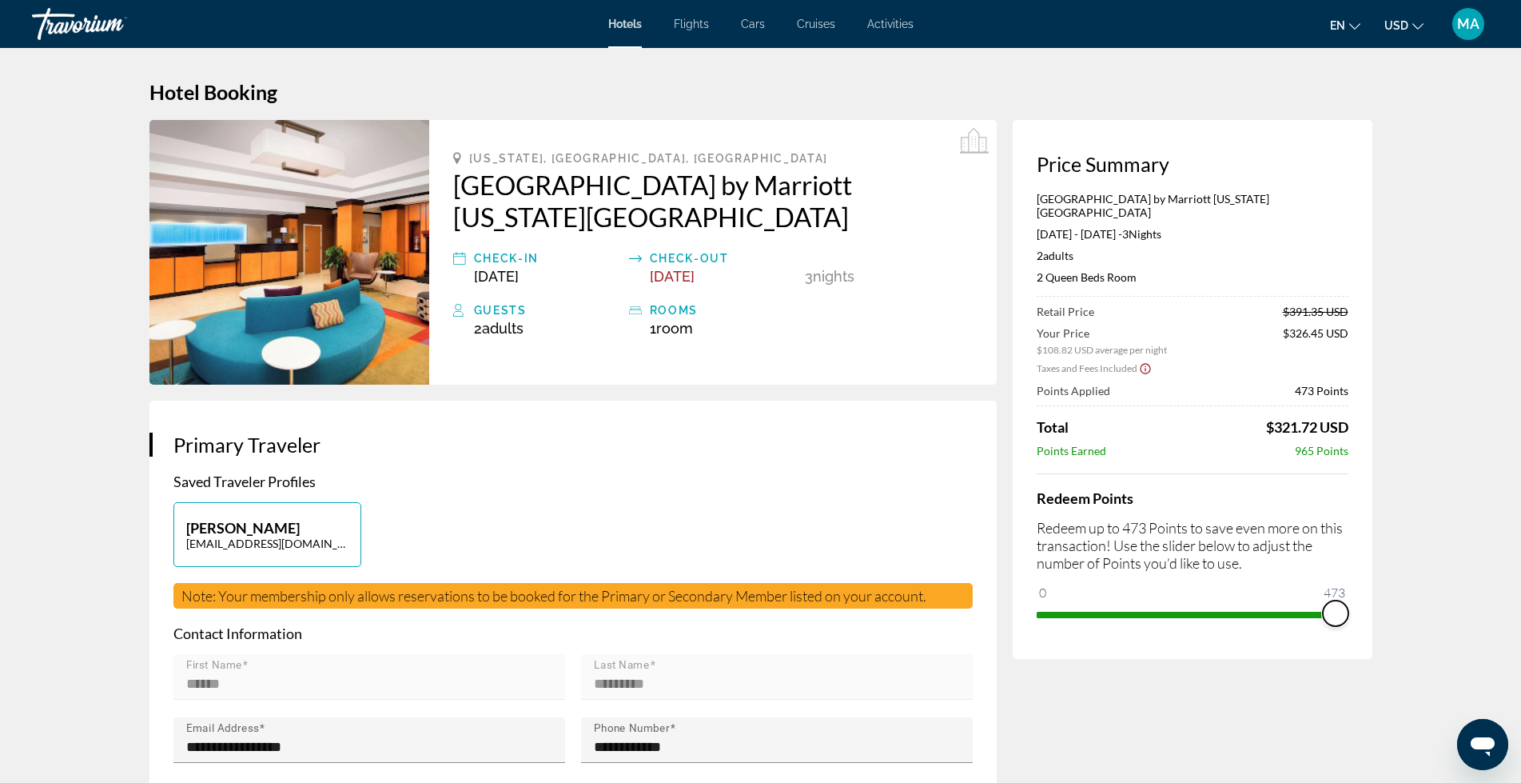
drag, startPoint x: 1337, startPoint y: 599, endPoint x: 1365, endPoint y: 596, distance: 28.9
click at [1357, 596] on div "Price Summary Fairfield Inn by Marriott Washington D.C. Nov 19, 2025 - Nov 22, …" at bounding box center [1193, 389] width 360 height 539
drag, startPoint x: 1034, startPoint y: 196, endPoint x: 1350, endPoint y: 409, distance: 381.4
click at [1350, 409] on div "Price Summary Fairfield Inn by Marriott Washington D.C. Nov 19, 2025 - Nov 22, …" at bounding box center [1193, 389] width 360 height 539
copy div "Fairfield Inn by Marriott Washington D.C. Nov 19, 2025 - Nov 22, 2025 - 3 Night…"
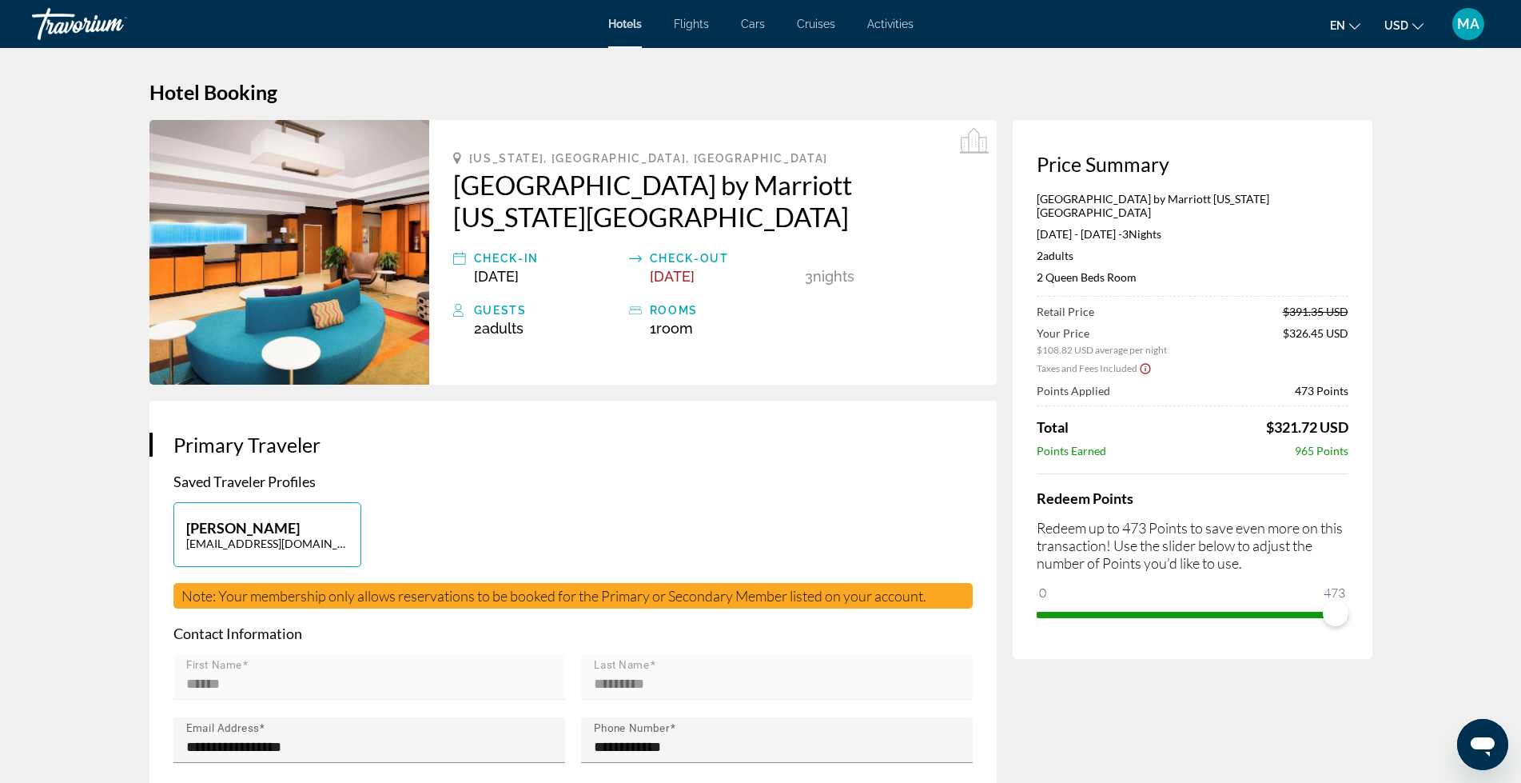
click at [1159, 419] on div "Total $321.72 USD" at bounding box center [1193, 427] width 312 height 18
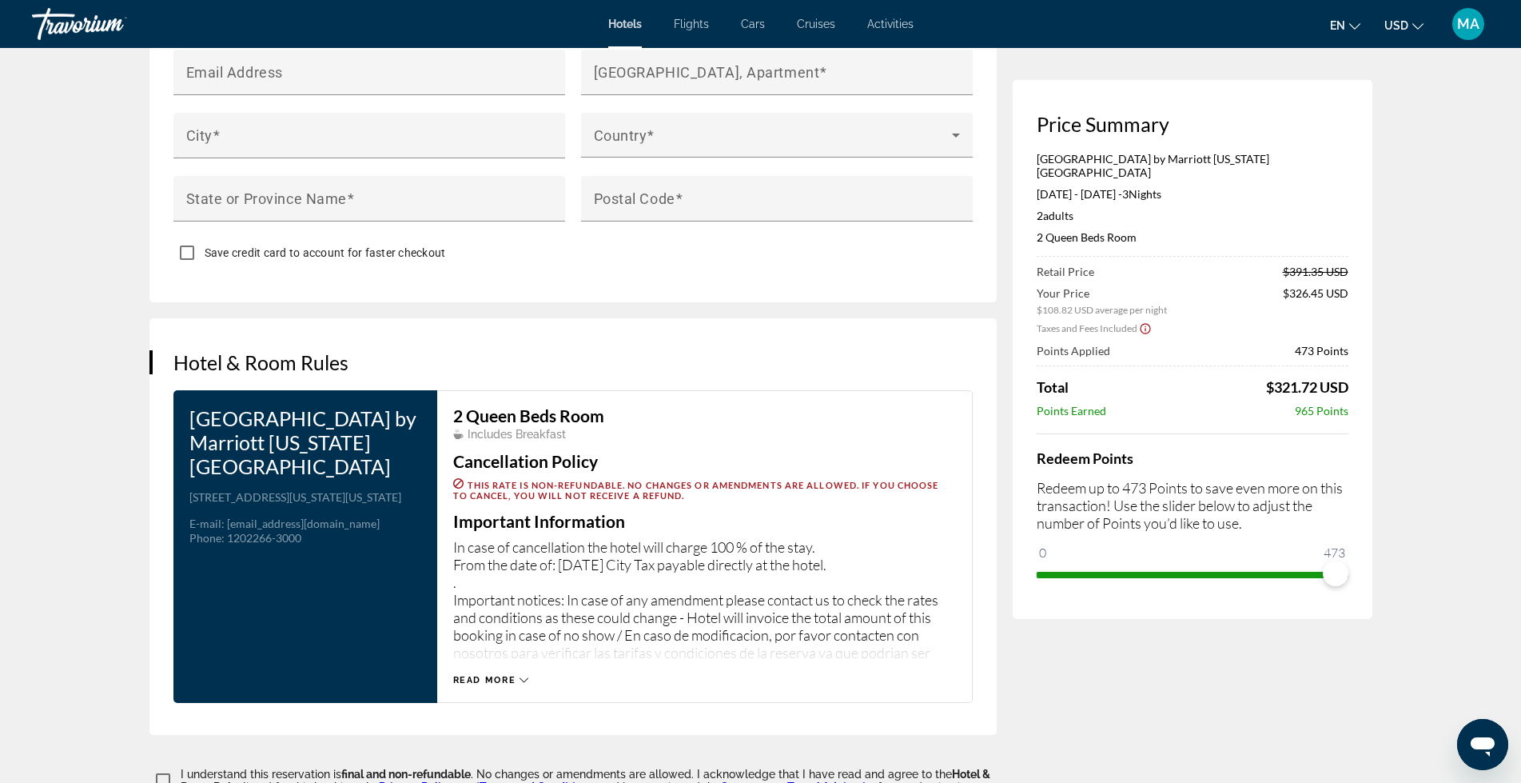
scroll to position [1732, 0]
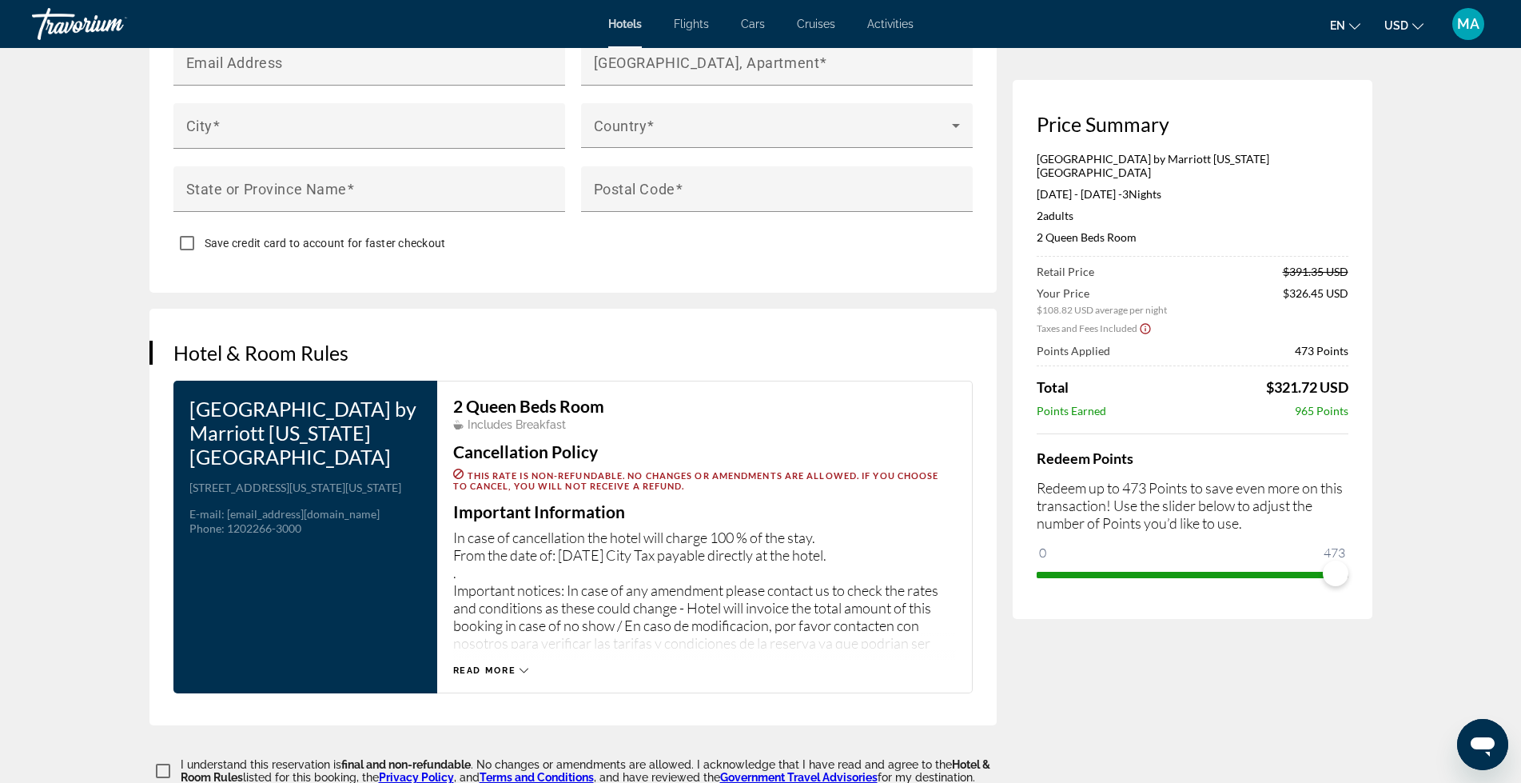
drag, startPoint x: 871, startPoint y: 521, endPoint x: 449, endPoint y: 493, distance: 423.0
click at [449, 493] on div "2 Queen Beds Room Includes Breakfast Cancellation Policy This rate is non-refun…" at bounding box center [705, 537] width 536 height 313
copy p "In case of cancellation the hotel will charge 100 % of the stay. From the date …"
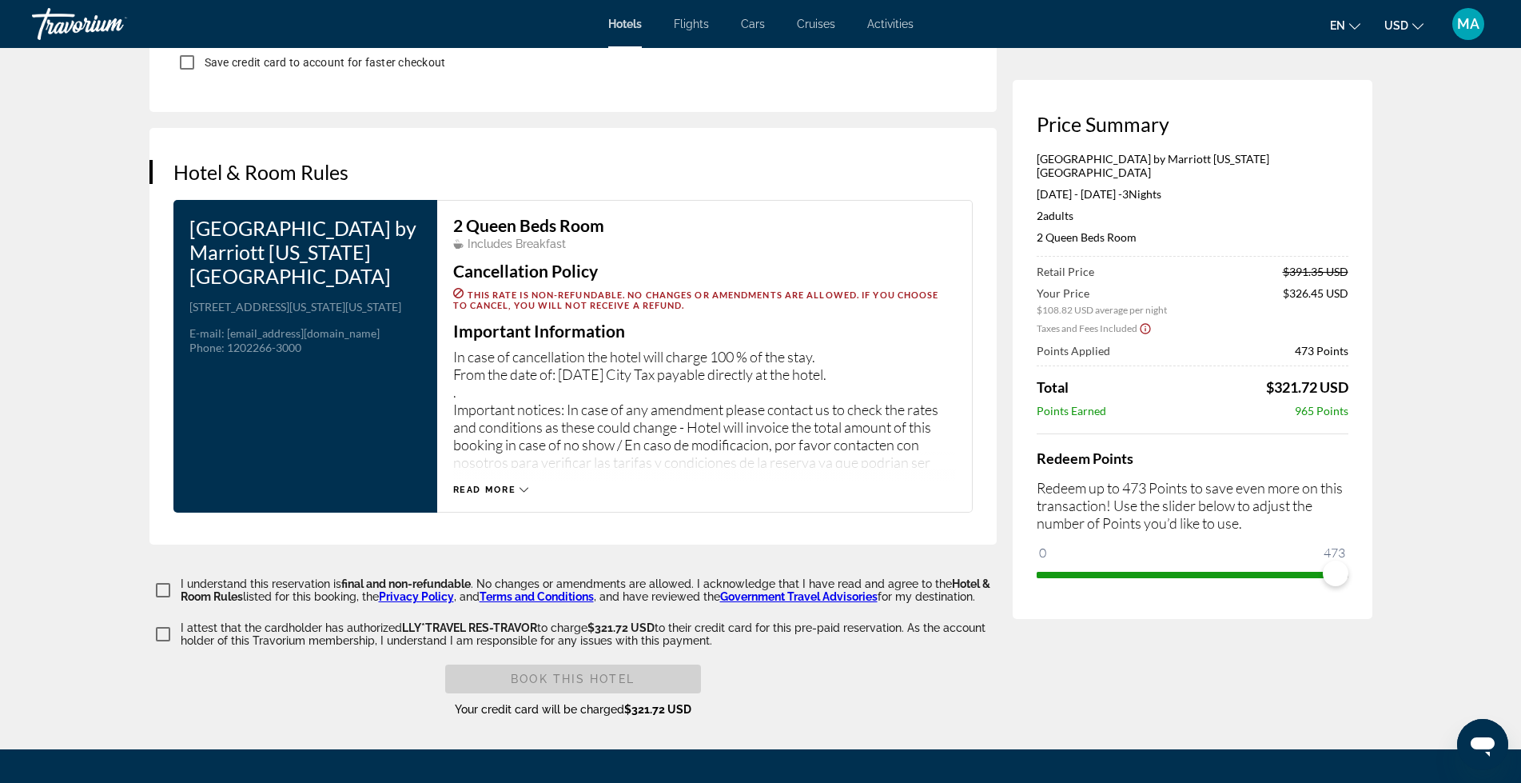
scroll to position [1919, 0]
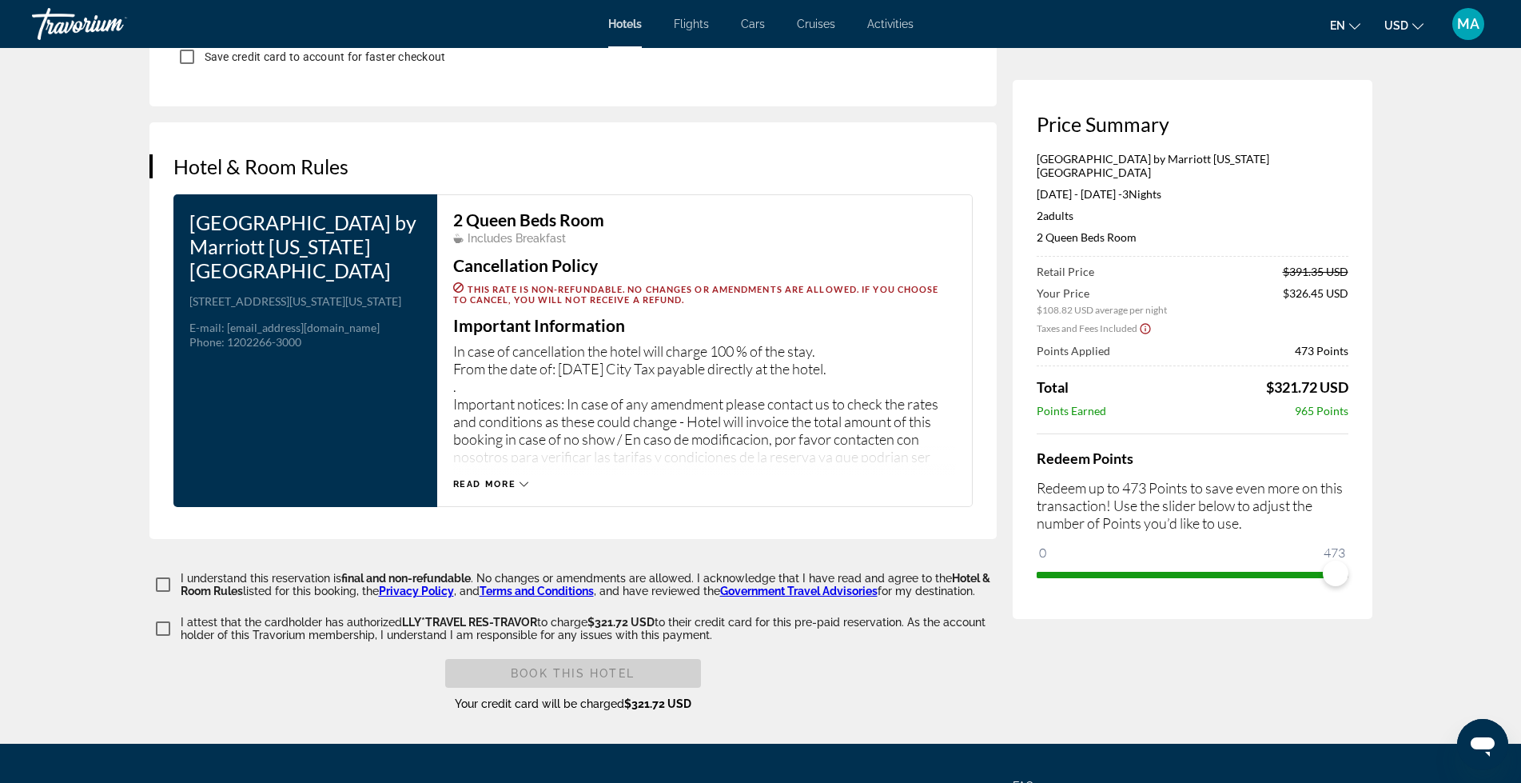
click at [502, 479] on span "Read more" at bounding box center [484, 484] width 63 height 10
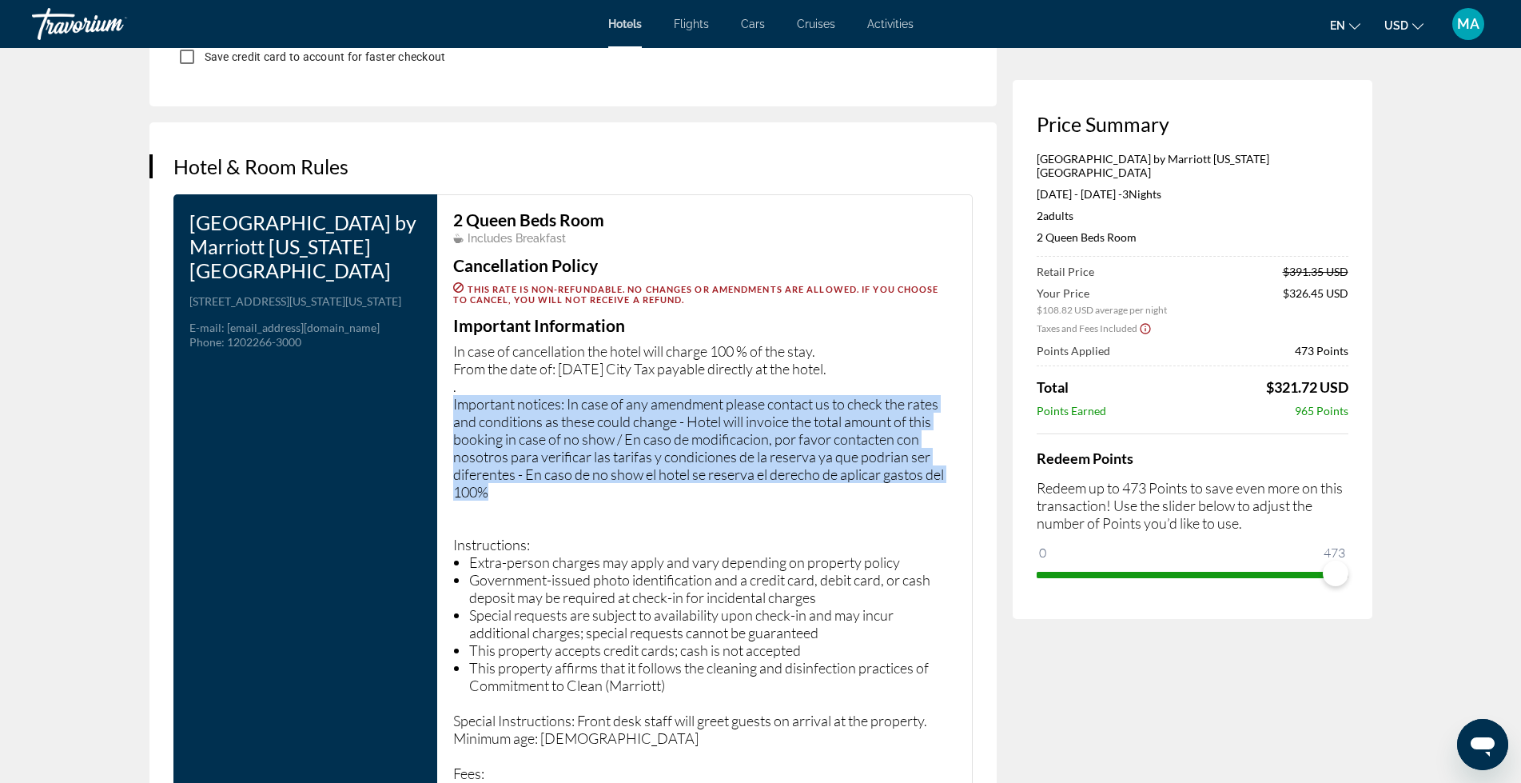
drag, startPoint x: 506, startPoint y: 460, endPoint x: 450, endPoint y: 360, distance: 114.5
copy p "Important notices: In case of any amendment please contact us to check the rate…"
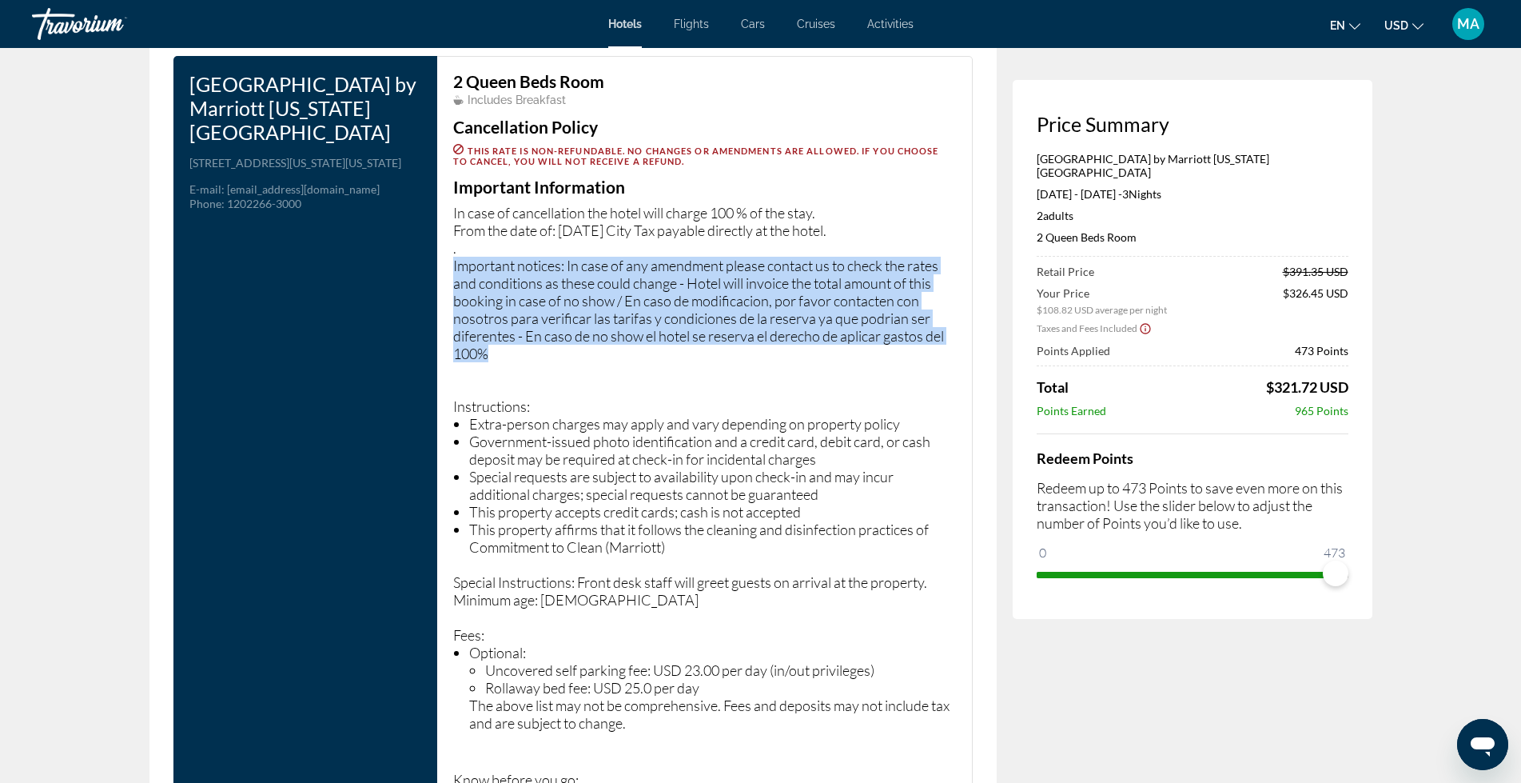
scroll to position [2079, 0]
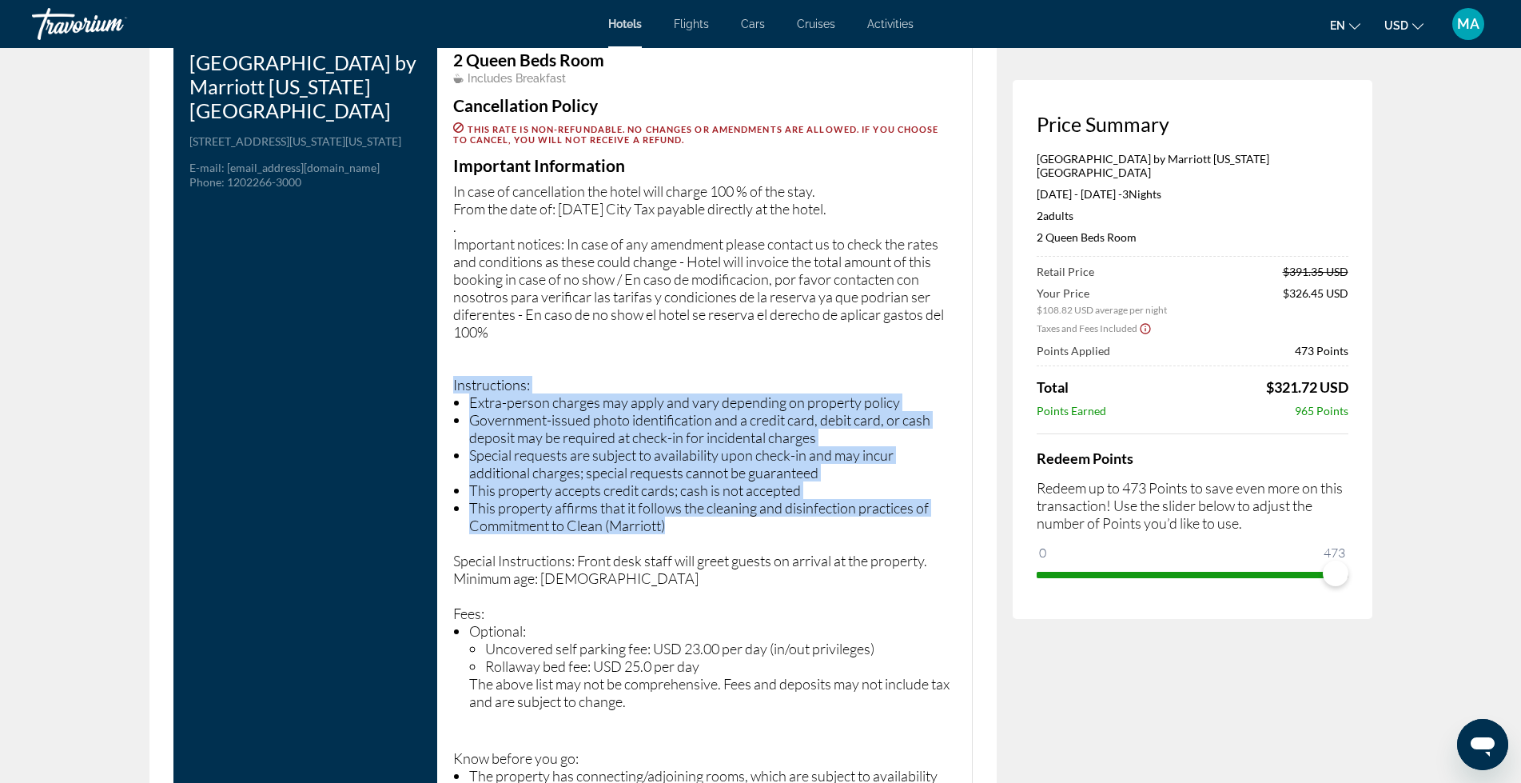
drag, startPoint x: 681, startPoint y: 487, endPoint x: 444, endPoint y: 343, distance: 276.9
click at [444, 343] on div "2 Queen Beds Room Includes Breakfast Cancellation Policy This rate is non-refun…" at bounding box center [705, 760] width 536 height 1453
copy p "Instructions: Extra-person charges may apply and vary depending on property pol…"
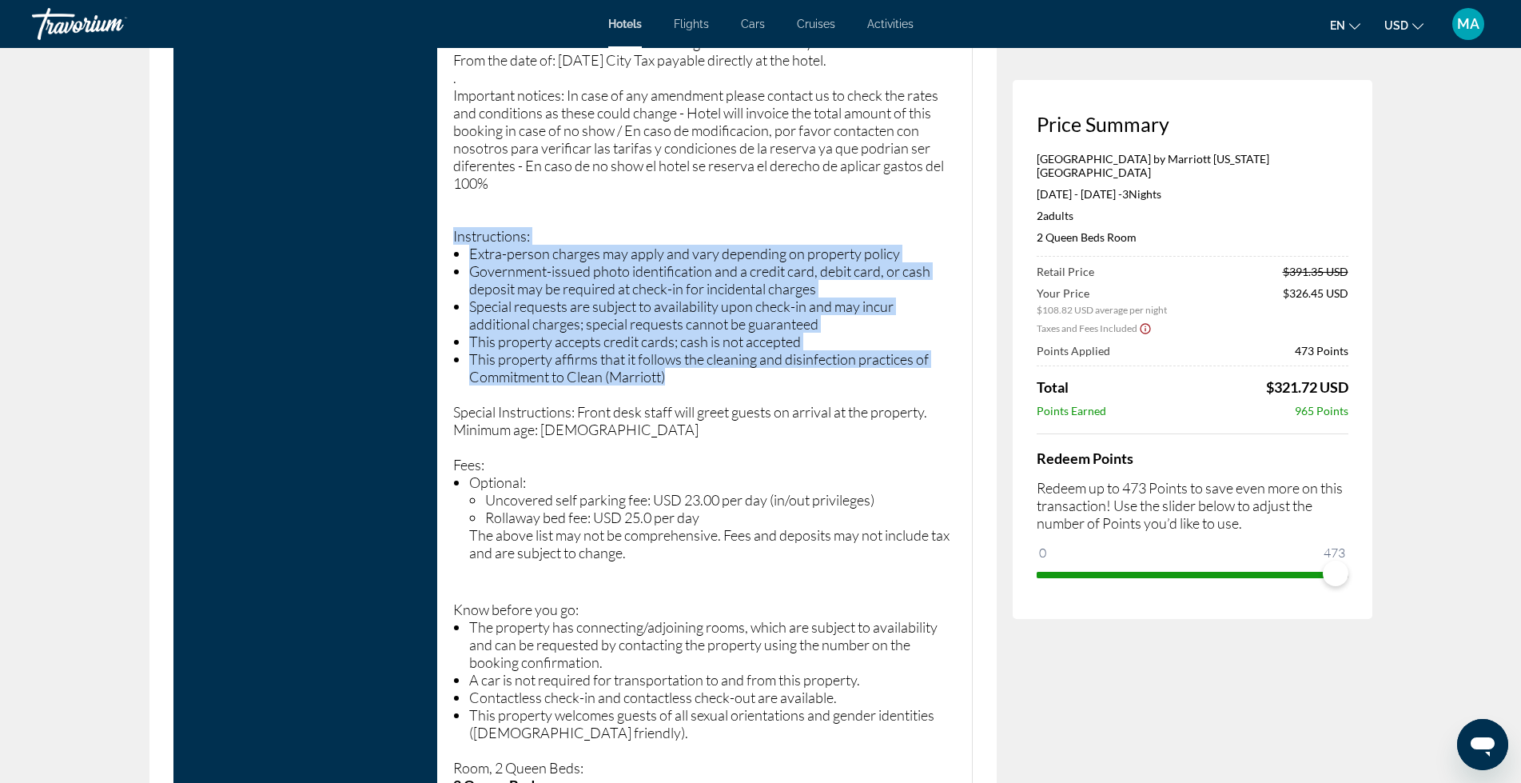
scroll to position [2238, 0]
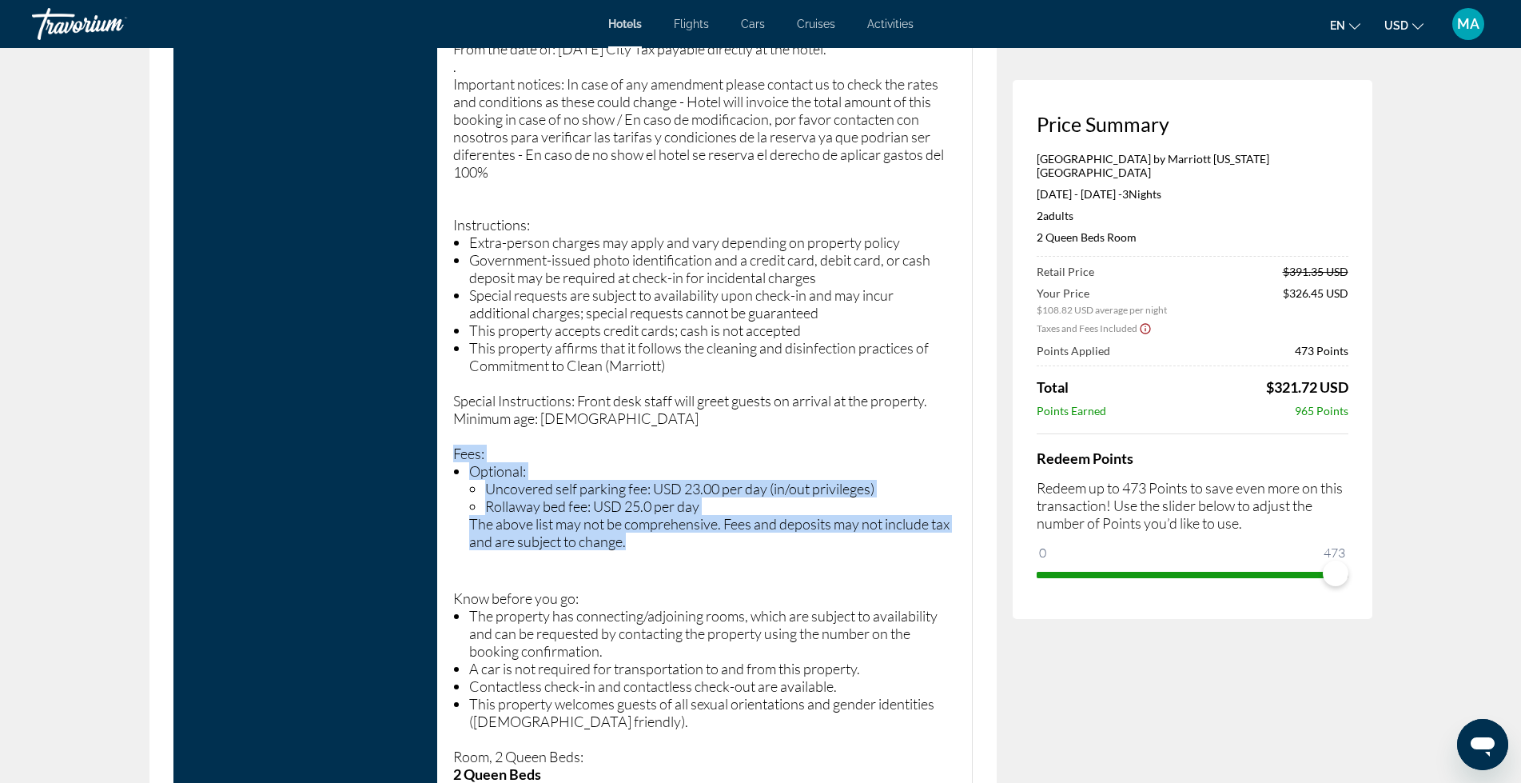
drag, startPoint x: 634, startPoint y: 511, endPoint x: 449, endPoint y: 419, distance: 206.3
click at [449, 419] on div "2 Queen Beds Room Includes Breakfast Cancellation Policy This rate is non-refun…" at bounding box center [705, 600] width 536 height 1453
copy p "Fees: Optional: Uncovered self parking fee: USD 23.00 per day (in/out privilege…"
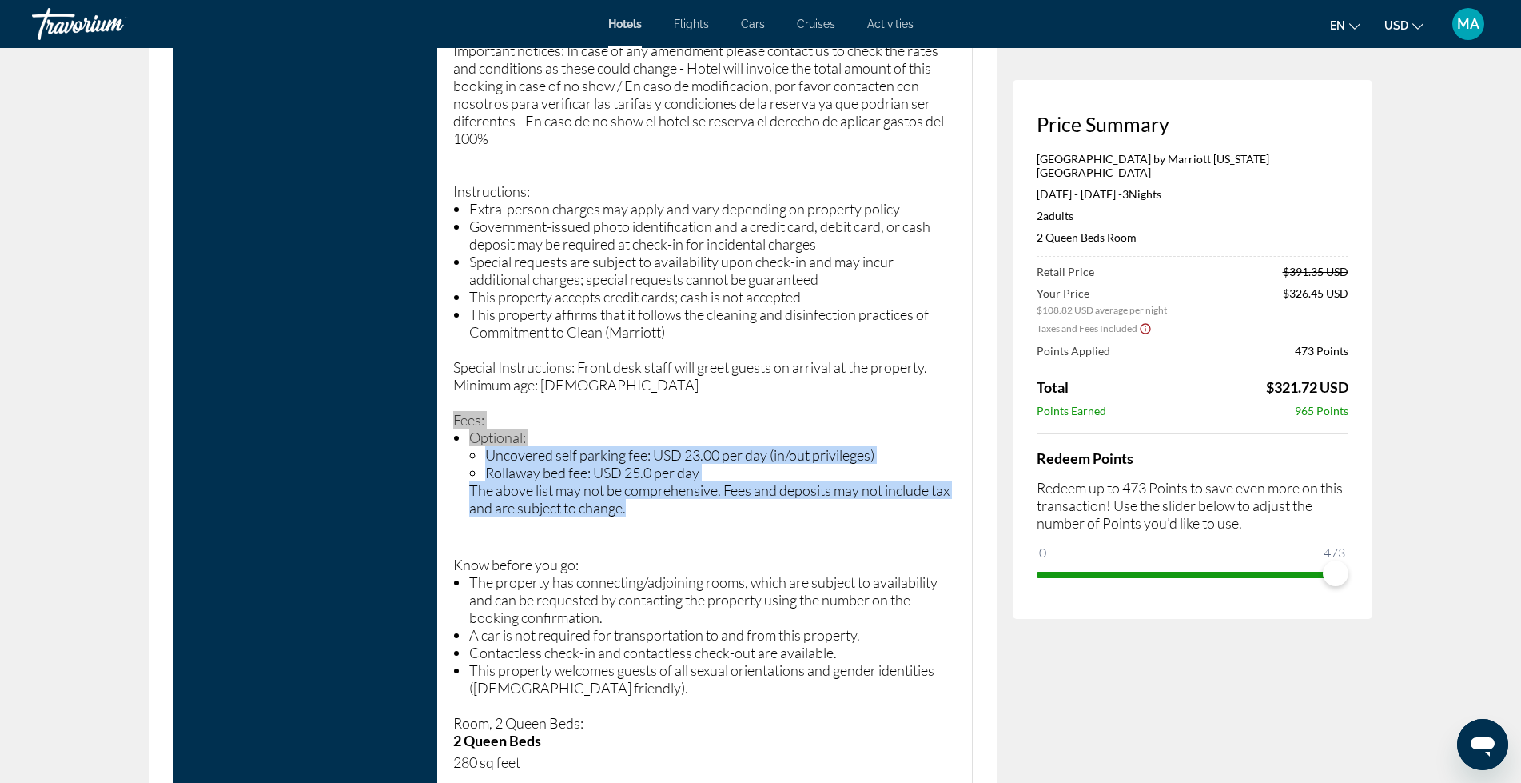
scroll to position [2345, 0]
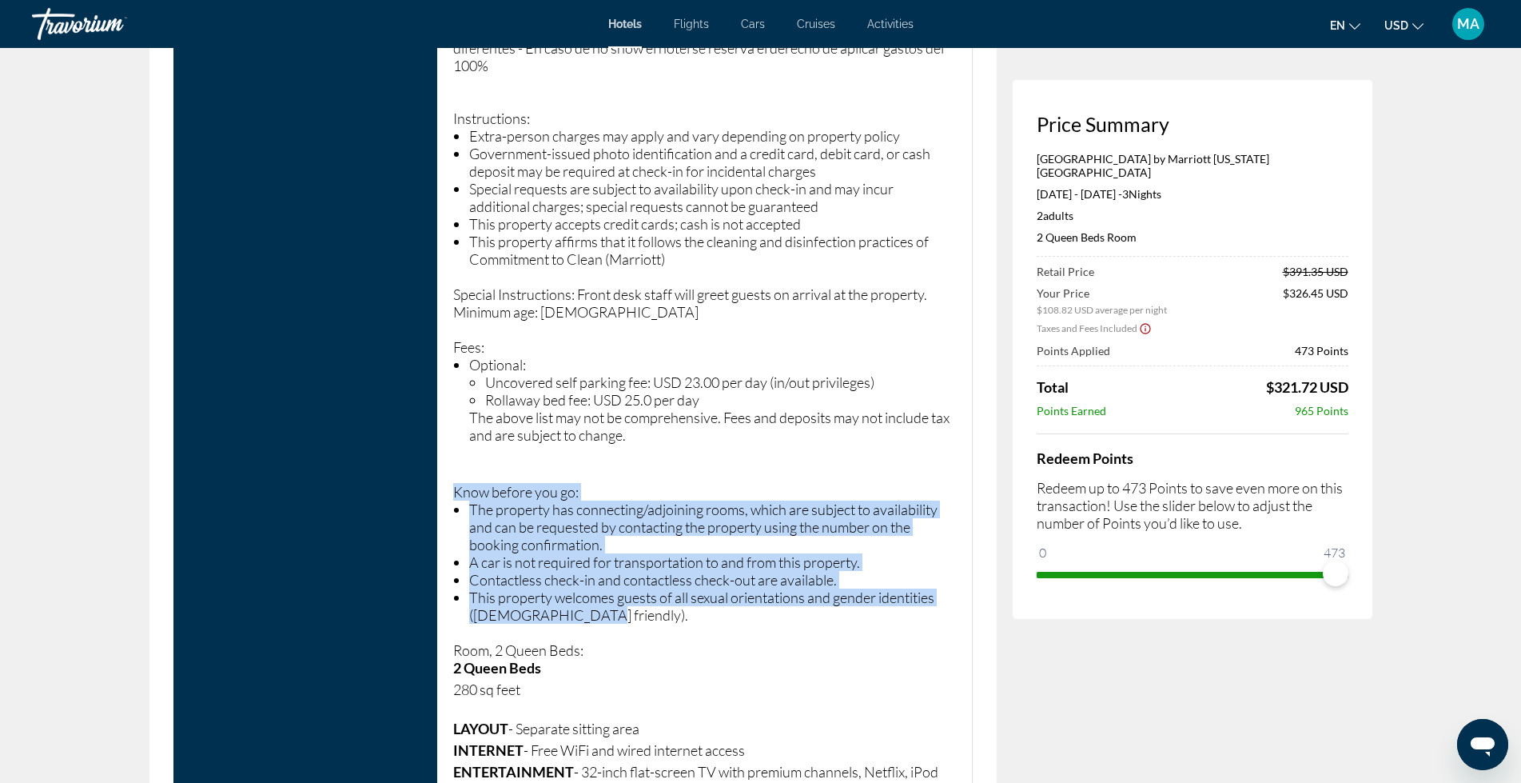
drag, startPoint x: 604, startPoint y: 580, endPoint x: 450, endPoint y: 451, distance: 201.4
click at [450, 451] on div "2 Queen Beds Room Includes Breakfast Cancellation Policy This rate is non-refun…" at bounding box center [705, 494] width 536 height 1453
copy p "Know before you go: The property has connecting/adjoining rooms, which are subj…"
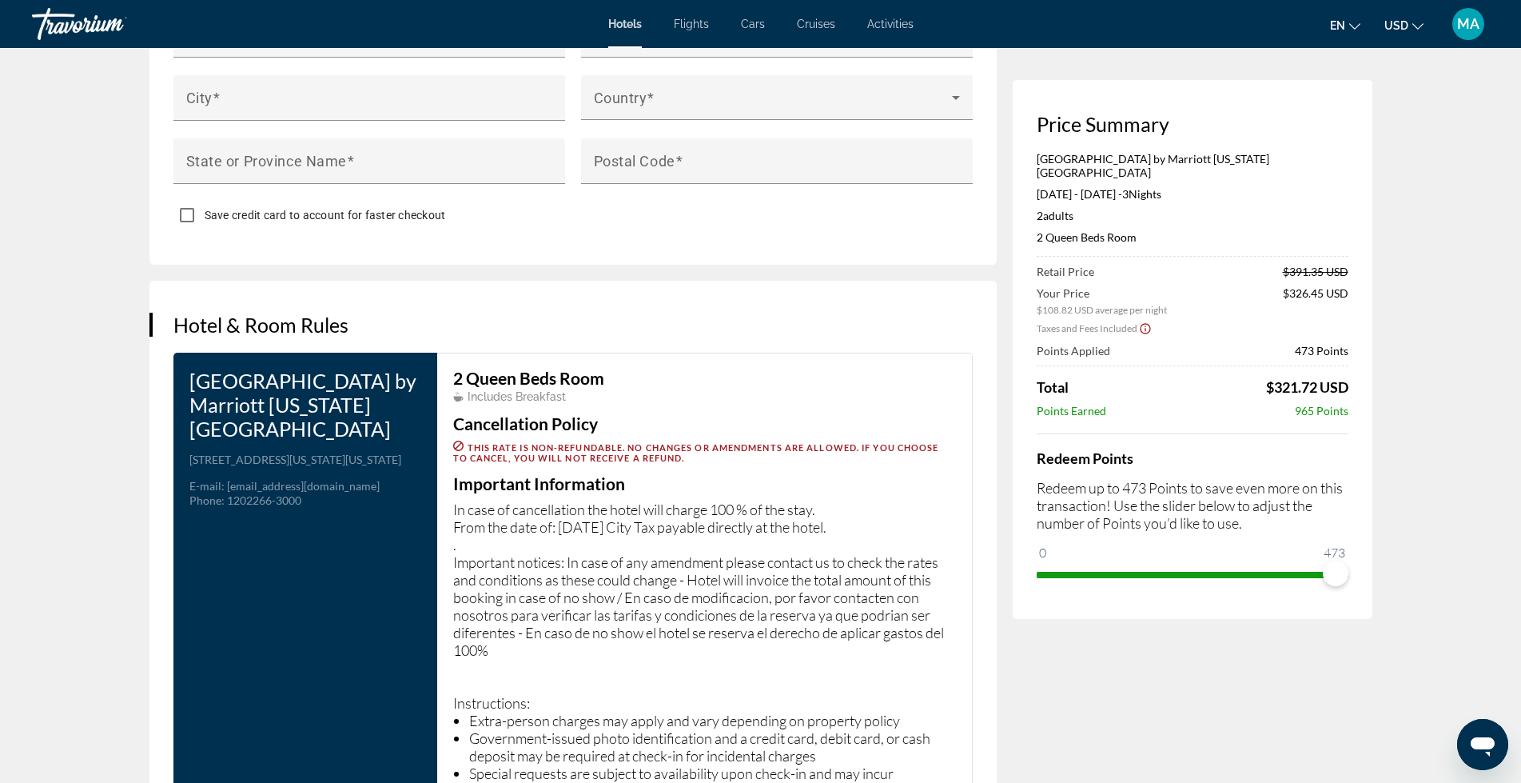
scroll to position [1759, 0]
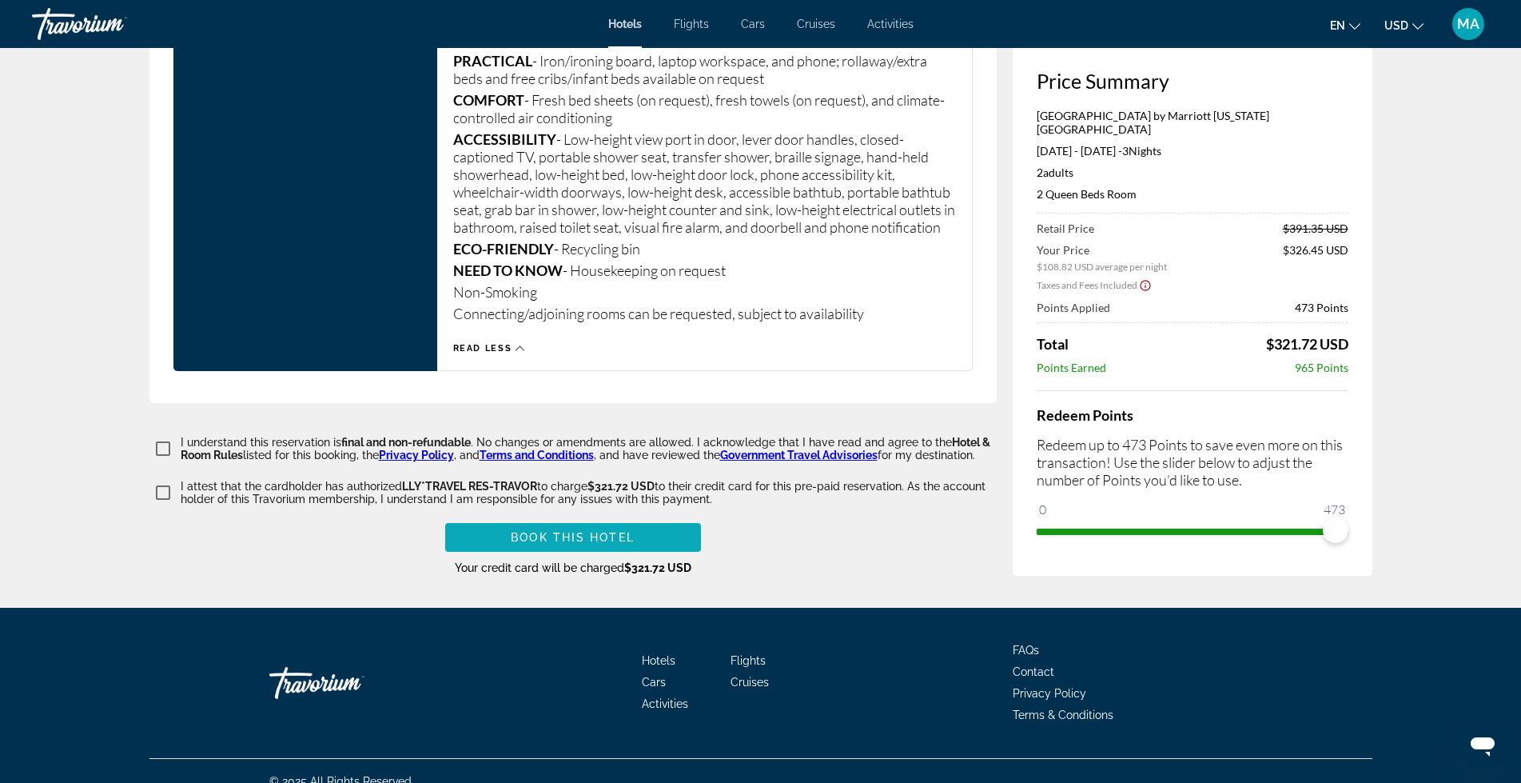
click at [548, 531] on span "Book this hotel" at bounding box center [573, 537] width 124 height 13
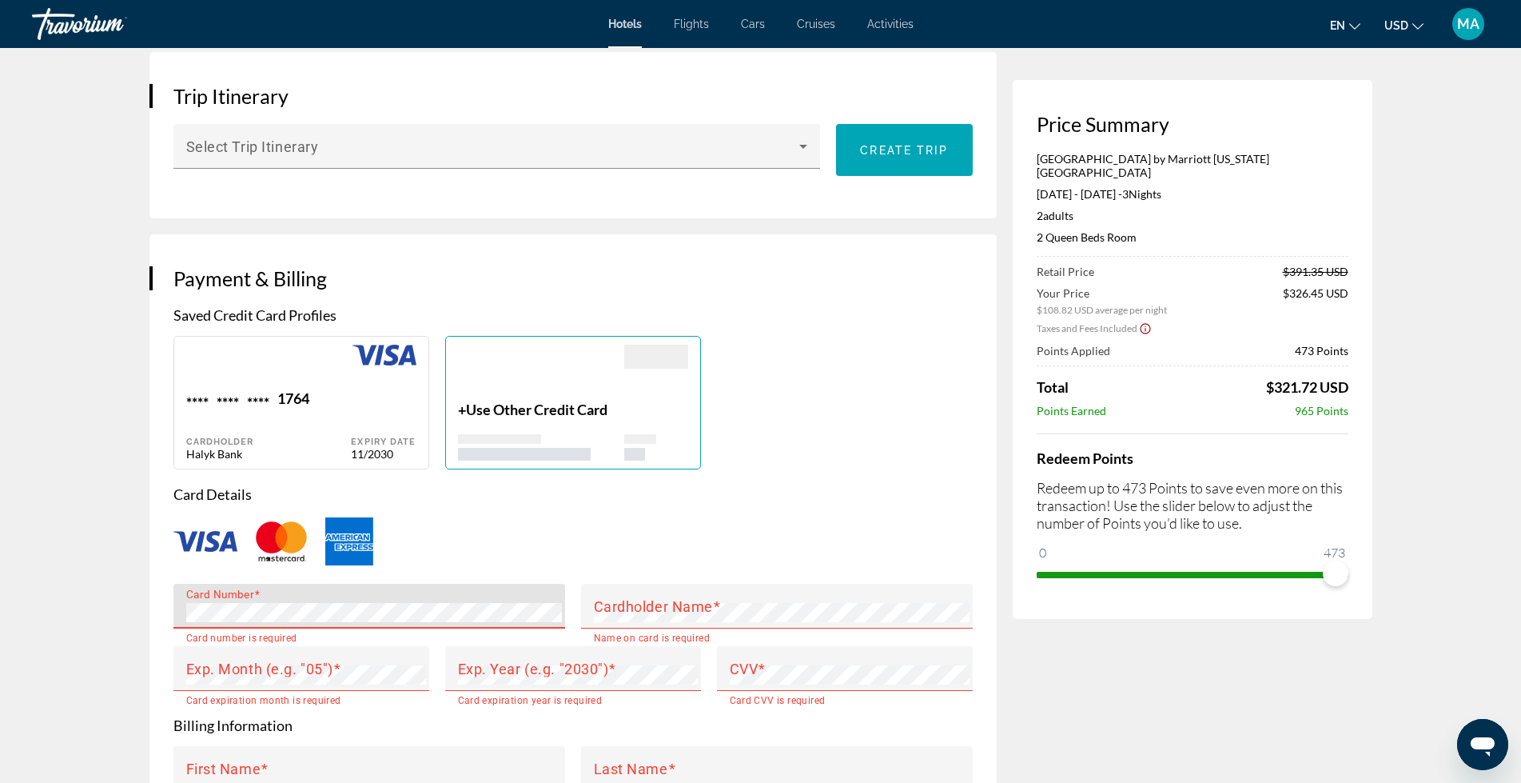
scroll to position [963, 0]
click at [244, 390] on div "**** **** **** 1764" at bounding box center [268, 401] width 165 height 22
type input "******"
type input "*********"
type input "**********"
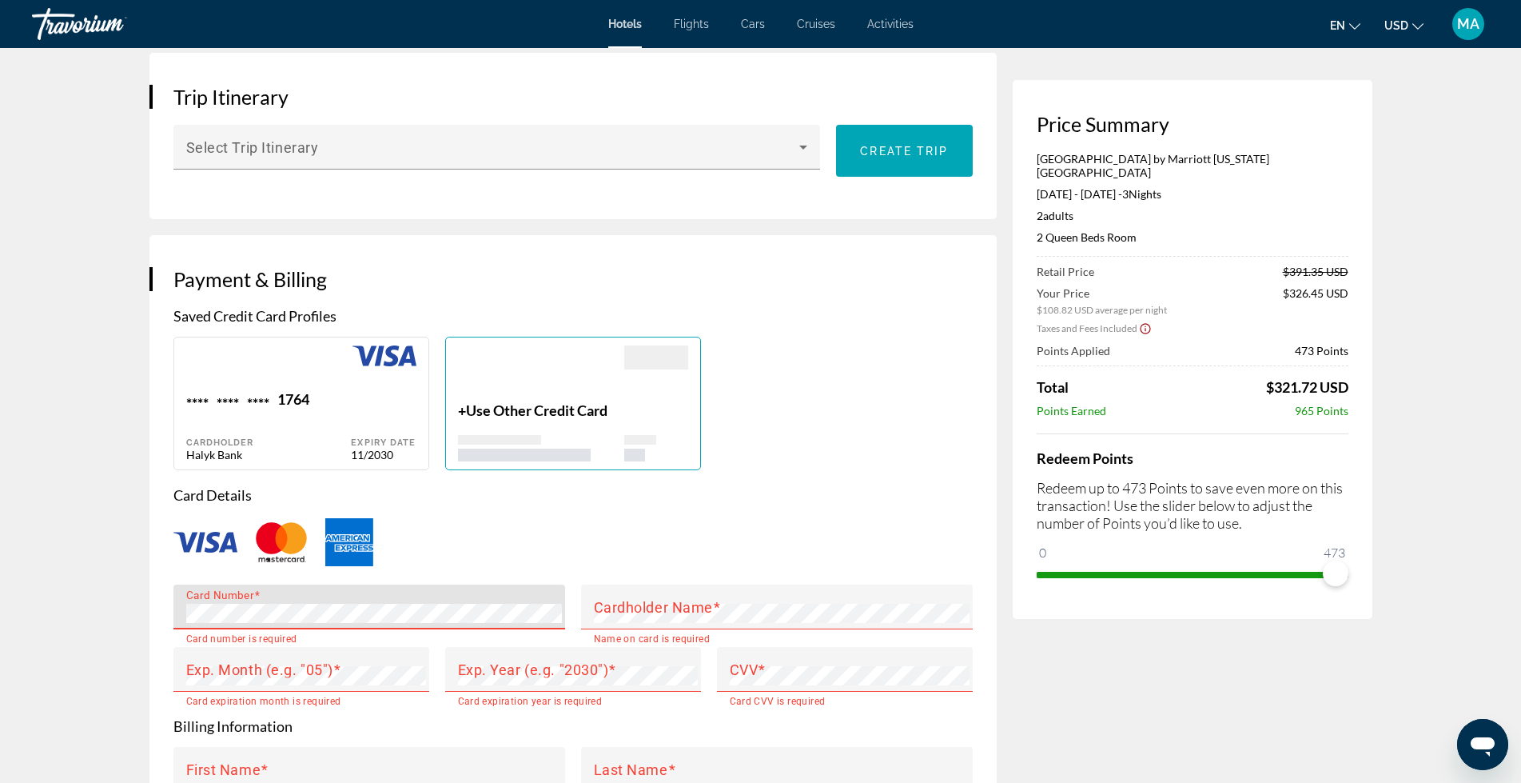
type input "**********"
type input "******"
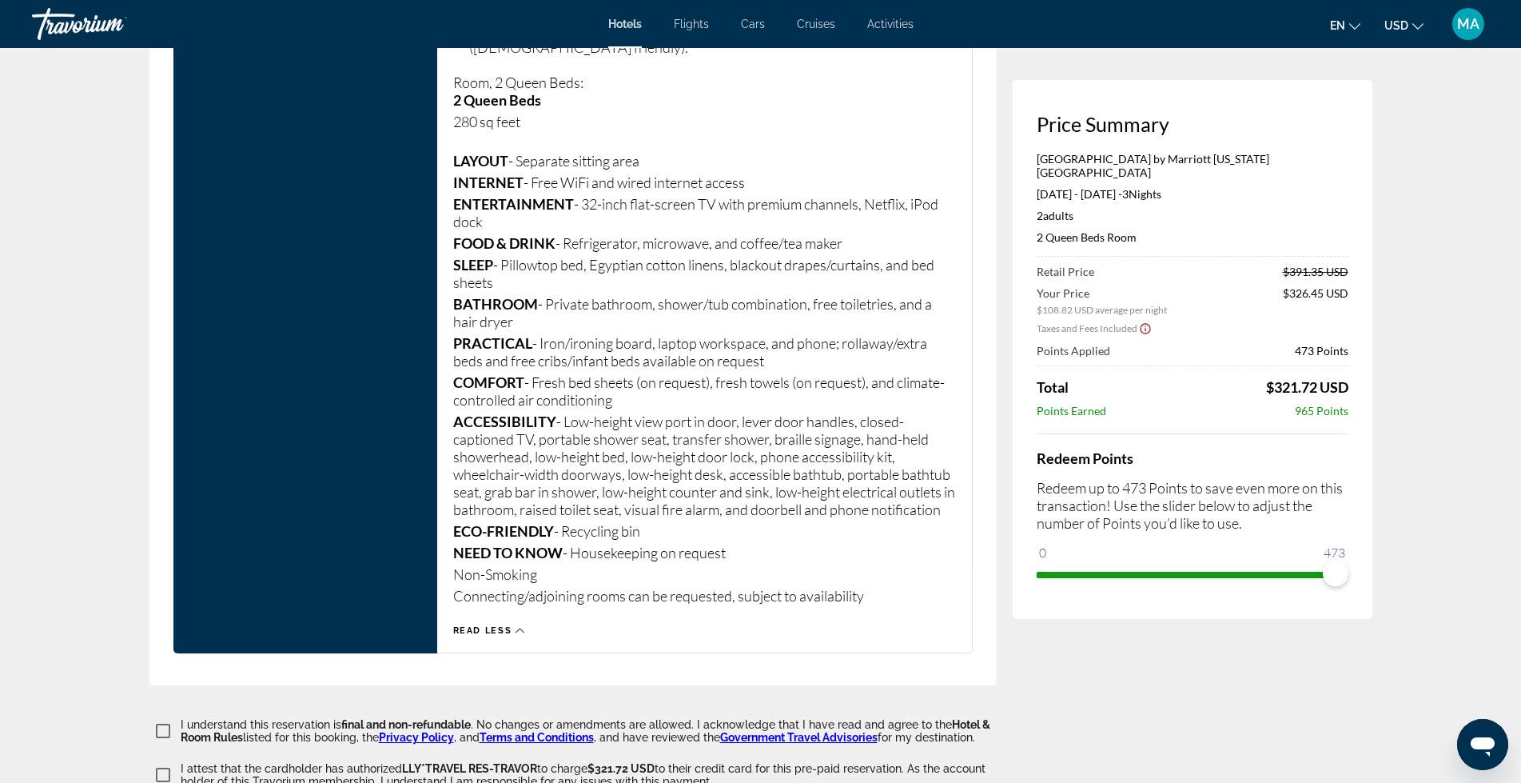
scroll to position [3121, 0]
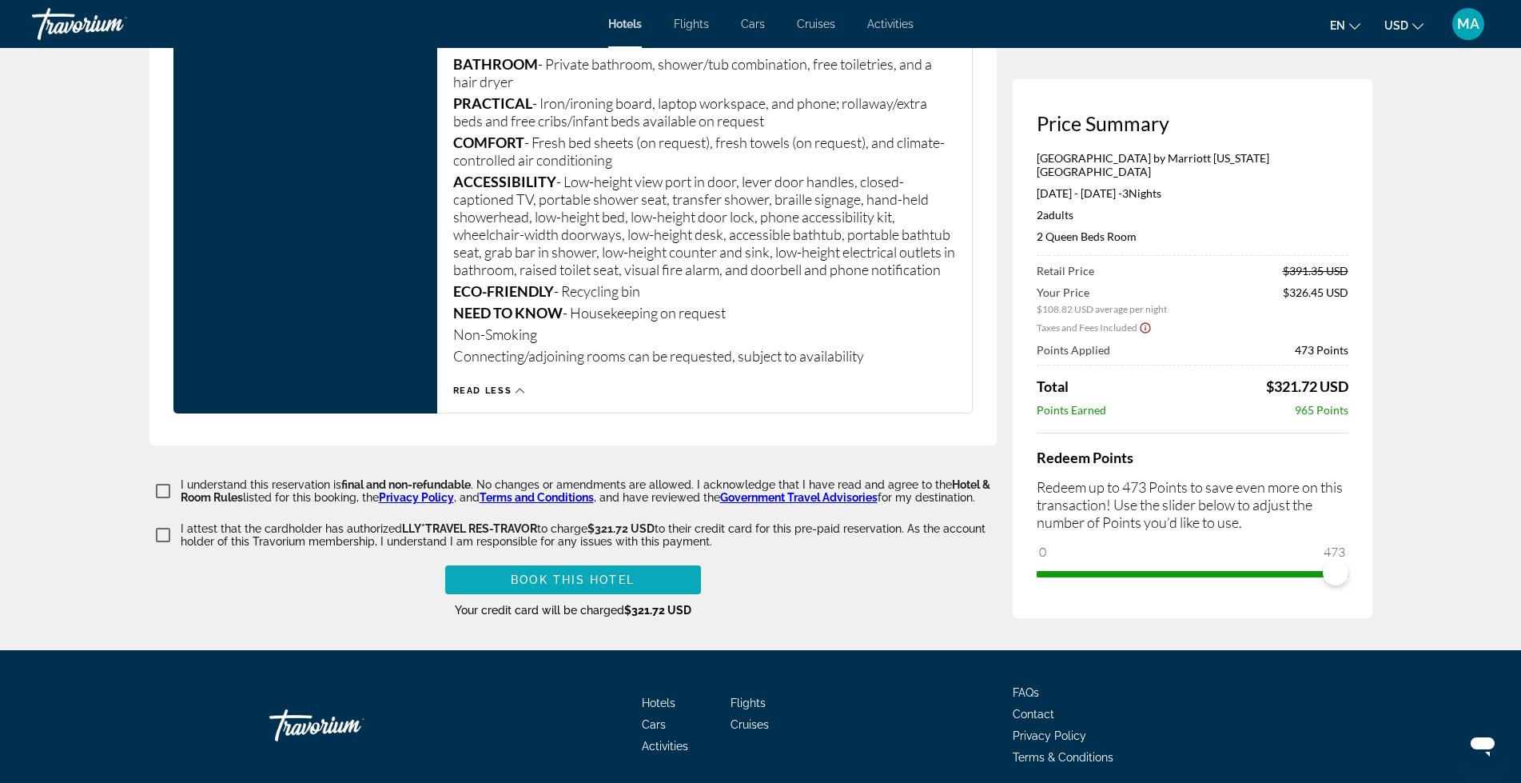
click at [576, 573] on span "Book this hotel" at bounding box center [573, 579] width 124 height 13
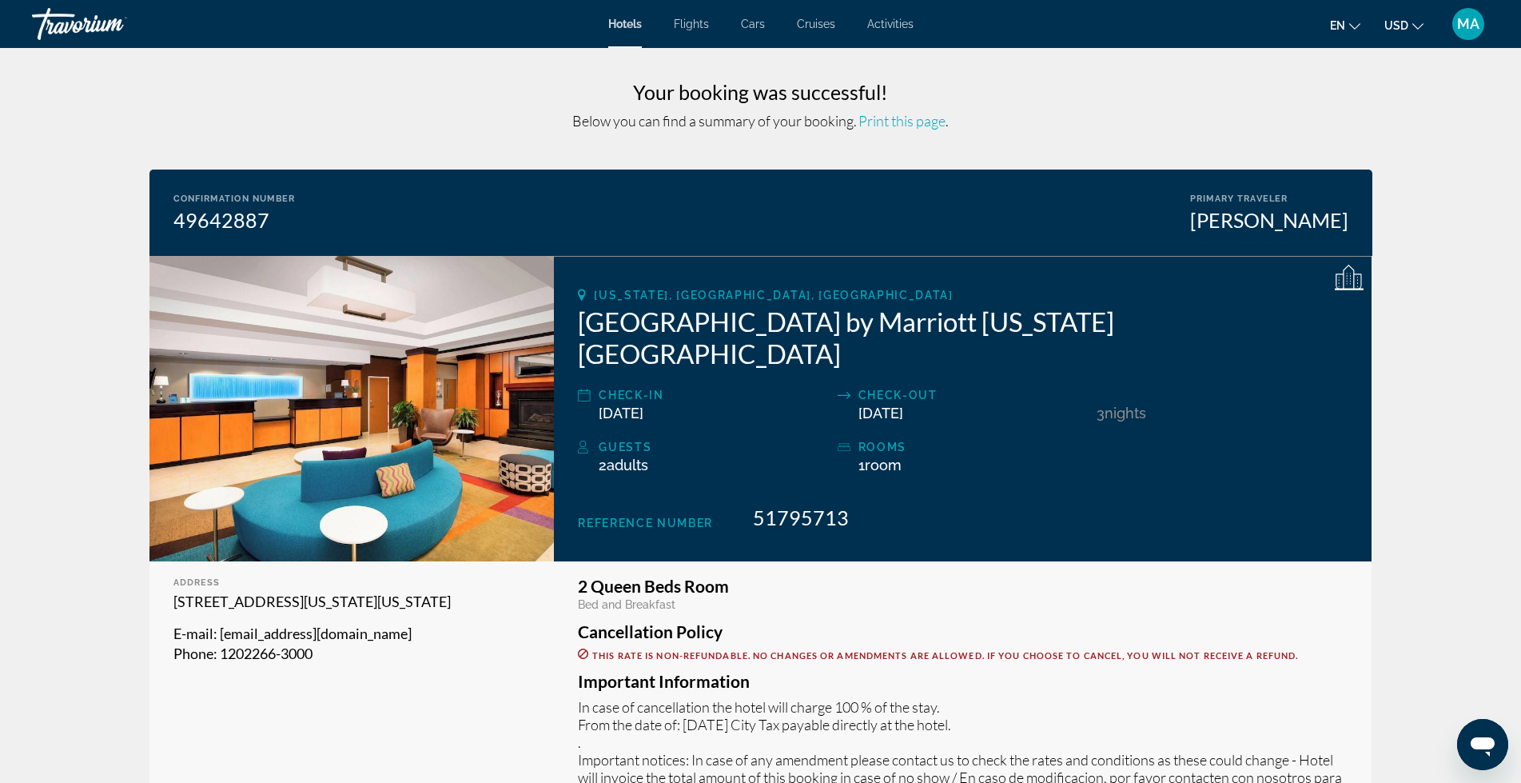
drag, startPoint x: 910, startPoint y: 125, endPoint x: 890, endPoint y: 119, distance: 20.8
click at [890, 119] on span "Print this page" at bounding box center [902, 121] width 87 height 18
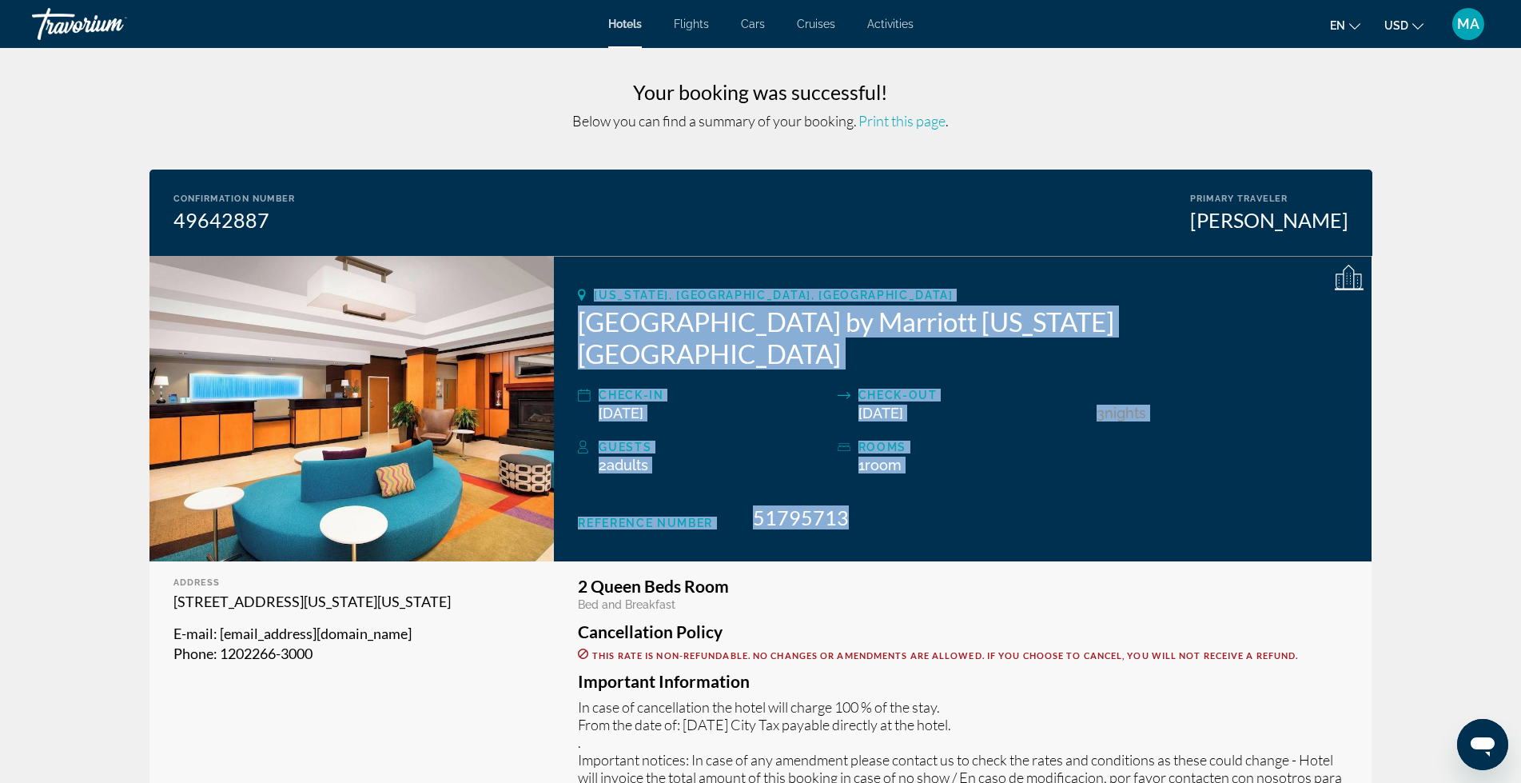
drag, startPoint x: 894, startPoint y: 492, endPoint x: 580, endPoint y: 294, distance: 370.4
click at [571, 290] on div "Washington, DC, United States Fairfield Inn by Marriott Washington D.C. Check-i…" at bounding box center [963, 408] width 818 height 305
copy div "Washington, DC, United States Fairfield Inn by Marriott Washington D.C. Check-i…"
click at [1258, 443] on div "Guests 2 Adult Adults , Child Children ( ages ) rooms 1 Room rooms" at bounding box center [963, 463] width 770 height 52
click at [44, 22] on div "Travorium" at bounding box center [112, 24] width 160 height 42
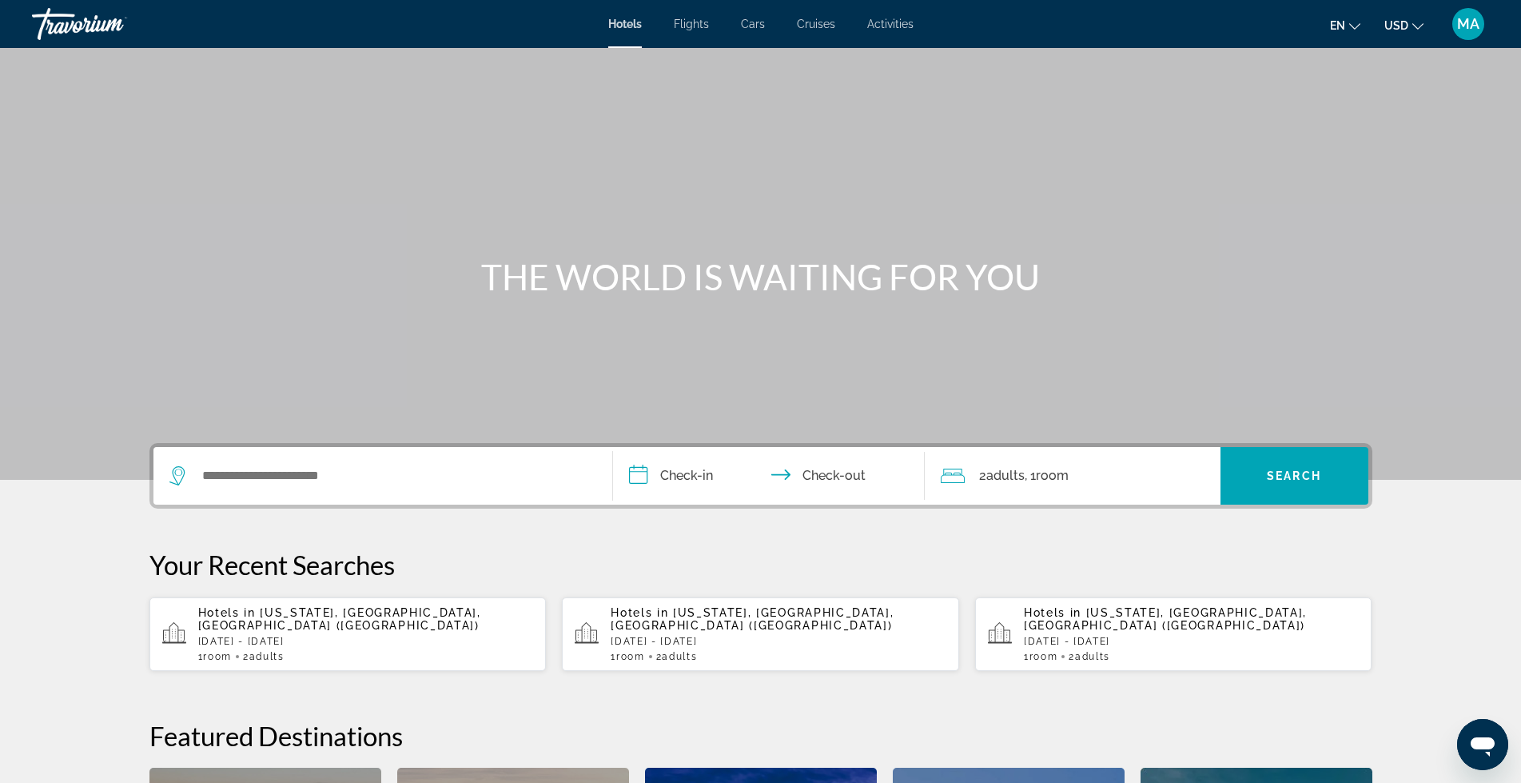
click at [357, 169] on div "Main content" at bounding box center [760, 240] width 1521 height 480
click at [86, 18] on div "Travorium" at bounding box center [112, 24] width 160 height 42
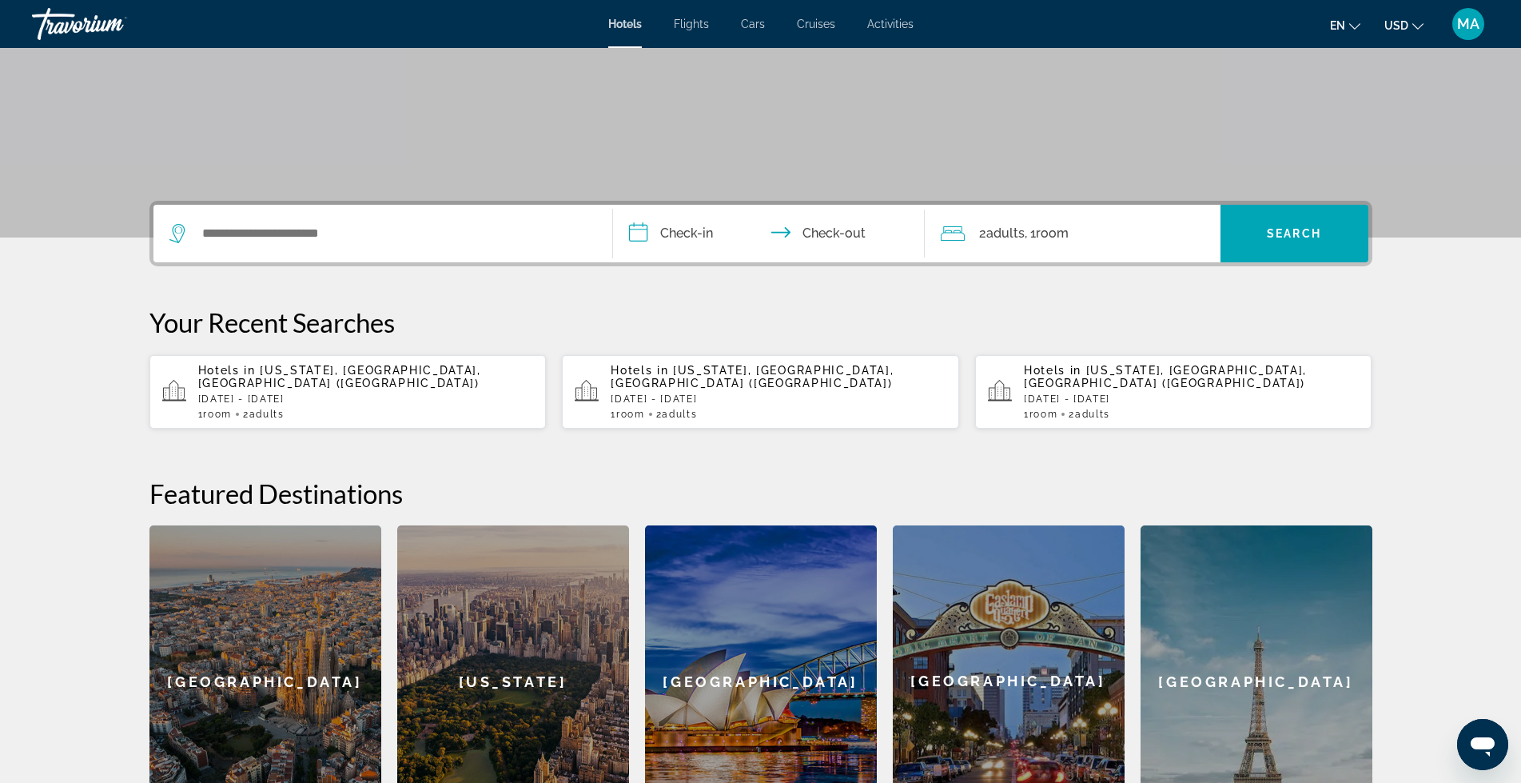
scroll to position [266, 0]
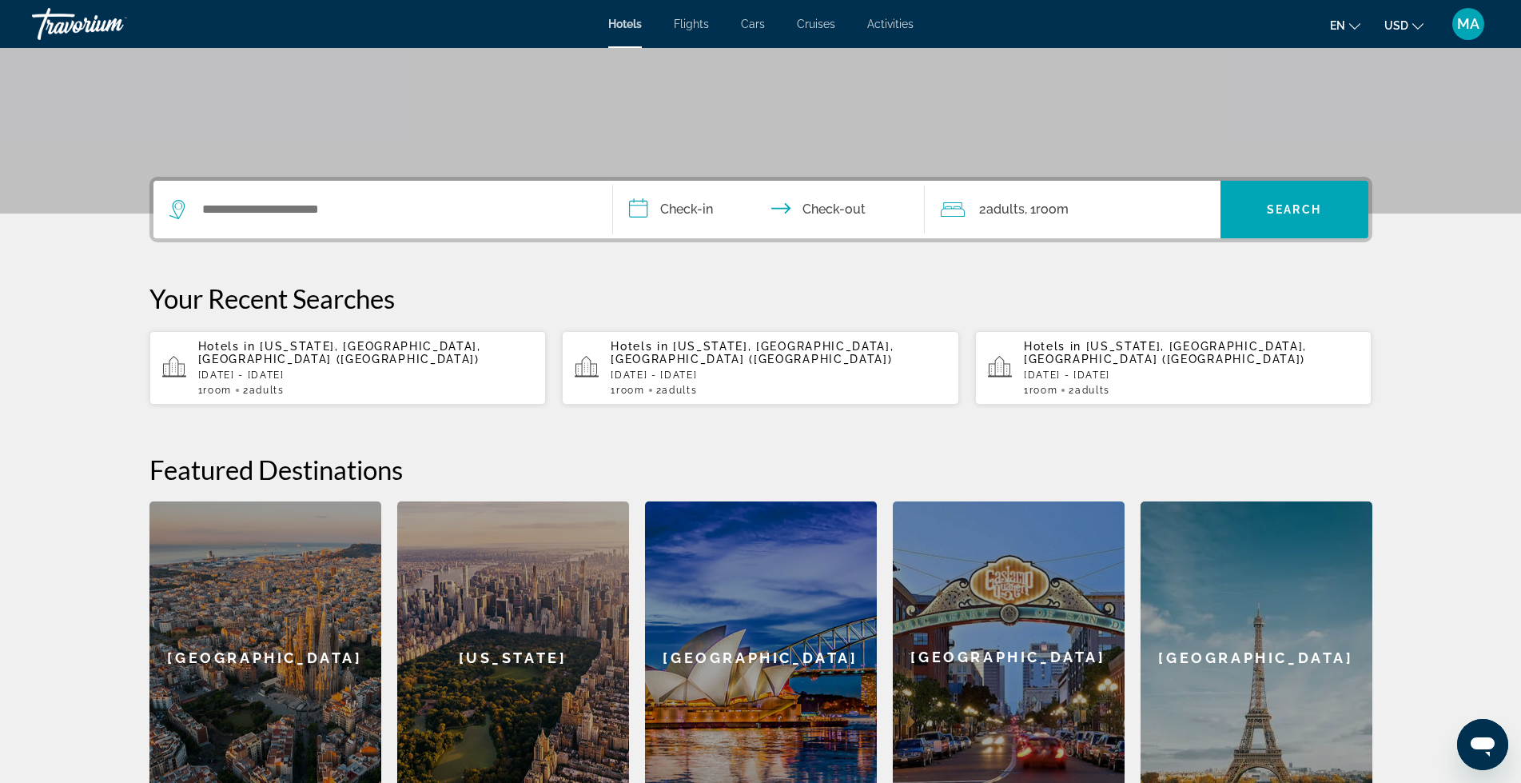
click at [1477, 27] on span "MA" at bounding box center [1468, 24] width 22 height 16
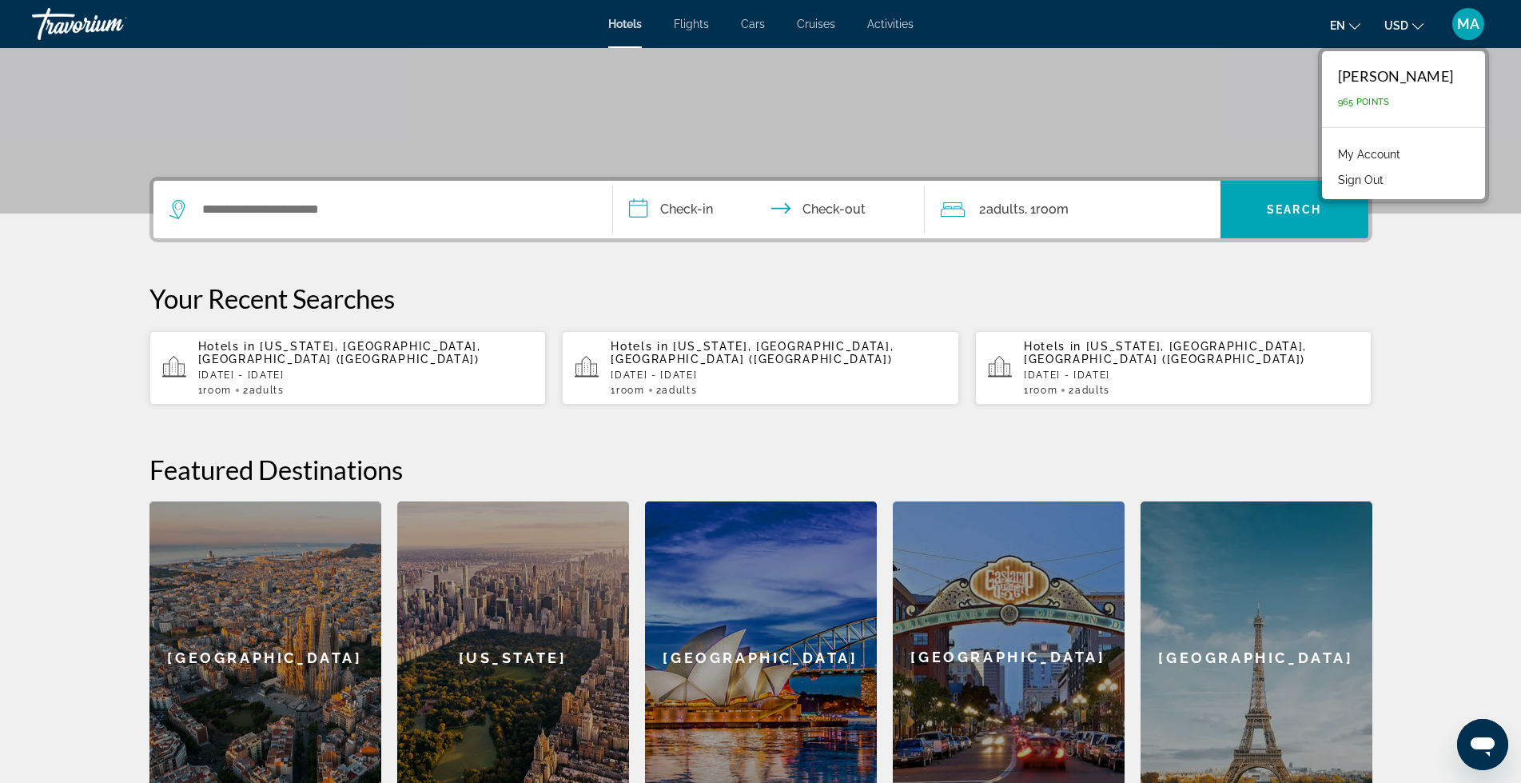
click at [1381, 69] on div "[PERSON_NAME]" at bounding box center [1395, 76] width 115 height 18
click at [1479, 281] on section "**********" at bounding box center [760, 273] width 1521 height 1079
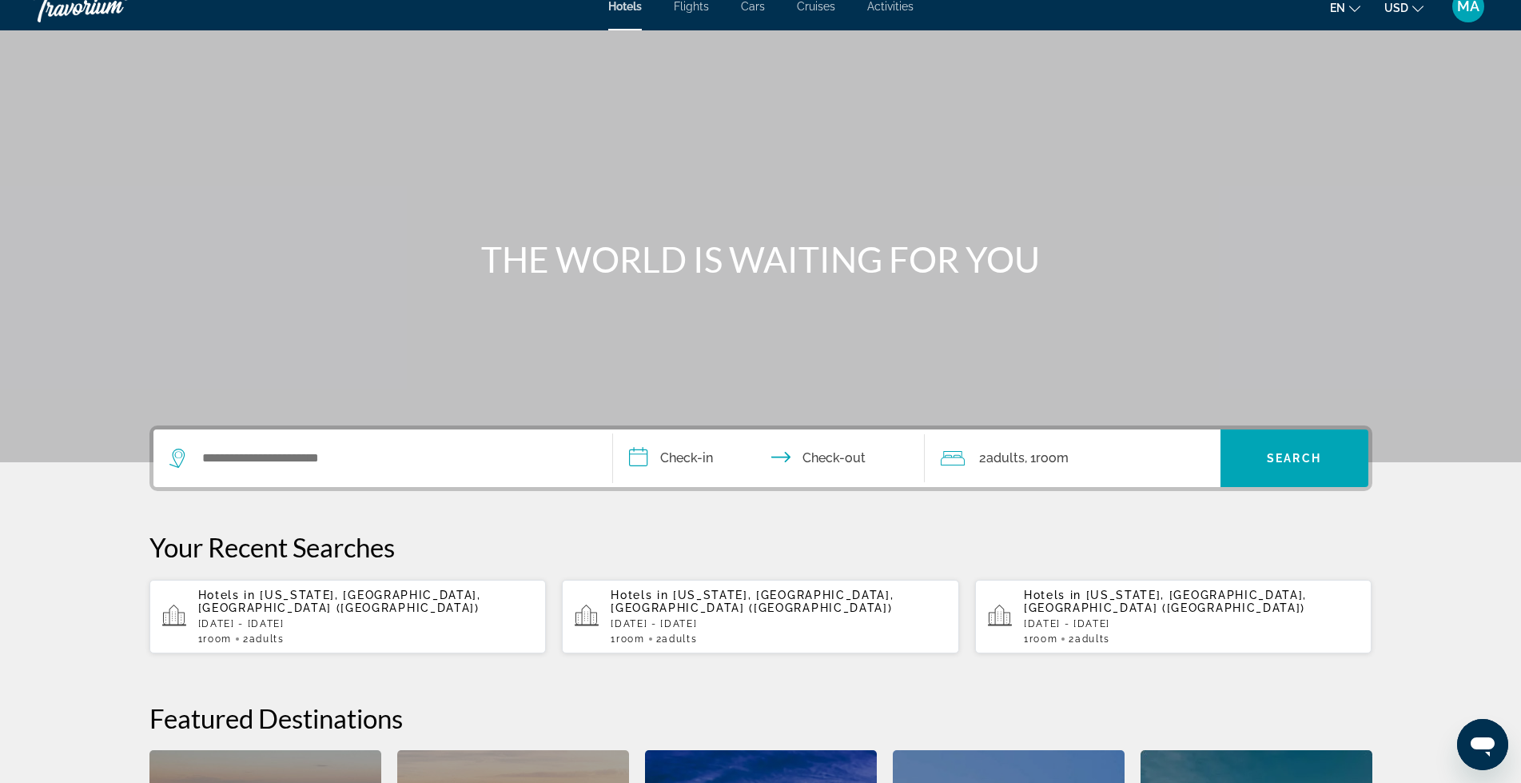
scroll to position [0, 0]
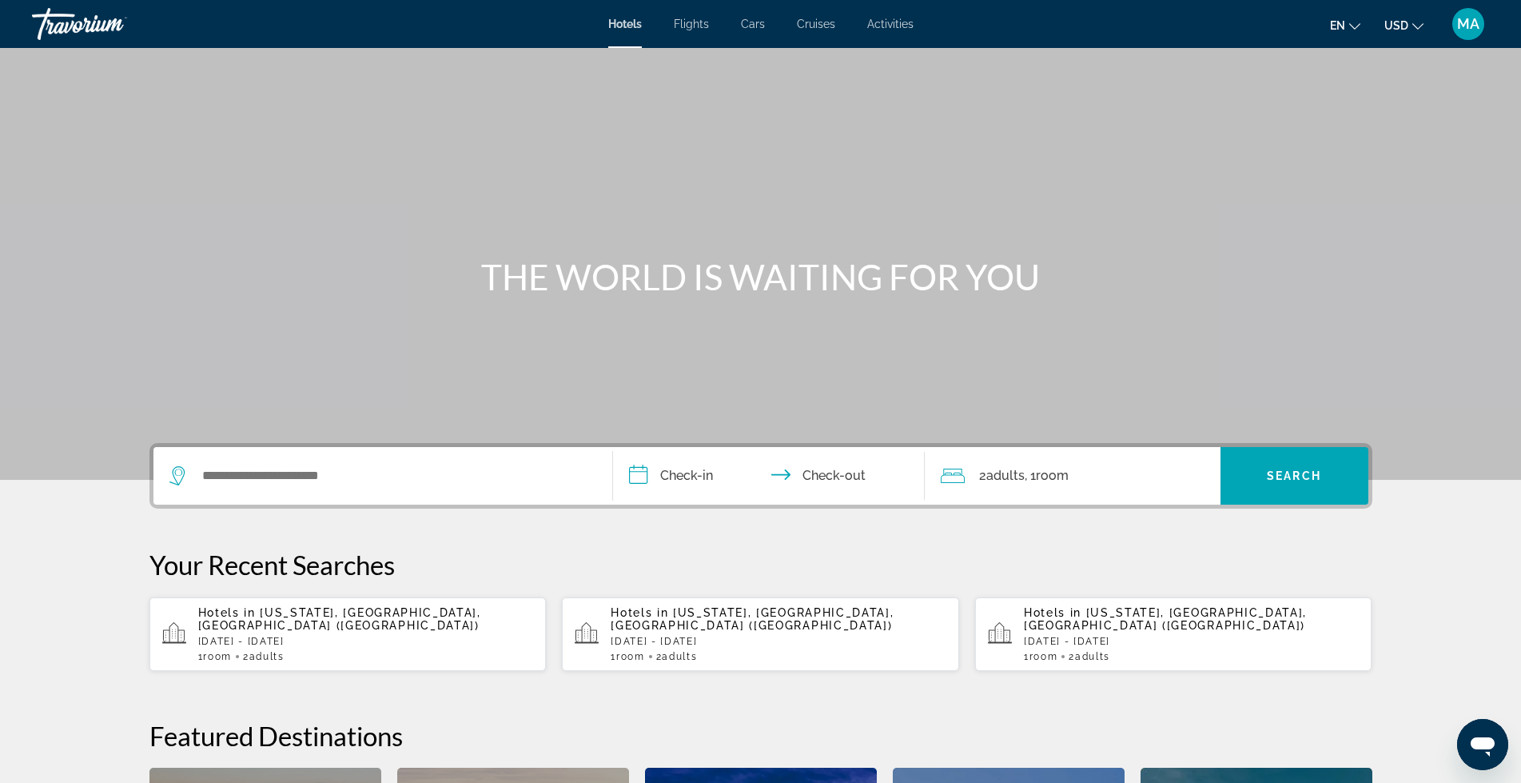
click at [1482, 25] on div "MA" at bounding box center [1469, 24] width 32 height 32
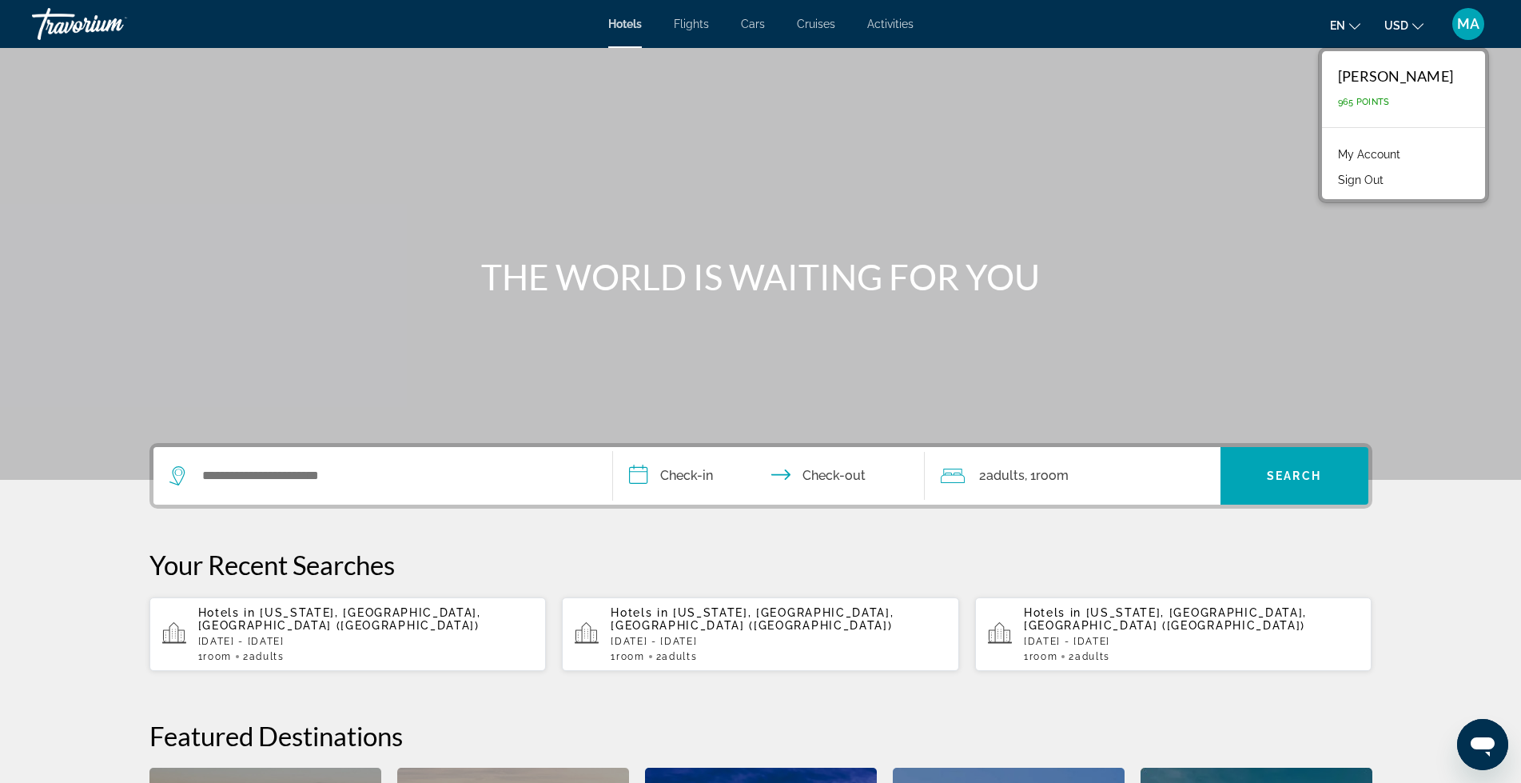
click at [1405, 82] on div "[PERSON_NAME]" at bounding box center [1395, 76] width 115 height 18
click at [1405, 79] on div "[PERSON_NAME]" at bounding box center [1395, 76] width 115 height 18
click at [1365, 157] on link "My Account" at bounding box center [1369, 154] width 78 height 21
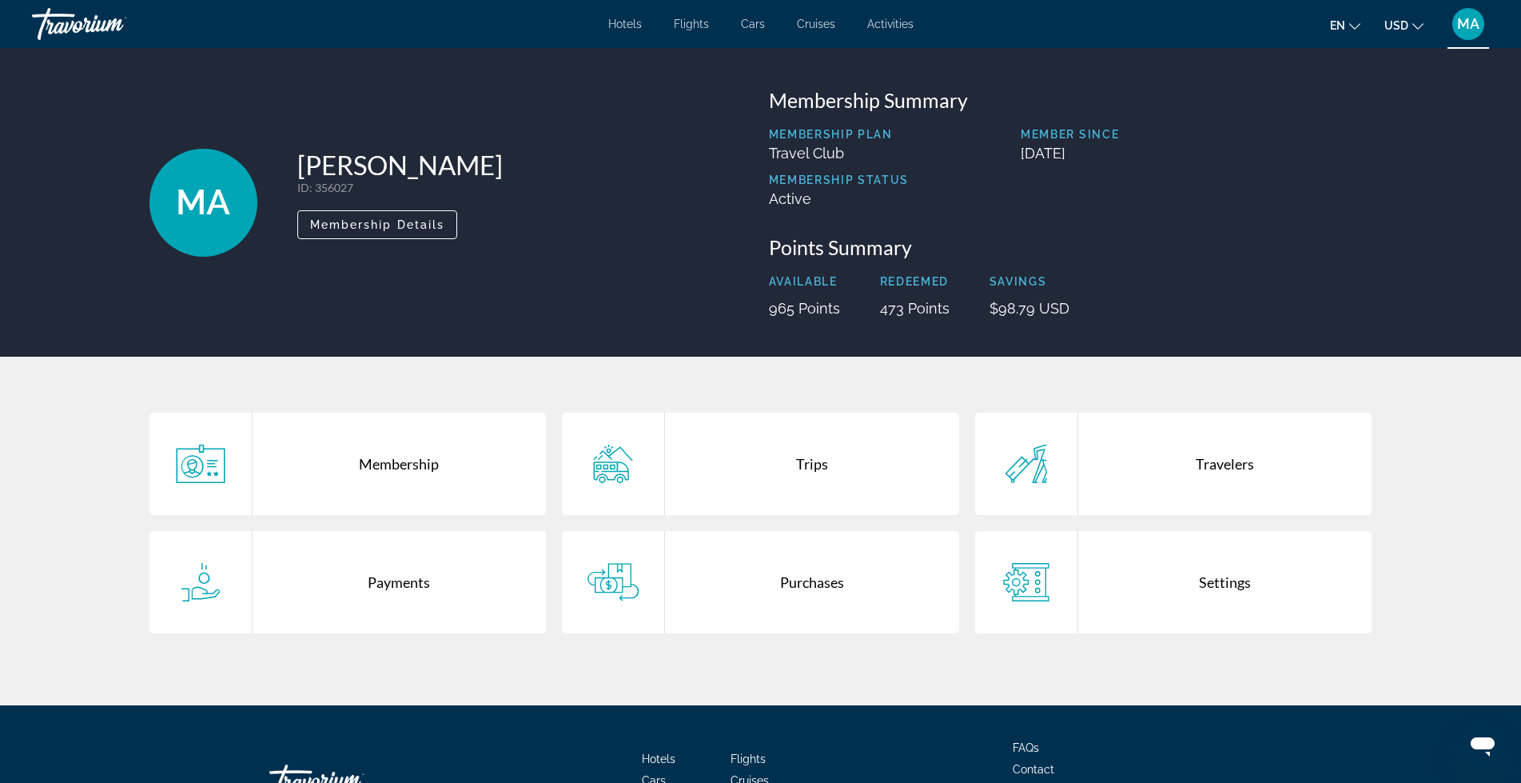
click at [819, 472] on div "Trips" at bounding box center [812, 464] width 294 height 102
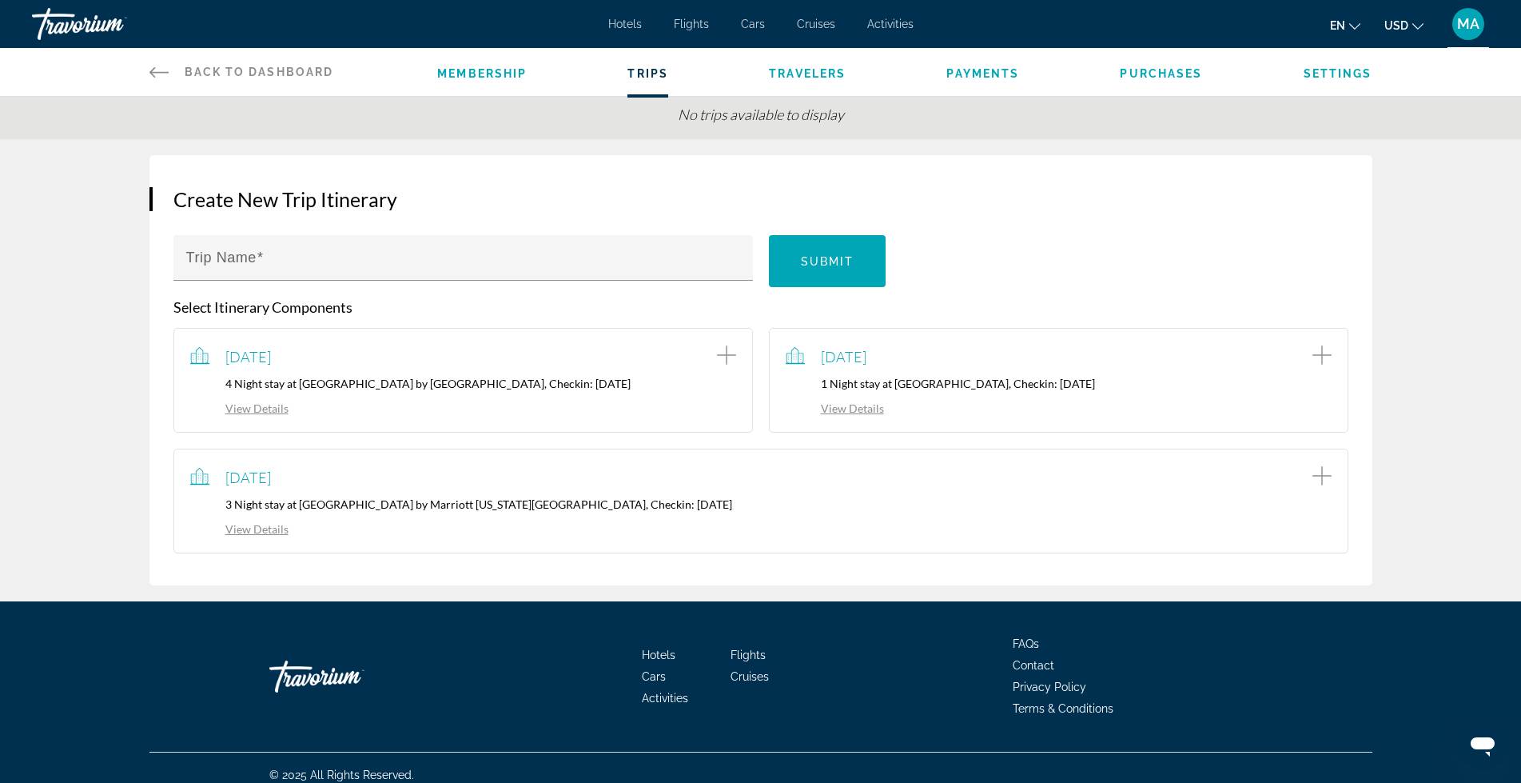
scroll to position [98, 0]
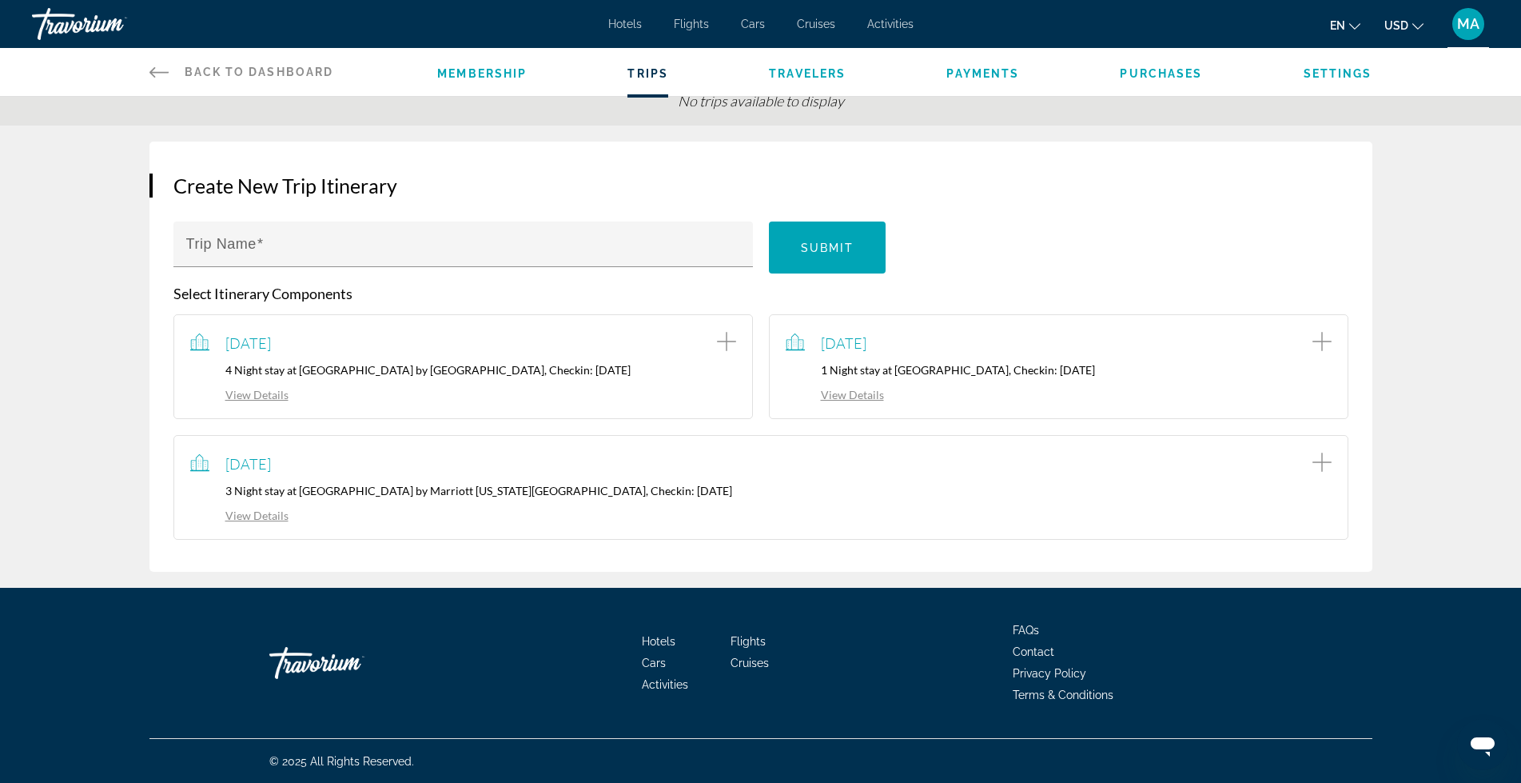
click at [851, 394] on link "View Details" at bounding box center [835, 395] width 98 height 14
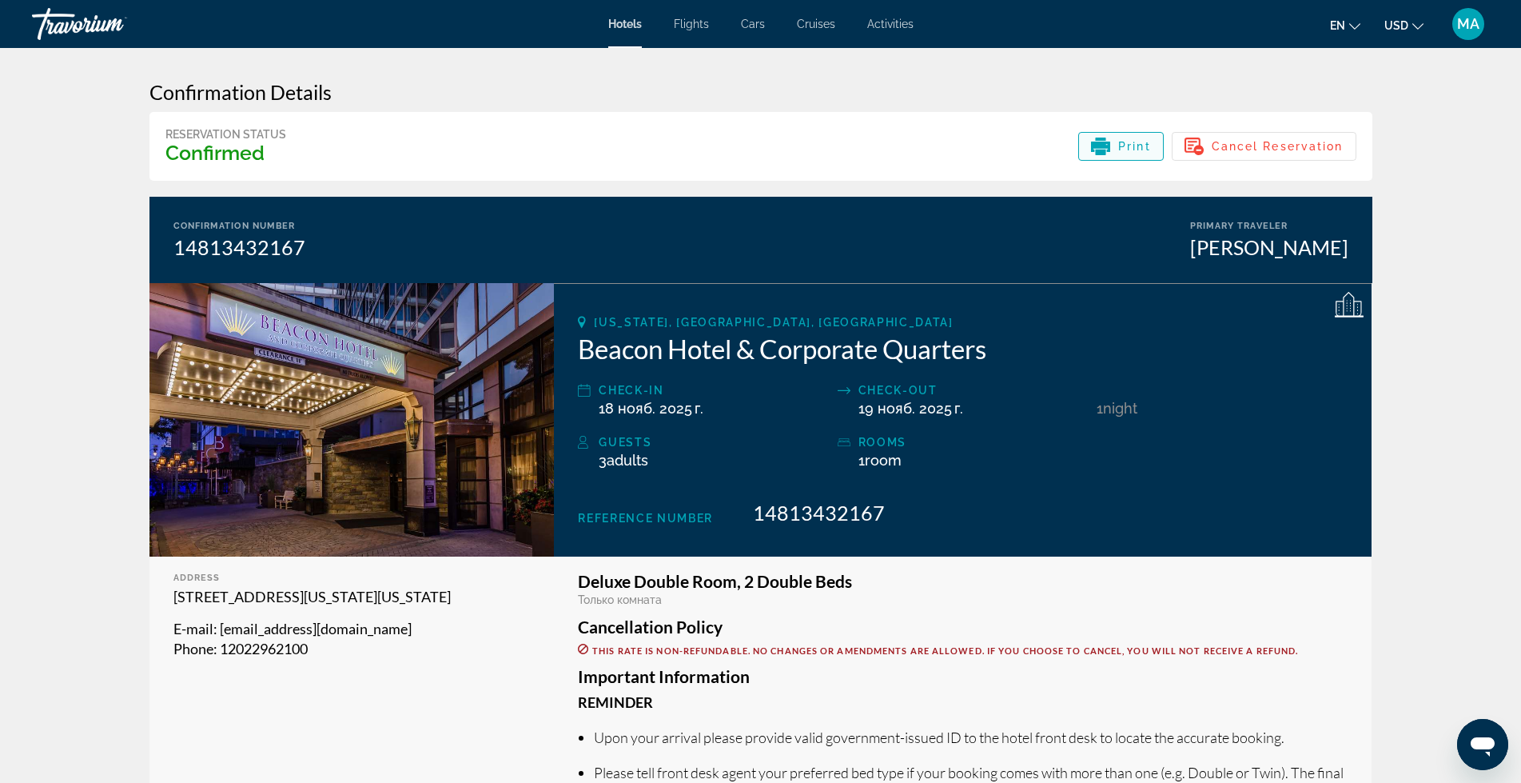
click at [1119, 146] on span "Print" at bounding box center [1134, 146] width 33 height 13
drag, startPoint x: 166, startPoint y: 219, endPoint x: 279, endPoint y: 253, distance: 117.6
click at [279, 253] on div "Confirmation Number 14813432167 Primary Traveler [PERSON_NAME]" at bounding box center [760, 240] width 1223 height 86
click at [544, 138] on div "Reservation Status Confirmed Print Cancel Reservation" at bounding box center [760, 146] width 1223 height 69
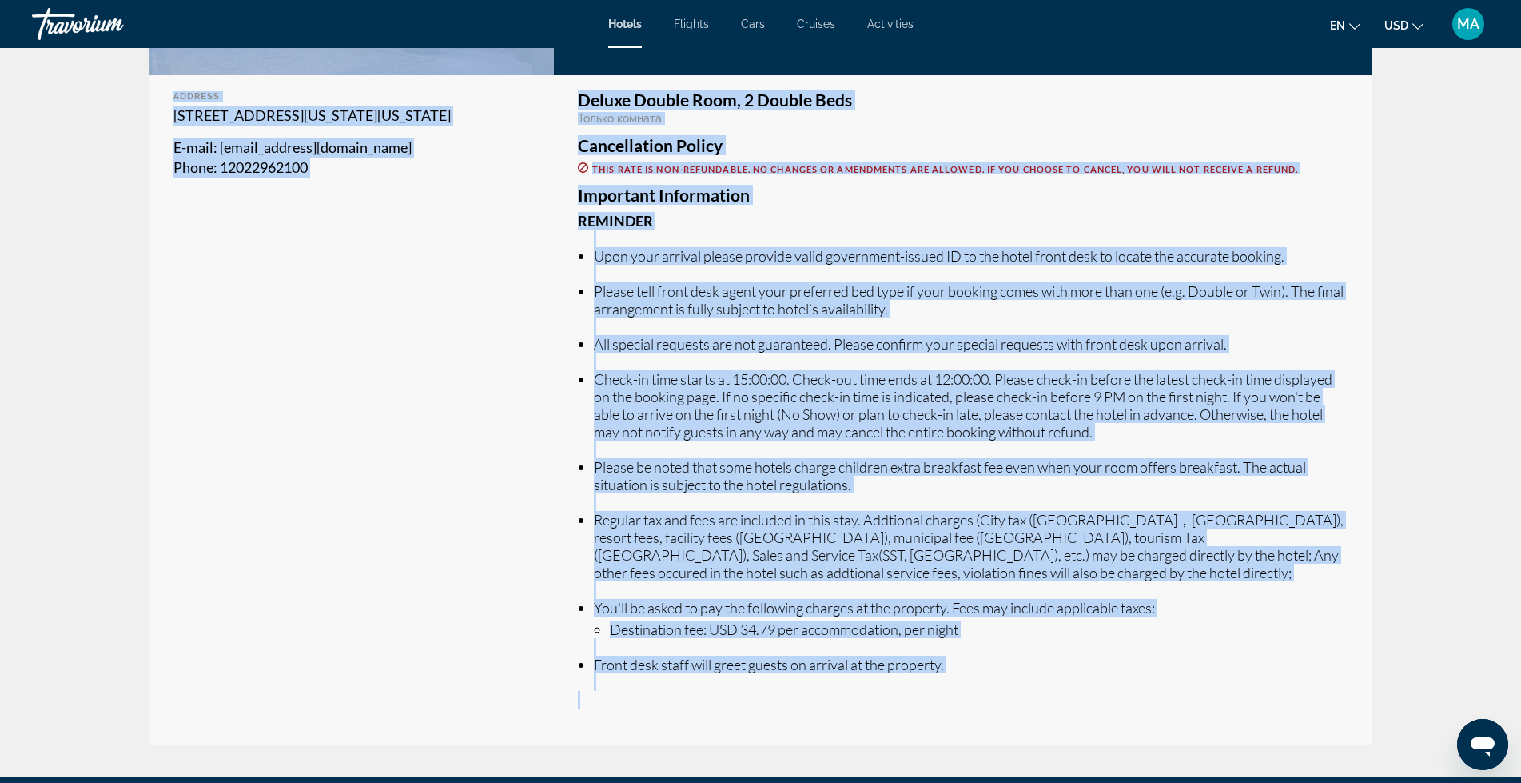
scroll to position [671, 0]
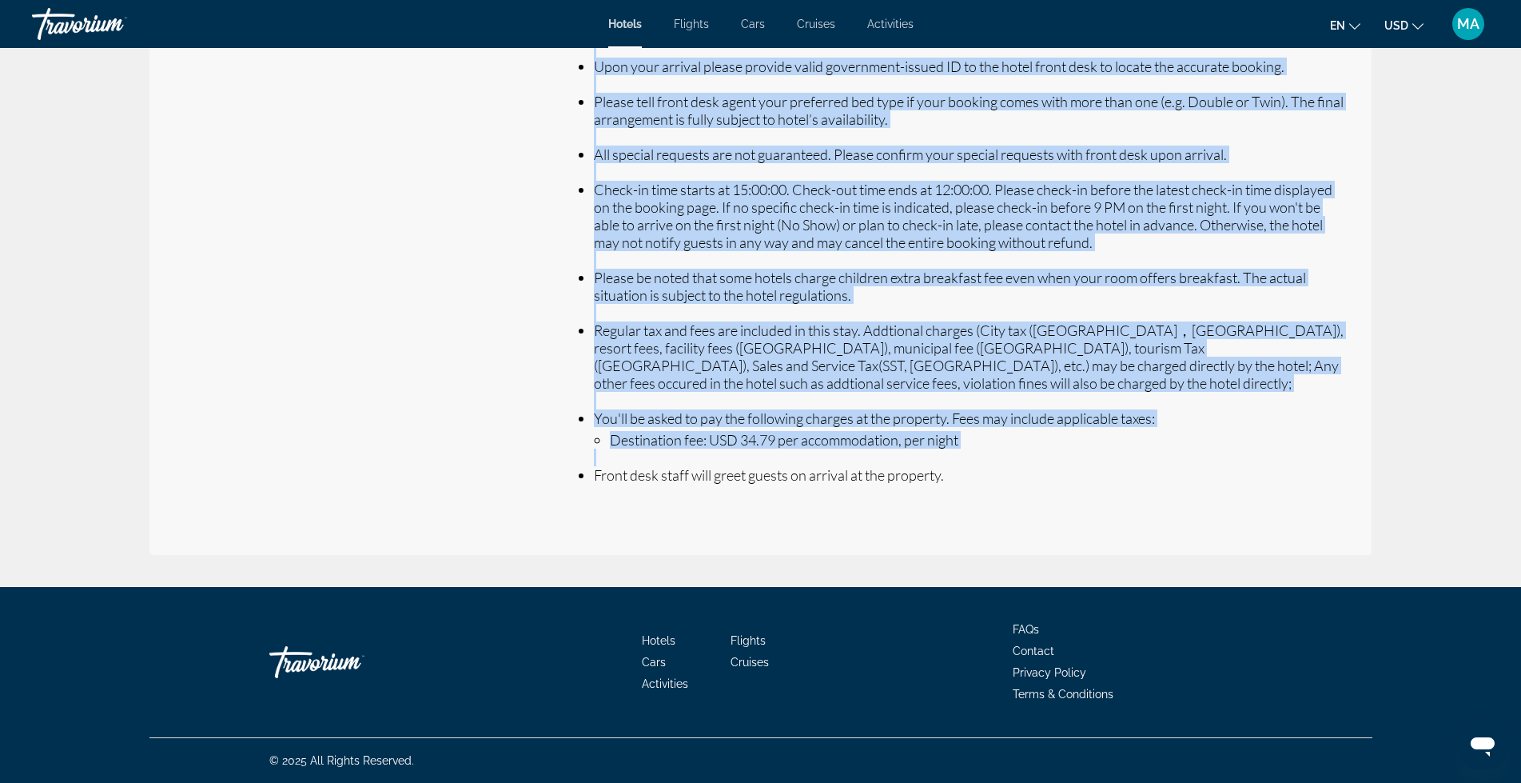
drag, startPoint x: 149, startPoint y: 90, endPoint x: 977, endPoint y: 492, distance: 919.9
copy div "Loremipsumdo Sitamet Consectetur Adipis Elitseddo Eiusm Tempor Incididuntu Labo…"
click at [488, 353] on div "Address [STREET_ADDRESS][US_STATE][US_STATE] E-mail : [EMAIL_ADDRESS][DOMAIN_NA…" at bounding box center [351, 220] width 405 height 669
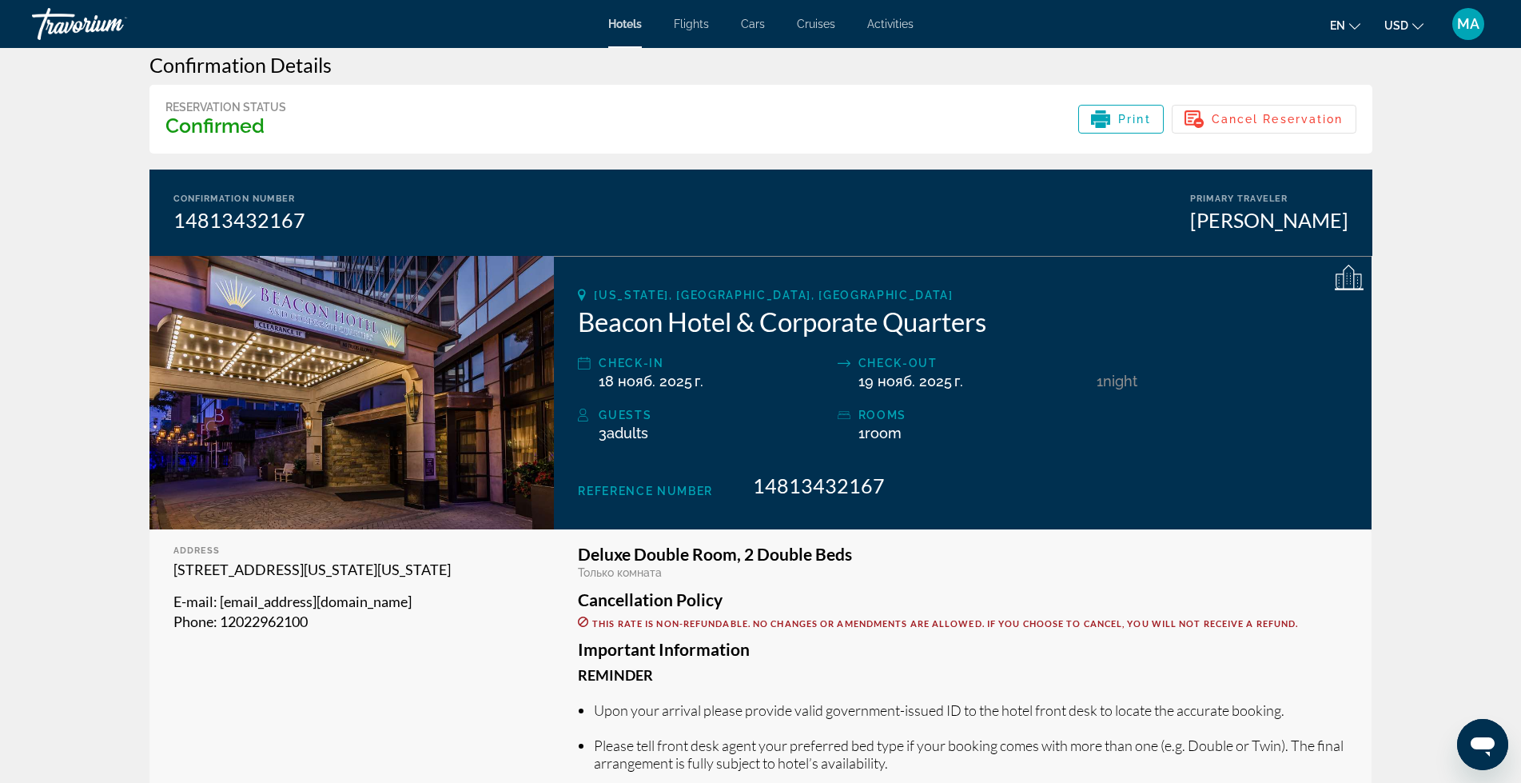
scroll to position [0, 0]
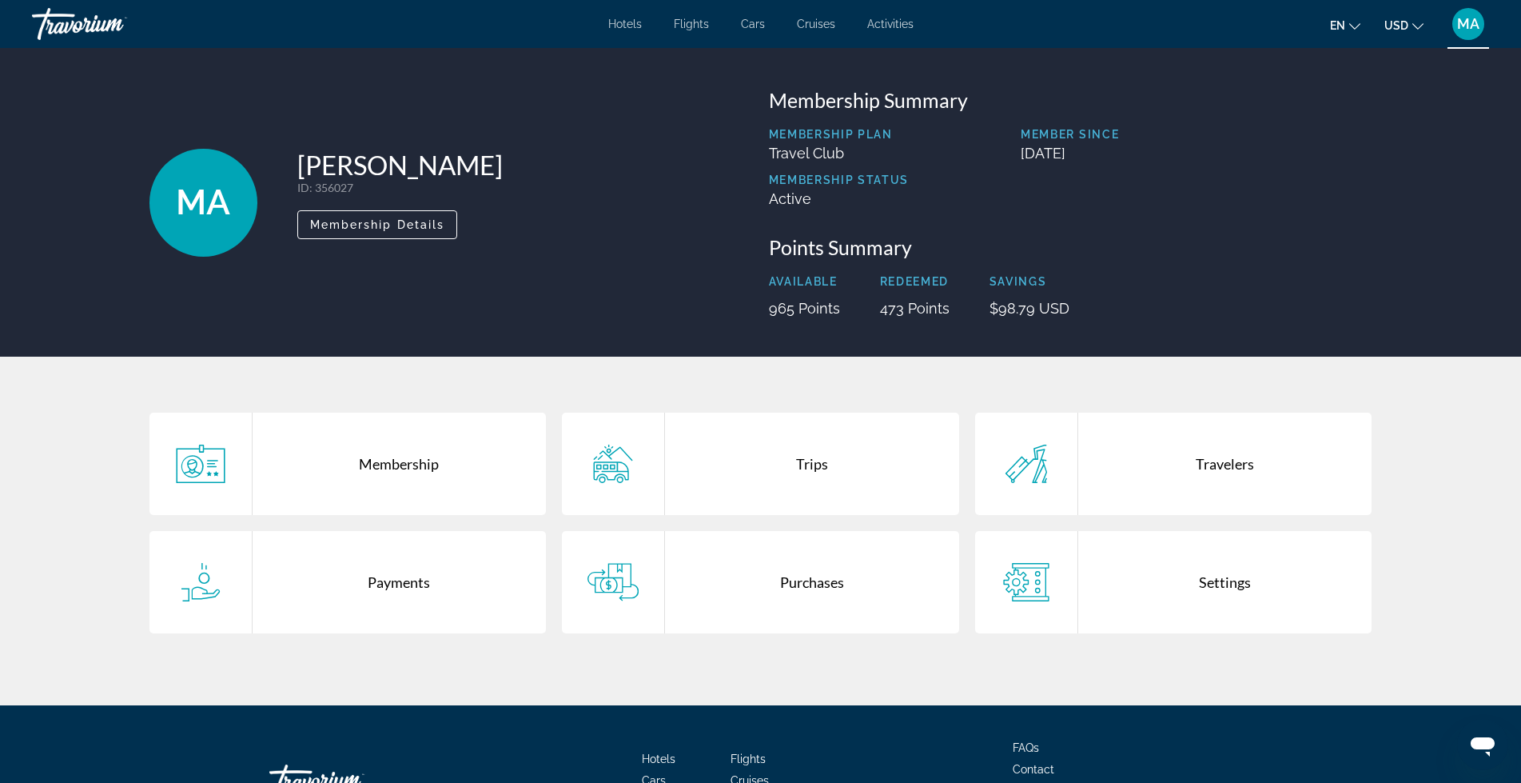
click at [805, 462] on div "Trips" at bounding box center [812, 464] width 294 height 102
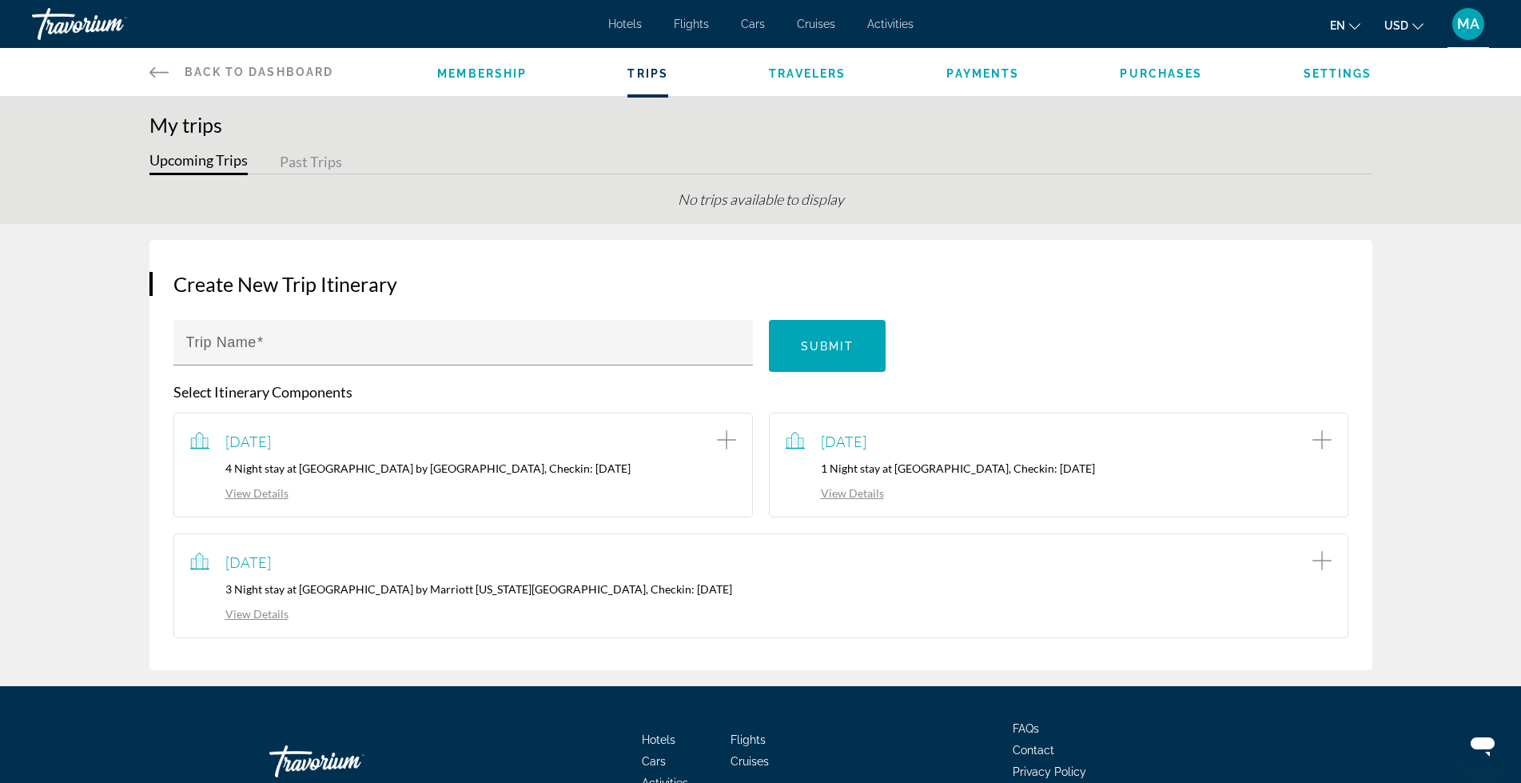
click at [321, 588] on p "3 Night stay at [GEOGRAPHIC_DATA] by Marriott [US_STATE][GEOGRAPHIC_DATA], Chec…" at bounding box center [761, 589] width 1142 height 14
click at [235, 611] on link "View Details" at bounding box center [239, 614] width 98 height 14
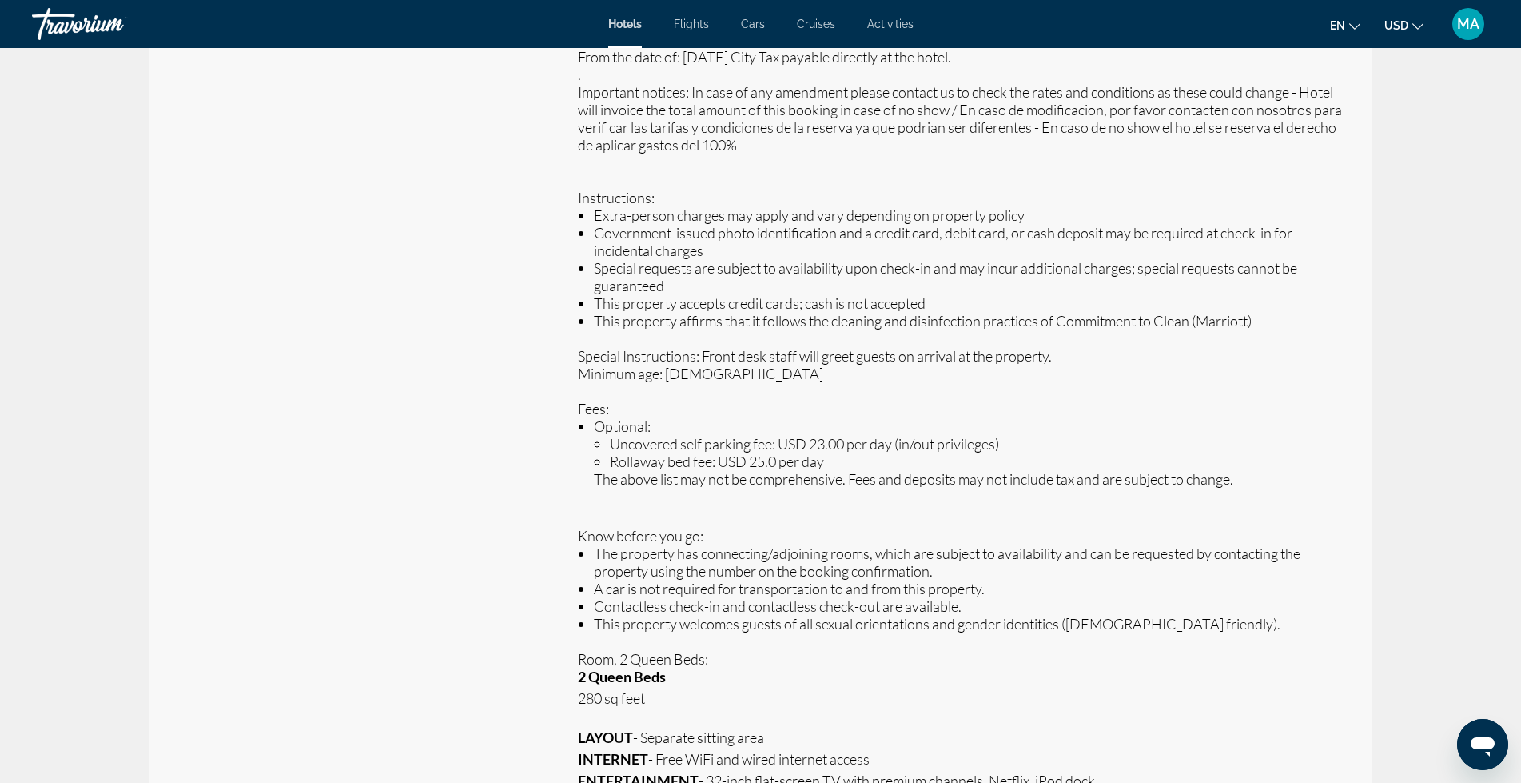
scroll to position [560, 0]
